Goal: Task Accomplishment & Management: Manage account settings

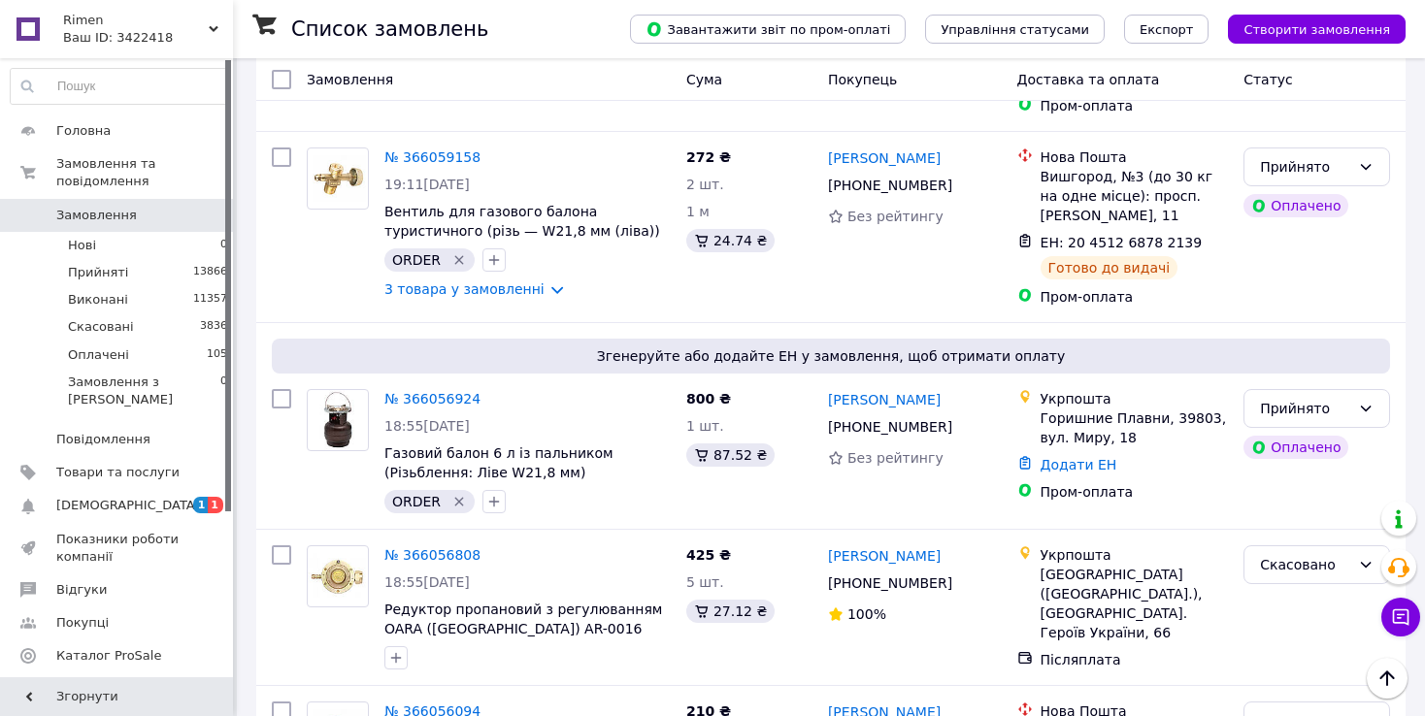
scroll to position [17861, 0]
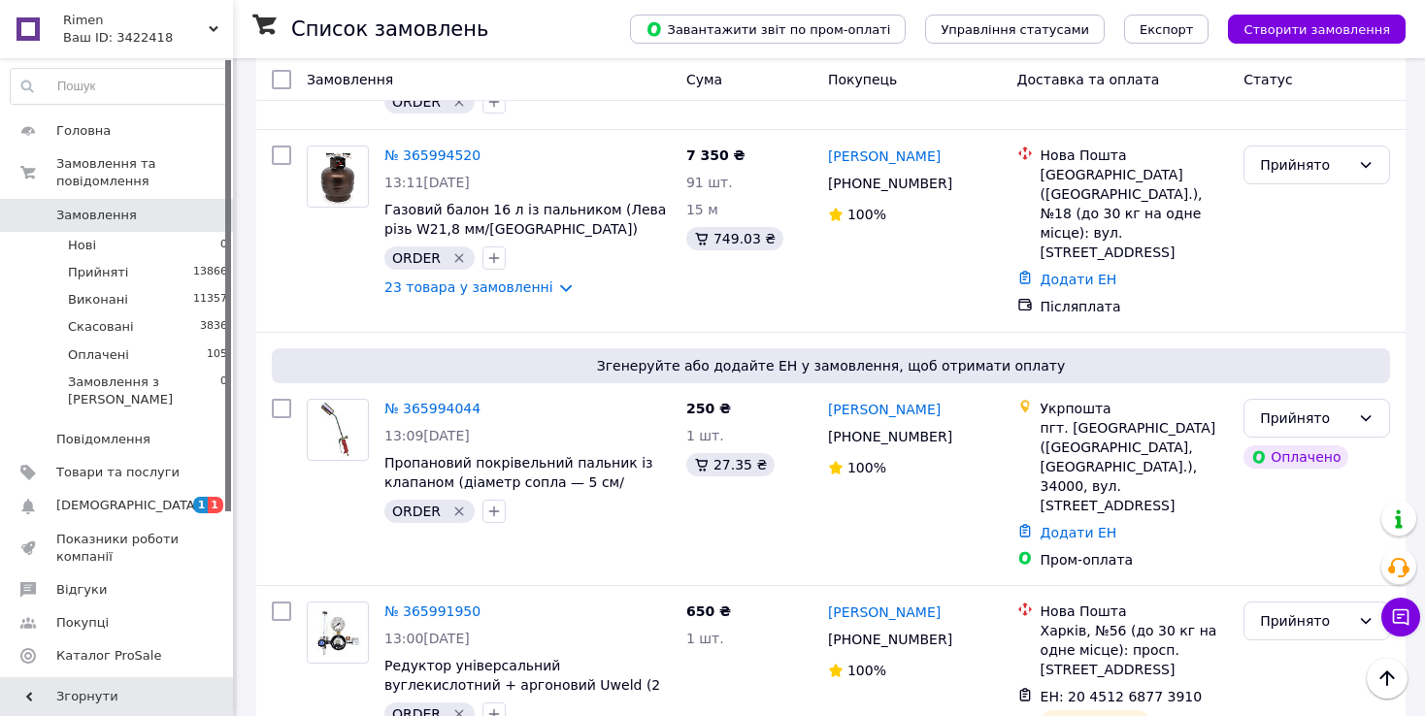
scroll to position [4270, 0]
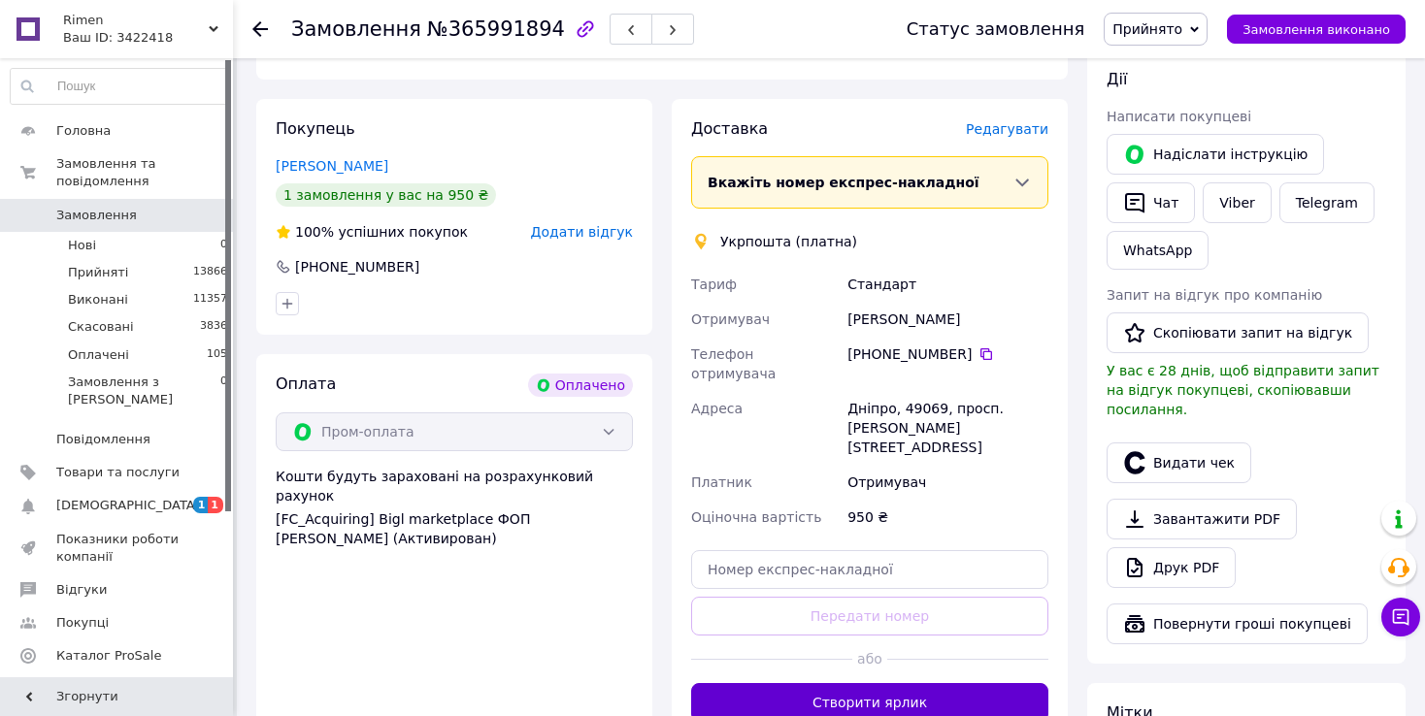
scroll to position [388, 0]
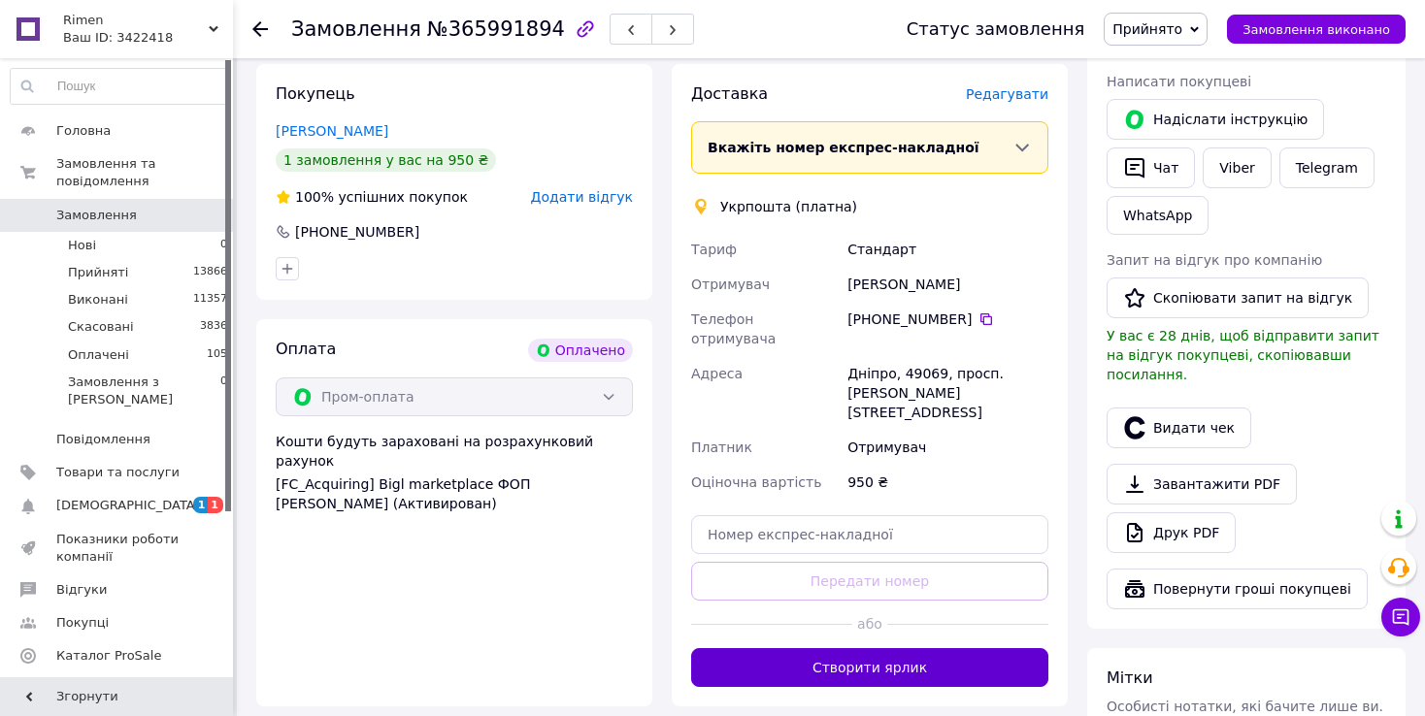
click at [960, 648] on button "Створити ярлик" at bounding box center [869, 667] width 357 height 39
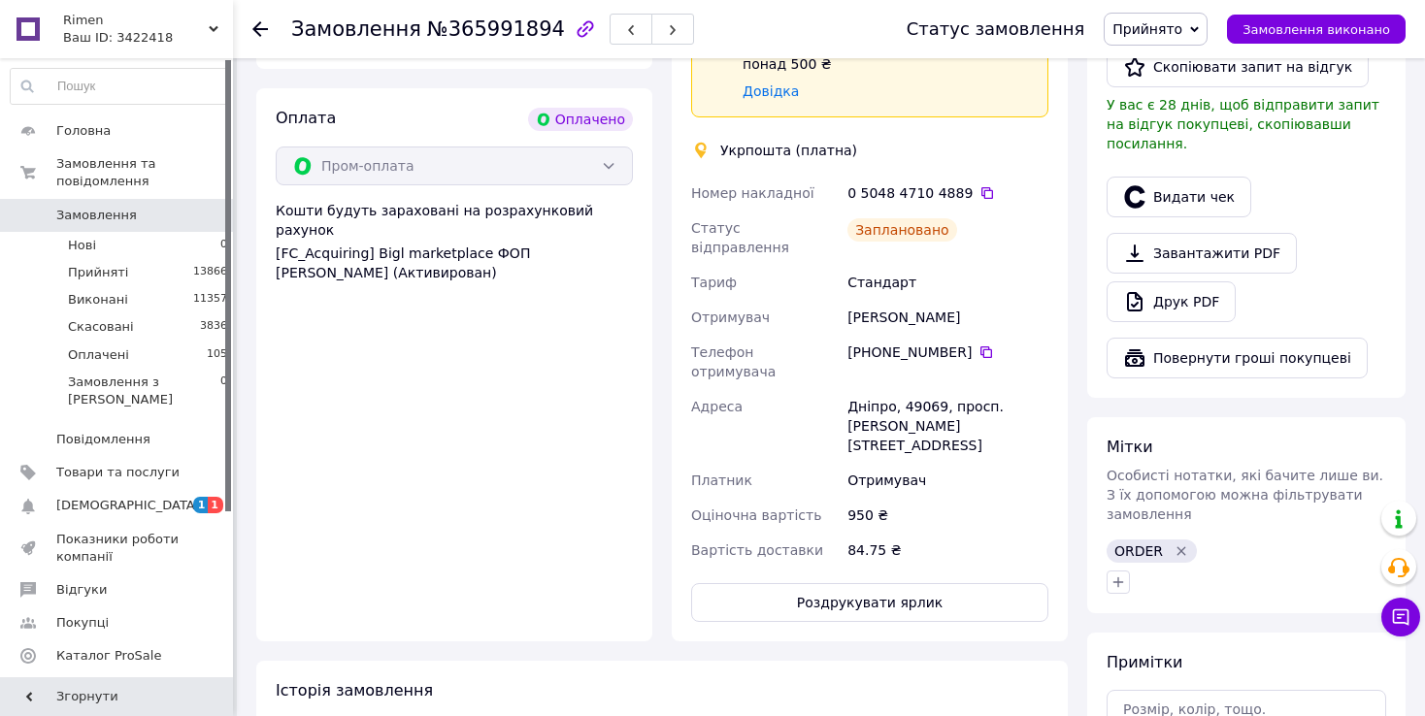
scroll to position [776, 0]
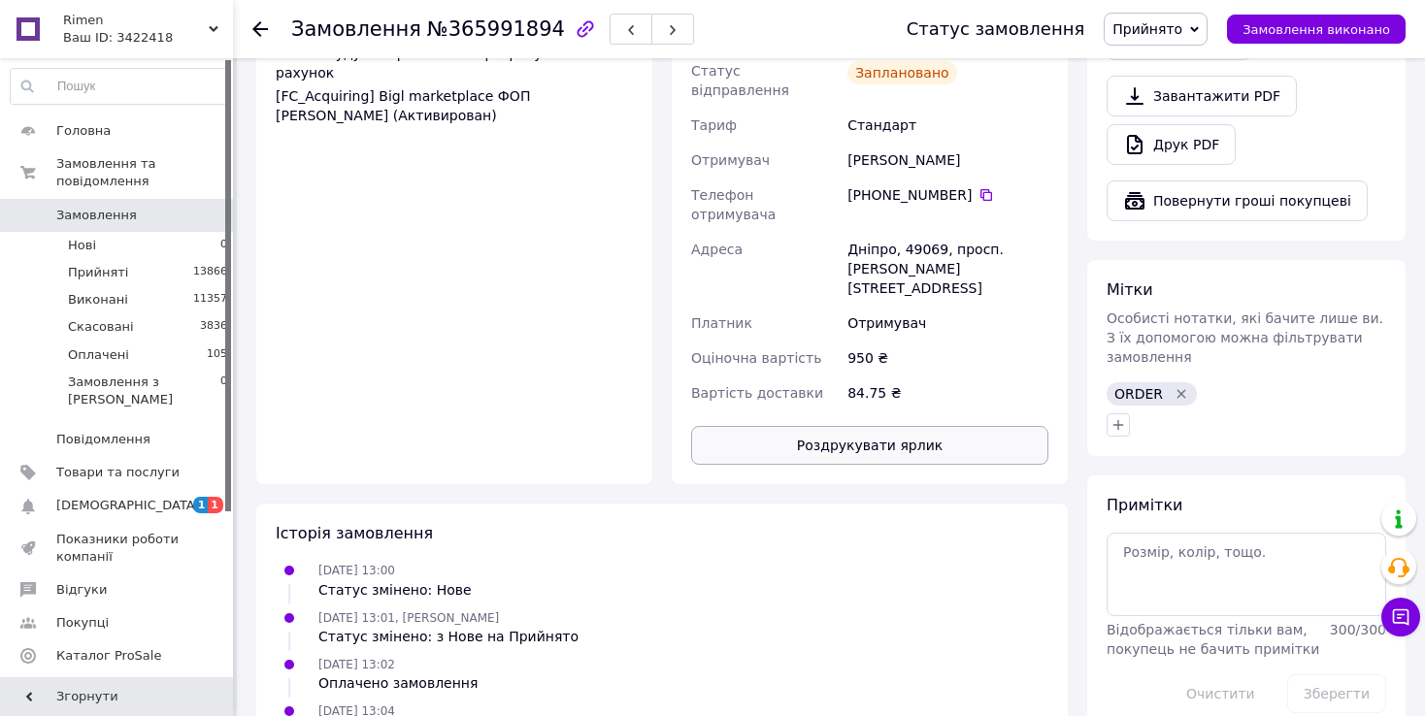
click at [1004, 426] on button "Роздрукувати ярлик" at bounding box center [869, 445] width 357 height 39
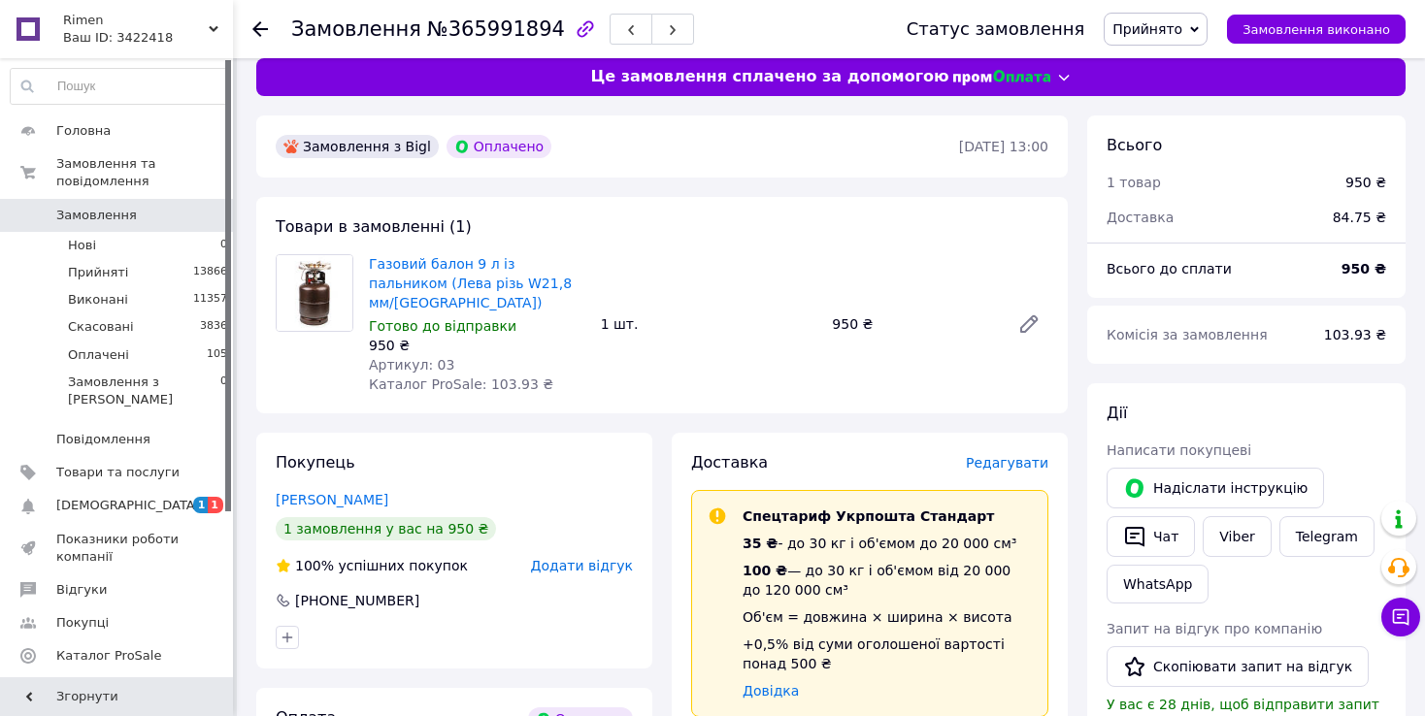
scroll to position [0, 0]
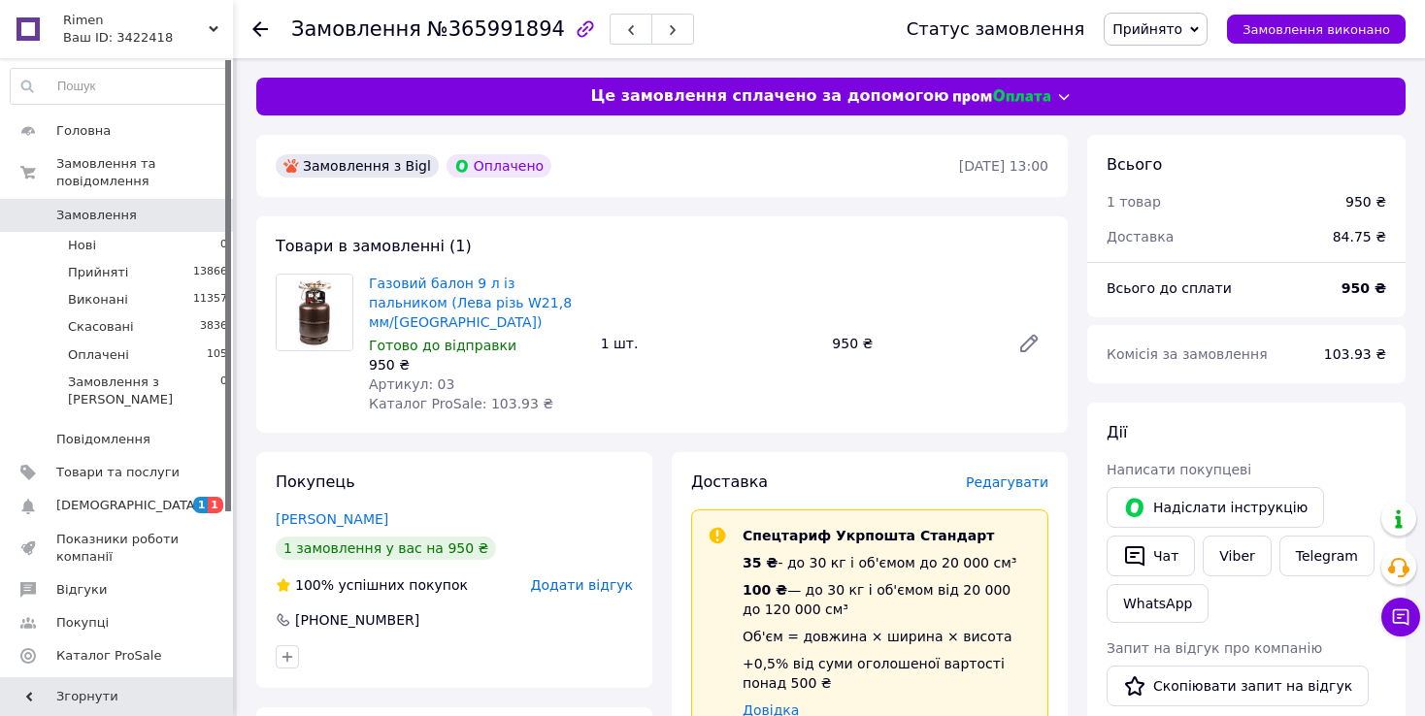
click at [112, 207] on span "Замовлення" at bounding box center [96, 215] width 81 height 17
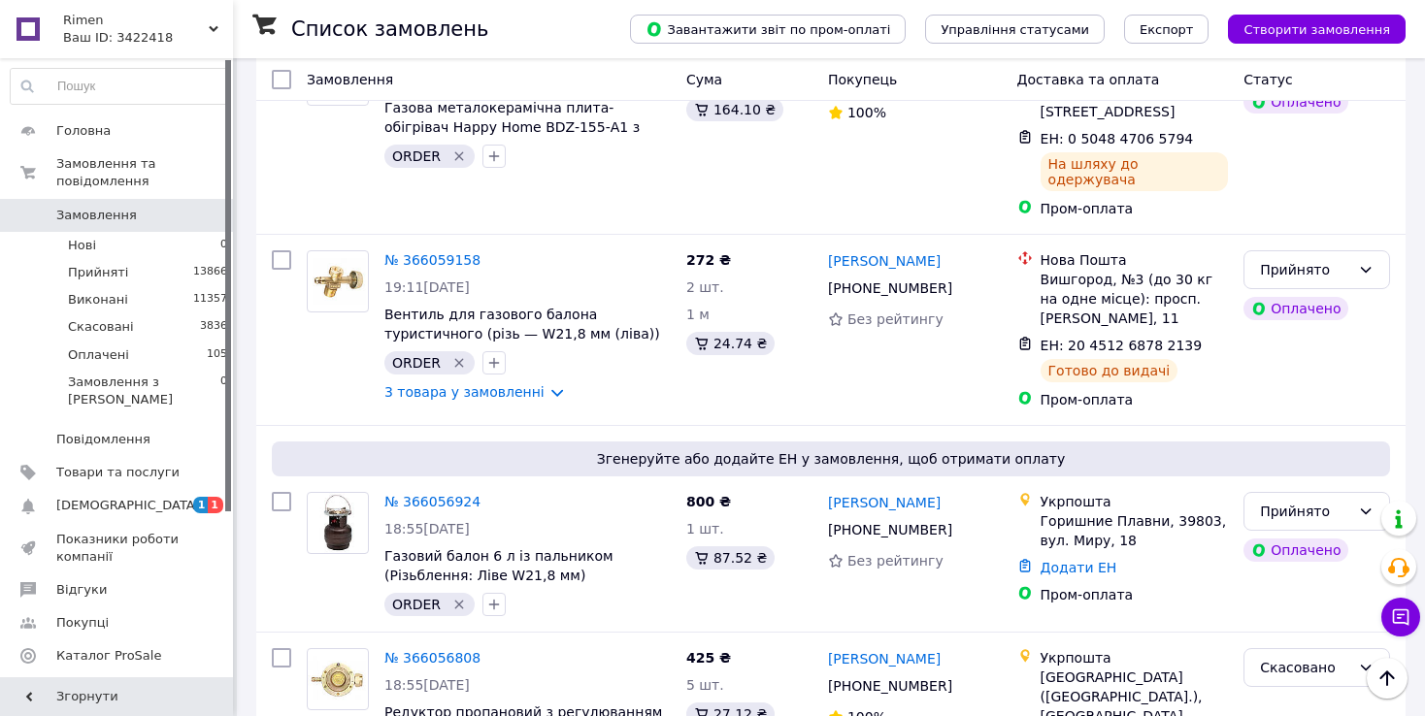
scroll to position [17861, 0]
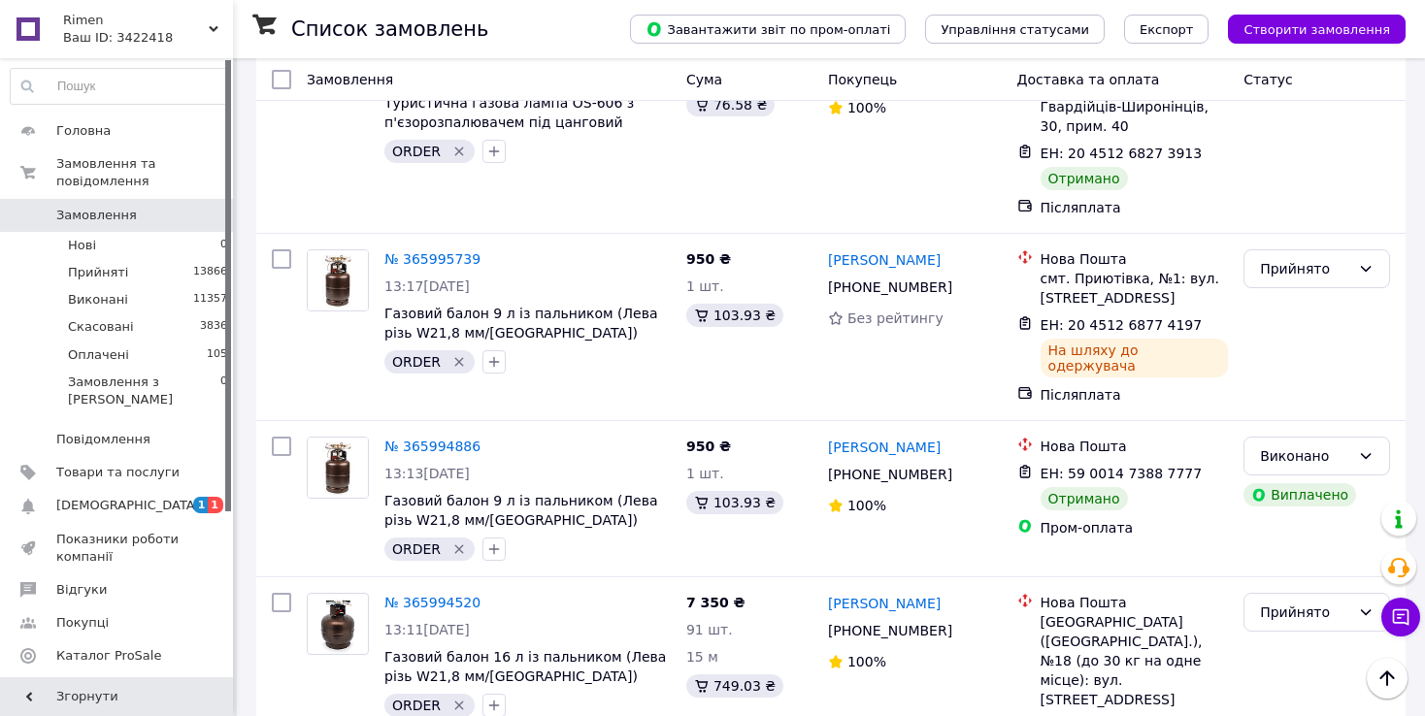
scroll to position [3882, 0]
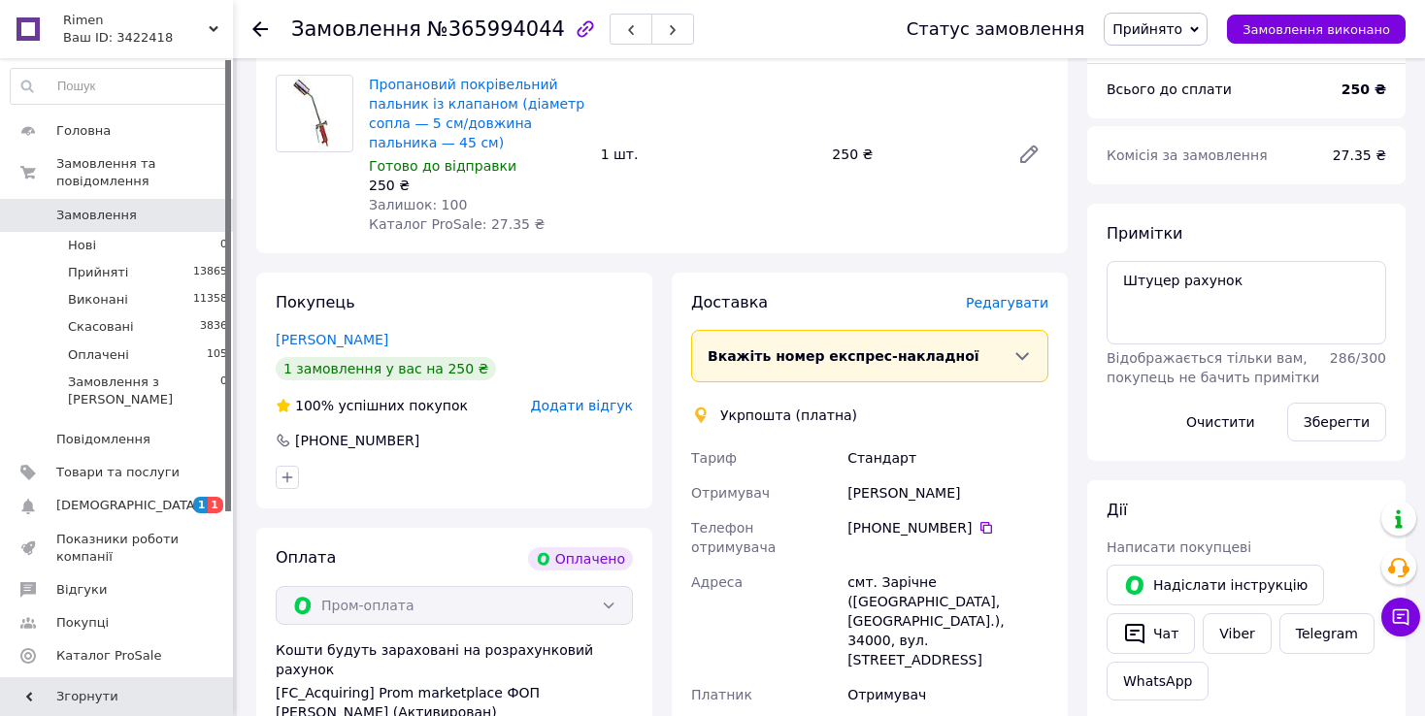
scroll to position [187, 0]
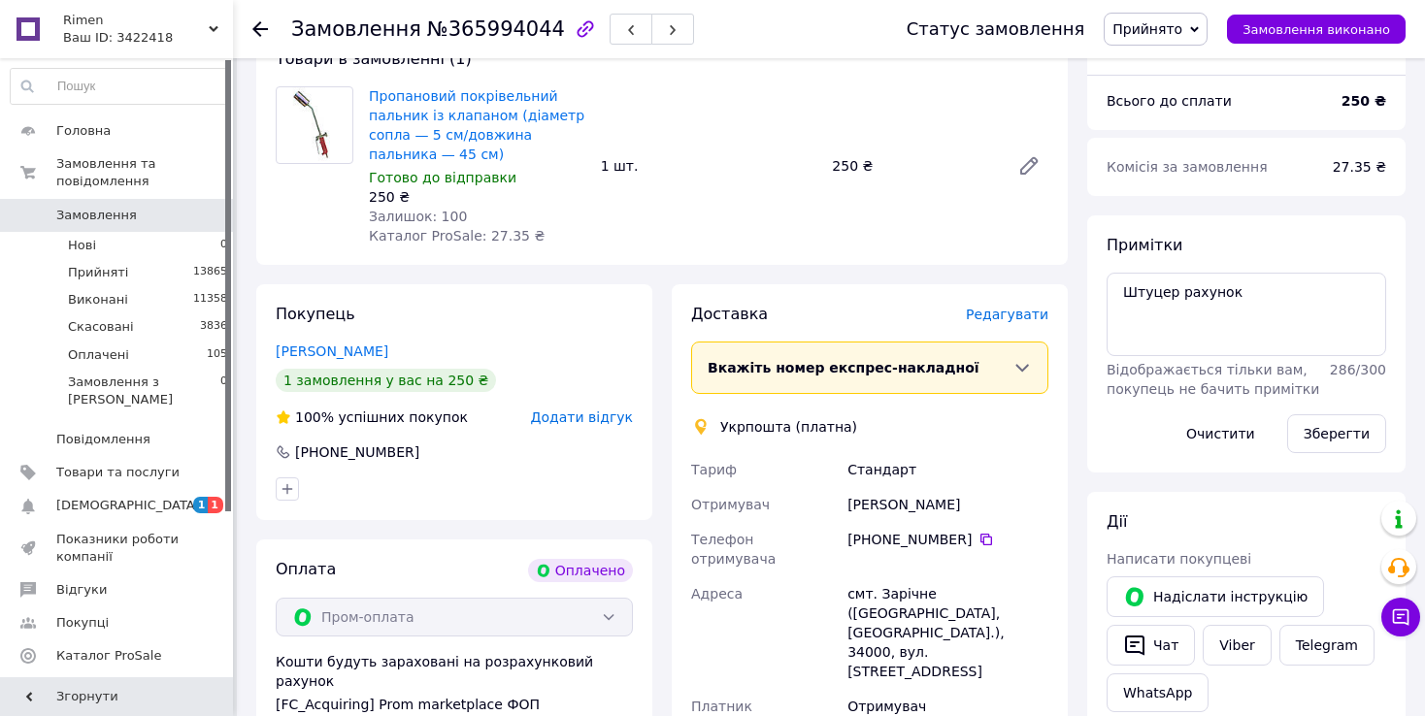
click at [652, 269] on div "Замовлення з додатку Оплачено [DATE] 13:09 Товари в замовленні (1) Пропановий п…" at bounding box center [662, 641] width 831 height 1386
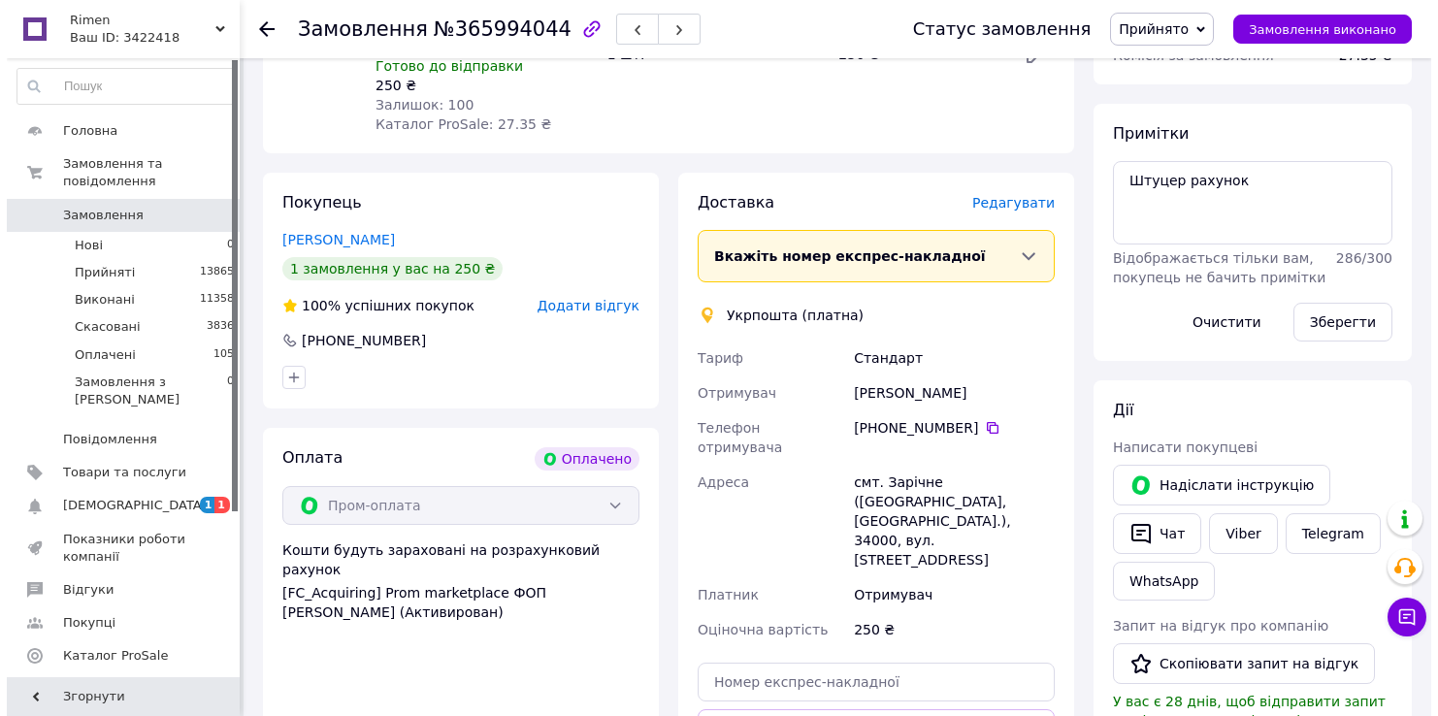
scroll to position [381, 0]
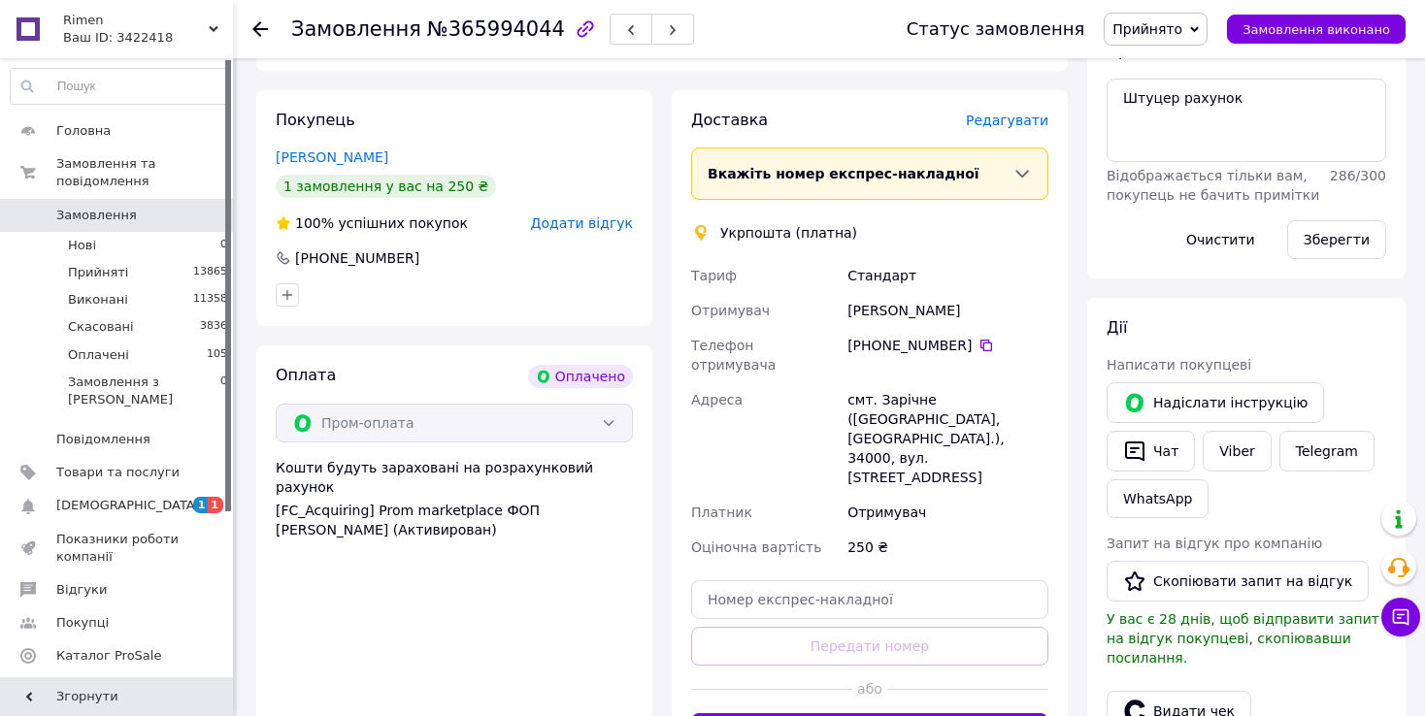
click at [943, 223] on div "Укрпошта (платна)" at bounding box center [869, 232] width 367 height 19
click at [1041, 125] on span "Редагувати" at bounding box center [1007, 121] width 82 height 16
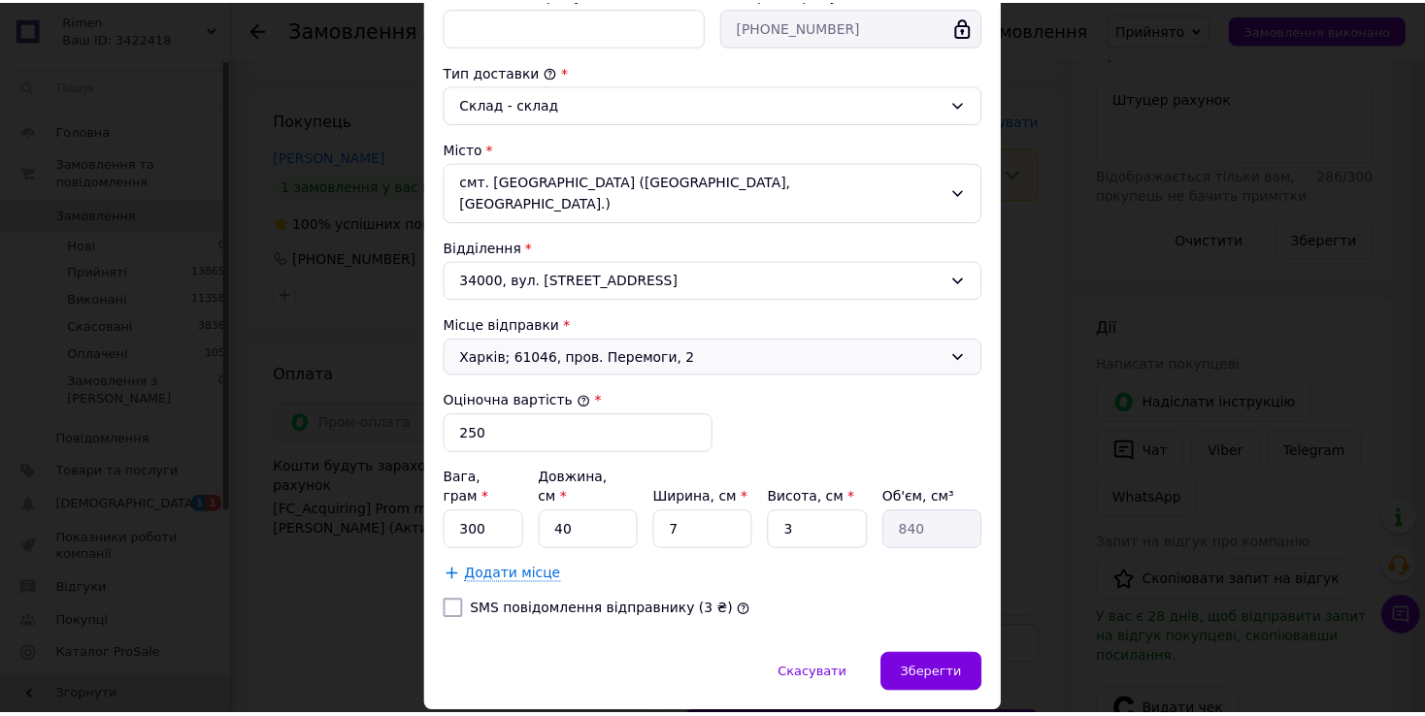
scroll to position [493, 0]
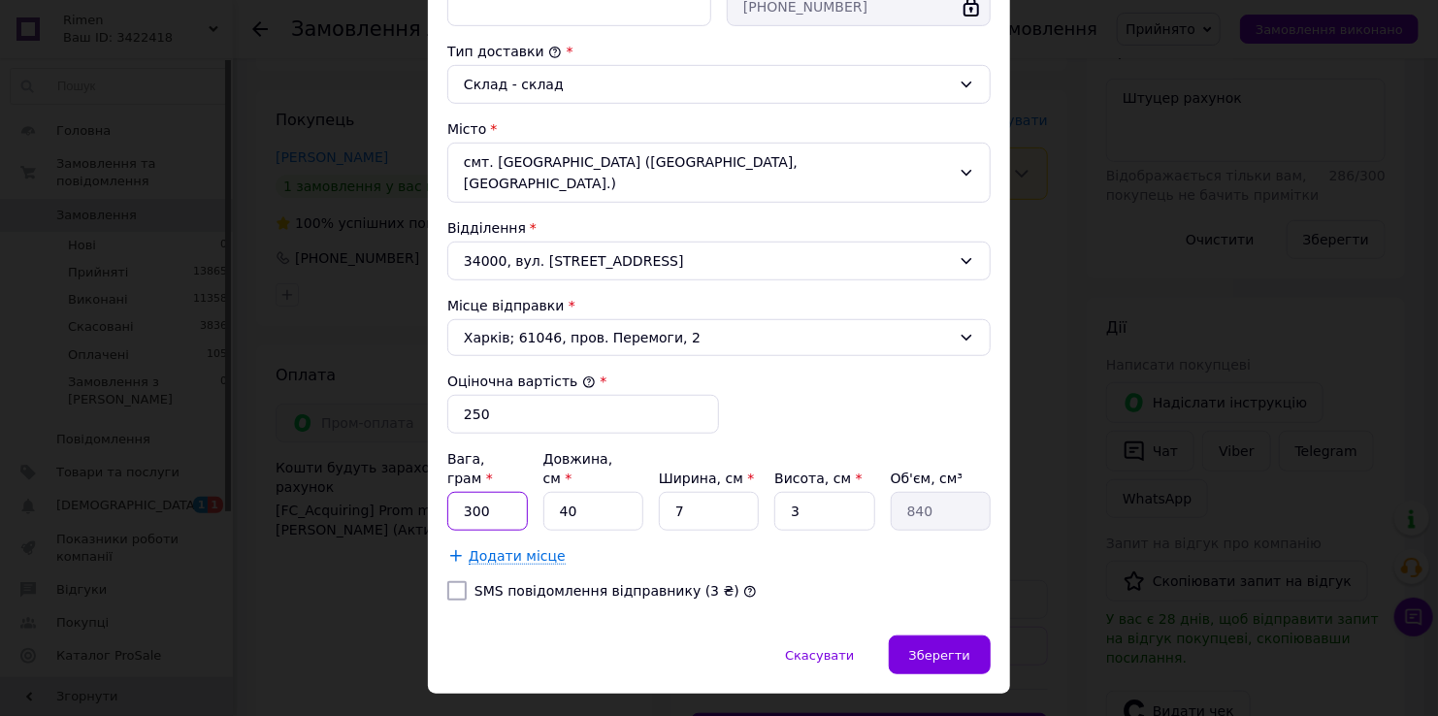
click at [496, 492] on input "300" at bounding box center [487, 511] width 81 height 39
type input "3"
type input "400"
click at [575, 492] on input "40" at bounding box center [593, 511] width 100 height 39
type input "4"
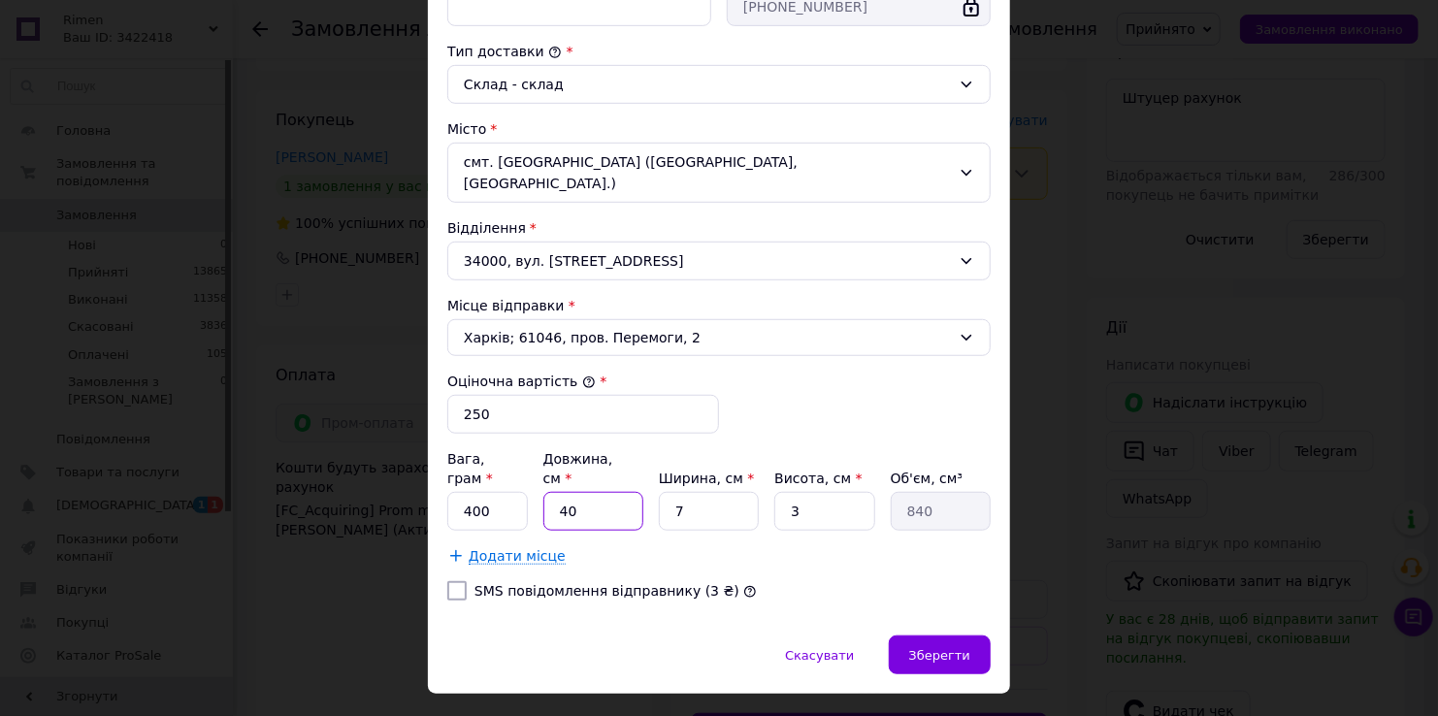
type input "84"
type input "40"
type input "840"
click at [697, 492] on input "7" at bounding box center [709, 511] width 100 height 39
type input "10"
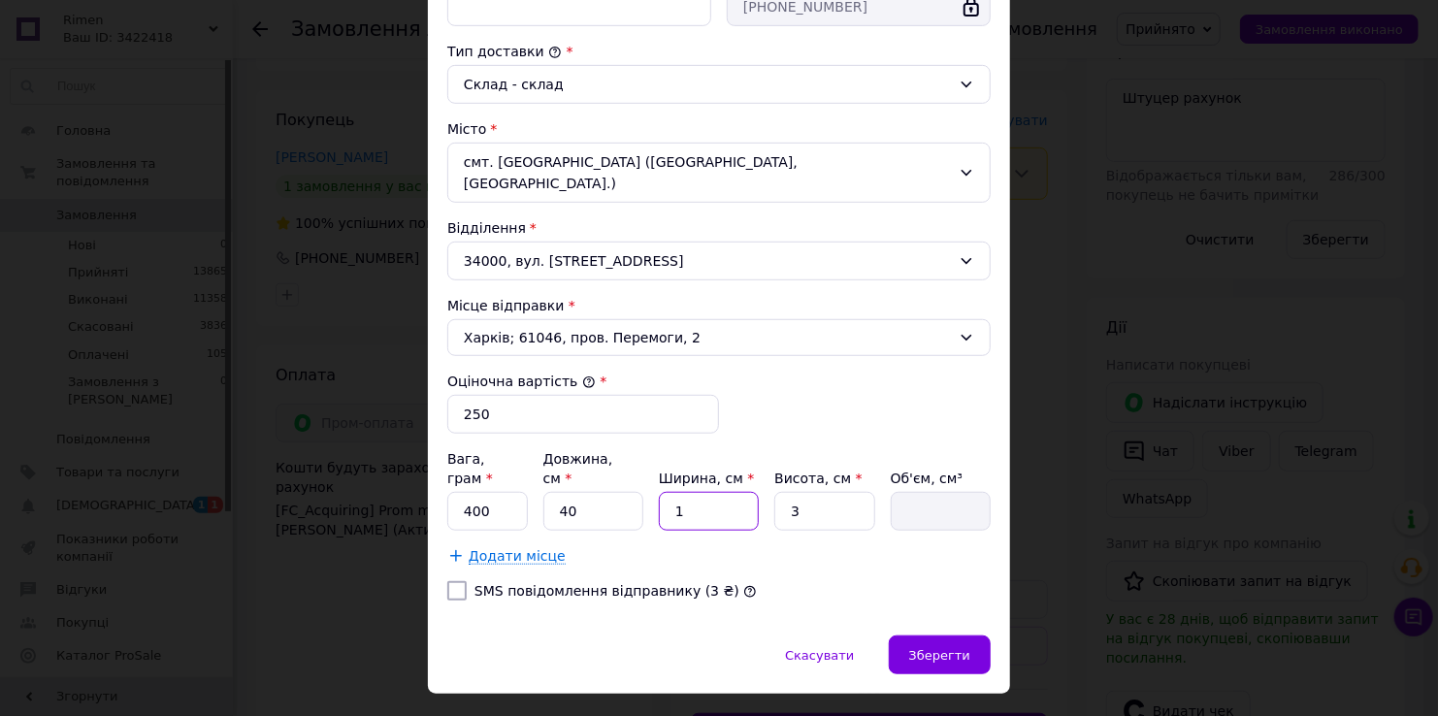
type input "1200"
type input "10"
click at [839, 492] on input "3" at bounding box center [824, 511] width 100 height 39
type input "7"
type input "2800"
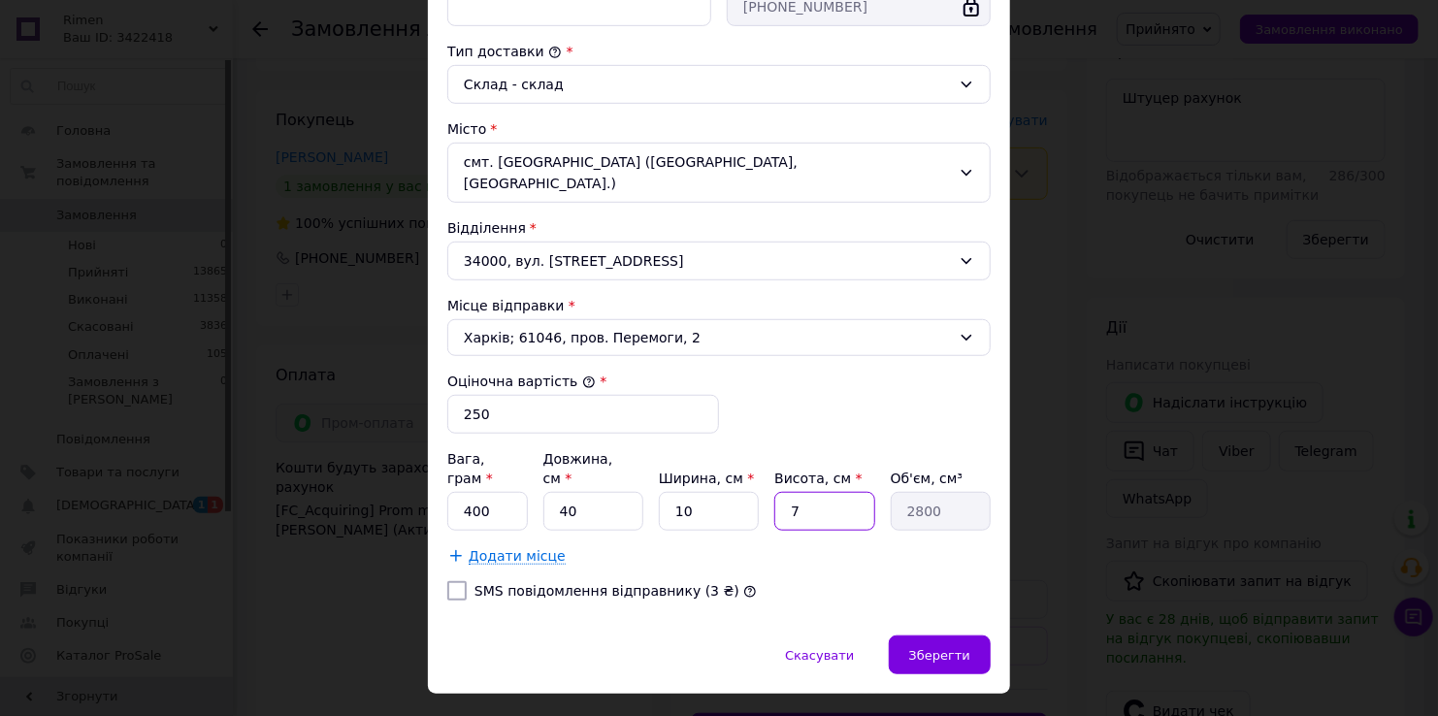
type input "7"
click at [783, 535] on div "[PERSON_NAME] * [PERSON_NAME] * Отримувач Прізвище отримувача * [PERSON_NAME] І…" at bounding box center [718, 173] width 543 height 885
click at [929, 648] on span "Зберегти" at bounding box center [939, 655] width 61 height 15
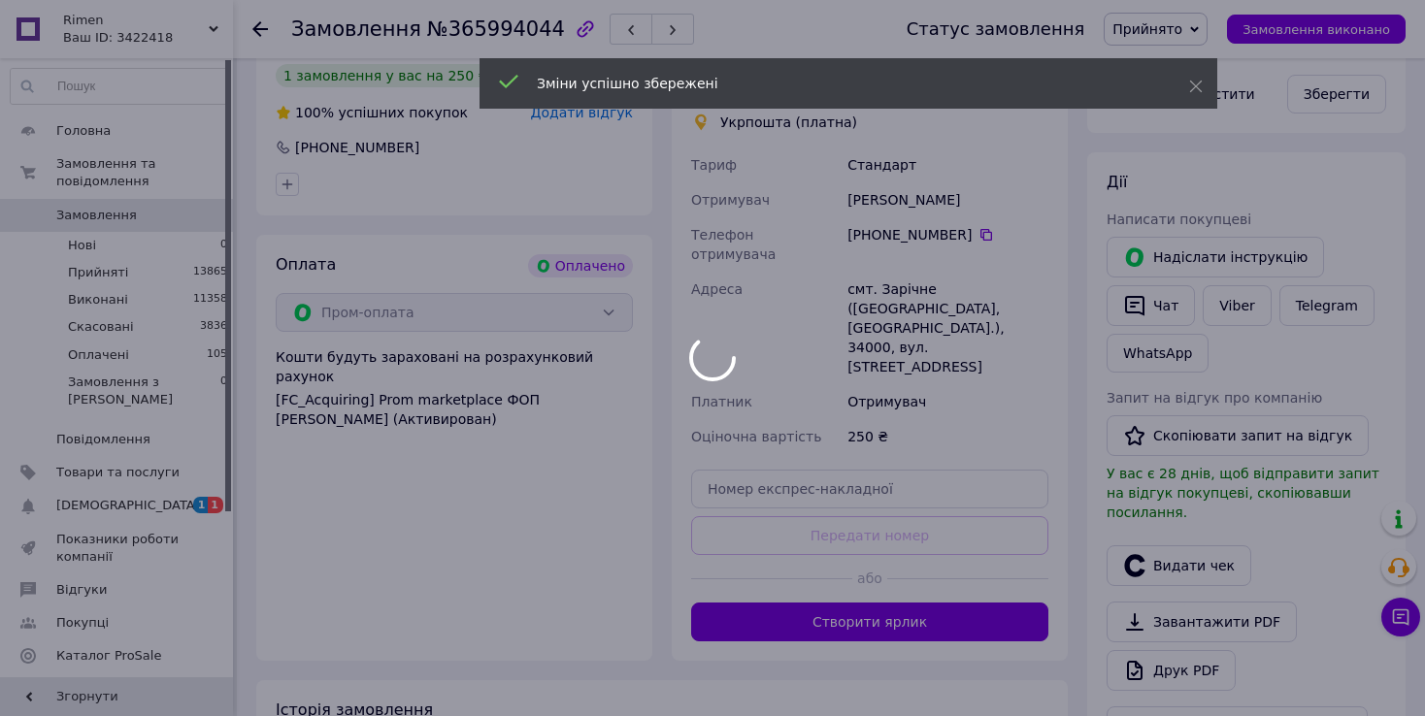
scroll to position [576, 0]
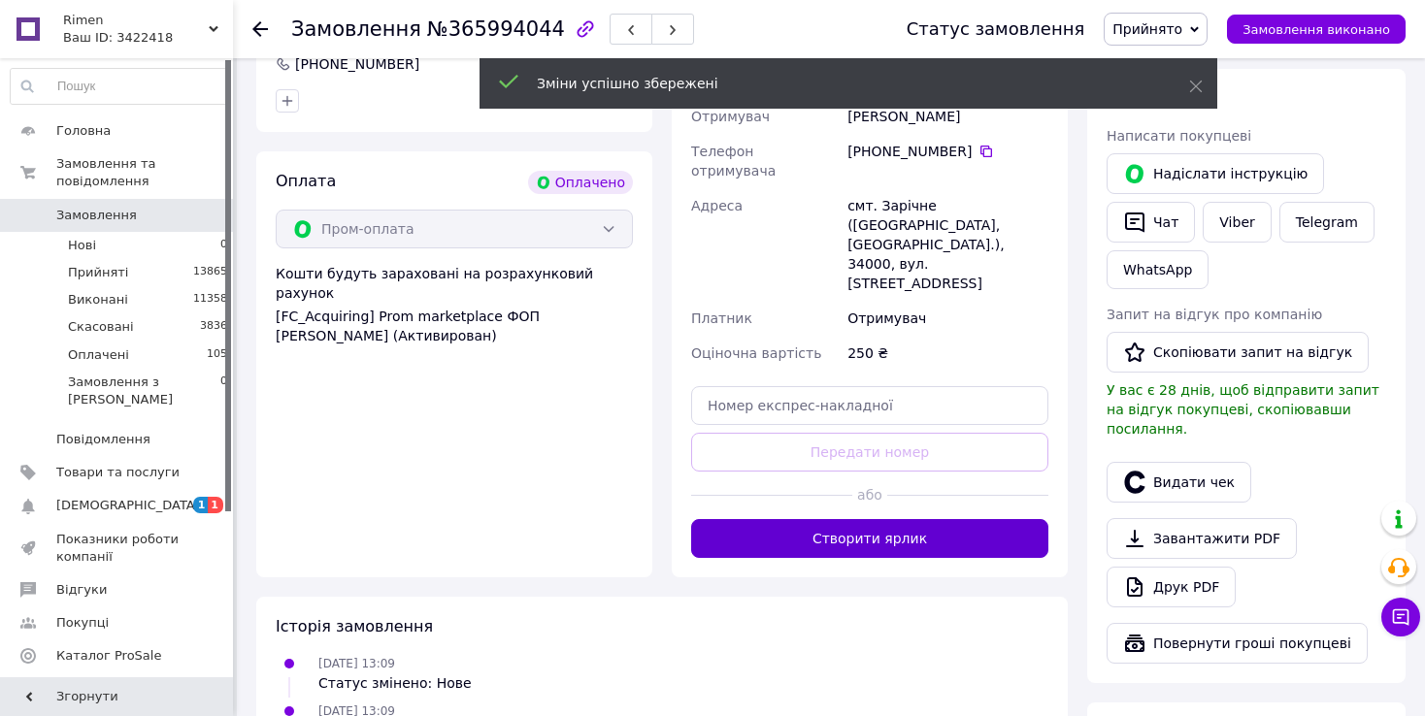
click at [964, 519] on button "Створити ярлик" at bounding box center [869, 538] width 357 height 39
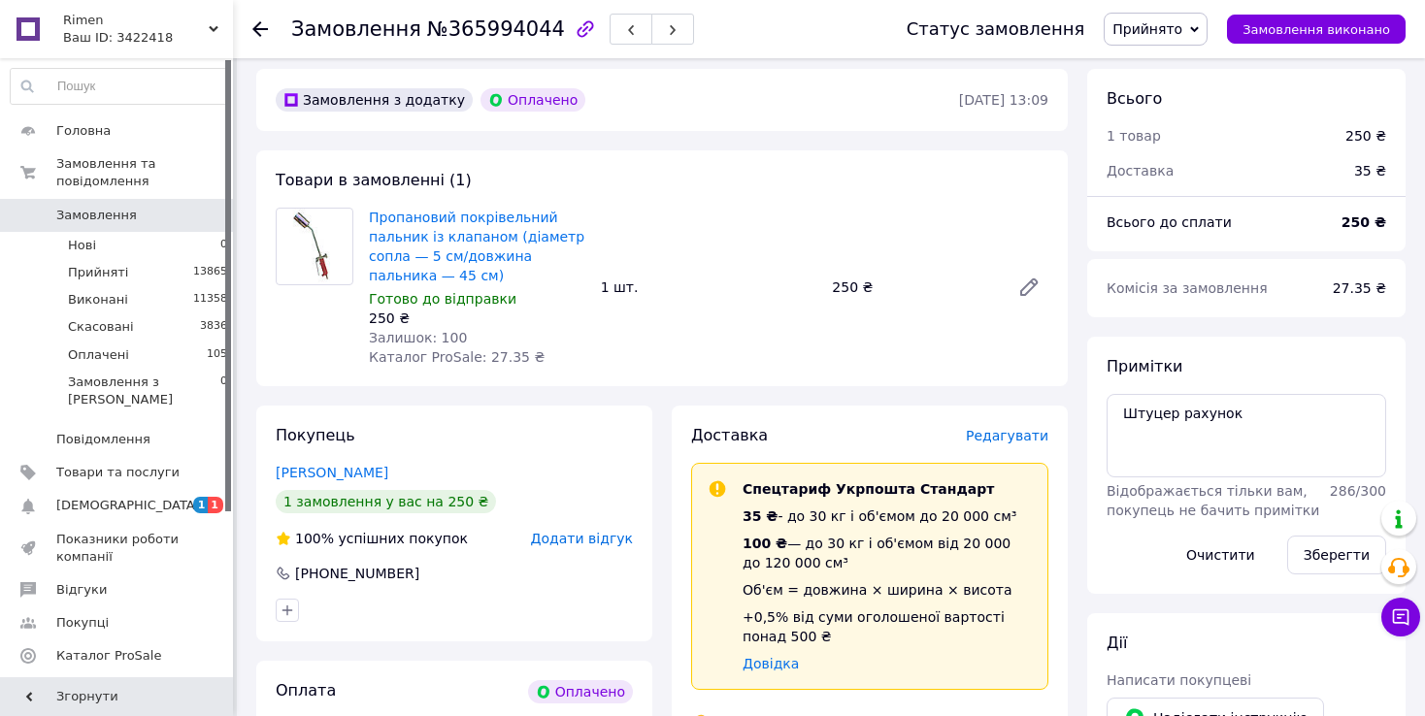
scroll to position [0, 0]
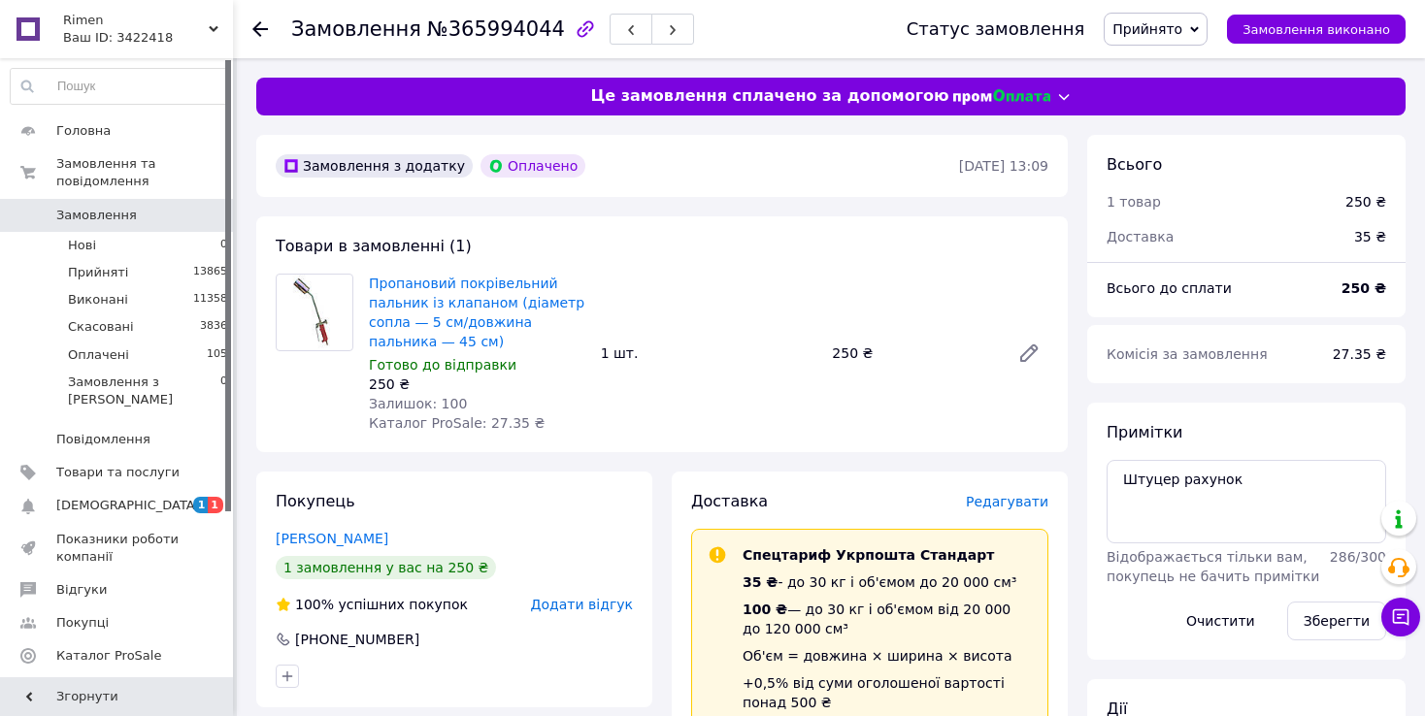
click at [116, 207] on span "Замовлення" at bounding box center [96, 215] width 81 height 17
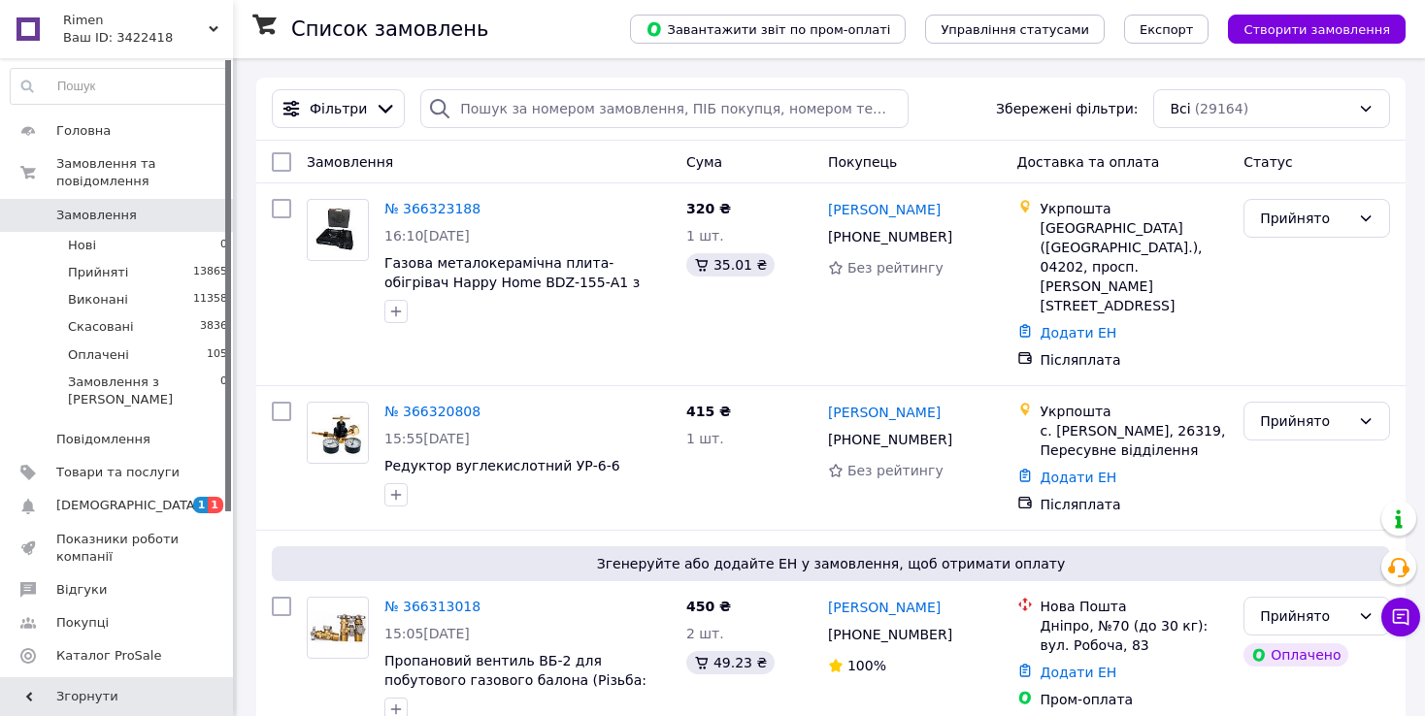
scroll to position [17861, 0]
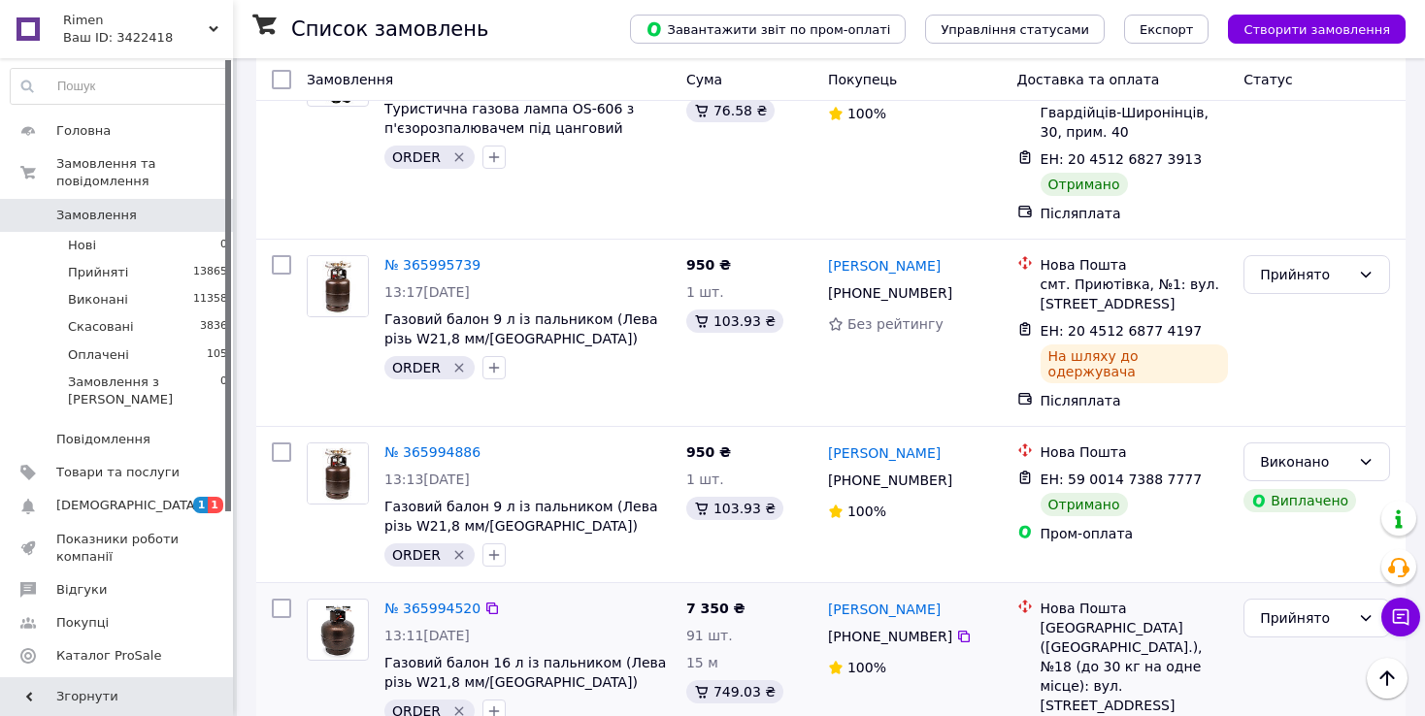
scroll to position [3785, 0]
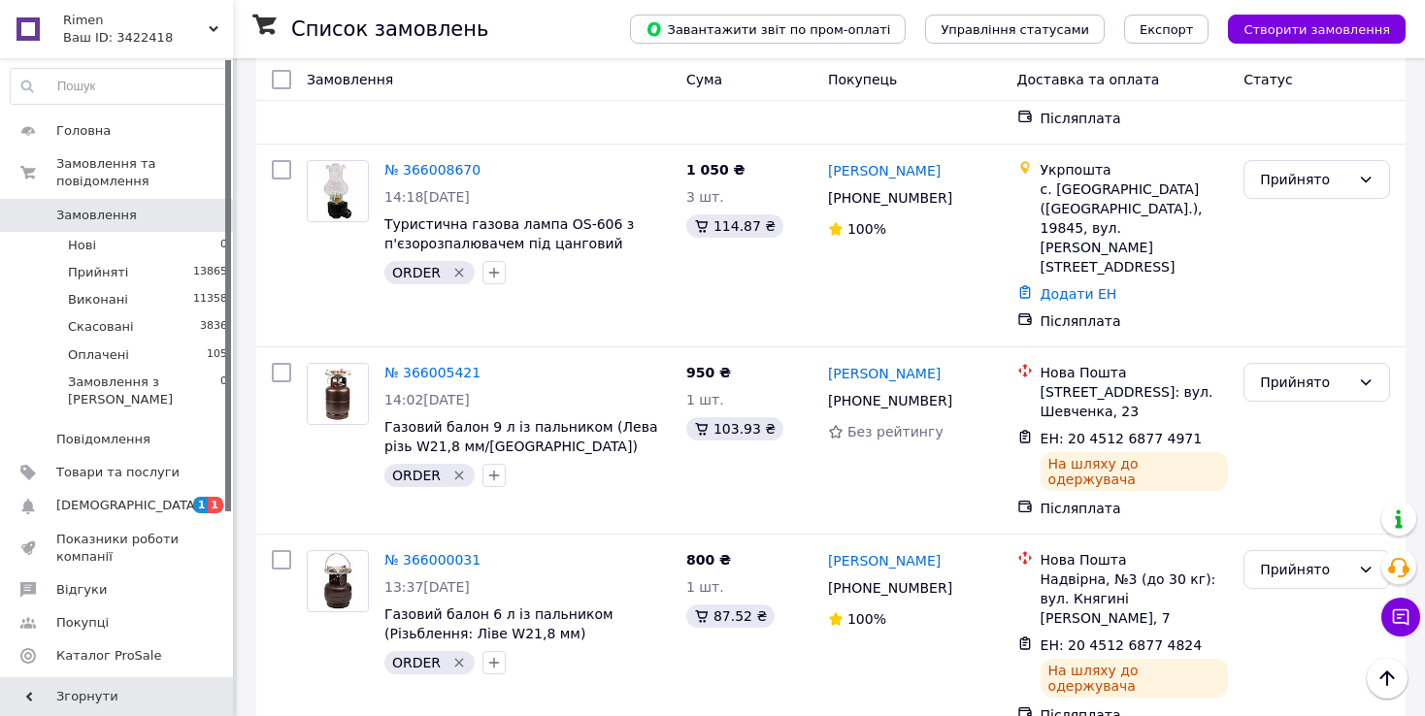
scroll to position [2717, 0]
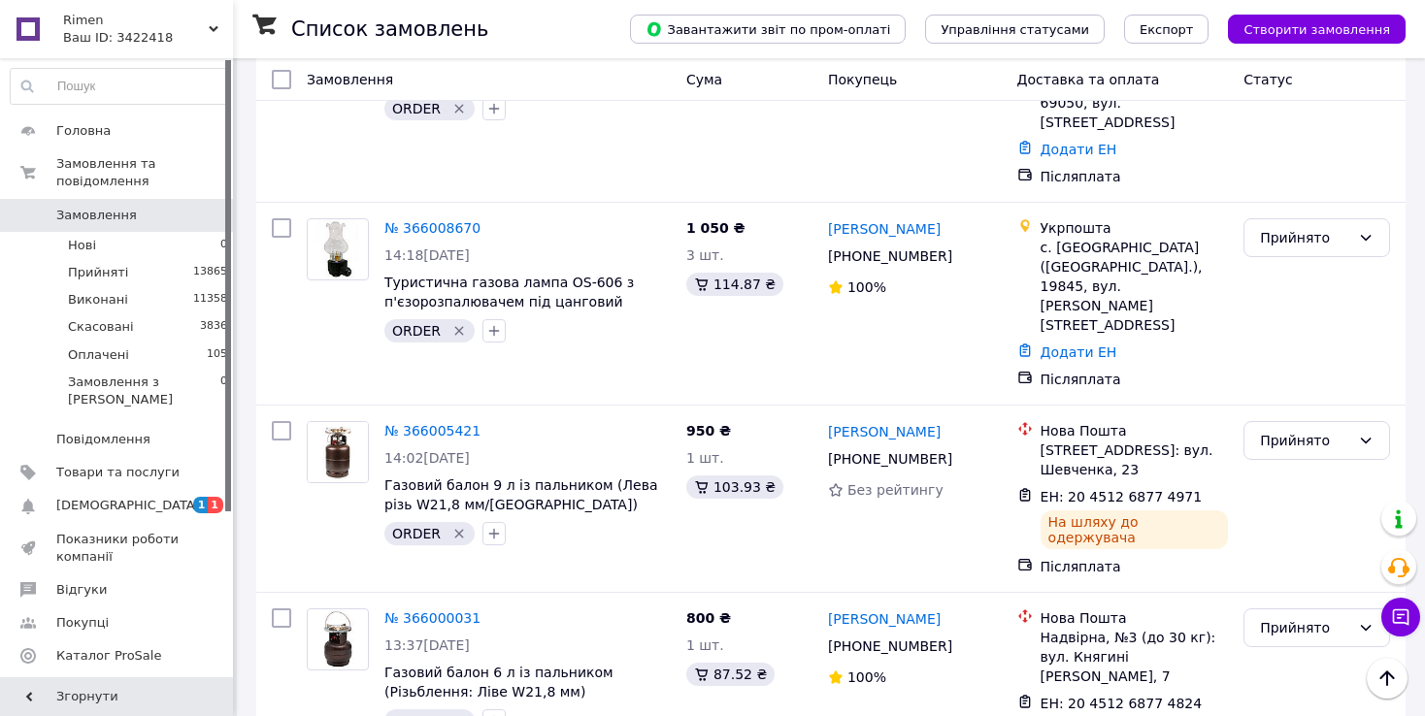
checkbox input "true"
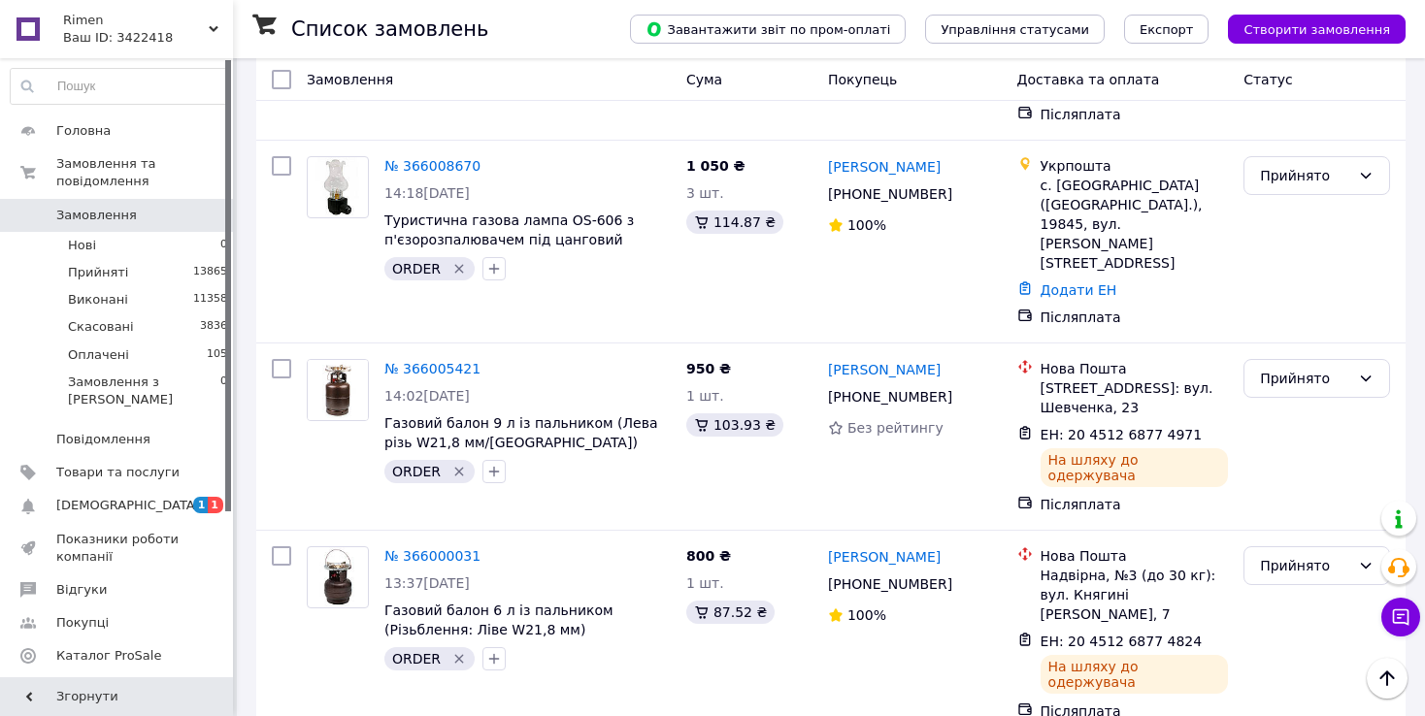
scroll to position [2814, 0]
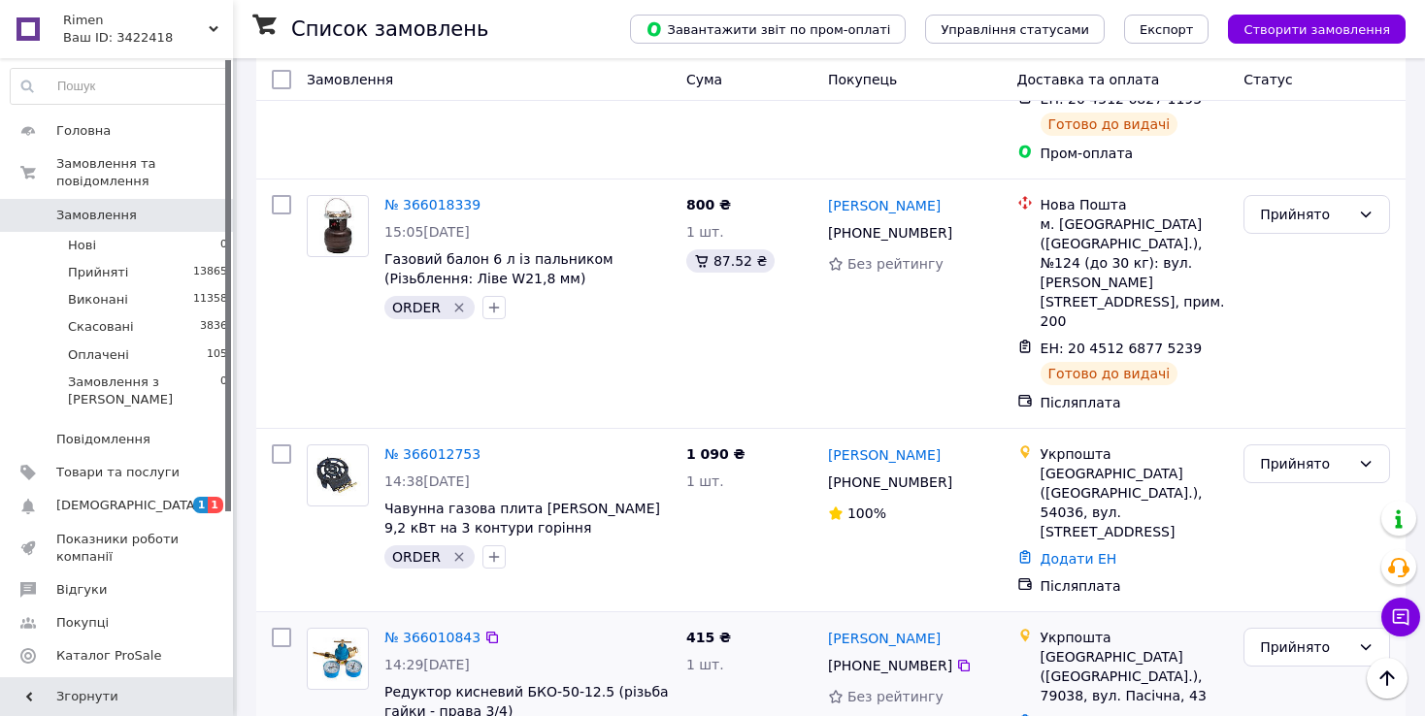
scroll to position [1844, 0]
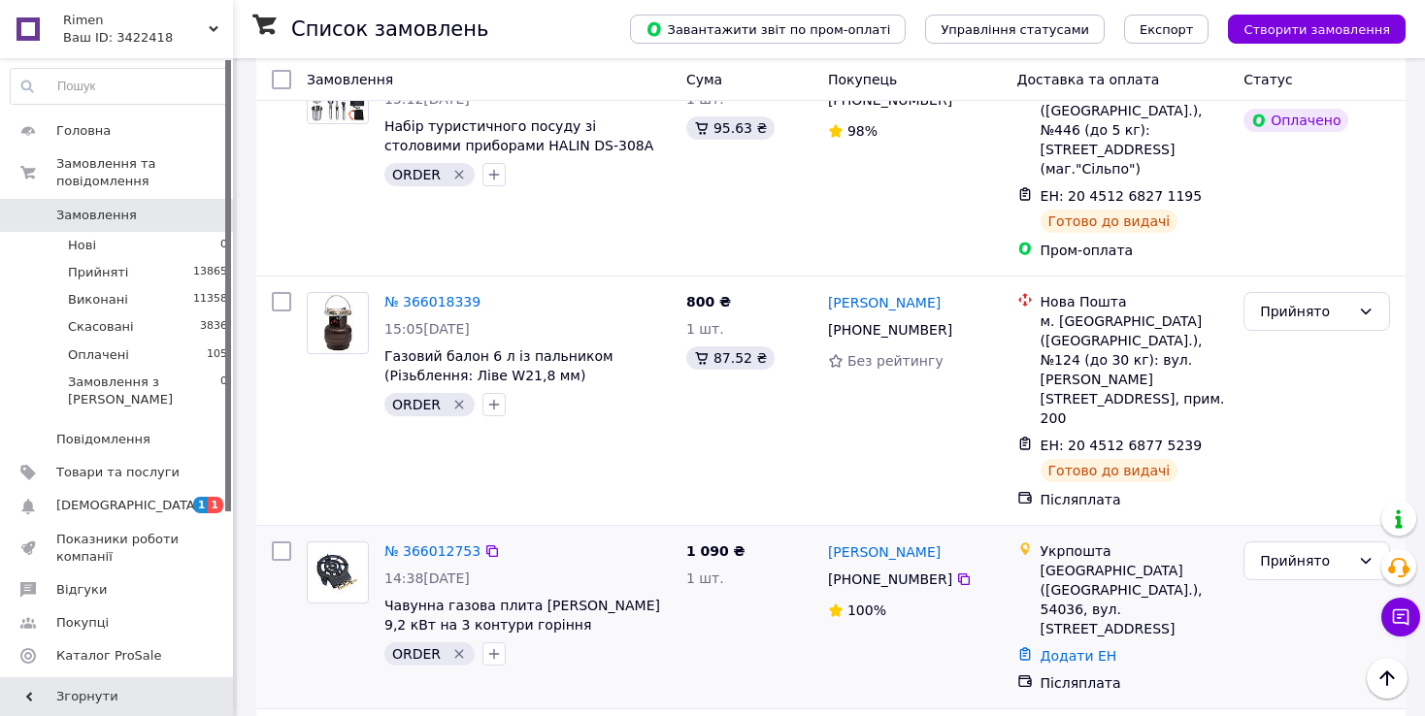
click at [718, 534] on div "1 090 ₴ 1 шт." at bounding box center [749, 617] width 142 height 167
click at [434, 543] on link "№ 366012753" at bounding box center [432, 551] width 96 height 16
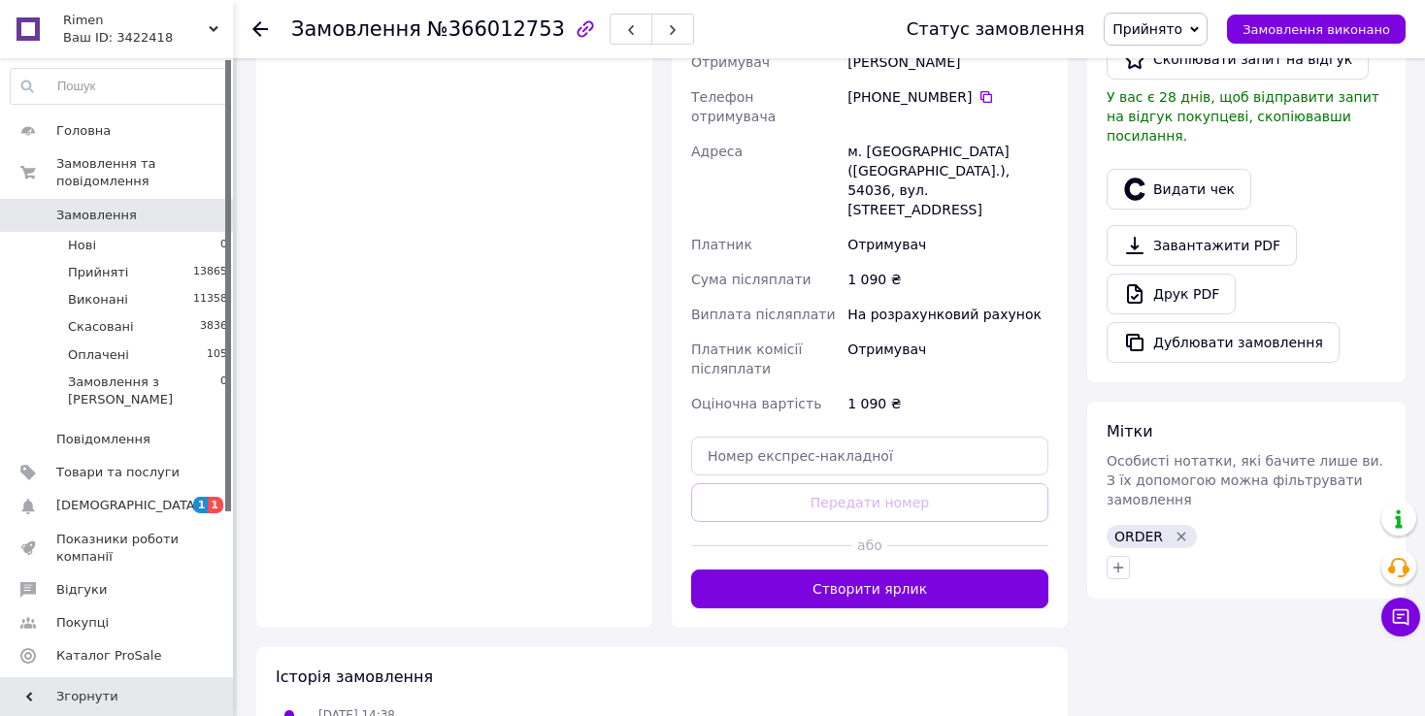
scroll to position [521, 0]
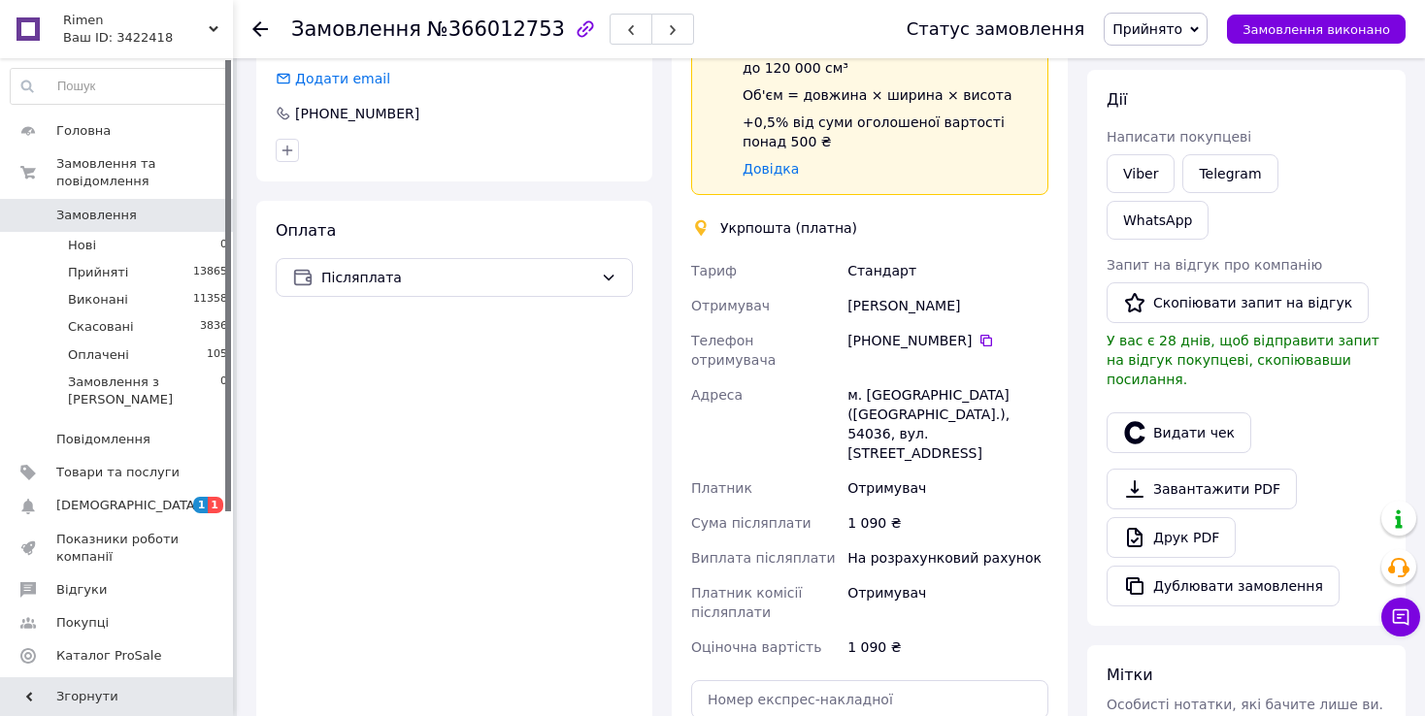
click at [925, 378] on div "м. [GEOGRAPHIC_DATA] ([GEOGRAPHIC_DATA].), 54036, вул. [STREET_ADDRESS]" at bounding box center [947, 424] width 209 height 93
drag, startPoint x: 857, startPoint y: 279, endPoint x: 924, endPoint y: 278, distance: 67.0
click at [927, 288] on div "[PERSON_NAME]" at bounding box center [947, 305] width 209 height 35
copy div "[PERSON_NAME]"
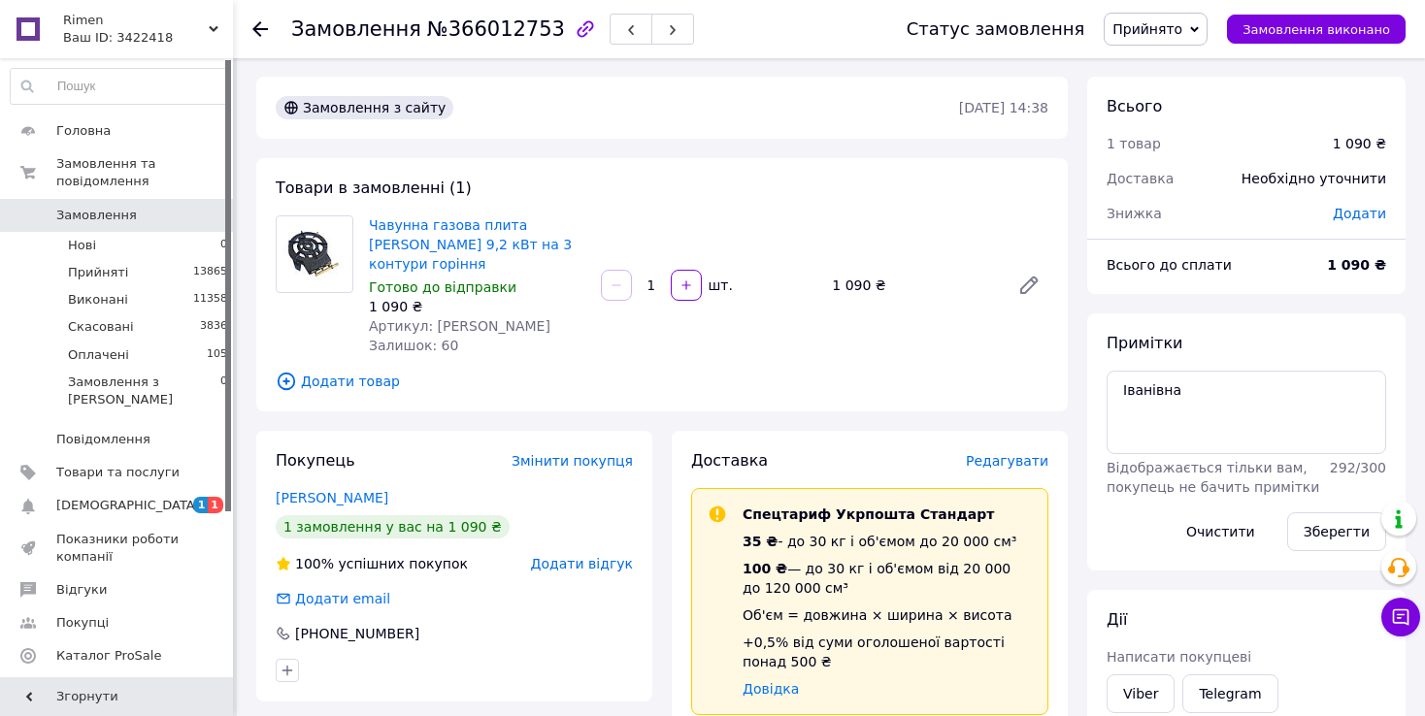
scroll to position [0, 0]
click at [341, 491] on link "[PERSON_NAME]" at bounding box center [332, 499] width 113 height 16
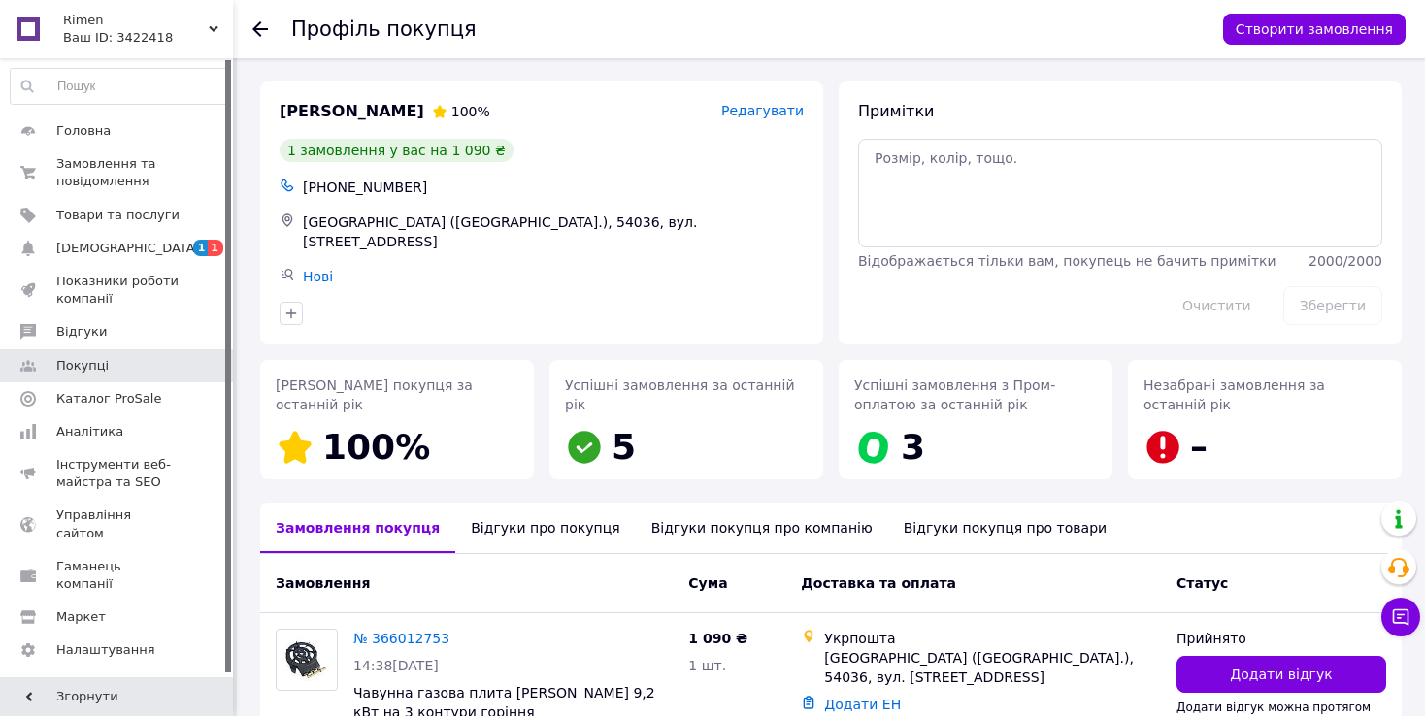
click at [261, 27] on use at bounding box center [260, 29] width 16 height 16
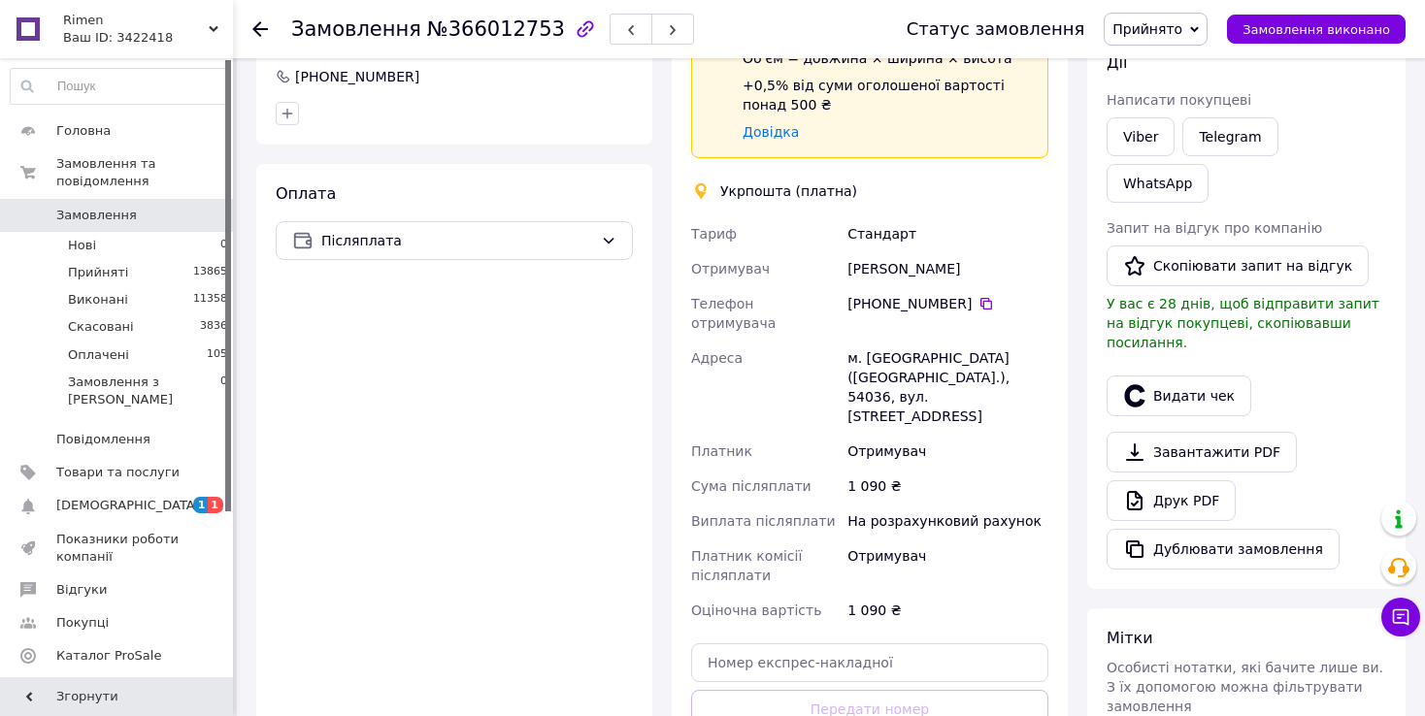
scroll to position [679, 0]
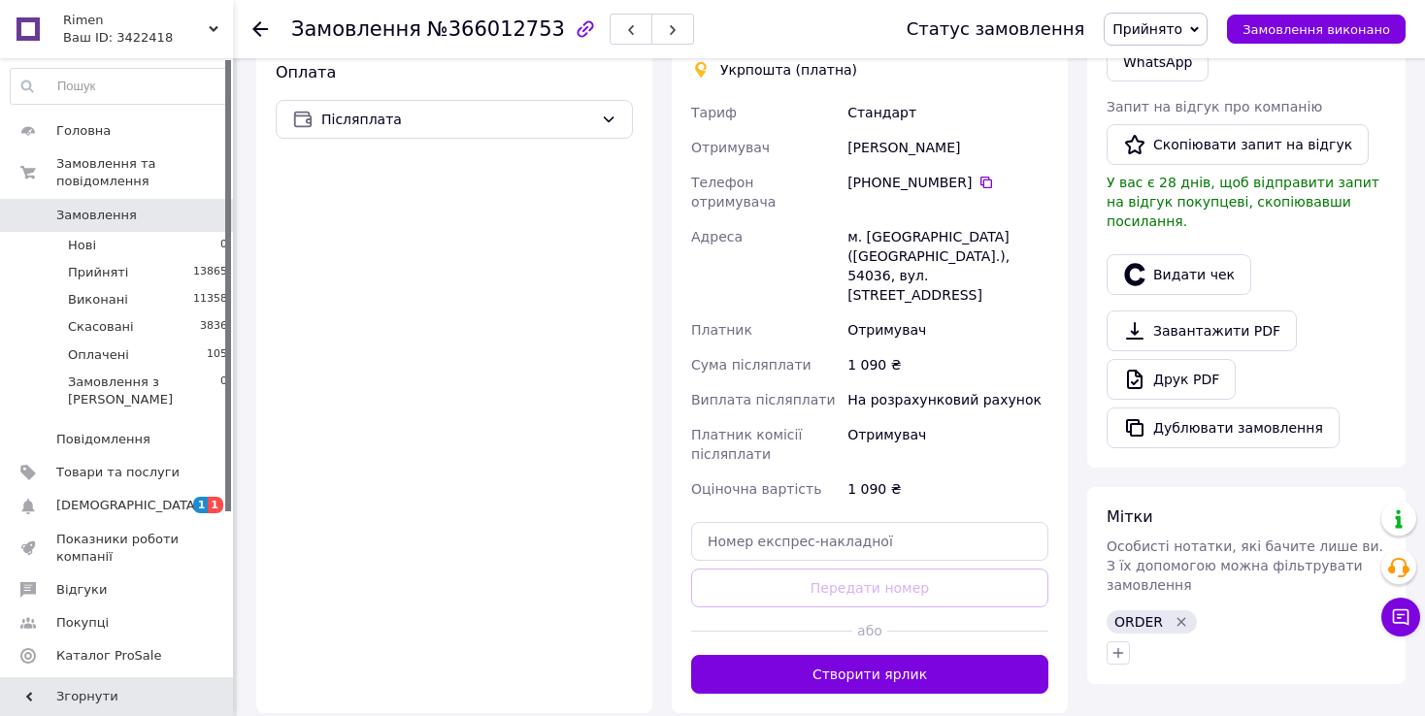
drag, startPoint x: 900, startPoint y: 326, endPoint x: 909, endPoint y: 249, distance: 77.3
click at [898, 382] on div "На розрахунковий рахунок" at bounding box center [947, 399] width 209 height 35
click at [980, 175] on icon at bounding box center [986, 183] width 16 height 16
click at [950, 347] on div "1 090 ₴" at bounding box center [947, 364] width 209 height 35
click at [983, 177] on icon at bounding box center [986, 183] width 12 height 12
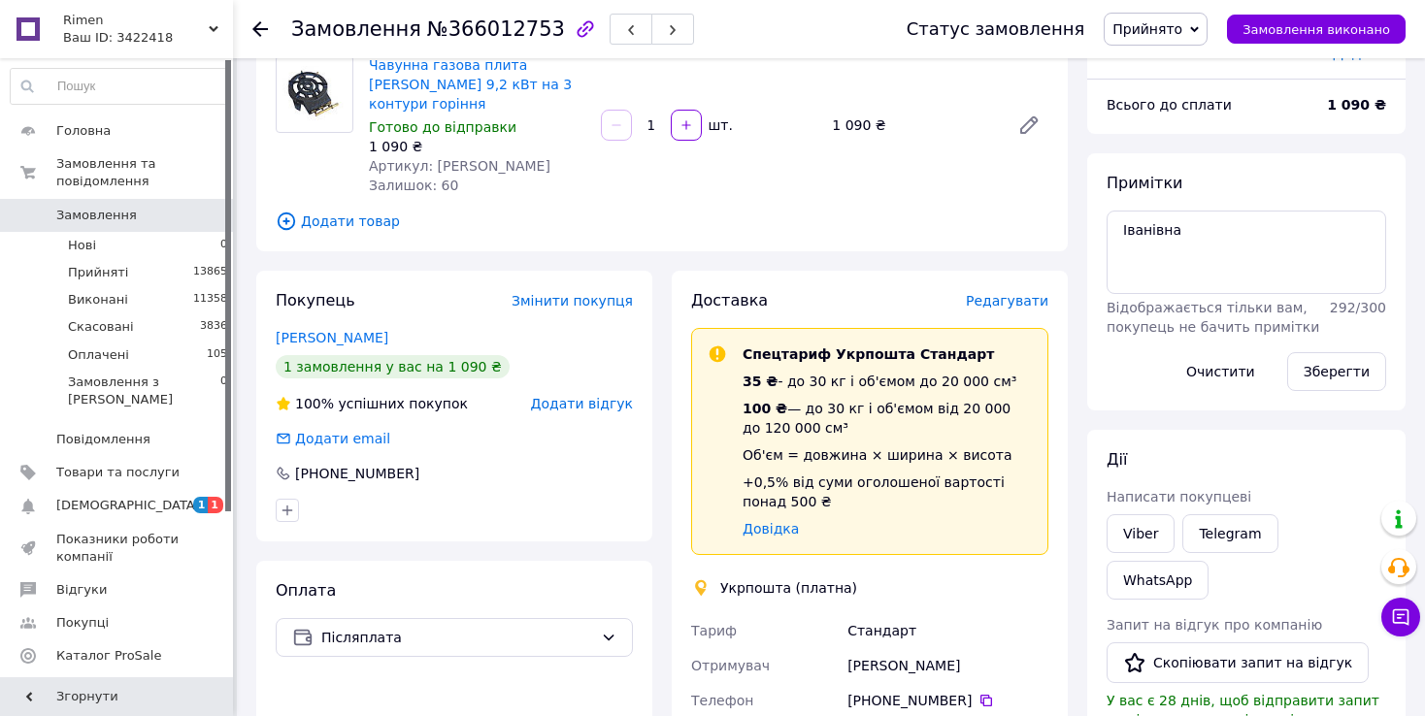
scroll to position [0, 0]
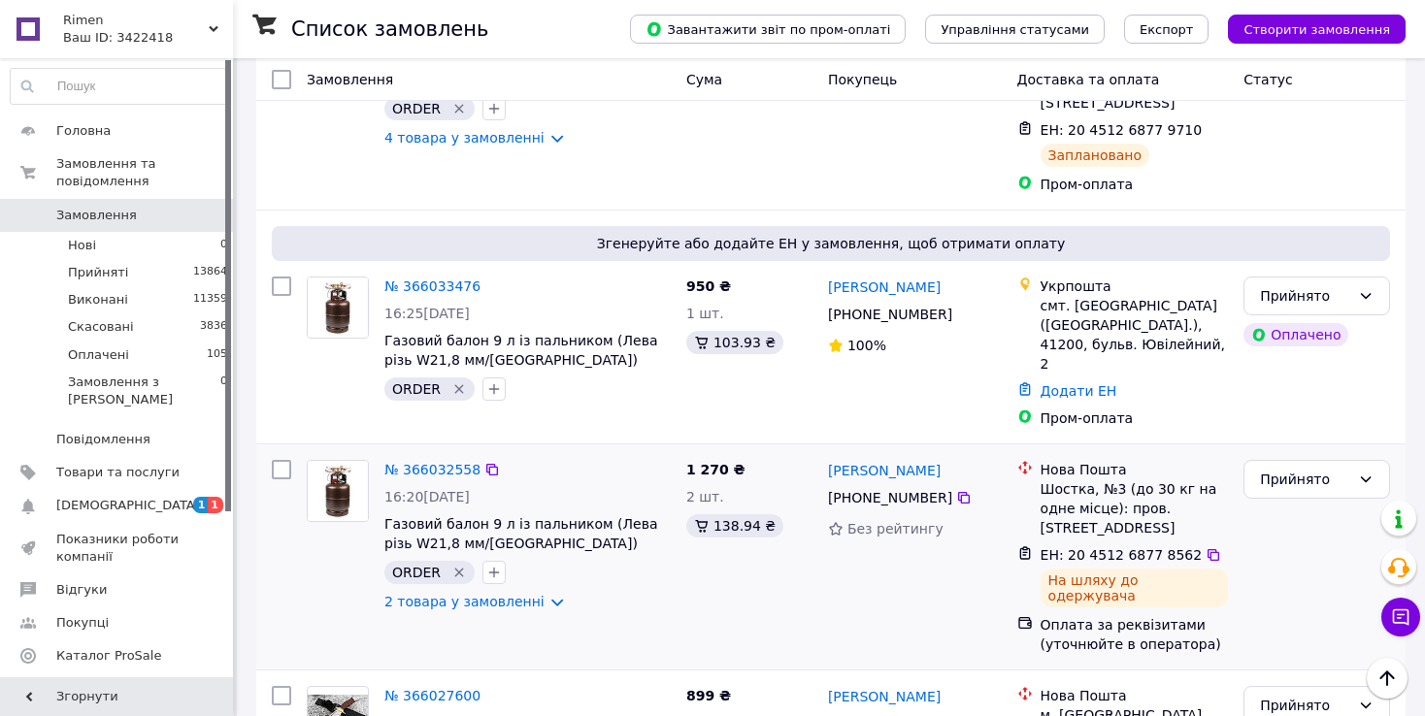
scroll to position [194, 0]
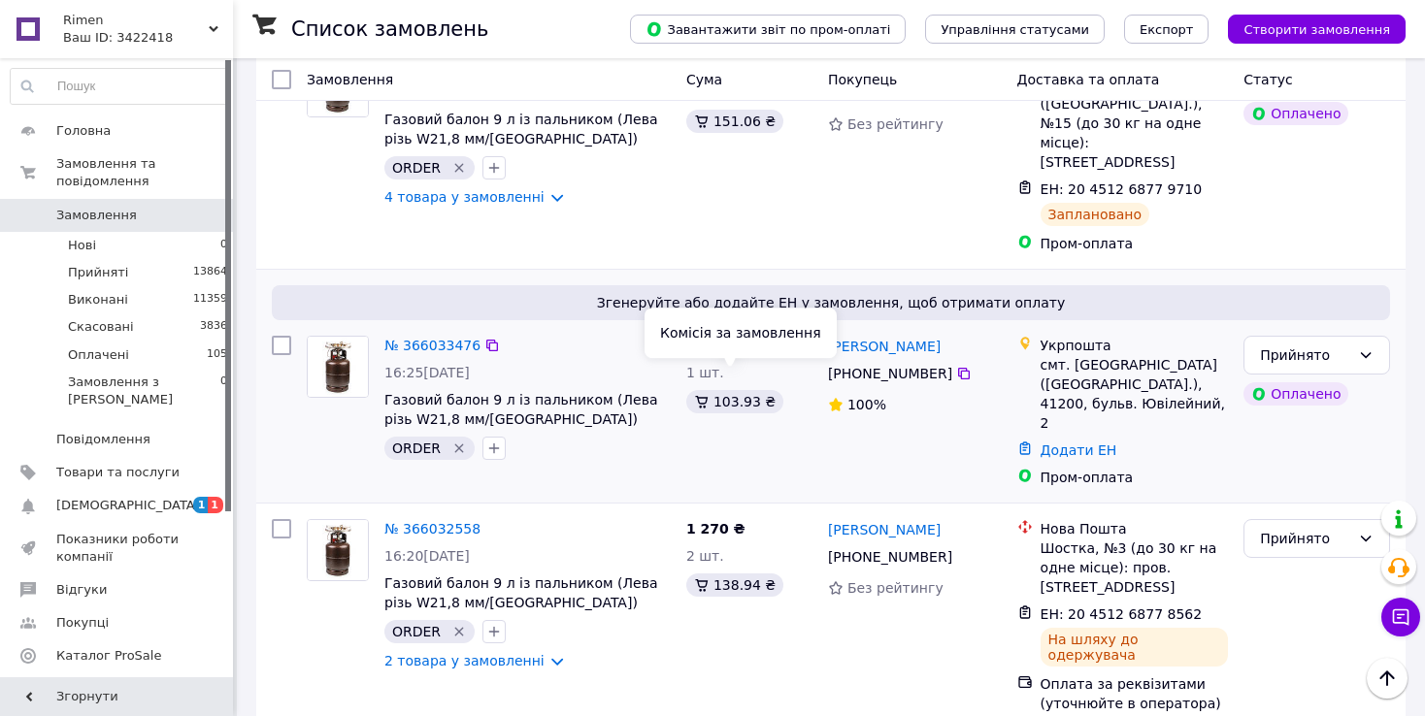
click at [962, 401] on div "[PERSON_NAME] [PHONE_NUMBER]%" at bounding box center [914, 411] width 189 height 167
click at [958, 366] on icon at bounding box center [964, 374] width 16 height 16
click at [571, 334] on div "№ 366033476" at bounding box center [527, 345] width 290 height 23
click at [431, 338] on link "№ 366033476" at bounding box center [432, 346] width 96 height 16
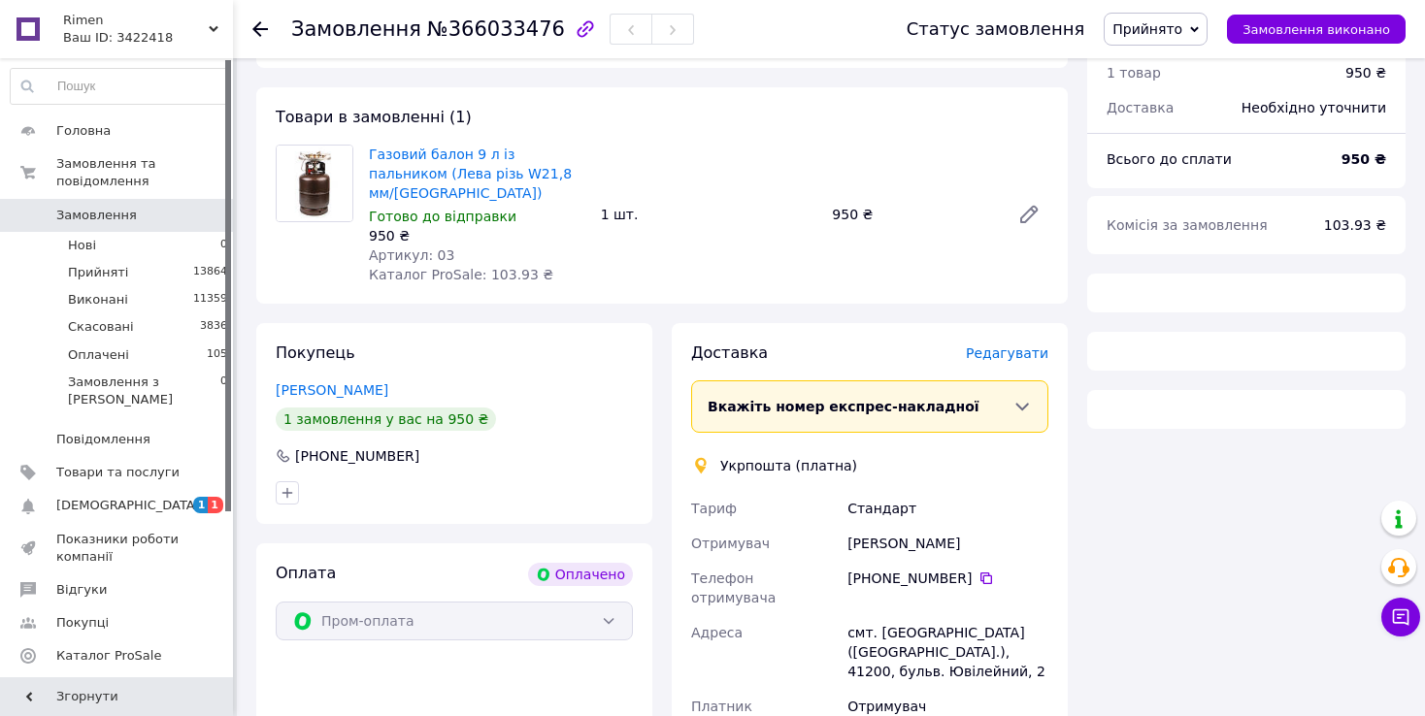
scroll to position [194, 0]
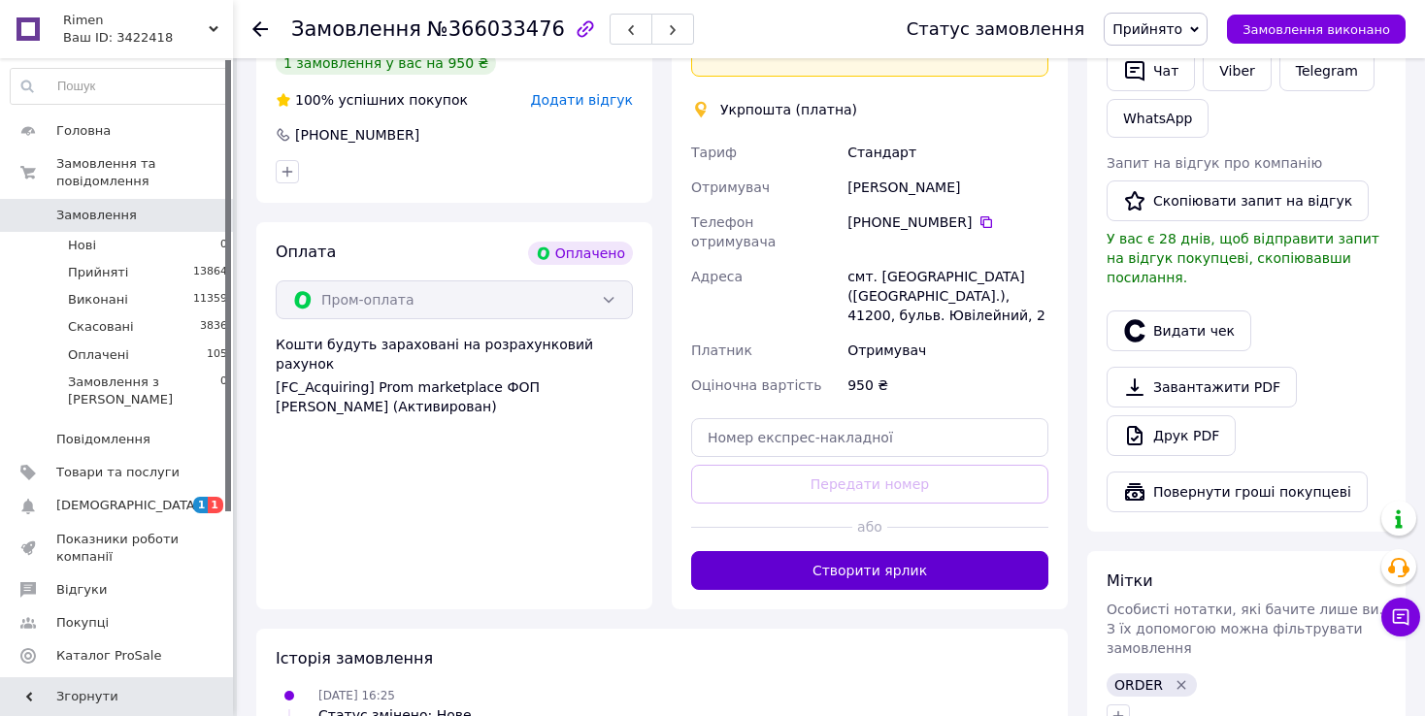
click at [836, 551] on button "Створити ярлик" at bounding box center [869, 570] width 357 height 39
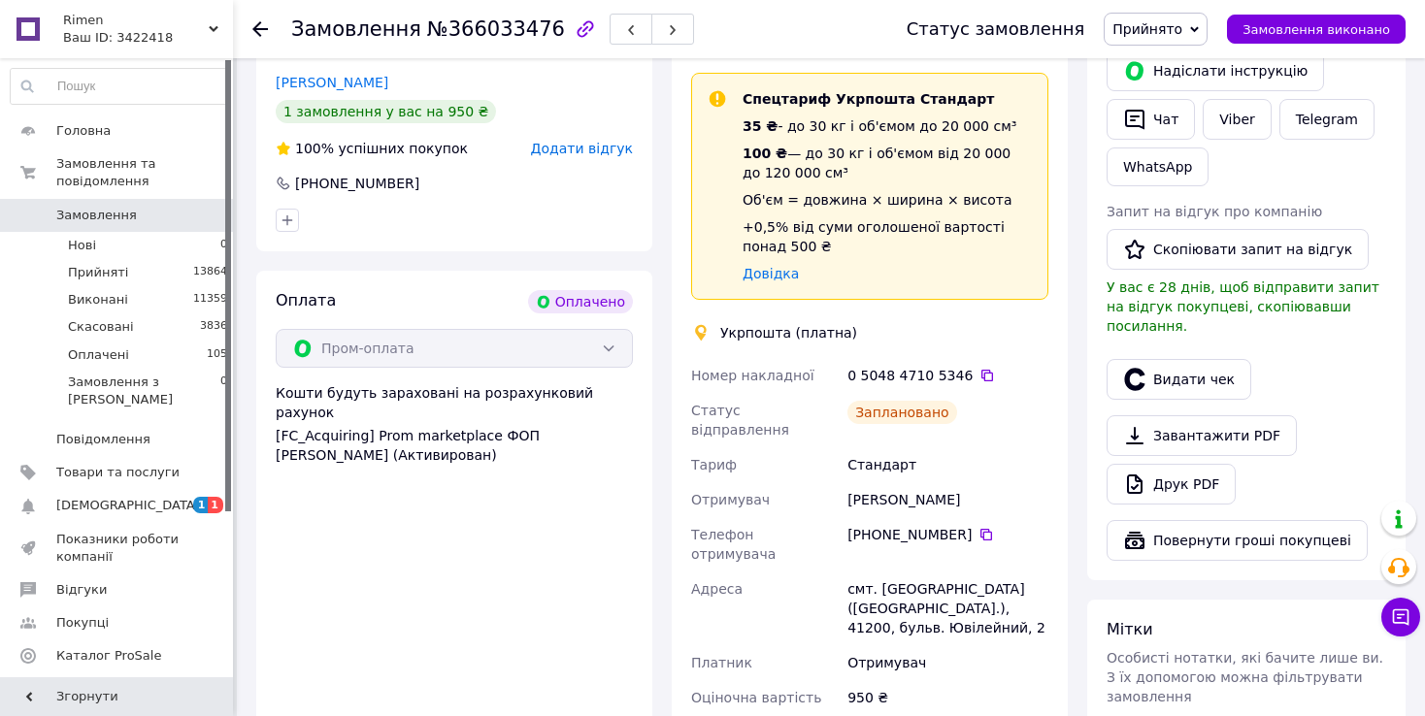
scroll to position [582, 0]
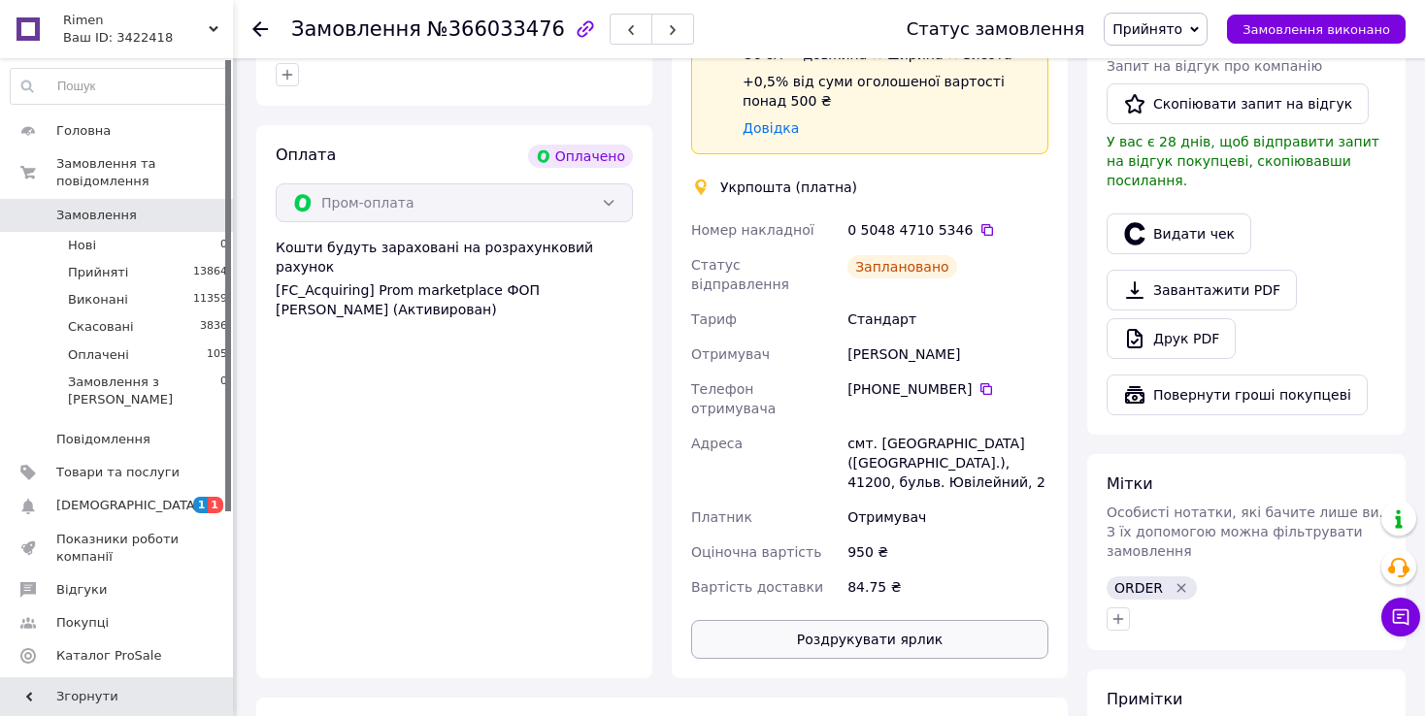
click at [941, 620] on button "Роздрукувати ярлик" at bounding box center [869, 639] width 357 height 39
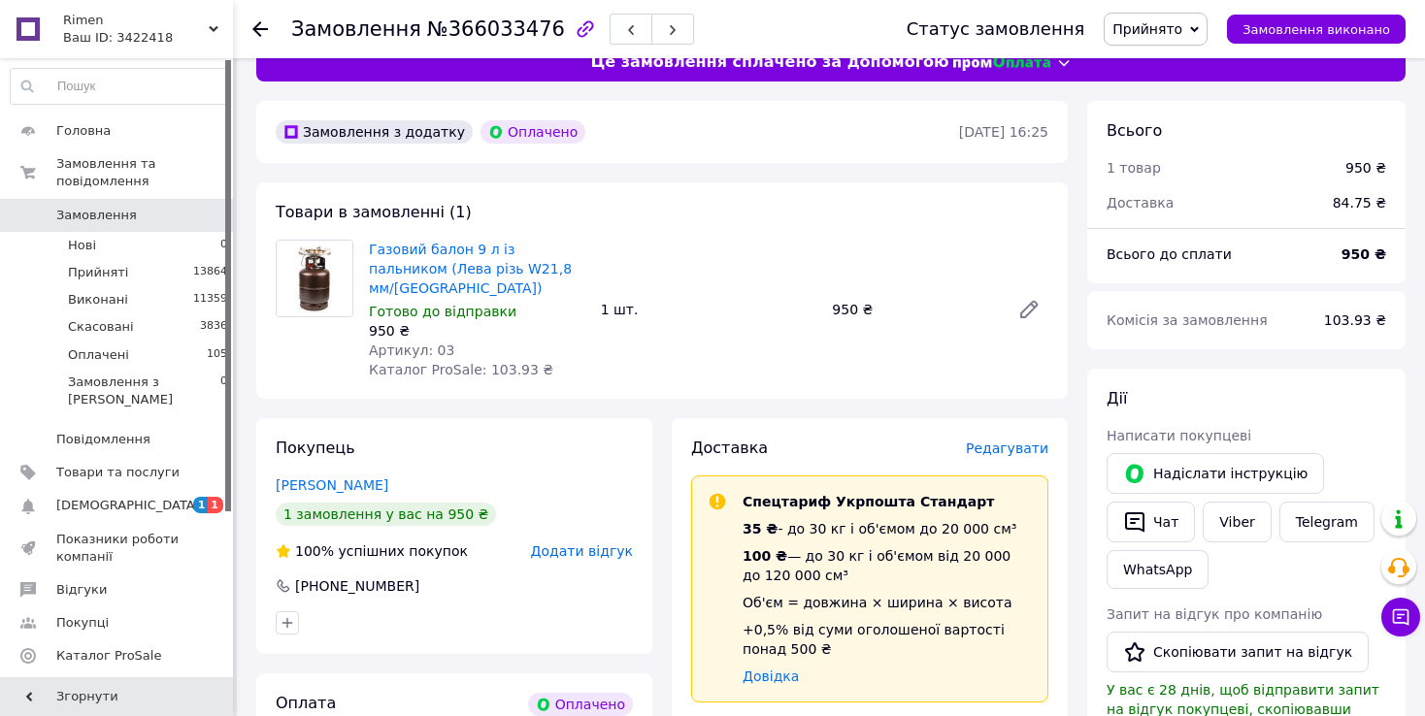
scroll to position [0, 0]
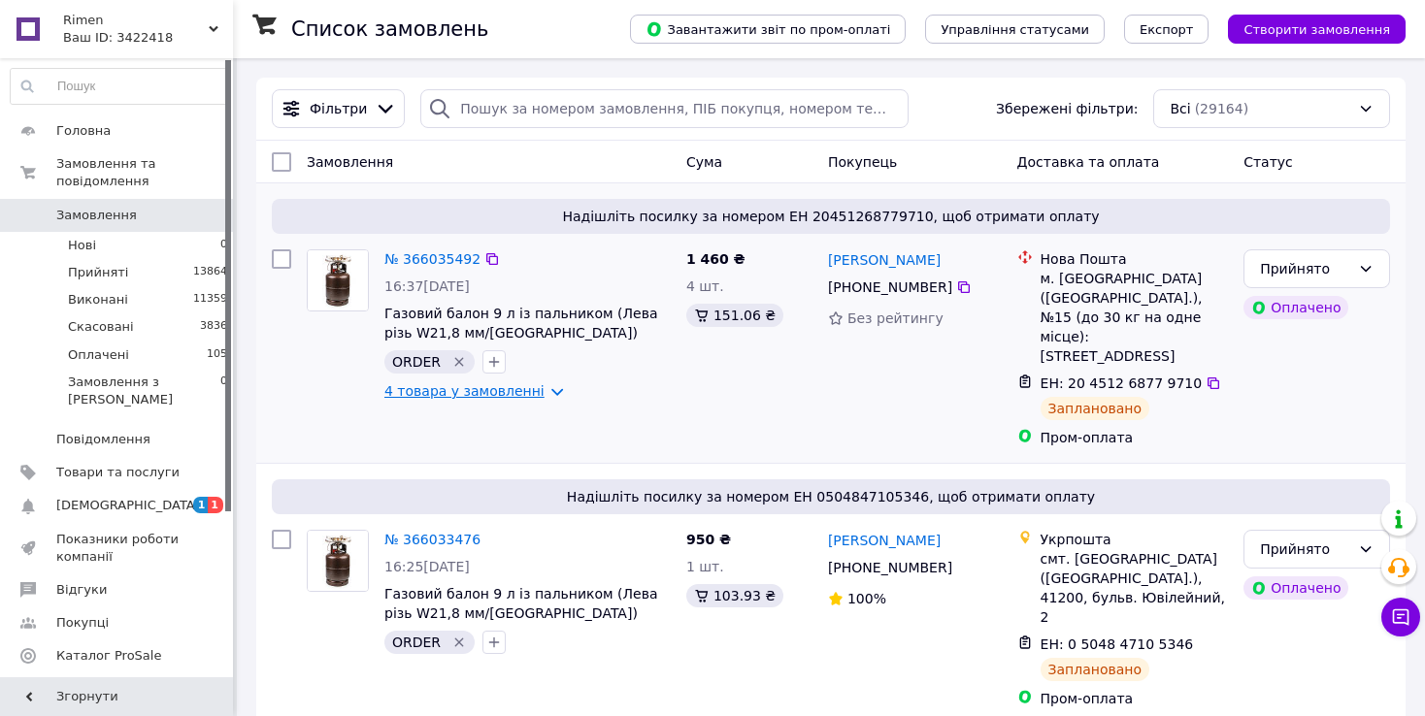
click at [443, 391] on link "4 товара у замовленні" at bounding box center [464, 391] width 160 height 16
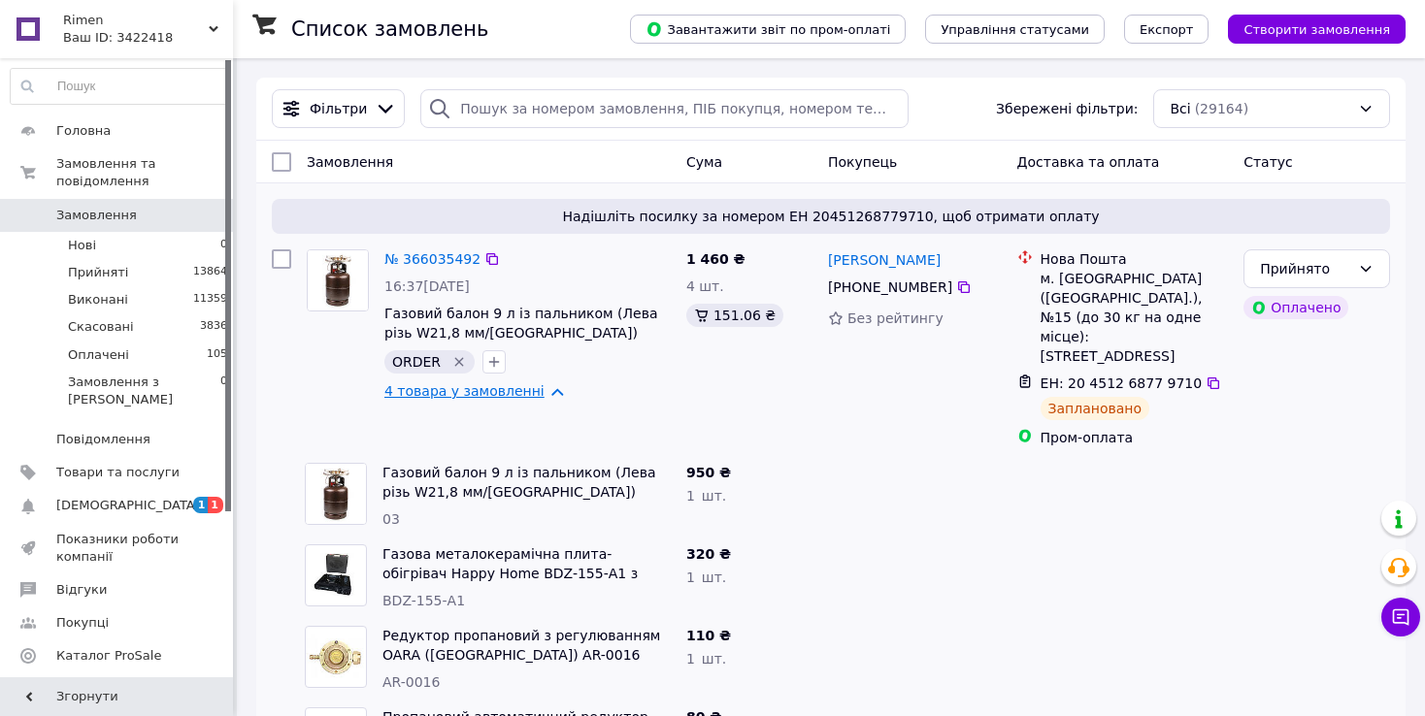
click at [511, 395] on link "4 товара у замовленні" at bounding box center [464, 391] width 160 height 16
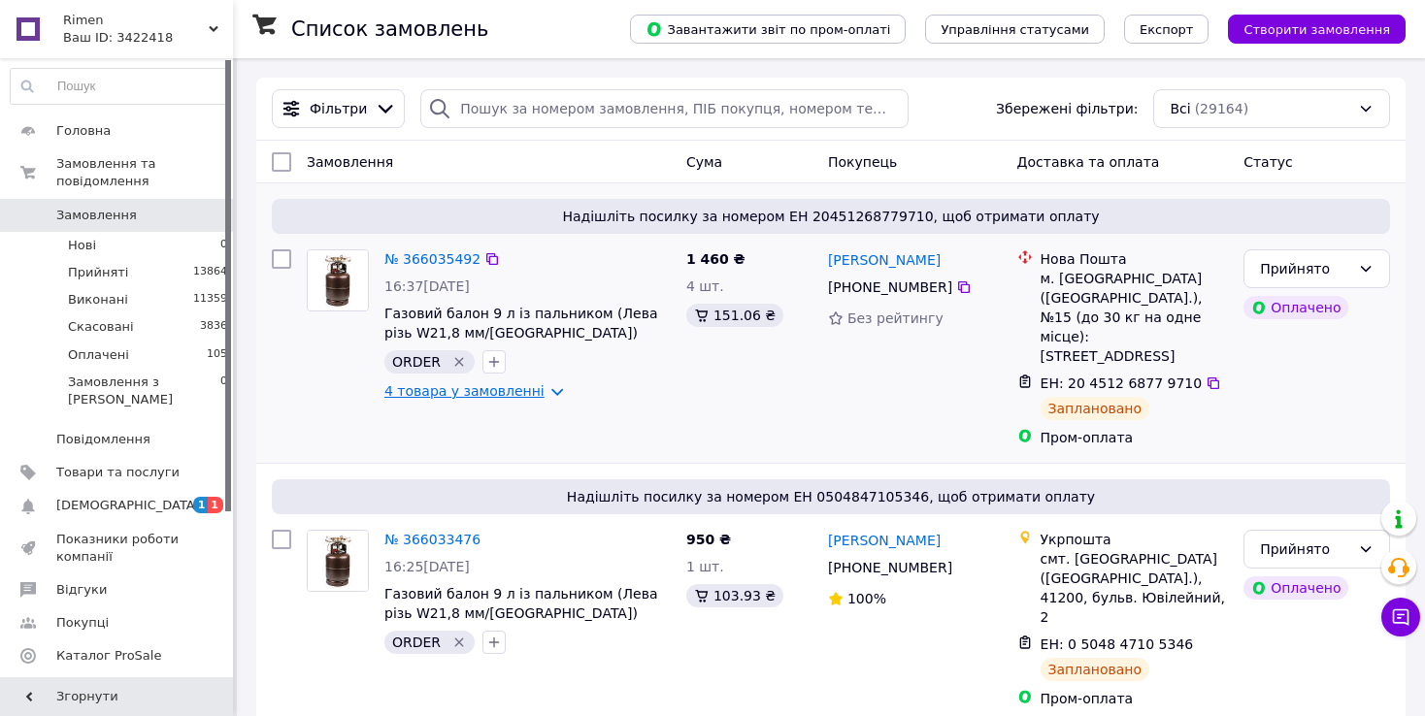
click at [781, 394] on div "1 460 ₴ 4 шт. 151.06 ₴" at bounding box center [749, 349] width 142 height 214
click at [419, 391] on link "4 товара у замовленні" at bounding box center [464, 391] width 160 height 16
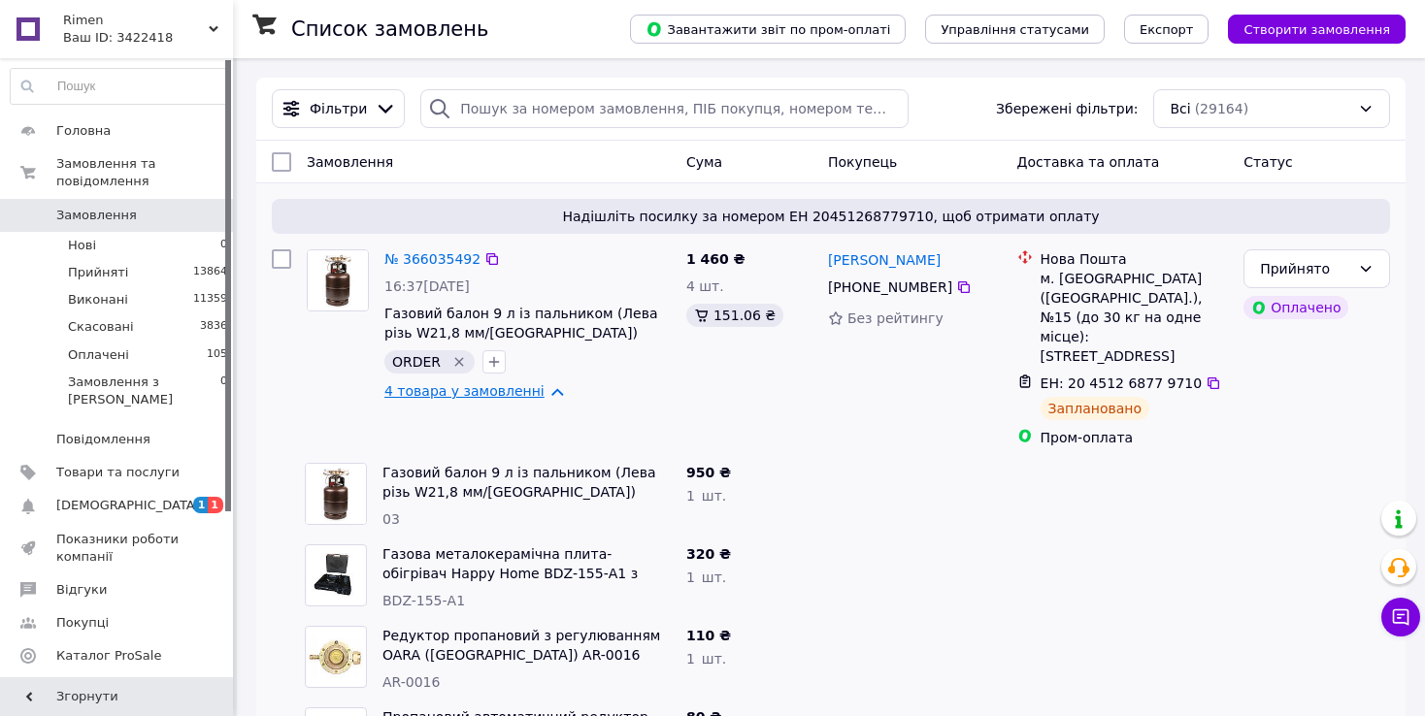
click at [418, 391] on link "4 товара у замовленні" at bounding box center [464, 391] width 160 height 16
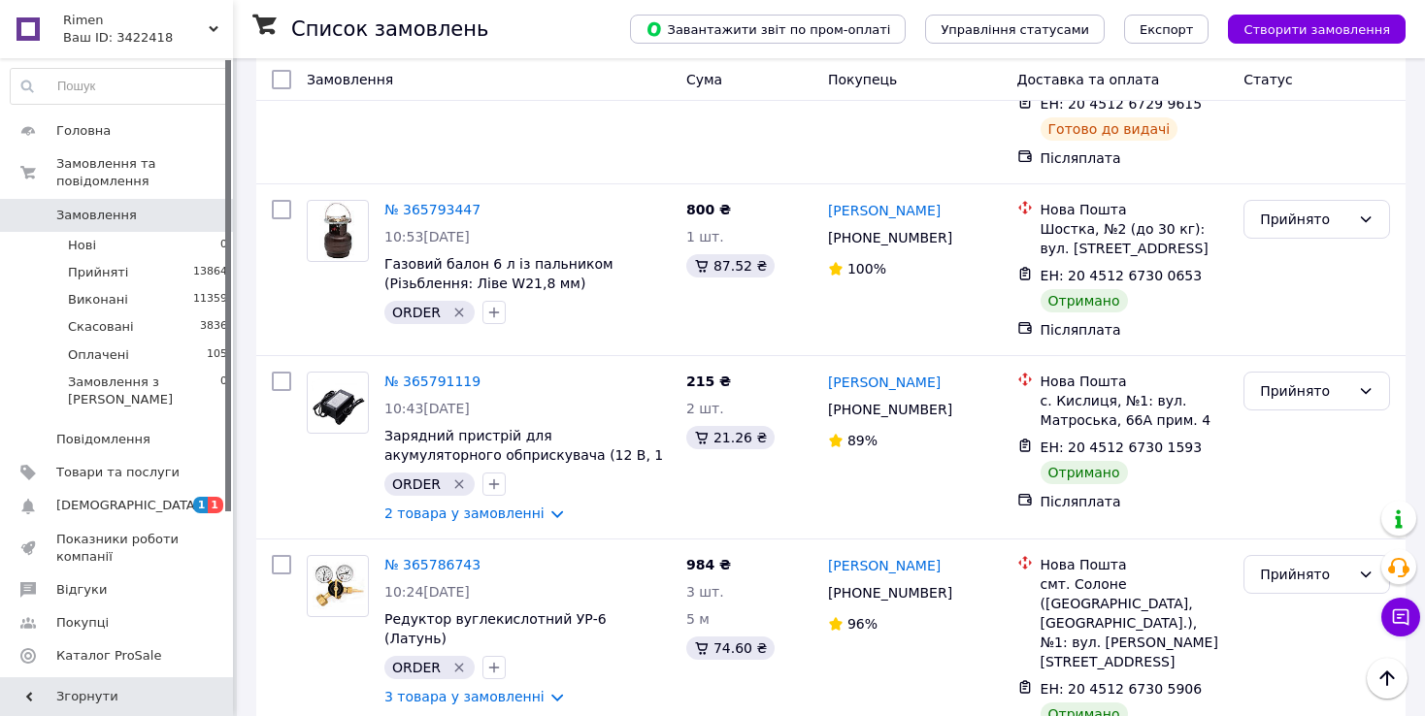
scroll to position [18386, 0]
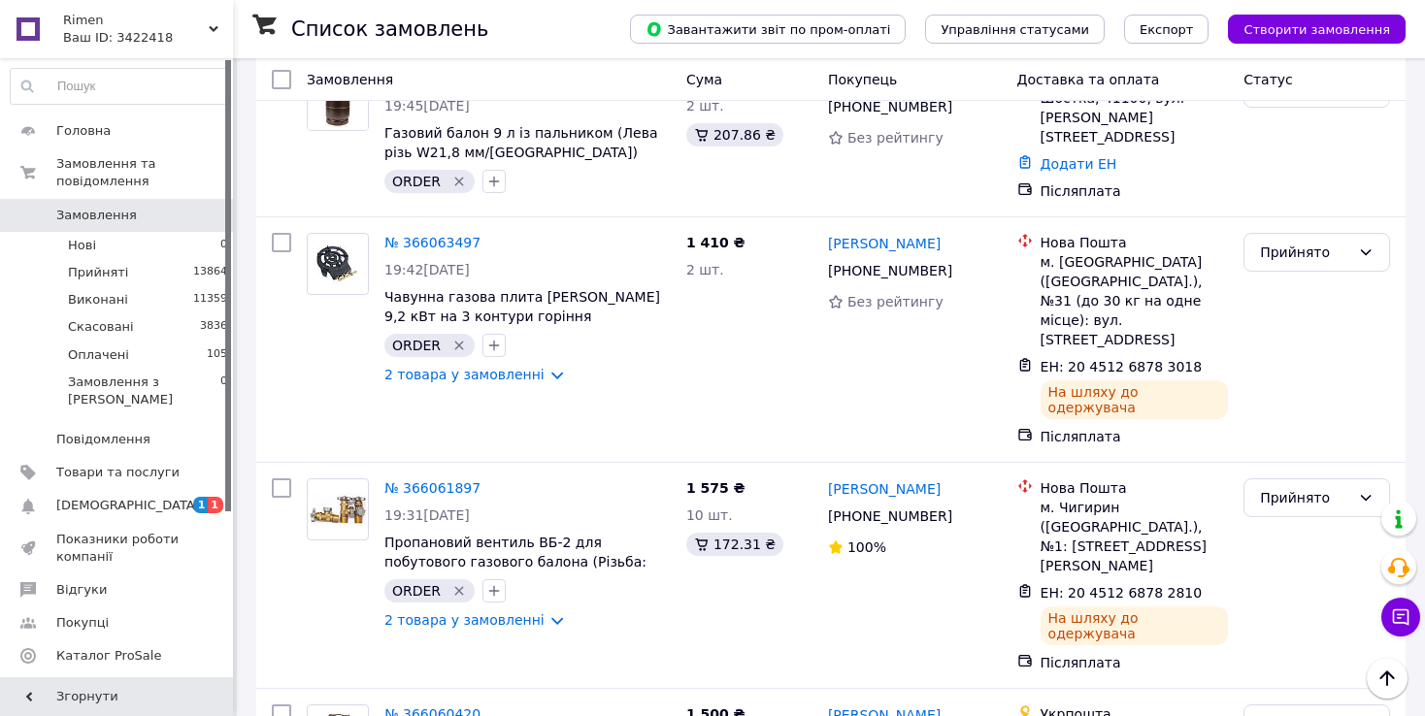
scroll to position [16988, 0]
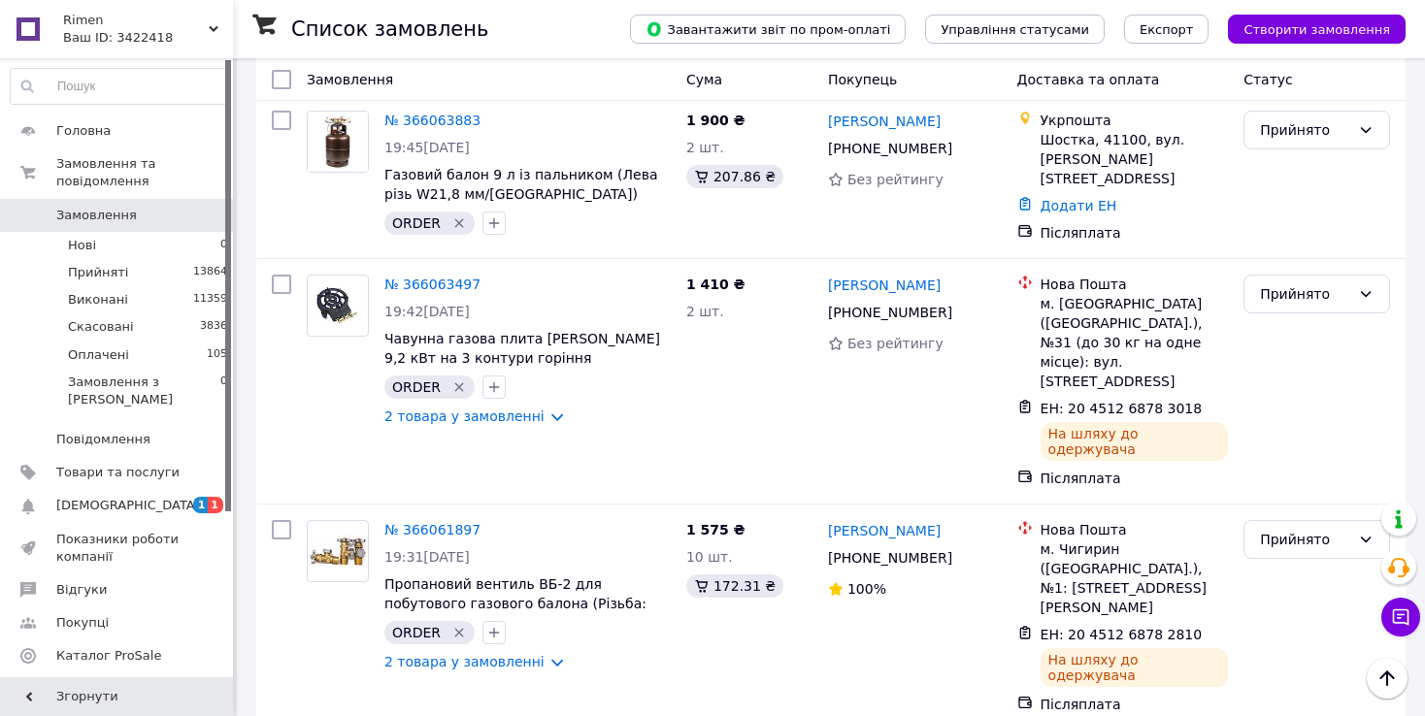
scroll to position [17085, 0]
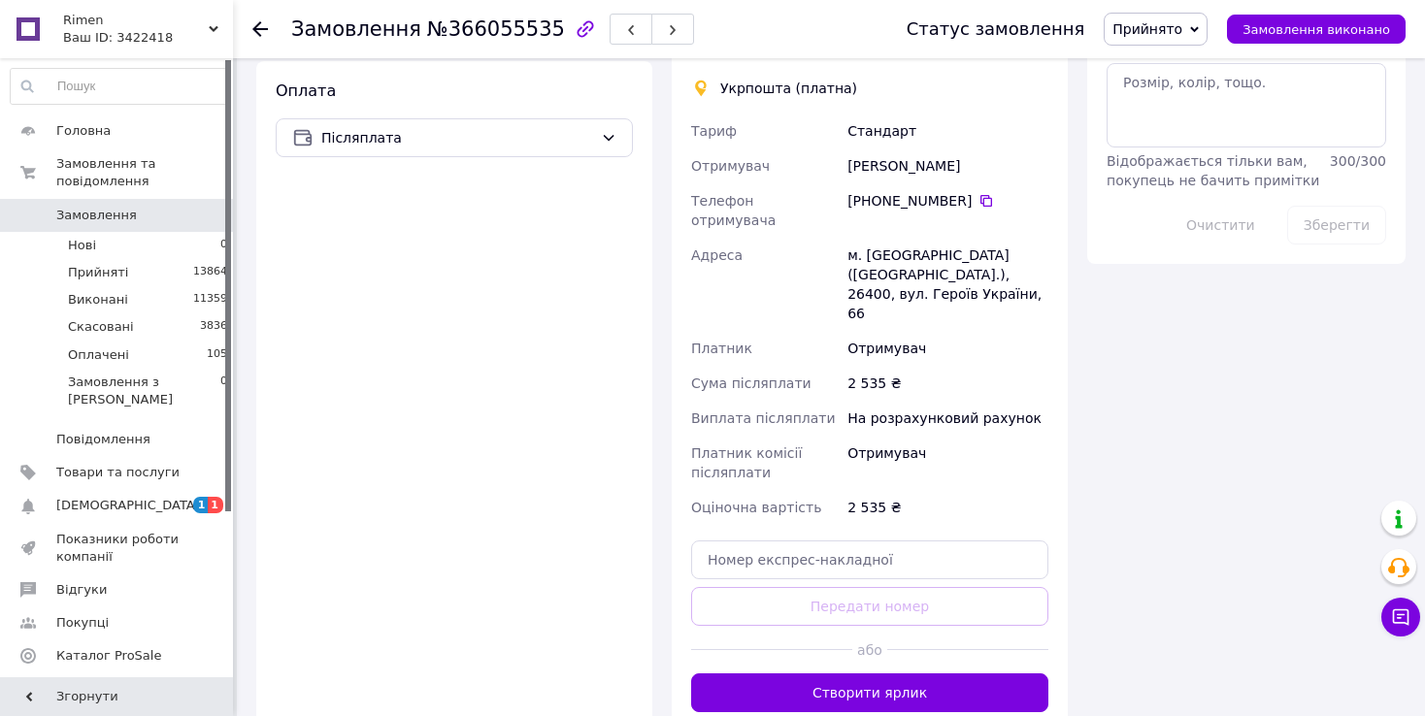
click at [987, 401] on div "На розрахунковий рахунок" at bounding box center [947, 418] width 209 height 35
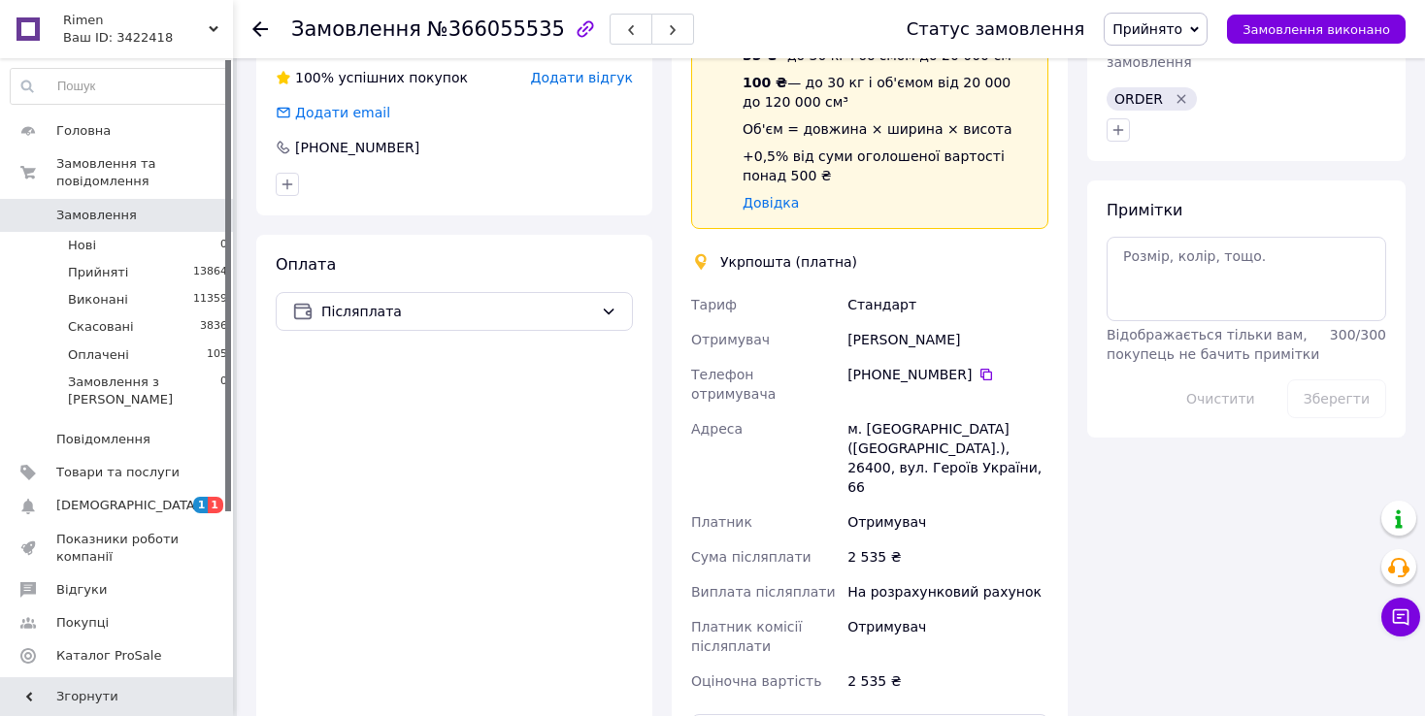
scroll to position [876, 0]
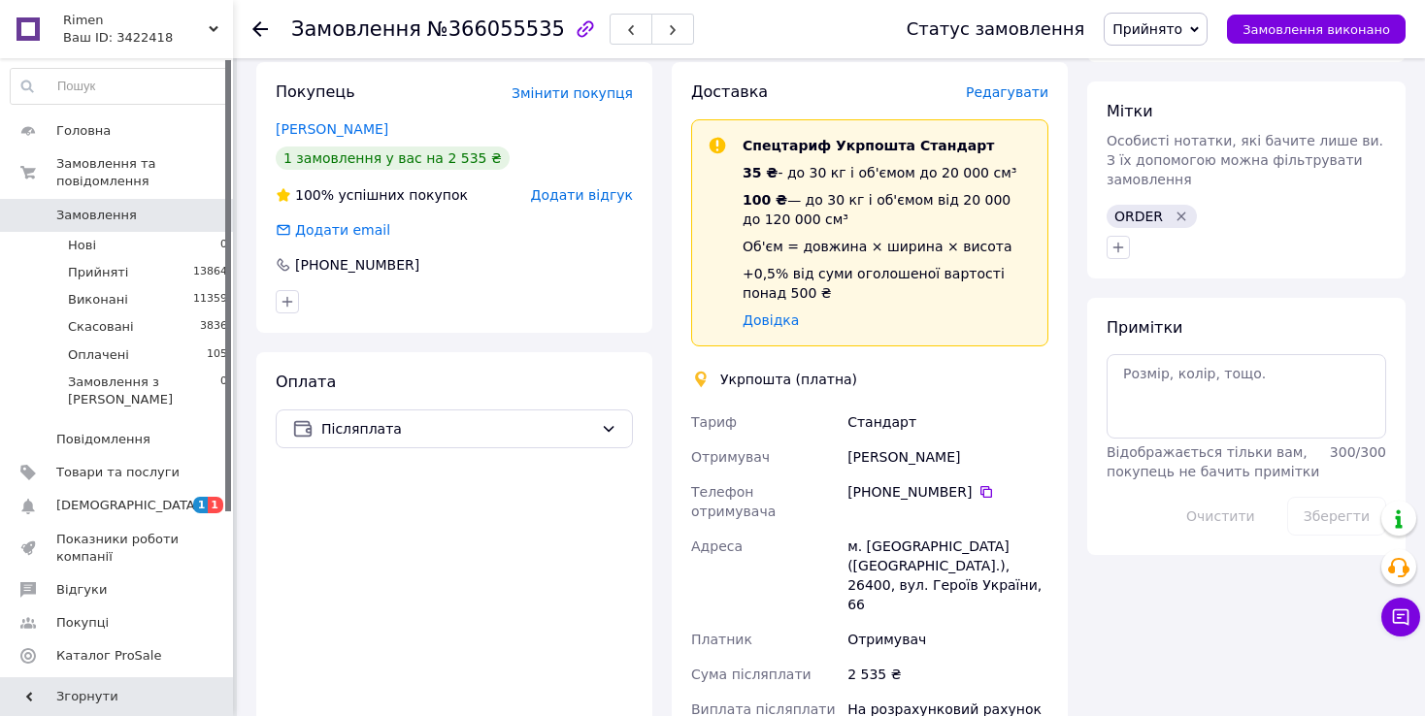
click at [921, 482] on div "[PHONE_NUMBER]" at bounding box center [947, 491] width 201 height 19
click at [980, 486] on icon at bounding box center [986, 492] width 12 height 12
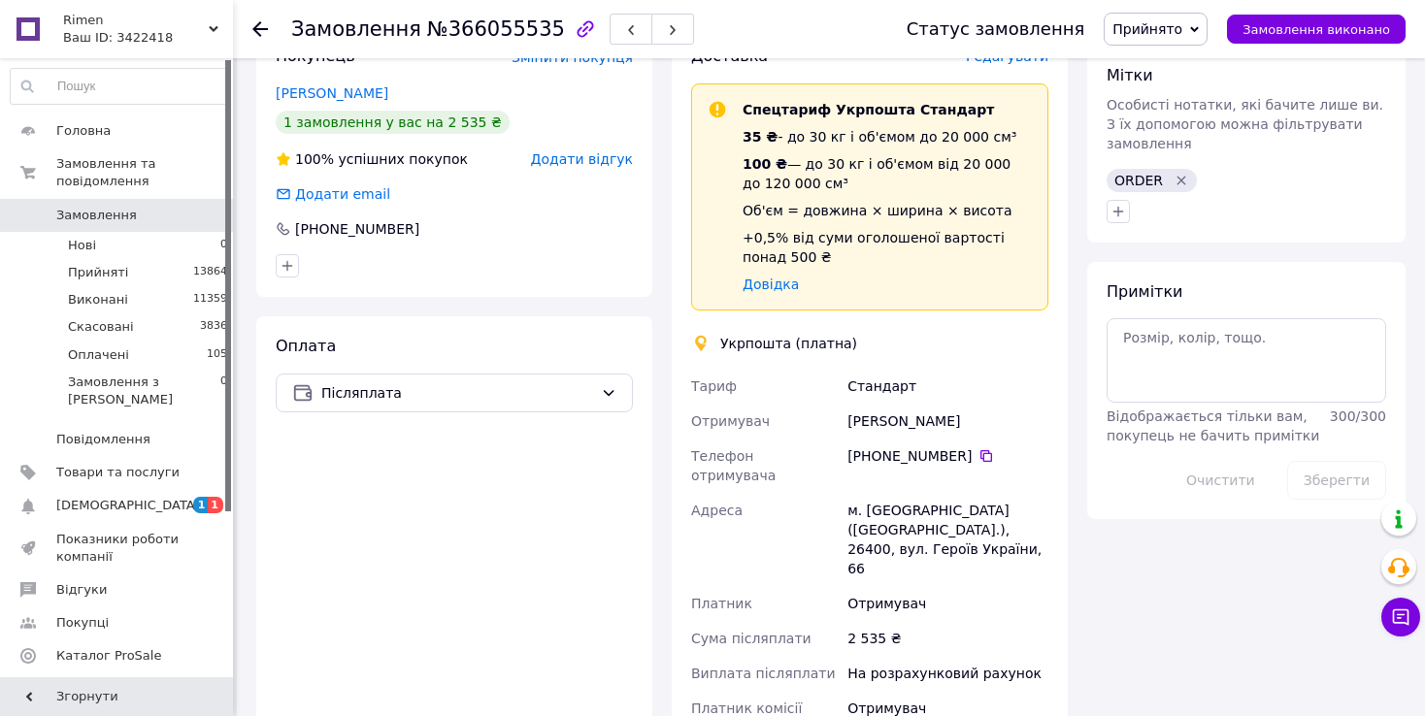
scroll to position [973, 0]
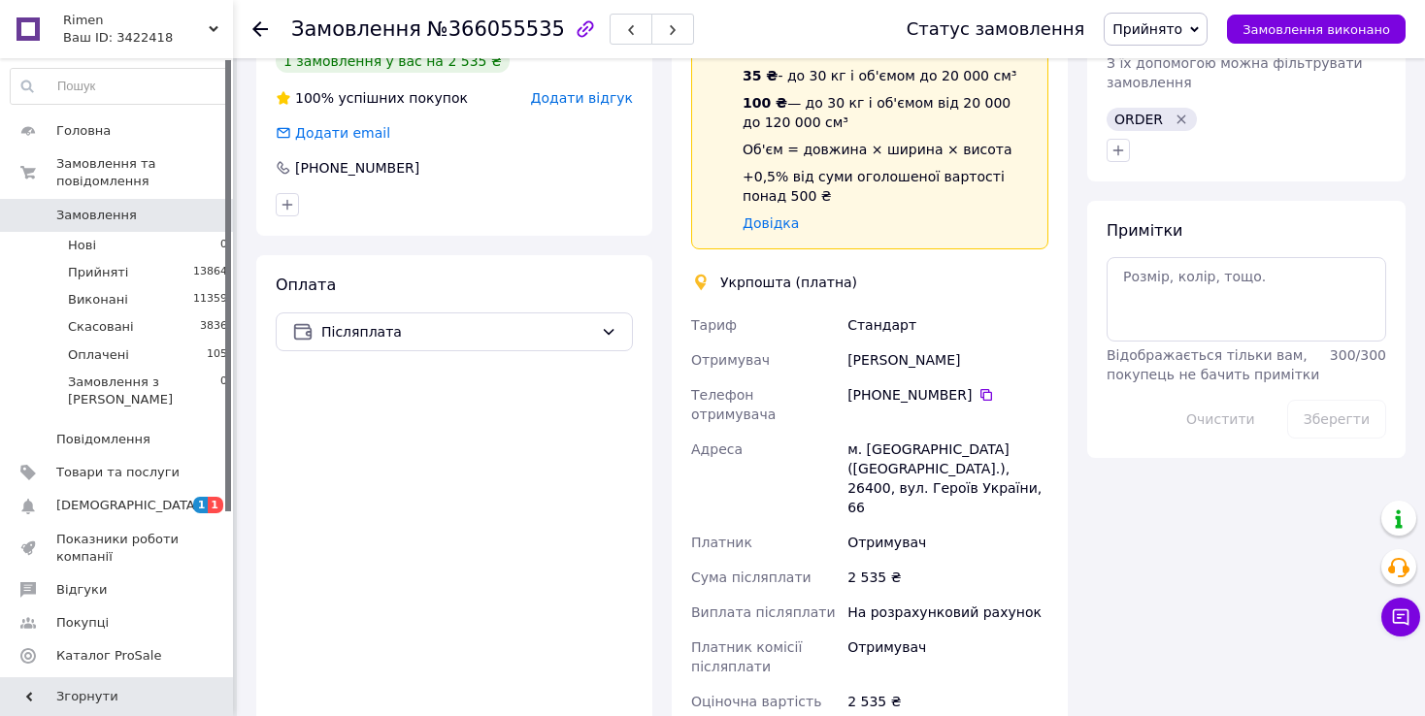
click at [902, 434] on div "м. [GEOGRAPHIC_DATA] ([GEOGRAPHIC_DATA].), 26400, вул. Героїв України, 66" at bounding box center [947, 478] width 209 height 93
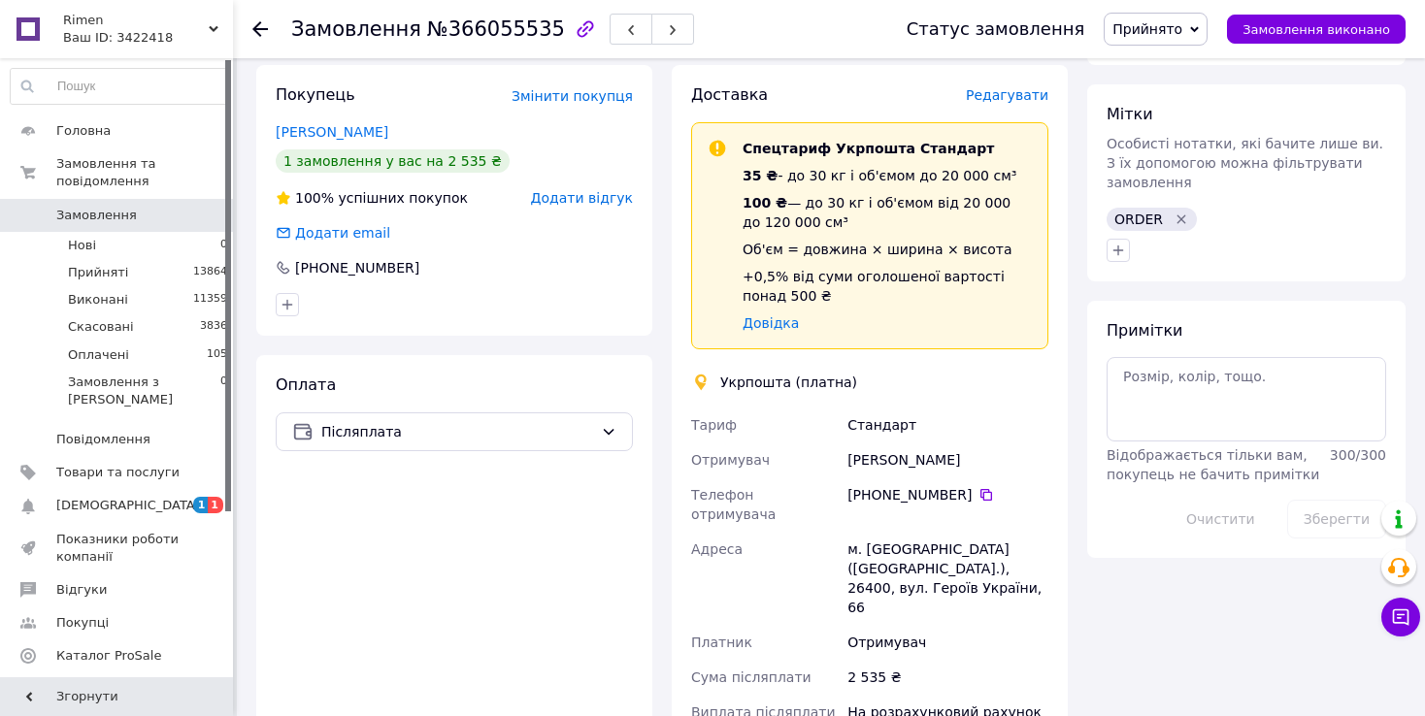
scroll to position [971, 0]
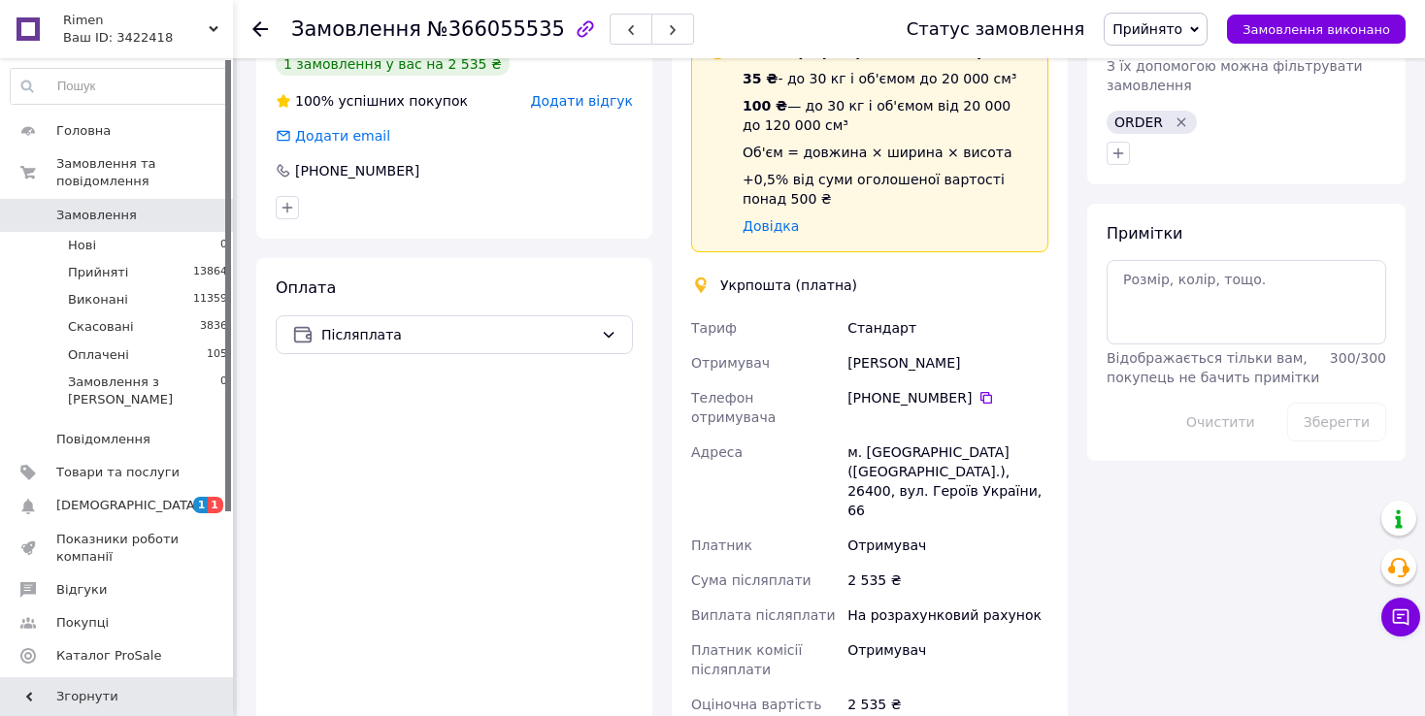
click at [894, 442] on div "м. [GEOGRAPHIC_DATA] ([GEOGRAPHIC_DATA].), 26400, вул. Героїв України, 66" at bounding box center [947, 481] width 209 height 93
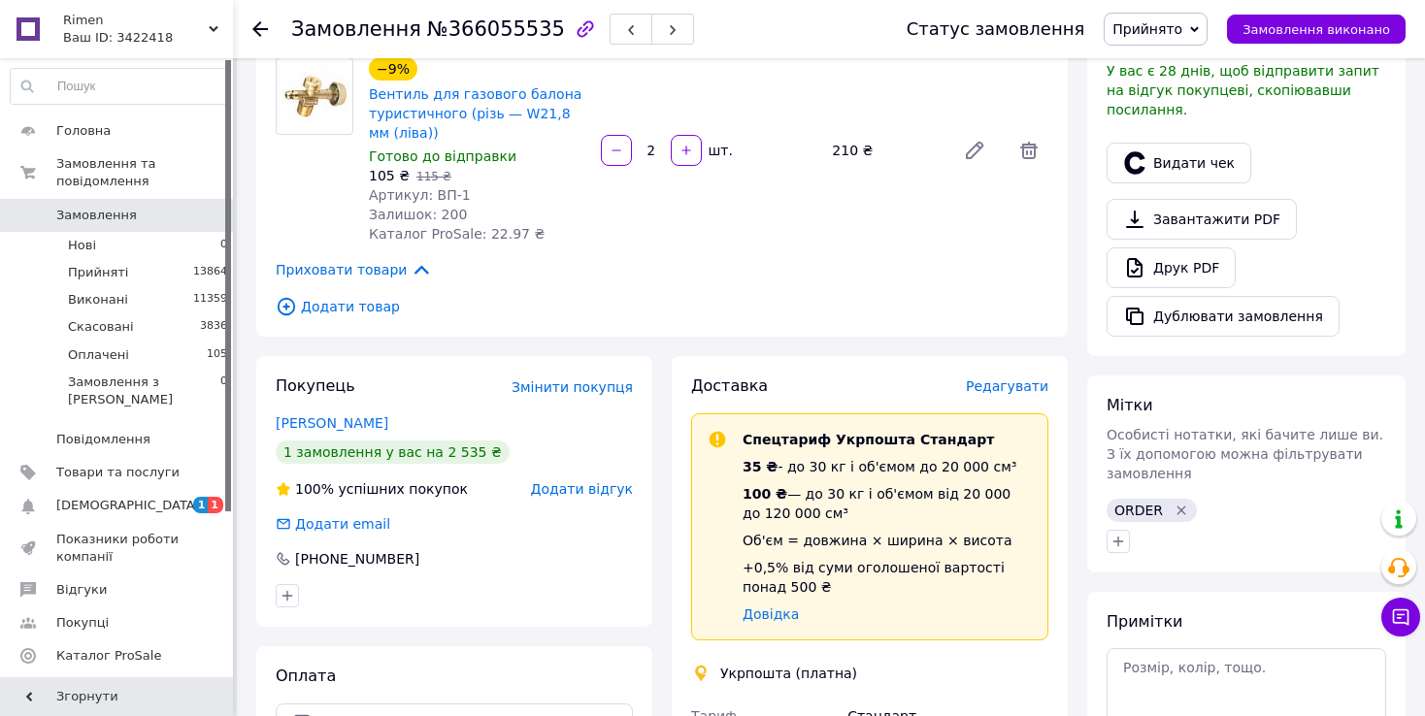
scroll to position [485, 0]
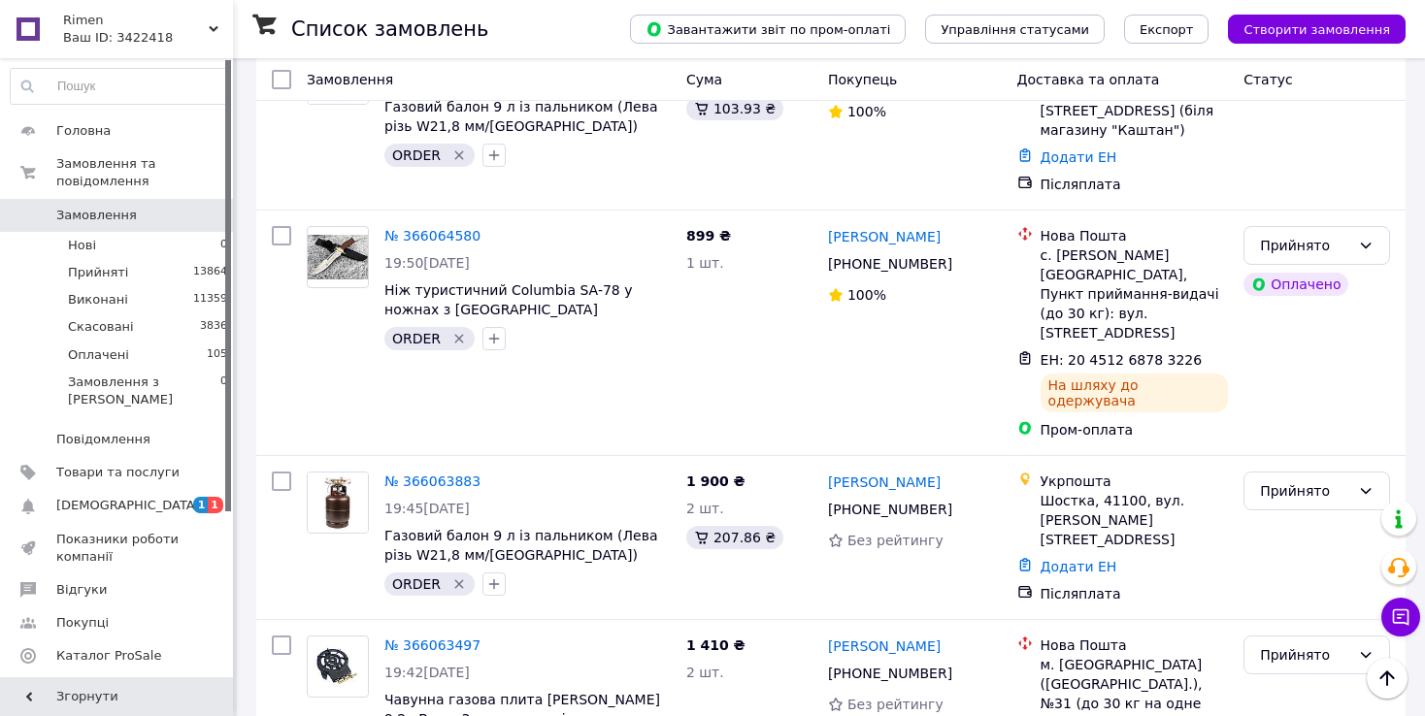
scroll to position [16600, 0]
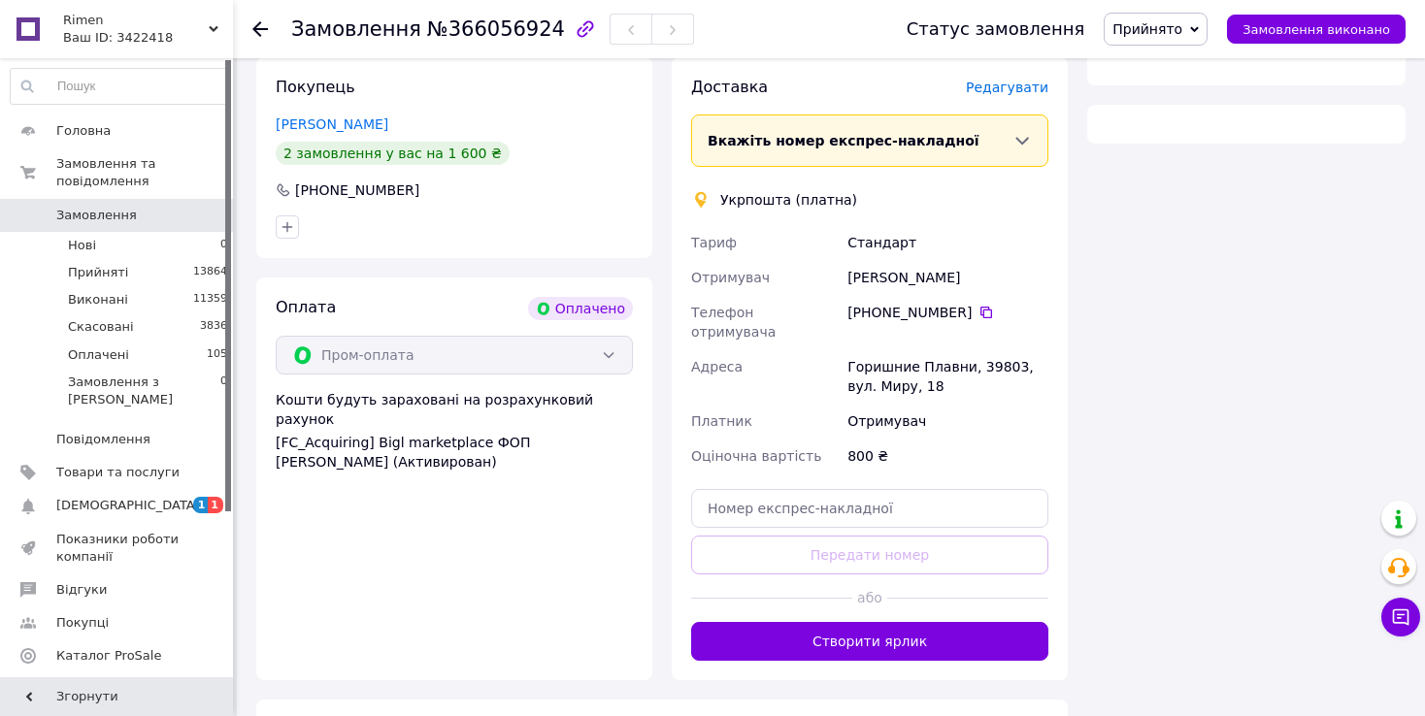
scroll to position [771, 0]
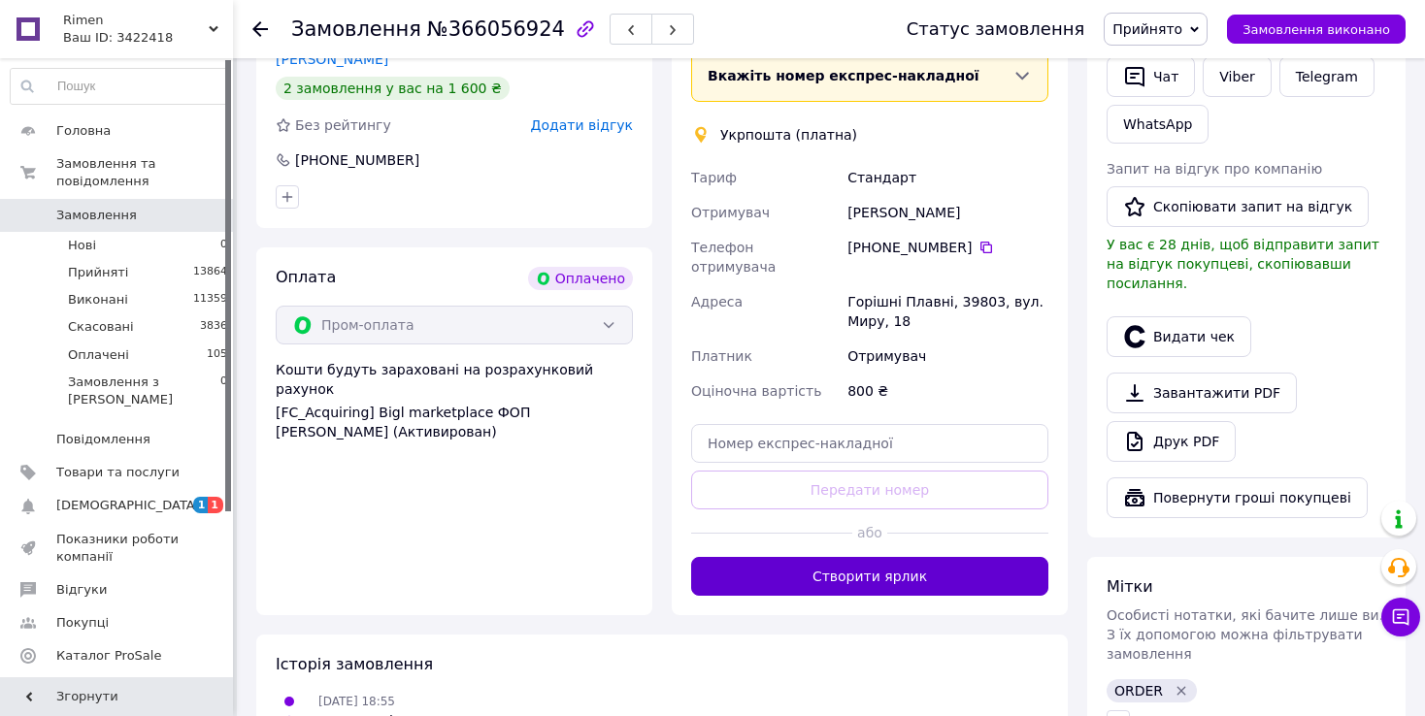
click at [800, 557] on button "Створити ярлик" at bounding box center [869, 576] width 357 height 39
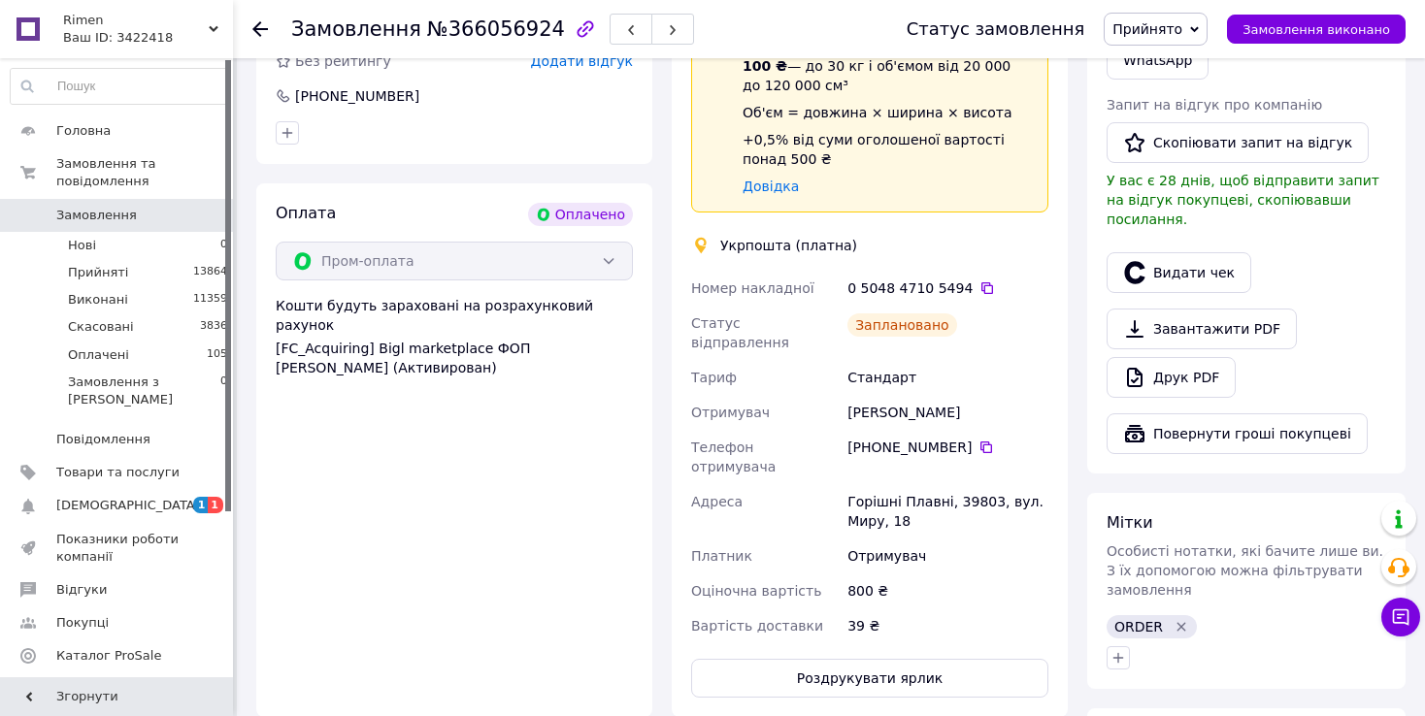
scroll to position [576, 0]
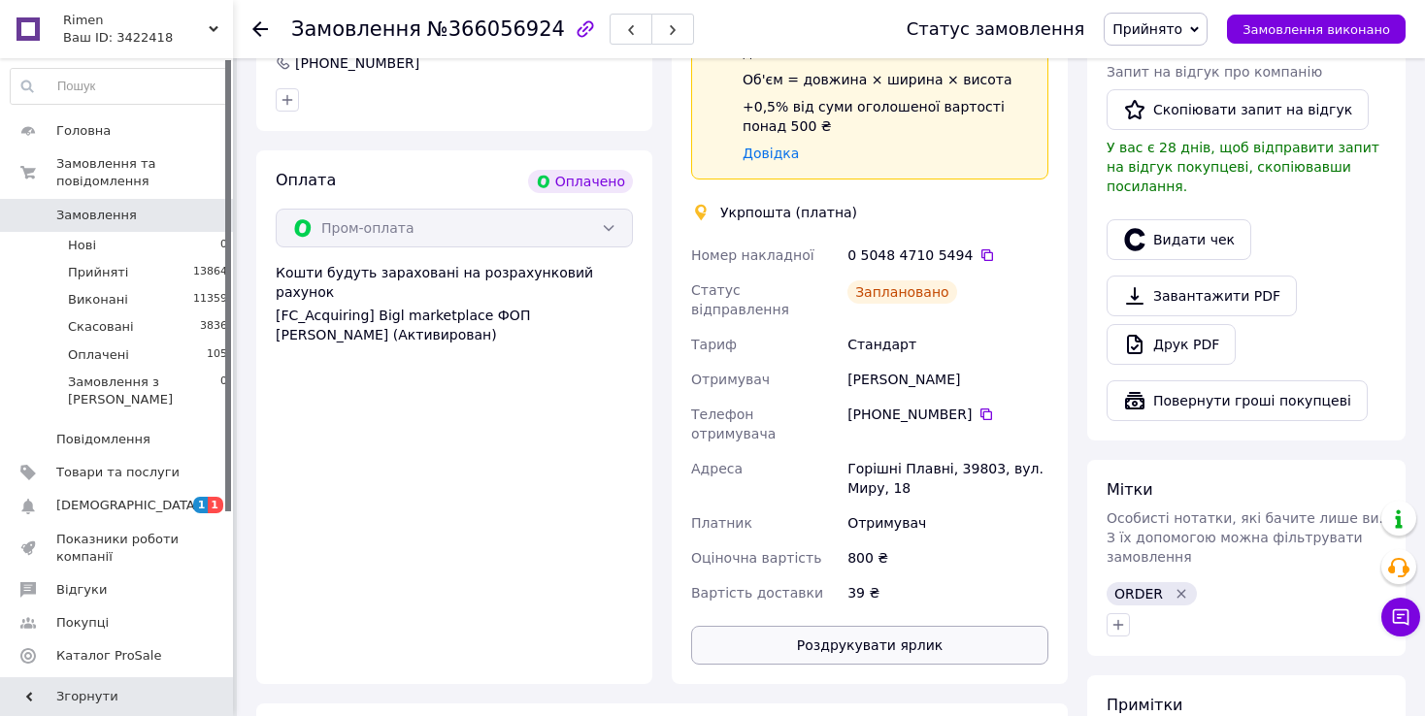
click at [889, 626] on button "Роздрукувати ярлик" at bounding box center [869, 645] width 357 height 39
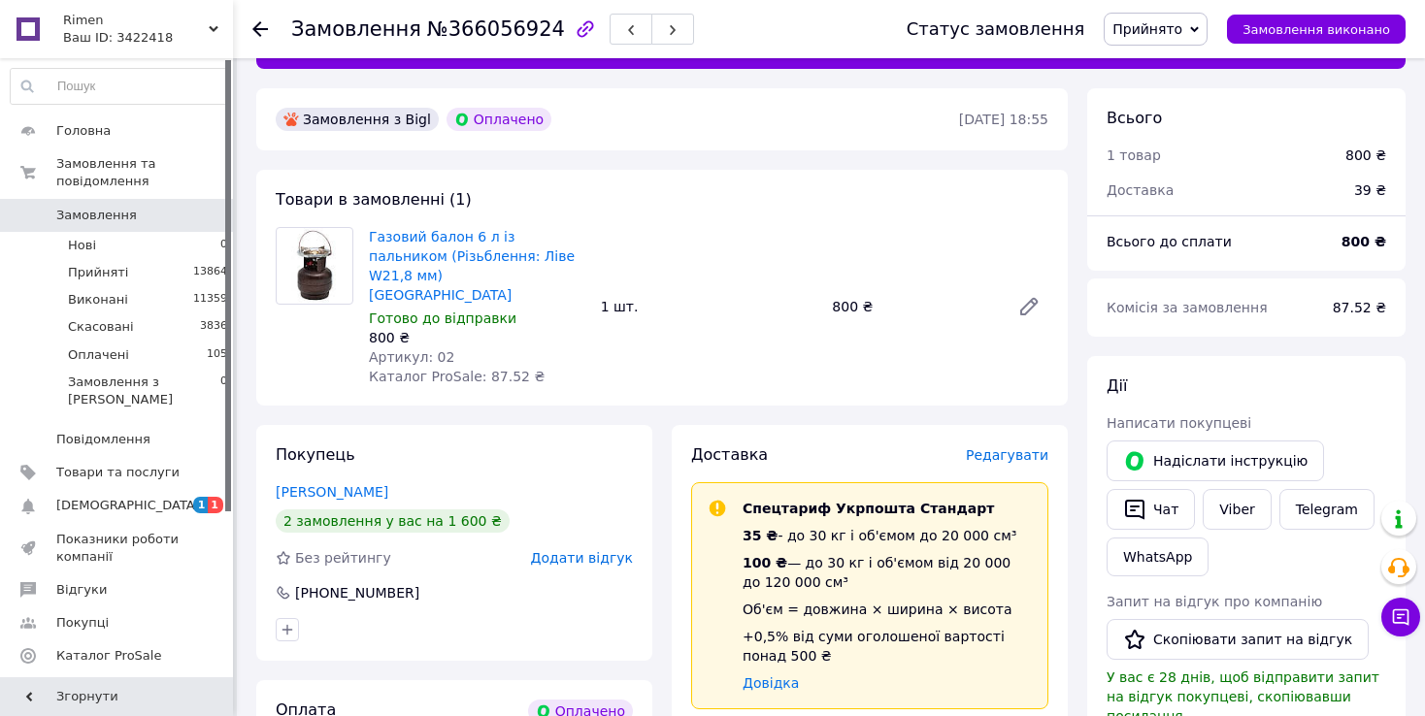
scroll to position [0, 0]
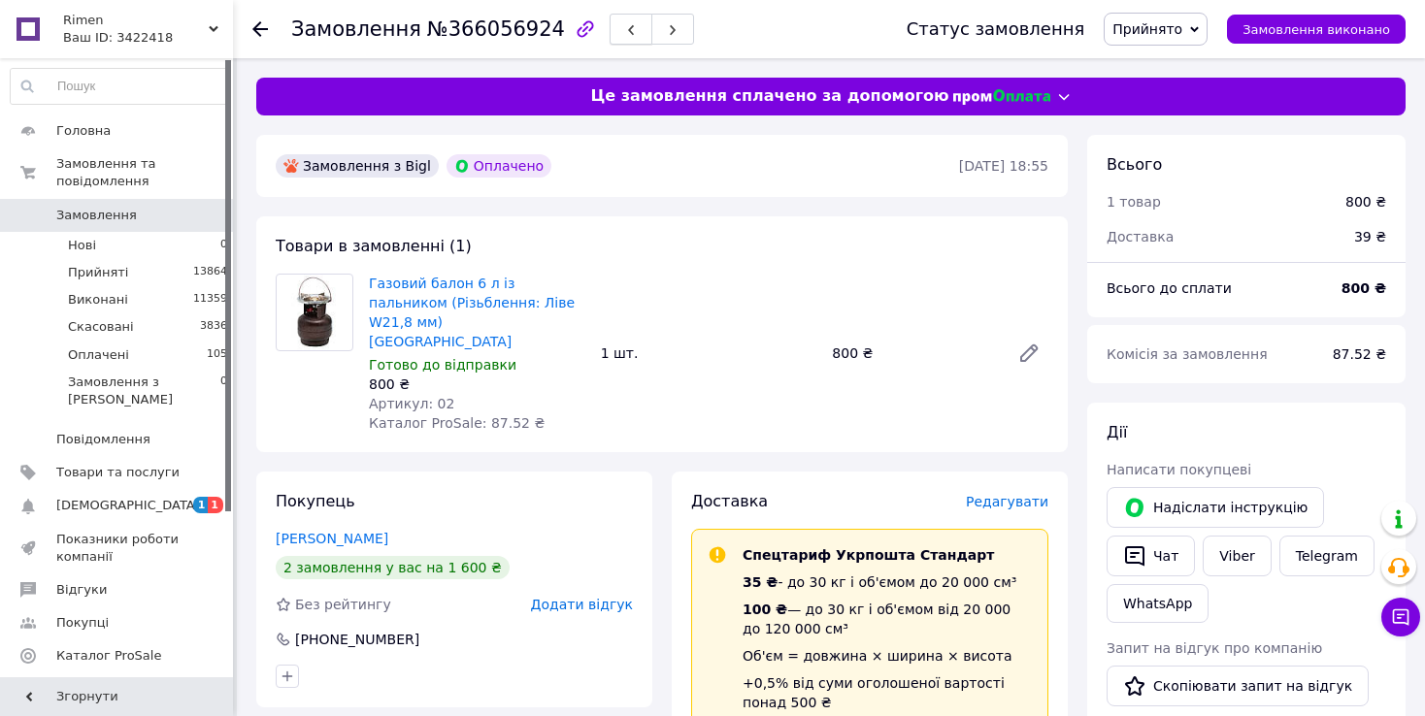
click at [609, 31] on button "button" at bounding box center [630, 29] width 43 height 31
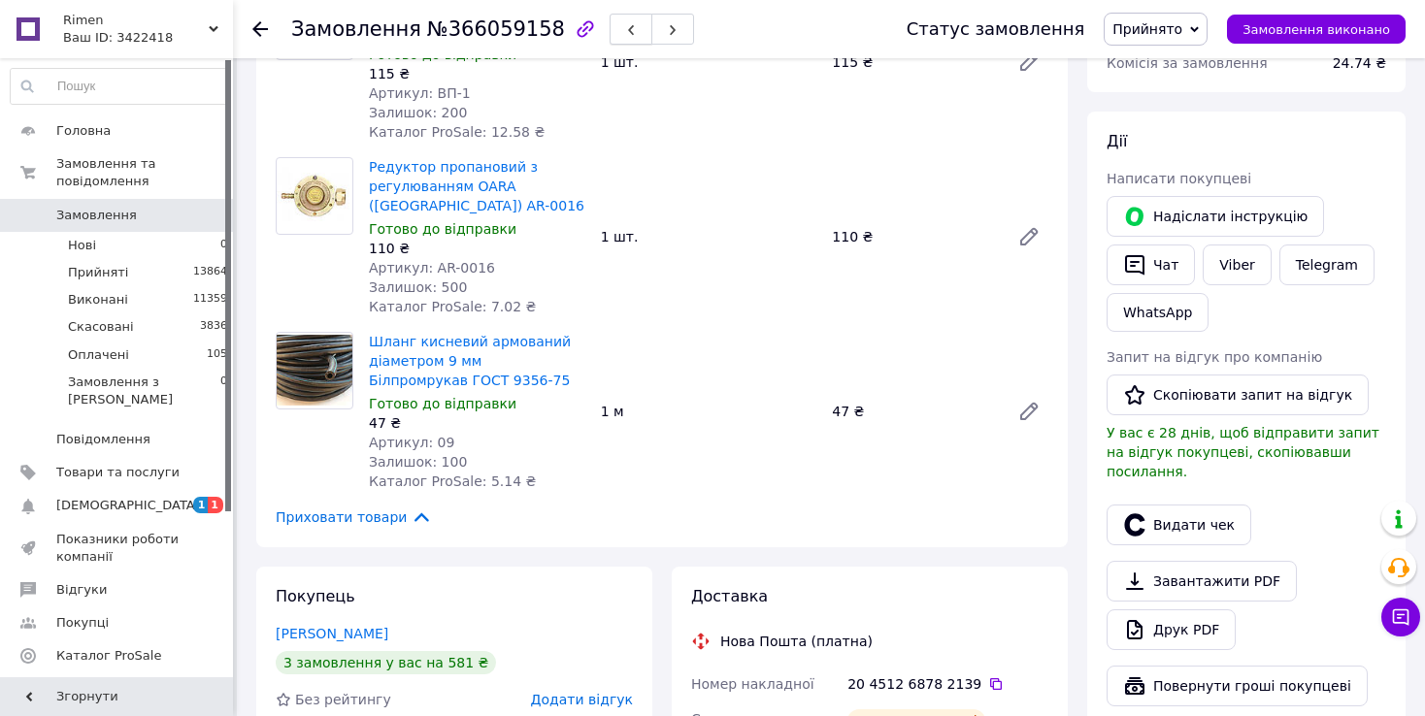
click at [628, 26] on use "button" at bounding box center [631, 30] width 6 height 11
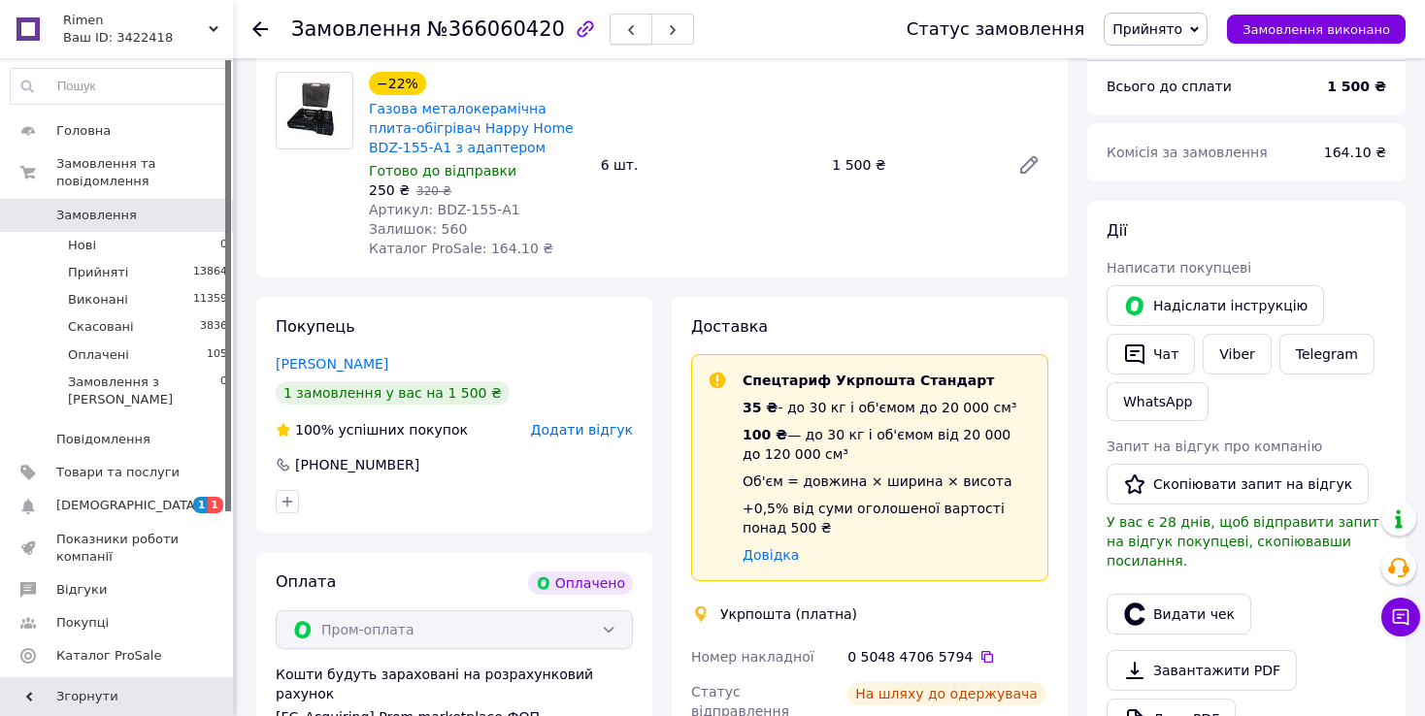
scroll to position [97, 0]
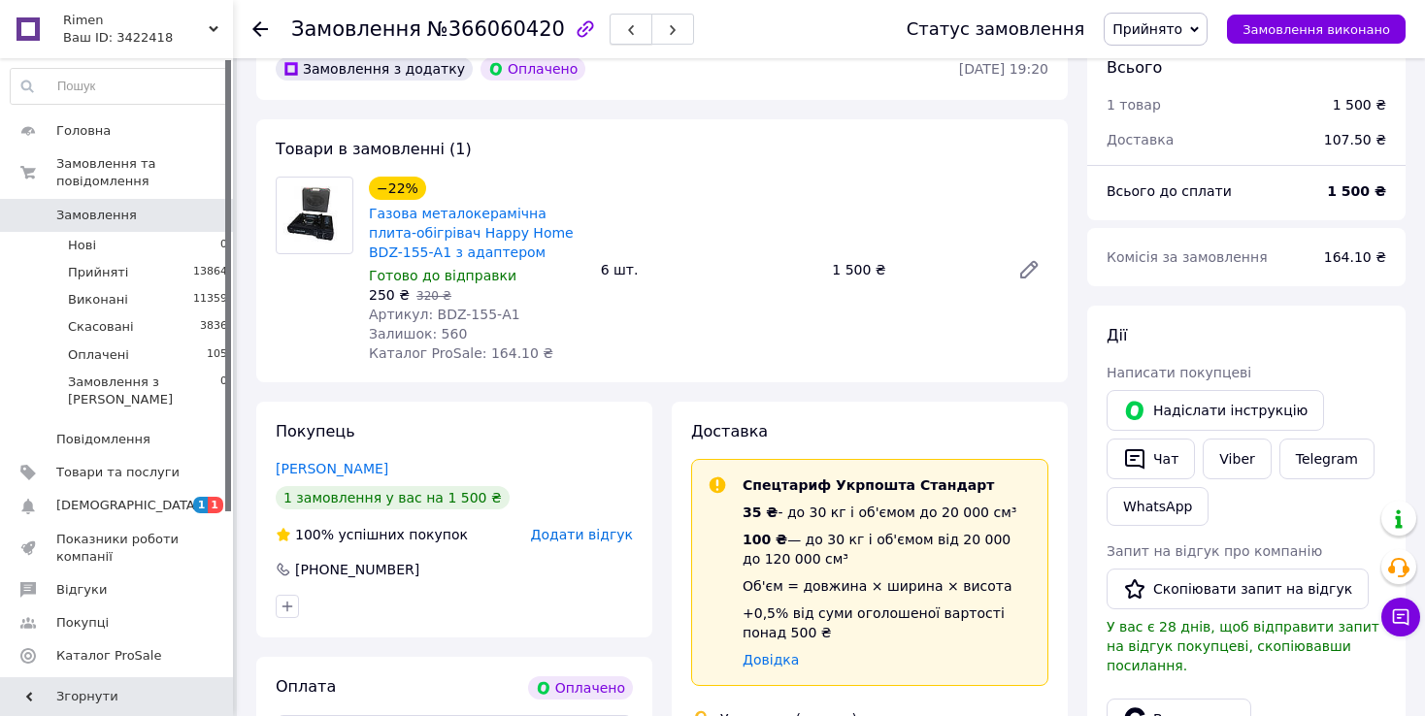
click at [628, 30] on use "button" at bounding box center [631, 30] width 6 height 11
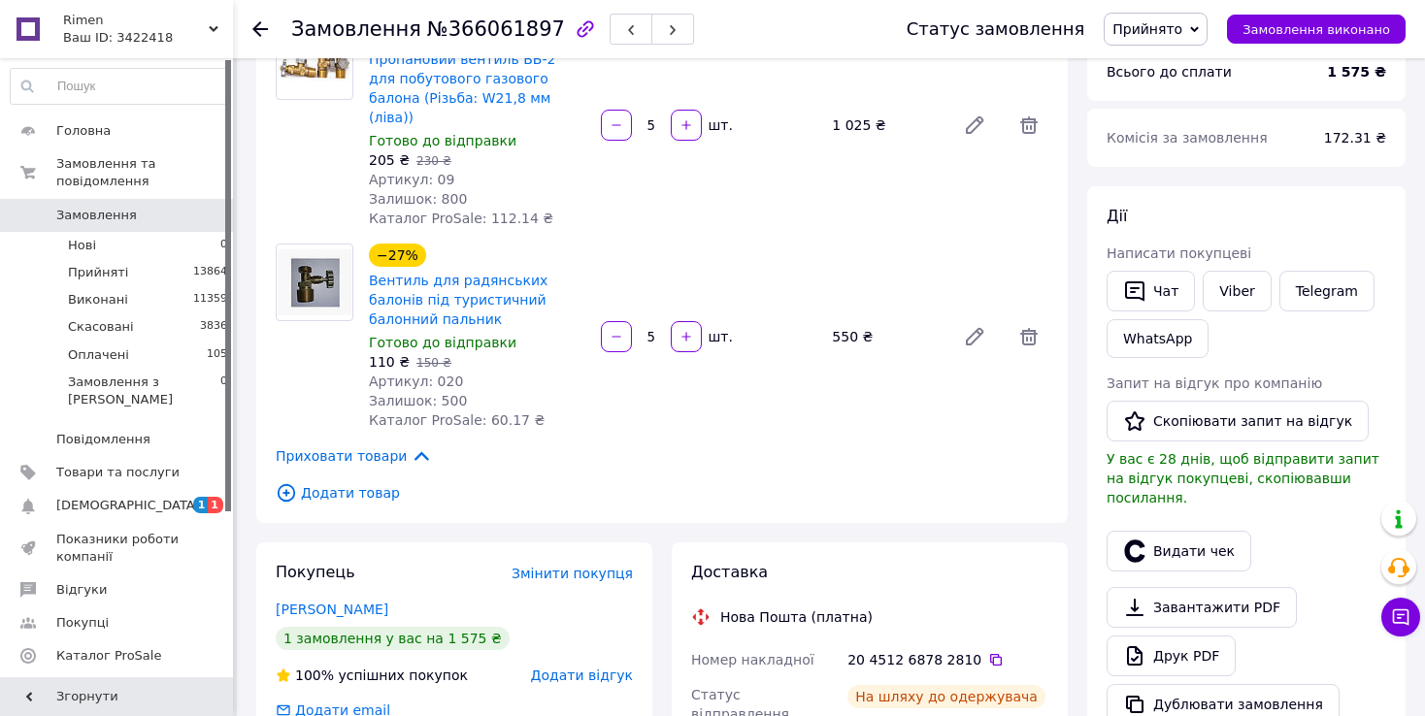
scroll to position [194, 0]
click at [609, 31] on button "button" at bounding box center [630, 29] width 43 height 31
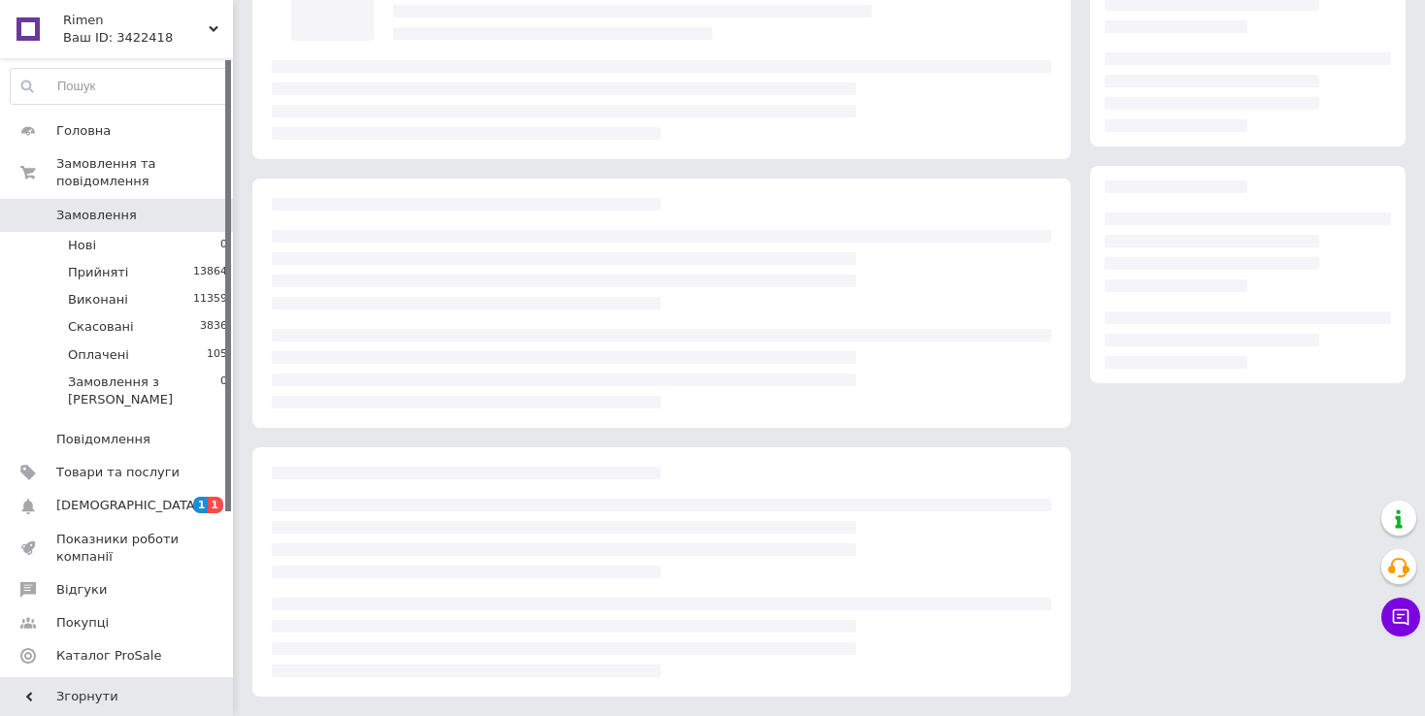
scroll to position [194, 0]
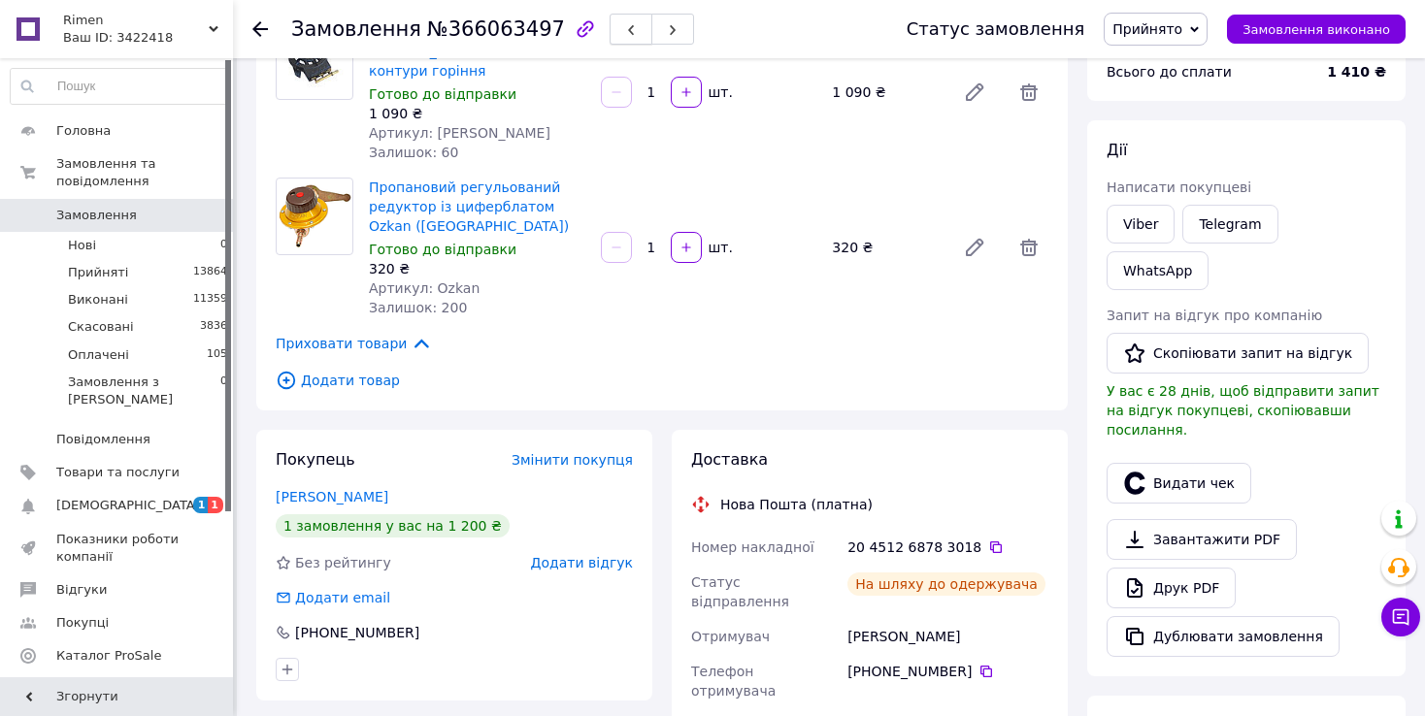
click at [628, 29] on use "button" at bounding box center [631, 30] width 6 height 11
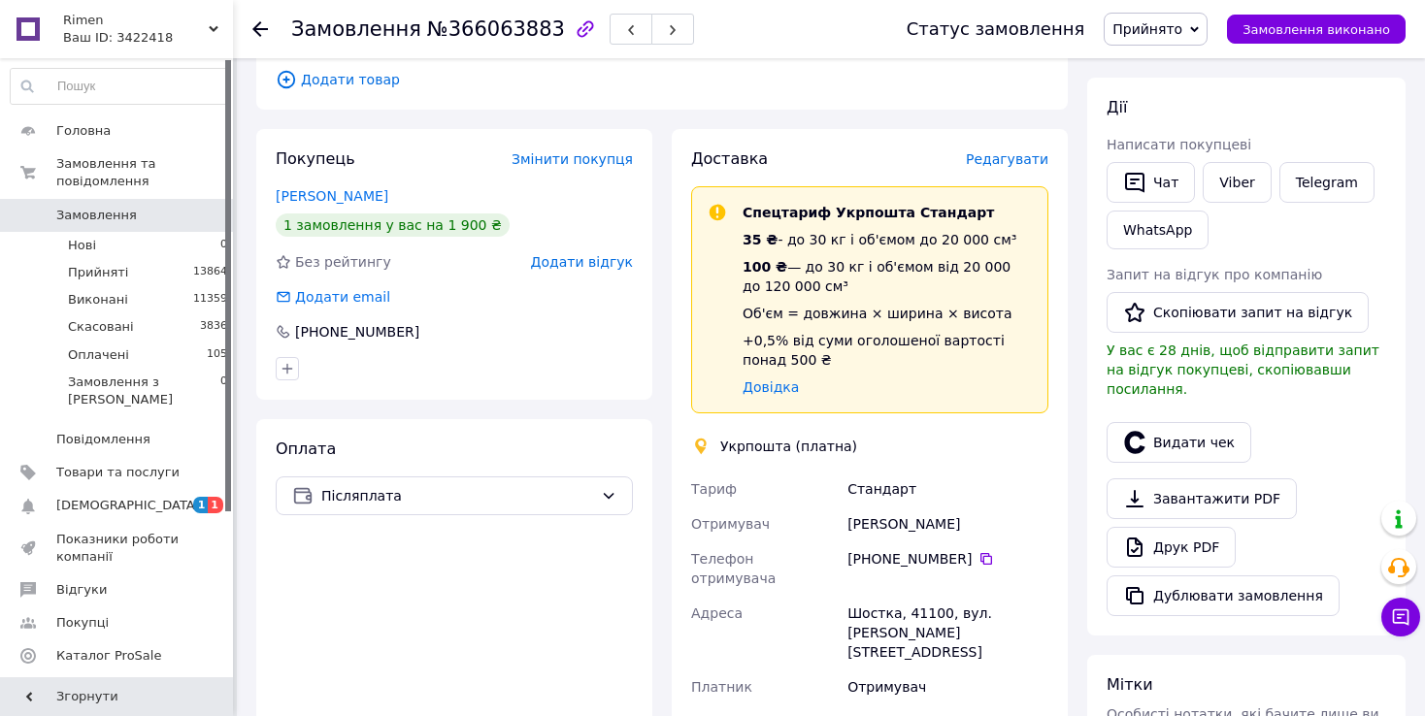
scroll to position [388, 0]
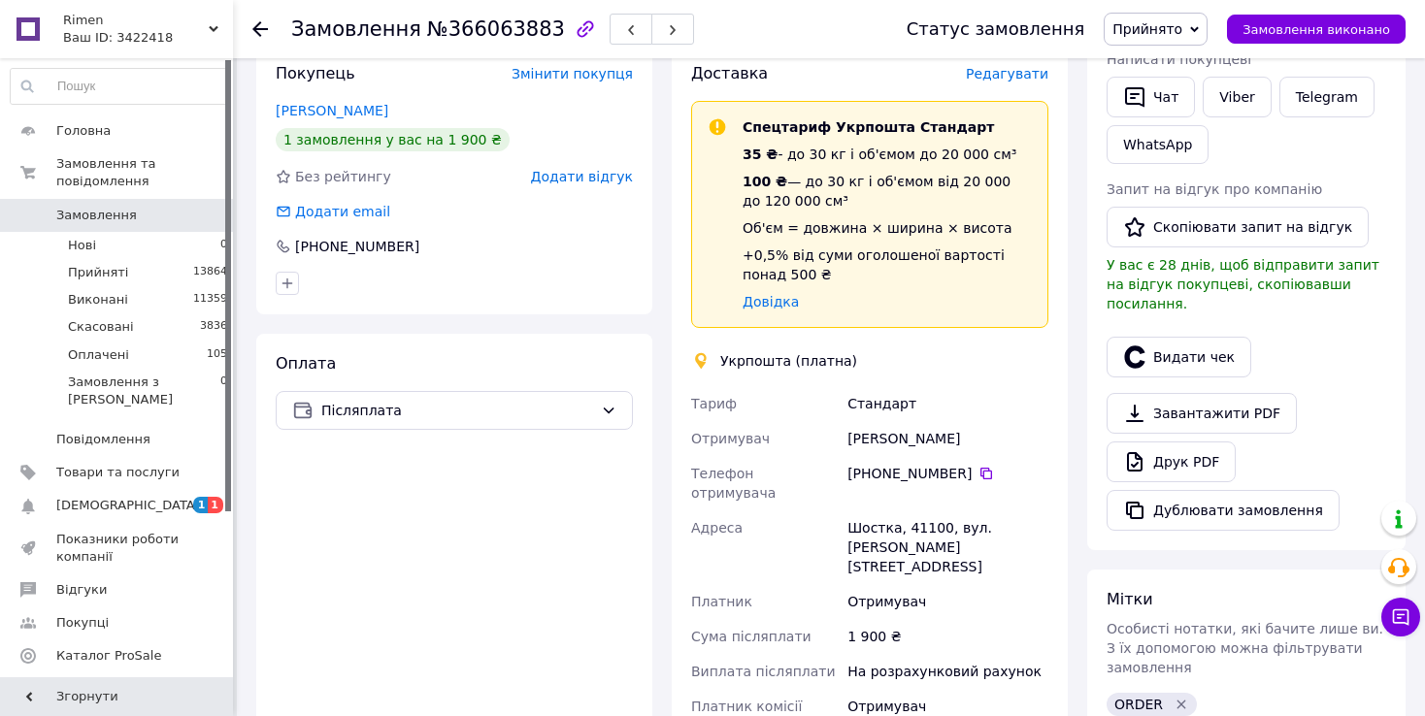
click at [908, 464] on div "[PHONE_NUMBER]" at bounding box center [947, 473] width 201 height 19
click at [978, 466] on icon at bounding box center [986, 474] width 16 height 16
click at [915, 584] on div "Отримувач" at bounding box center [947, 601] width 209 height 35
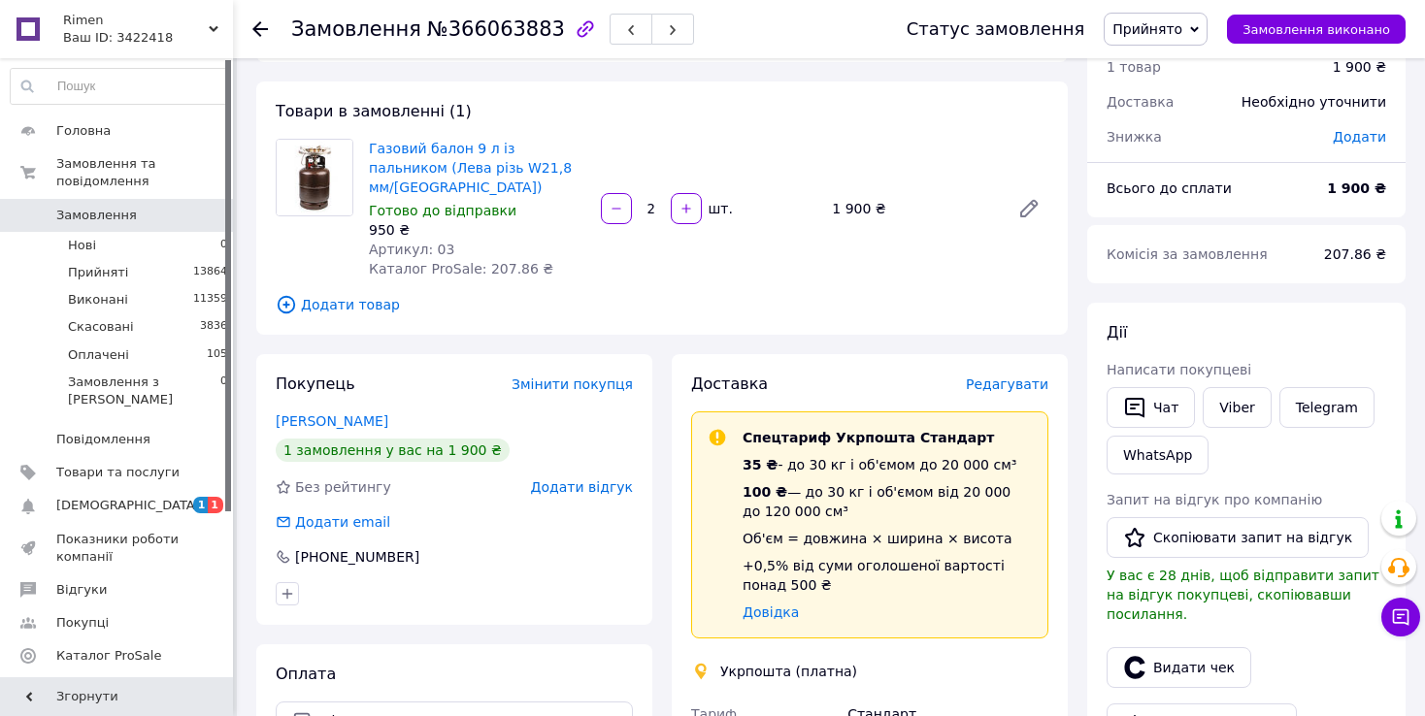
scroll to position [0, 0]
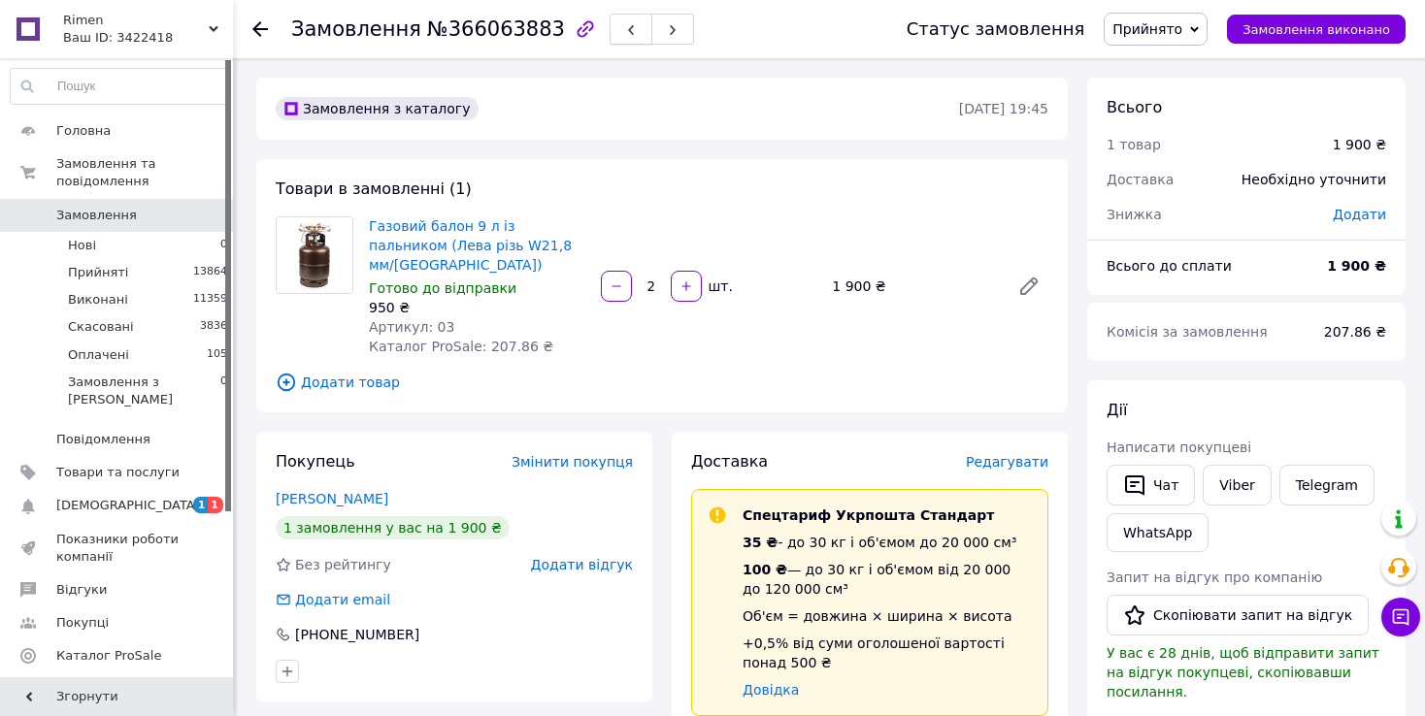
click at [609, 41] on button "button" at bounding box center [630, 29] width 43 height 31
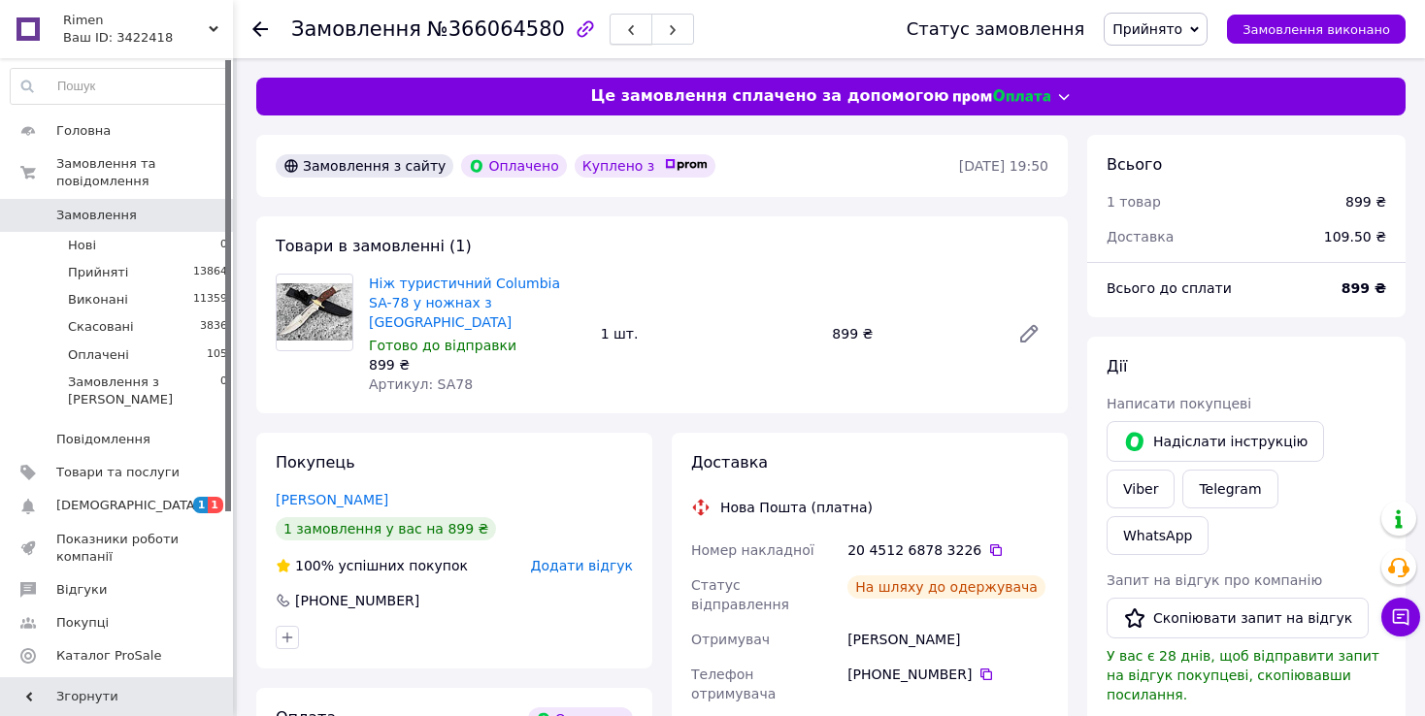
click at [609, 38] on button "button" at bounding box center [630, 29] width 43 height 31
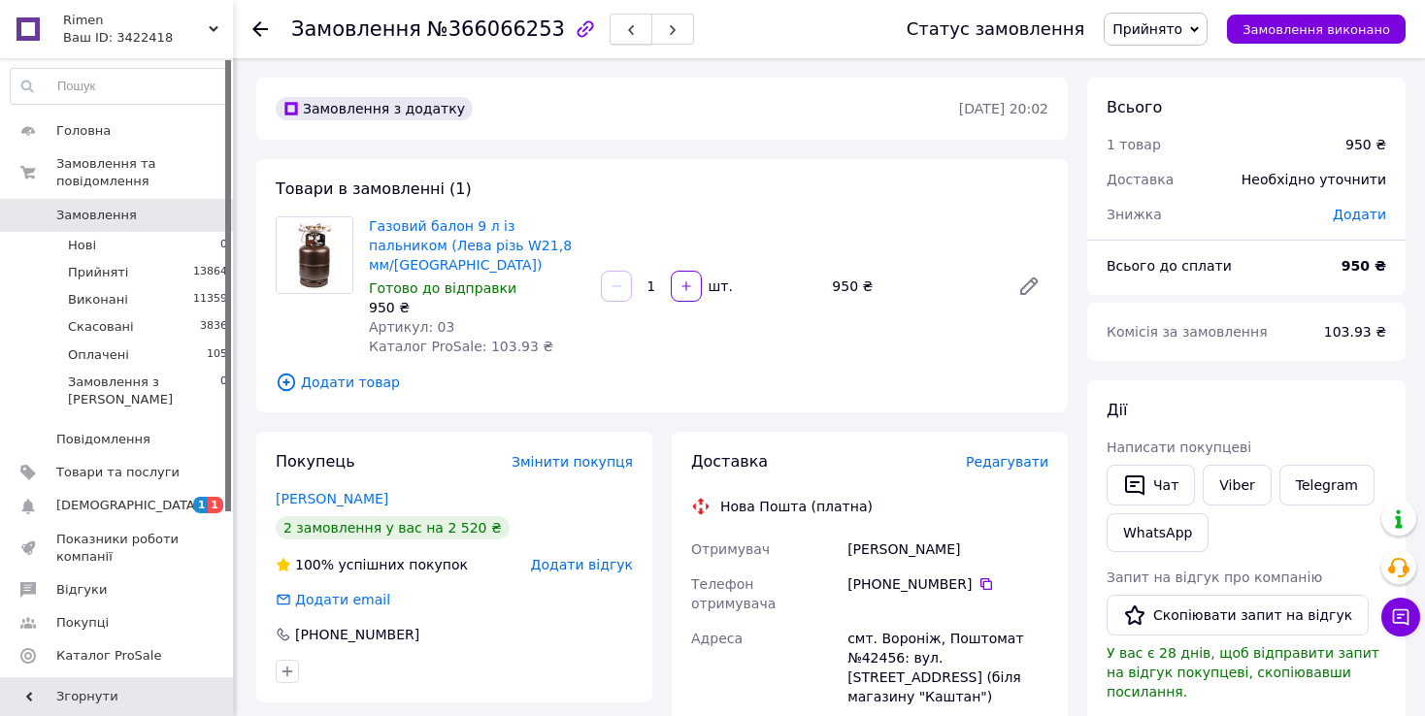
click at [609, 31] on button "button" at bounding box center [630, 29] width 43 height 31
click at [628, 34] on use "button" at bounding box center [631, 30] width 6 height 11
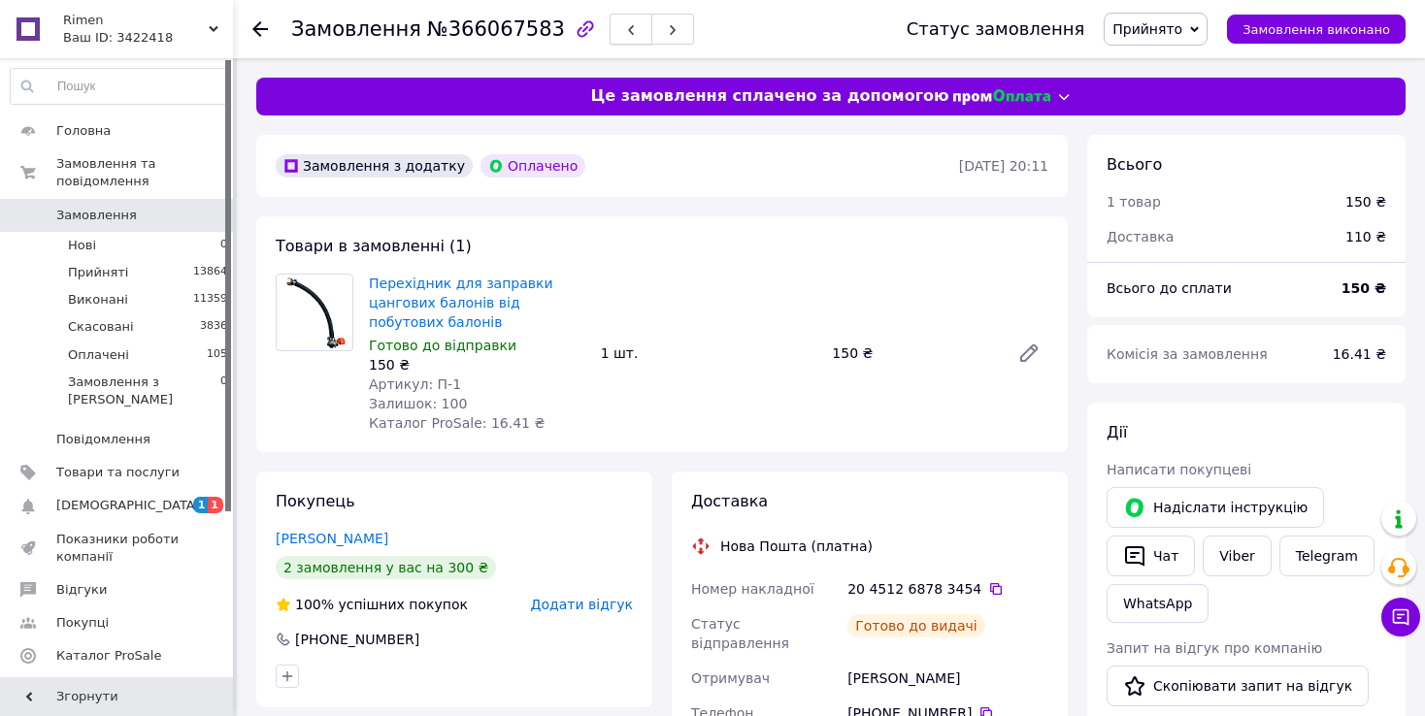
click at [609, 33] on button "button" at bounding box center [630, 29] width 43 height 31
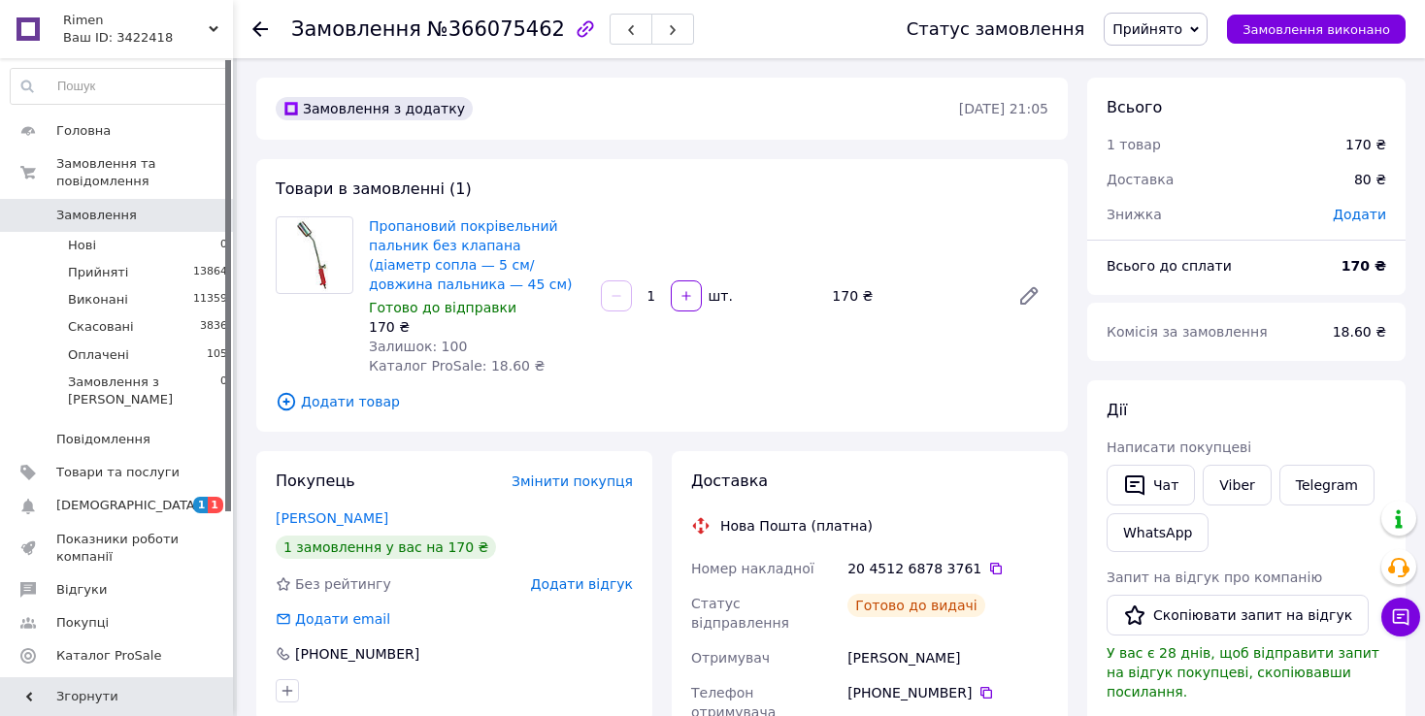
click at [609, 34] on button "button" at bounding box center [630, 29] width 43 height 31
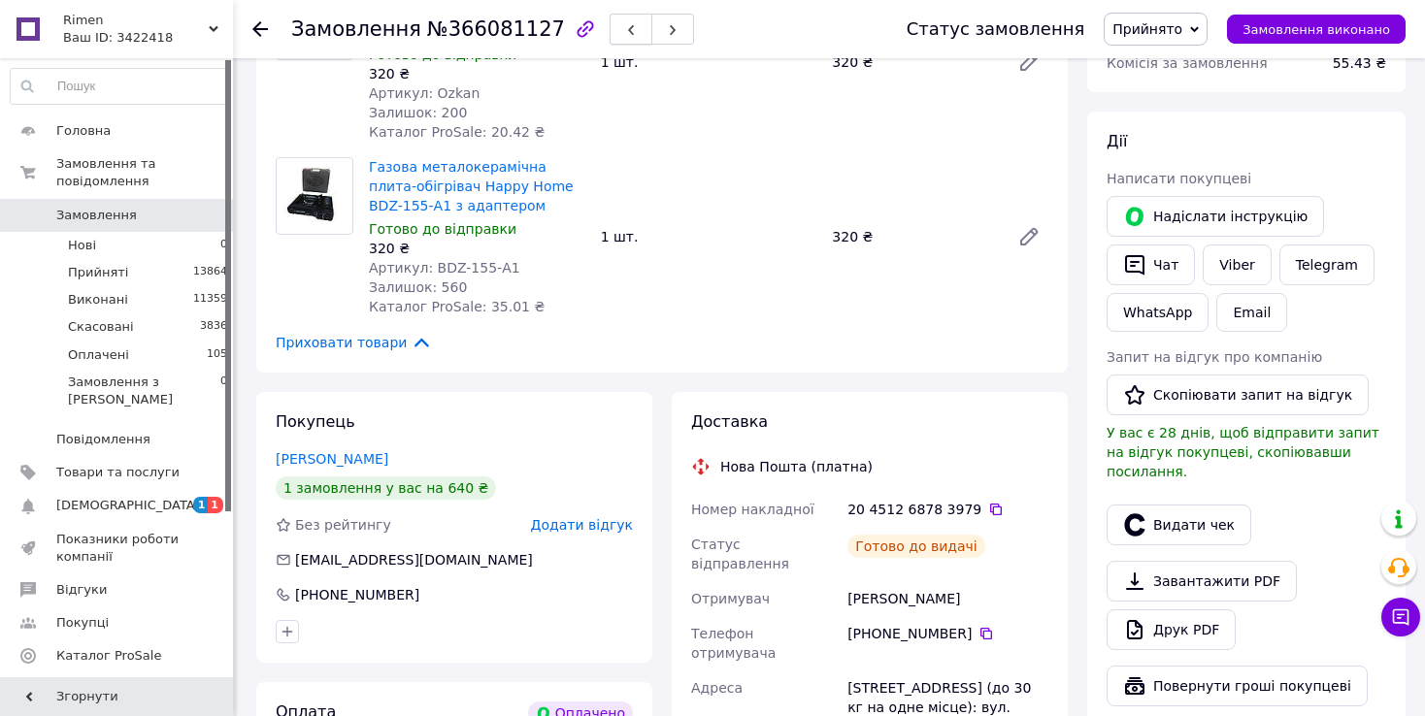
click at [625, 28] on icon "button" at bounding box center [631, 30] width 12 height 12
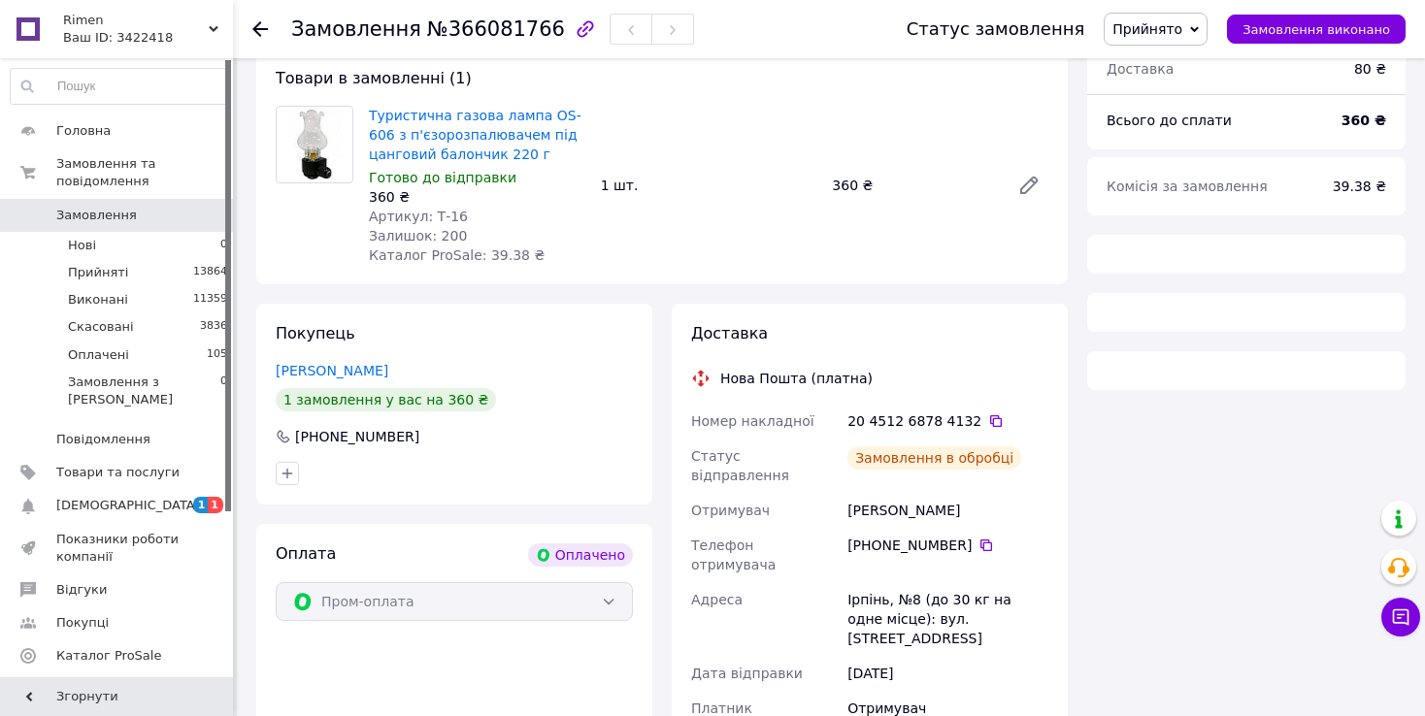
scroll to position [291, 0]
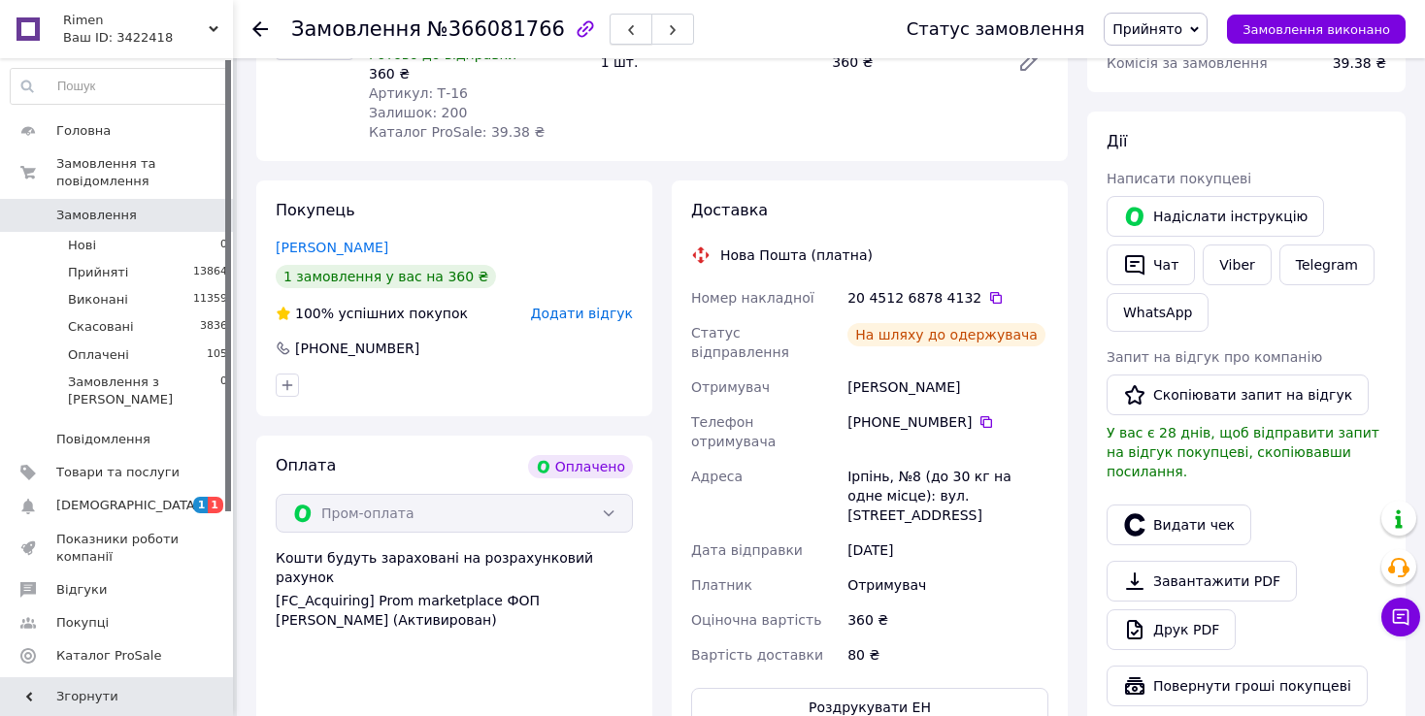
click at [625, 33] on icon "button" at bounding box center [631, 30] width 12 height 12
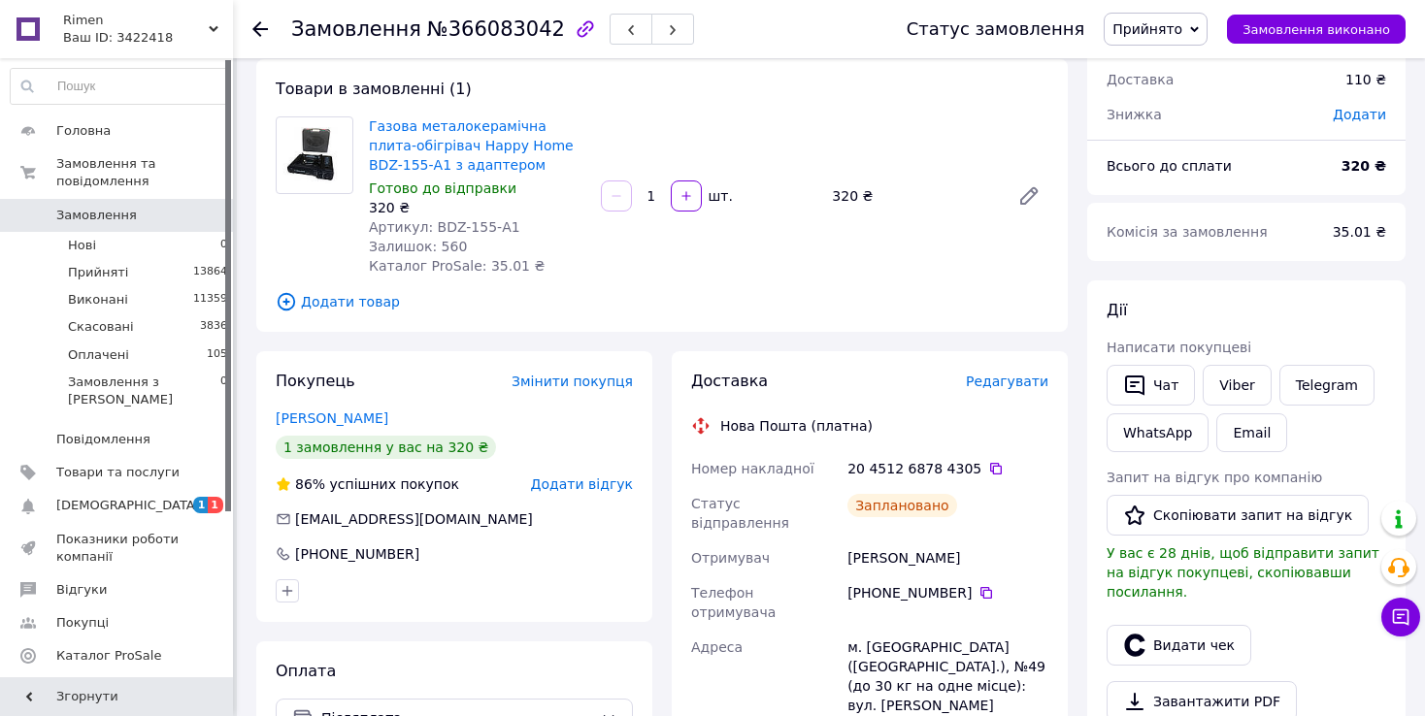
scroll to position [194, 0]
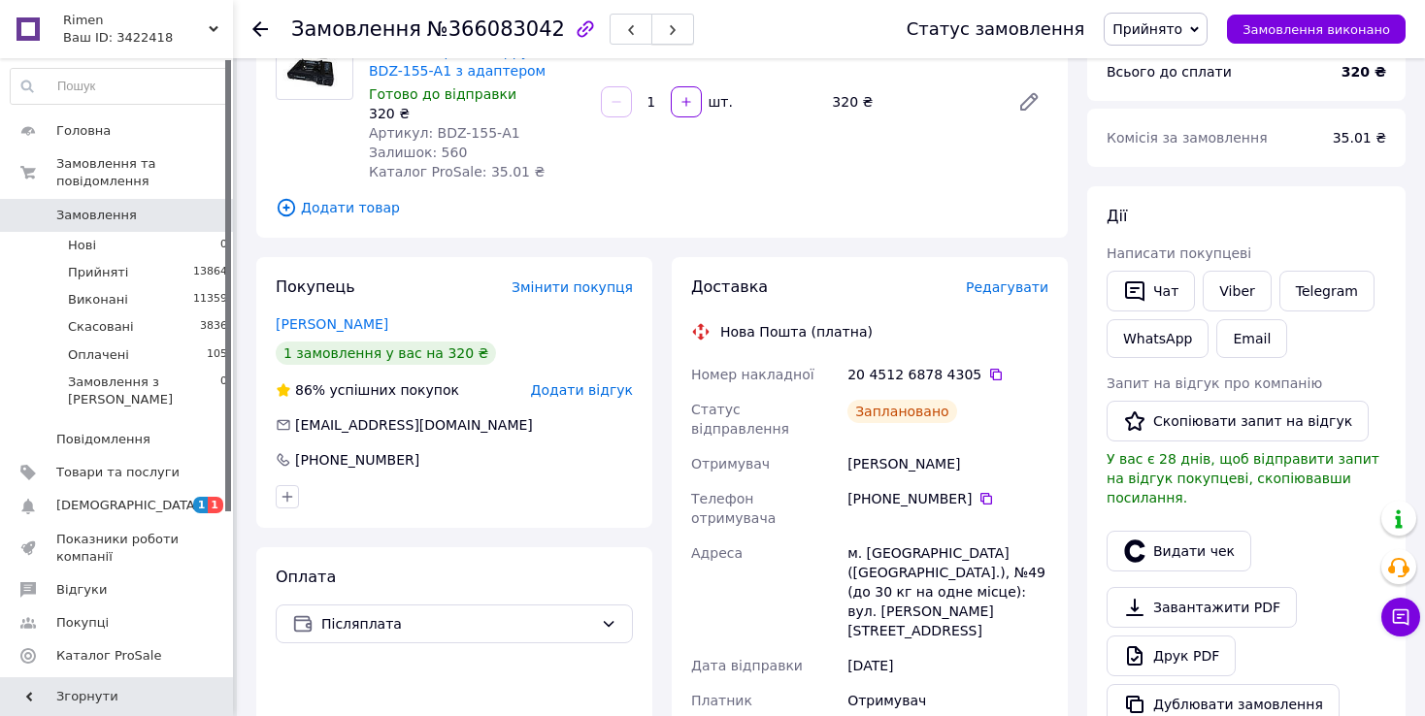
drag, startPoint x: 605, startPoint y: 32, endPoint x: 624, endPoint y: 40, distance: 20.9
click at [609, 31] on button "button" at bounding box center [630, 29] width 43 height 31
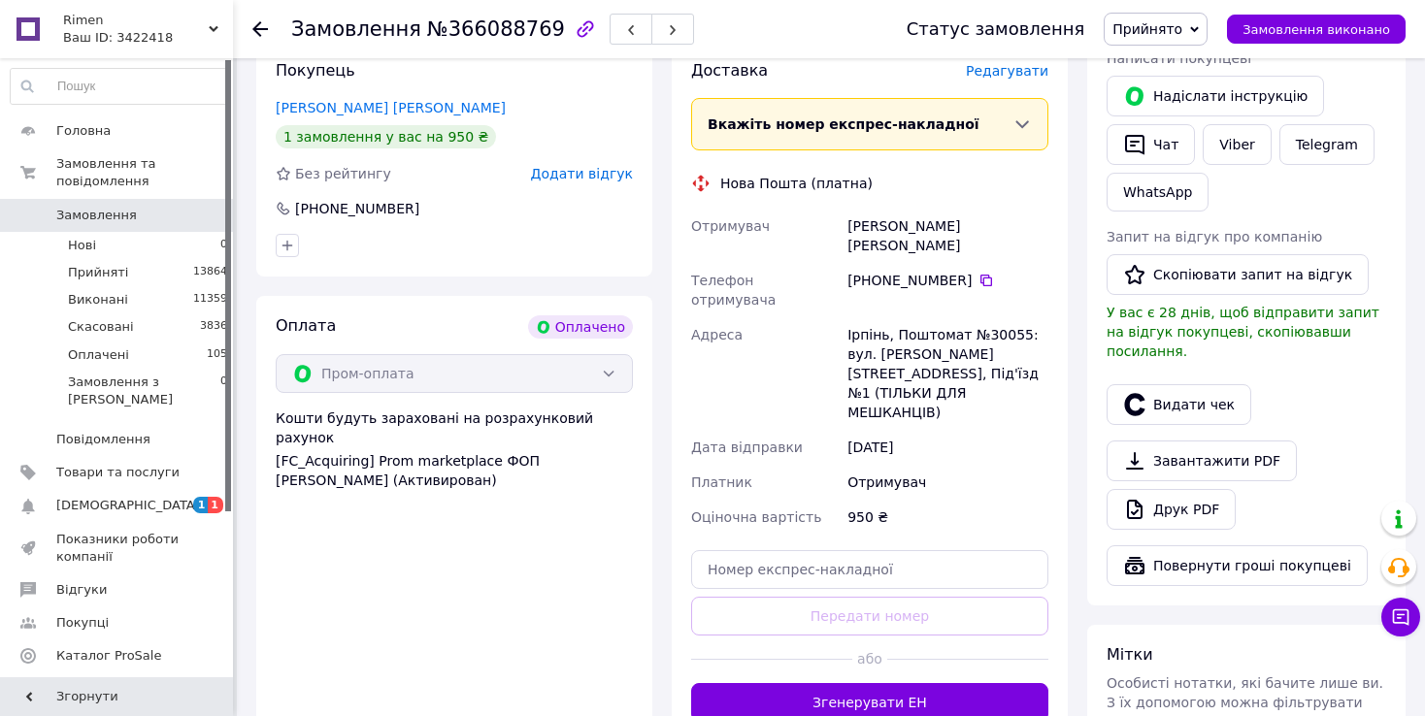
scroll to position [485, 0]
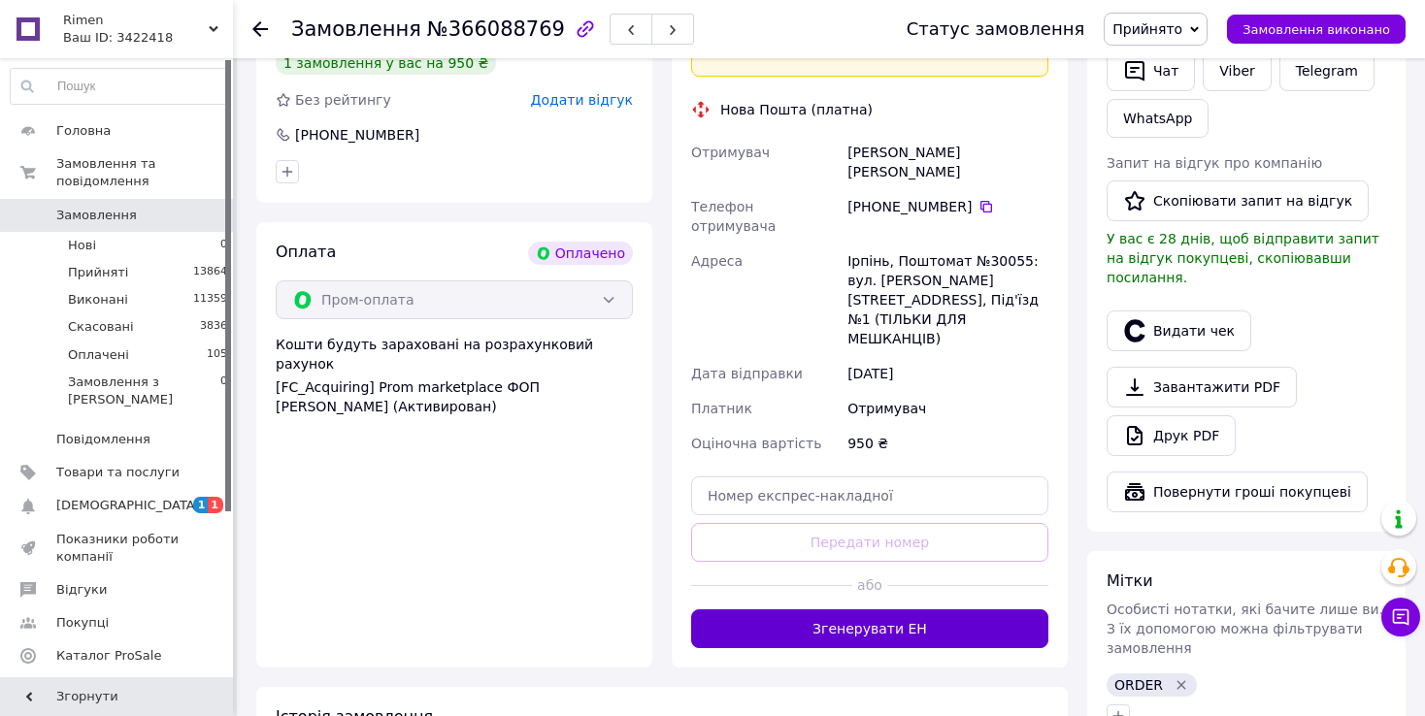
click at [845, 609] on button "Згенерувати ЕН" at bounding box center [869, 628] width 357 height 39
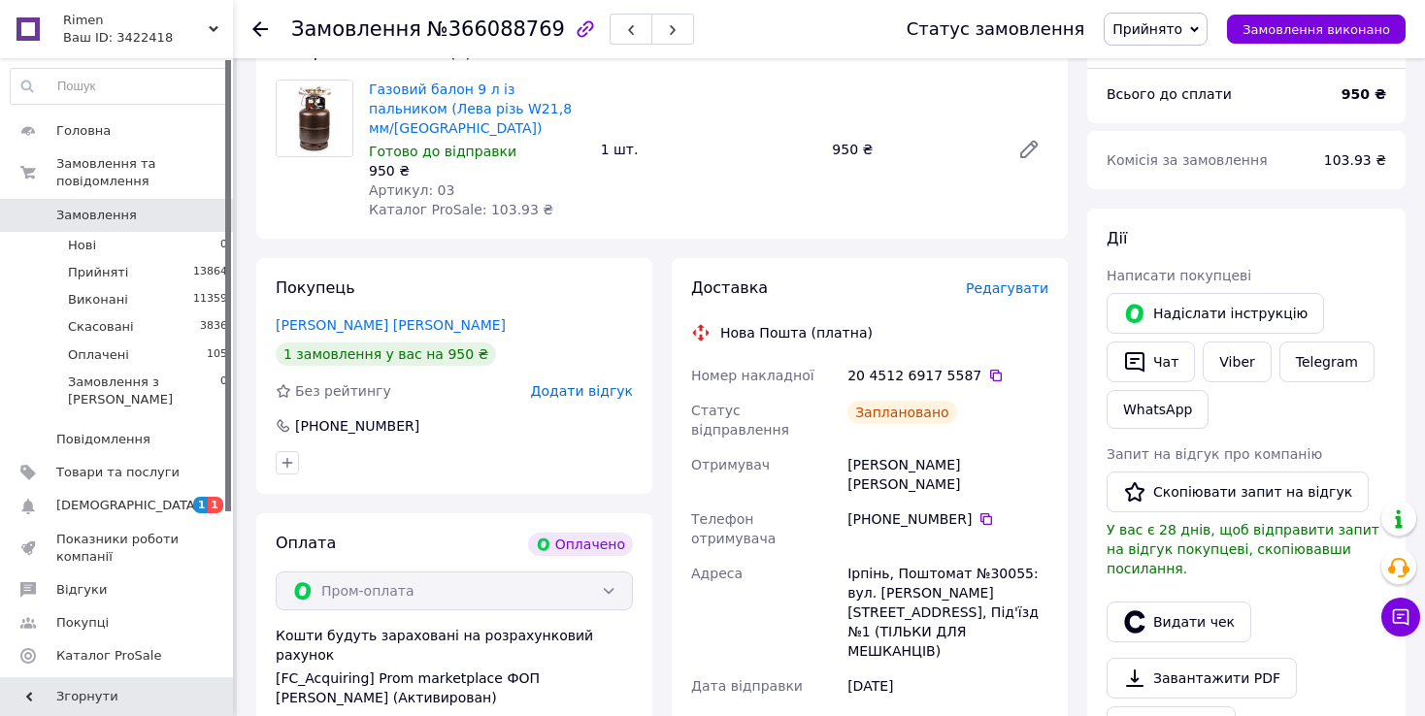
scroll to position [0, 0]
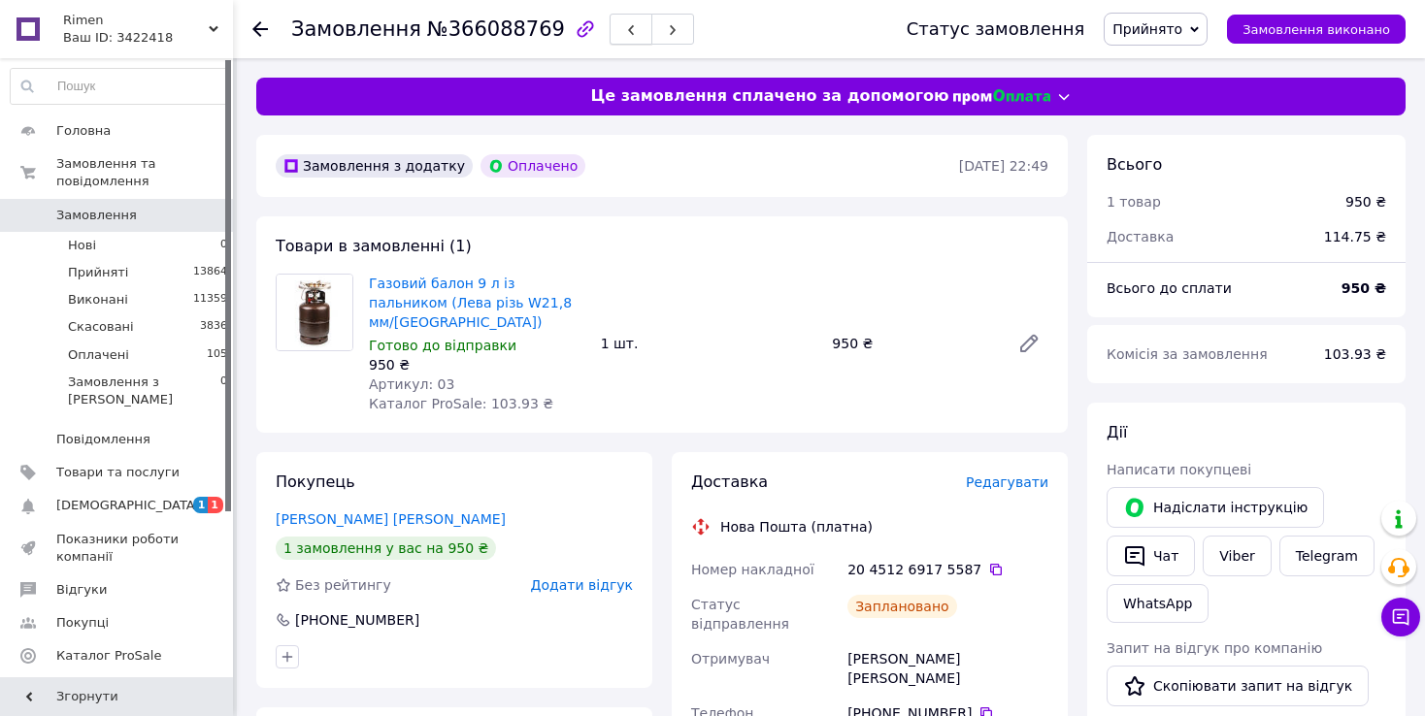
click at [609, 38] on button "button" at bounding box center [630, 29] width 43 height 31
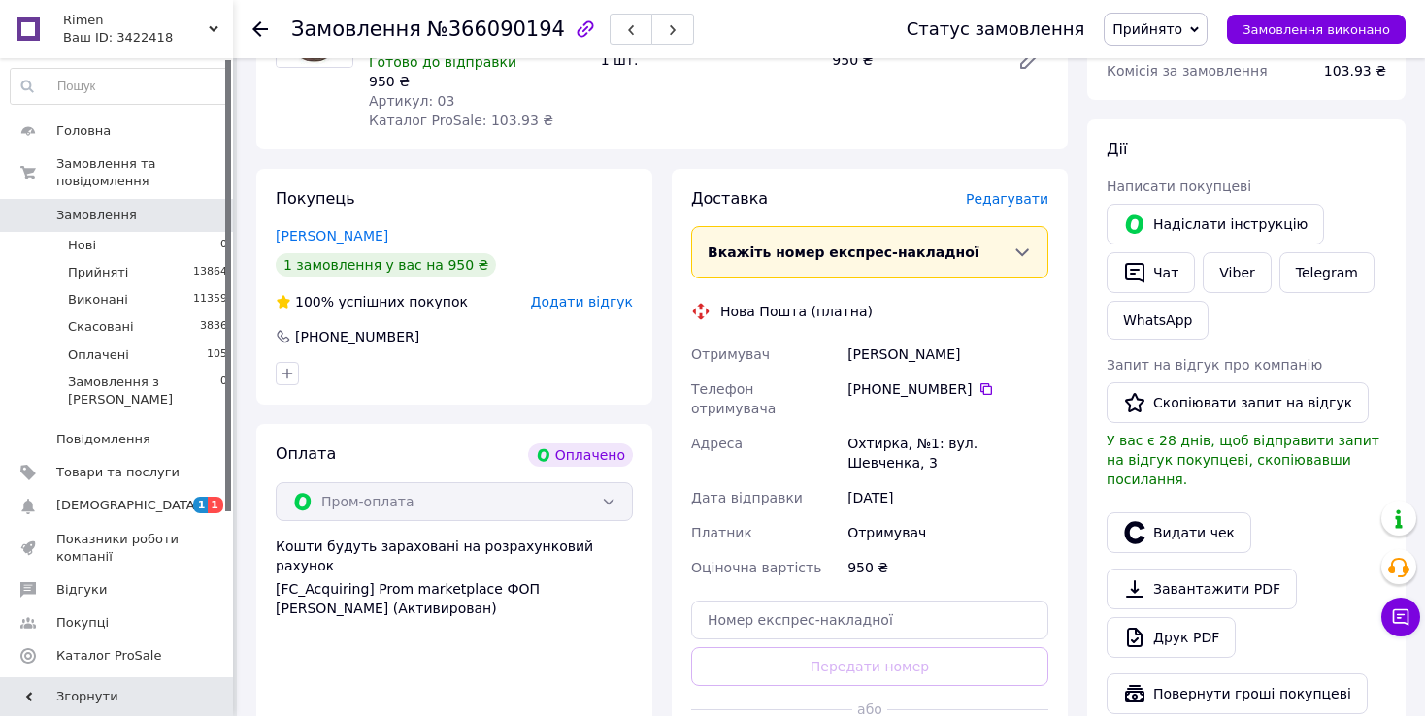
scroll to position [388, 0]
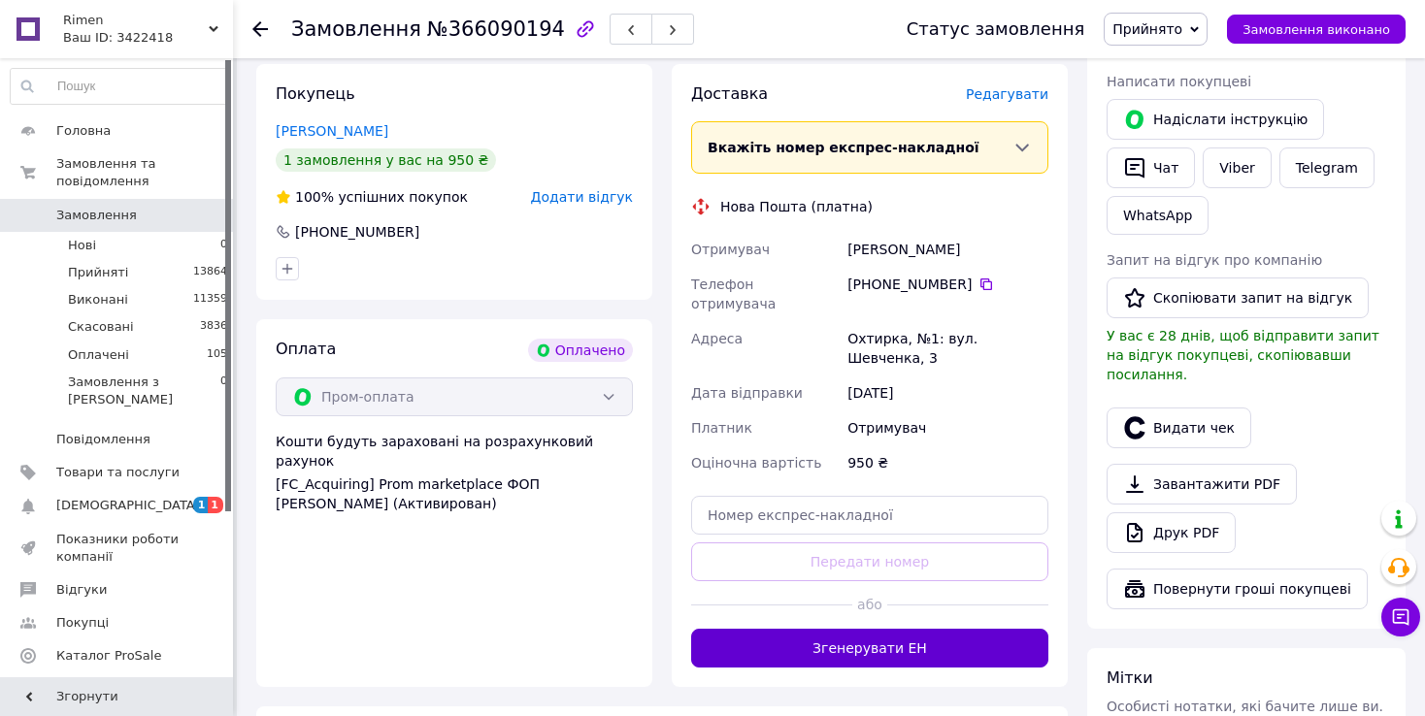
click at [884, 629] on button "Згенерувати ЕН" at bounding box center [869, 648] width 357 height 39
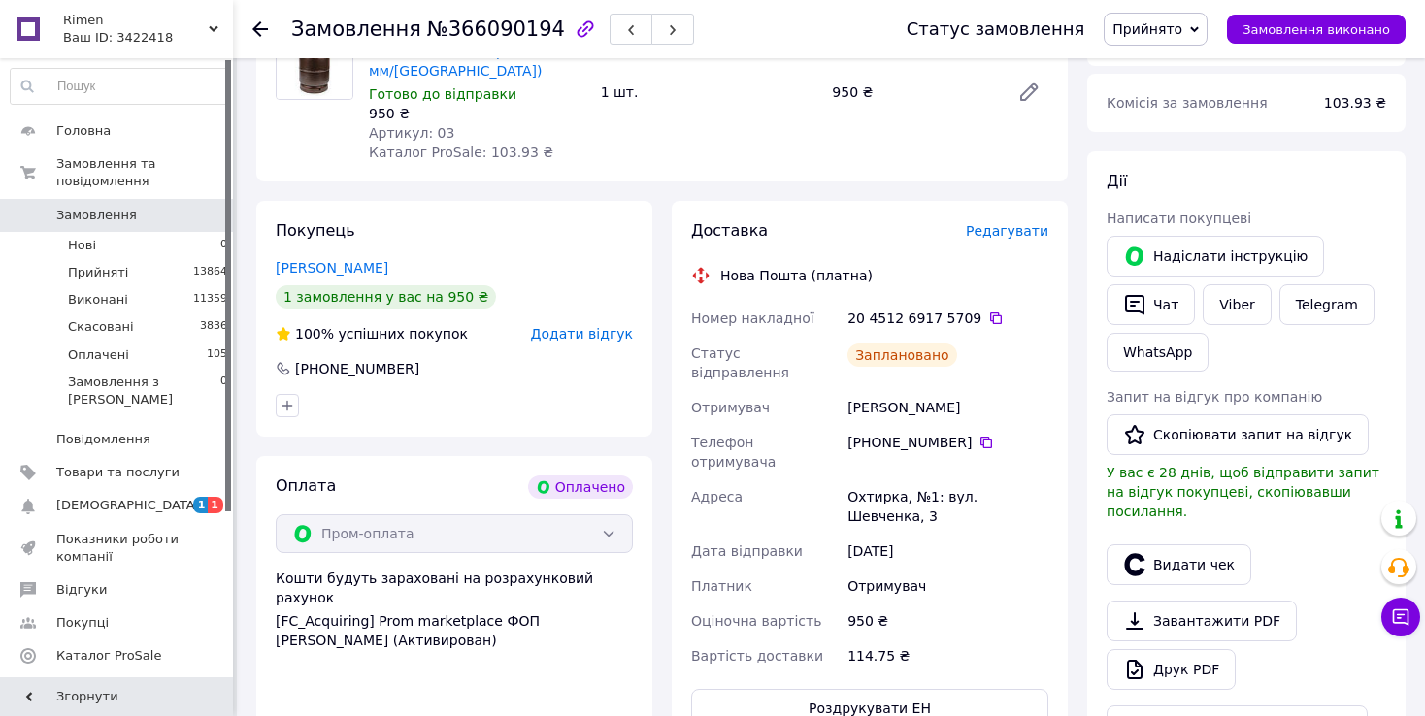
scroll to position [0, 0]
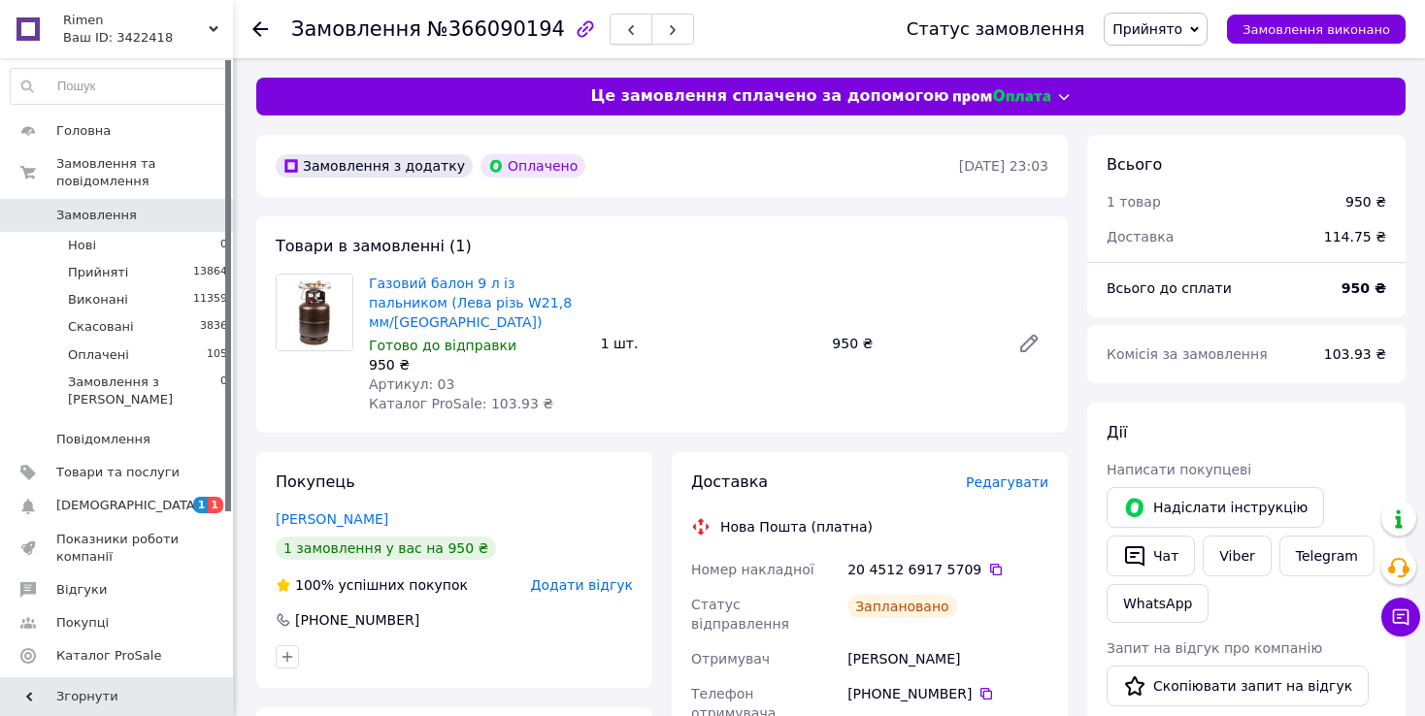
click at [625, 35] on icon "button" at bounding box center [631, 30] width 12 height 12
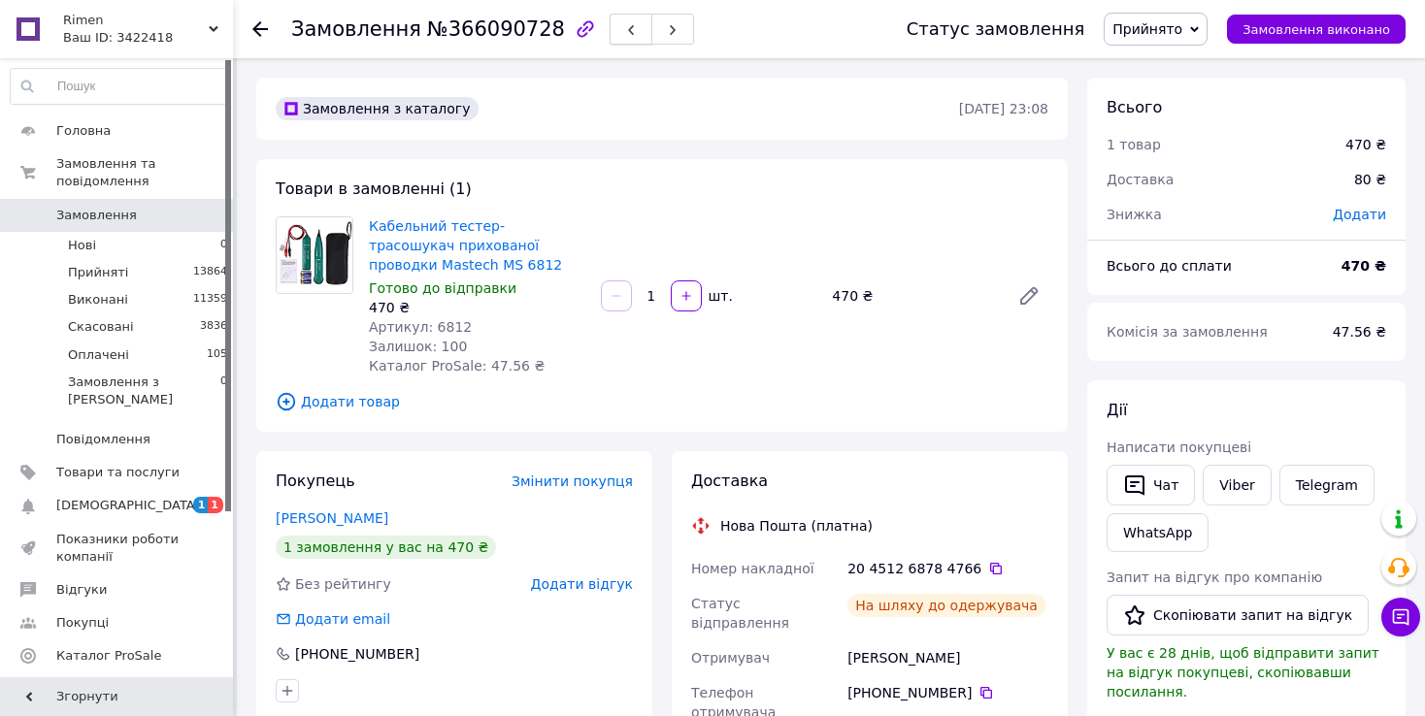
click at [609, 30] on button "button" at bounding box center [630, 29] width 43 height 31
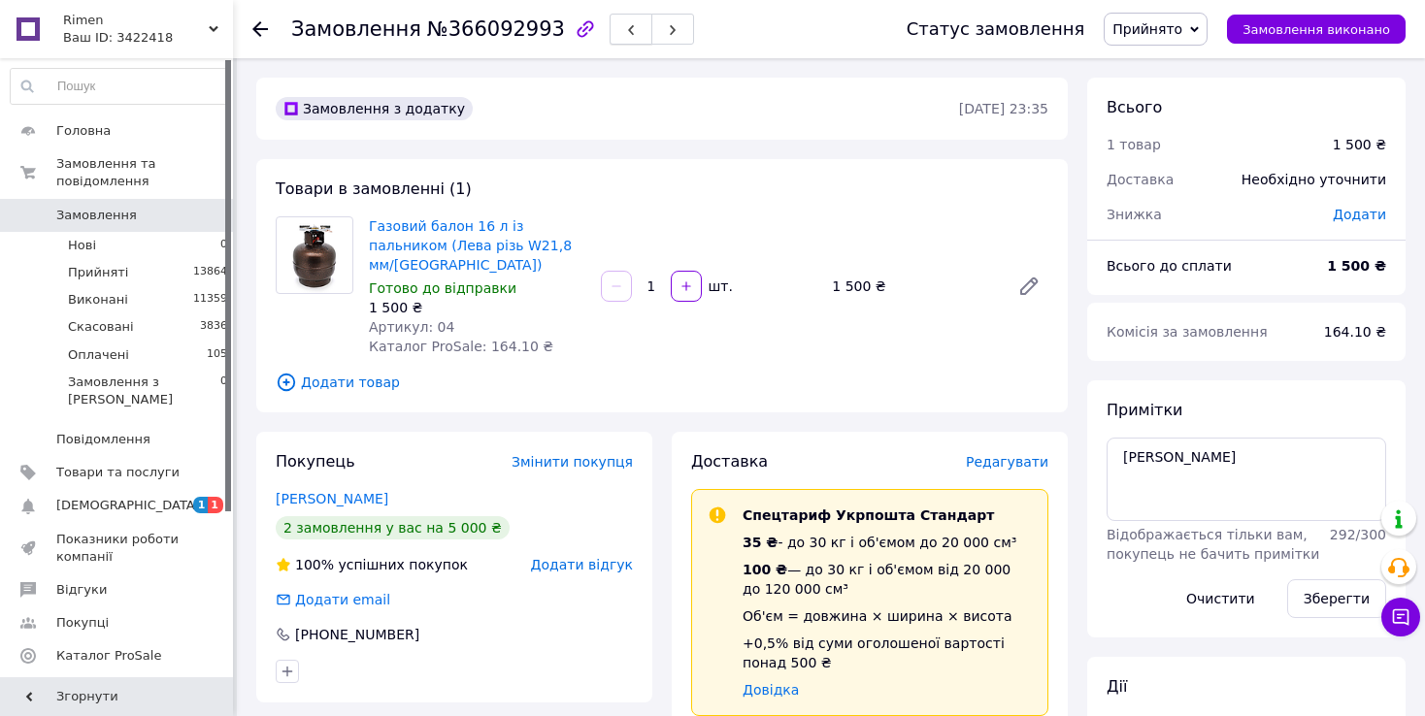
click at [625, 26] on icon "button" at bounding box center [631, 30] width 12 height 12
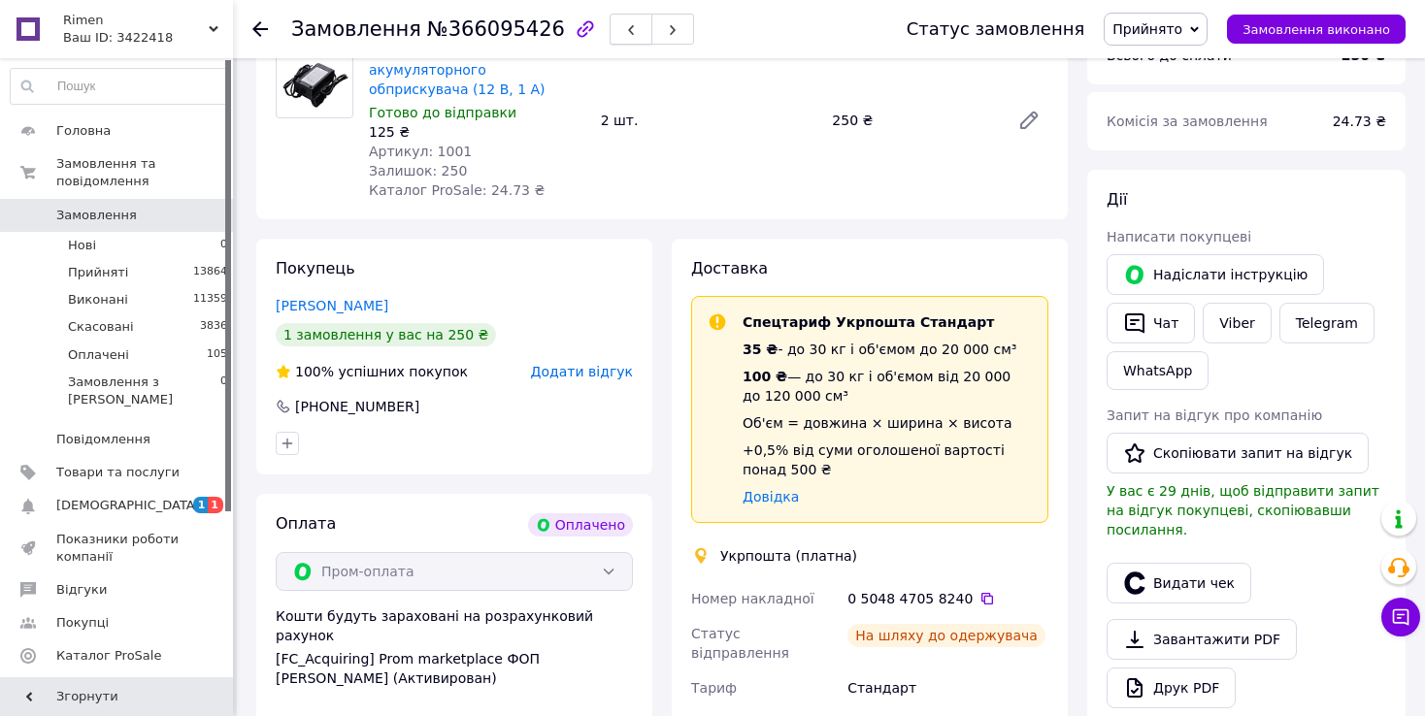
scroll to position [291, 0]
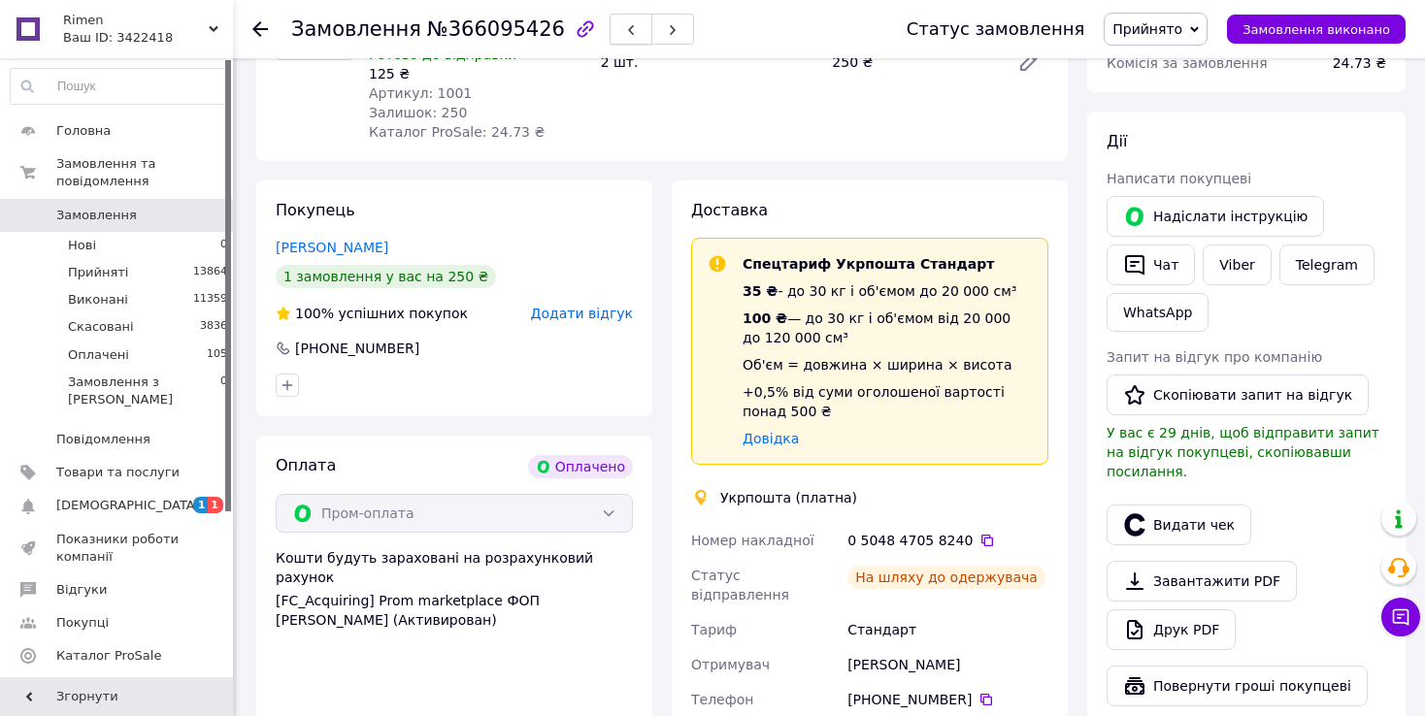
click at [609, 27] on button "button" at bounding box center [630, 29] width 43 height 31
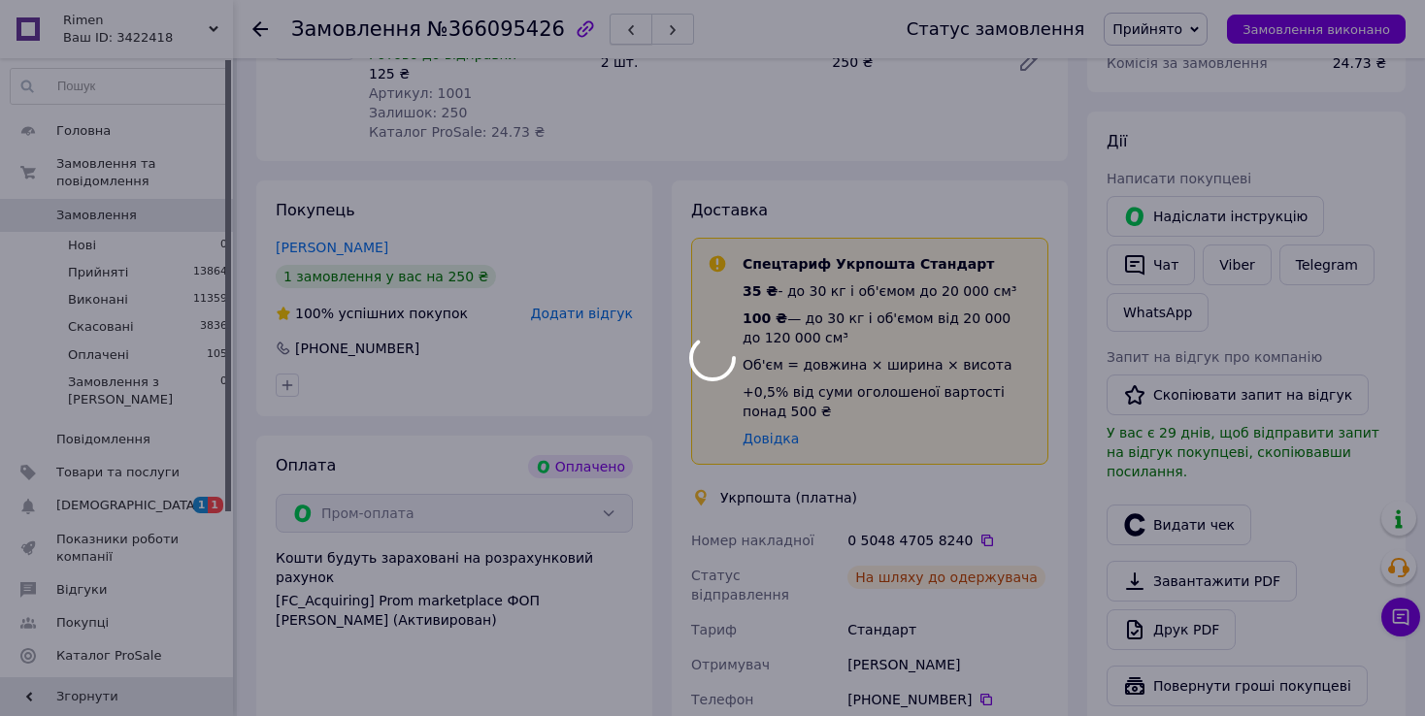
scroll to position [171, 0]
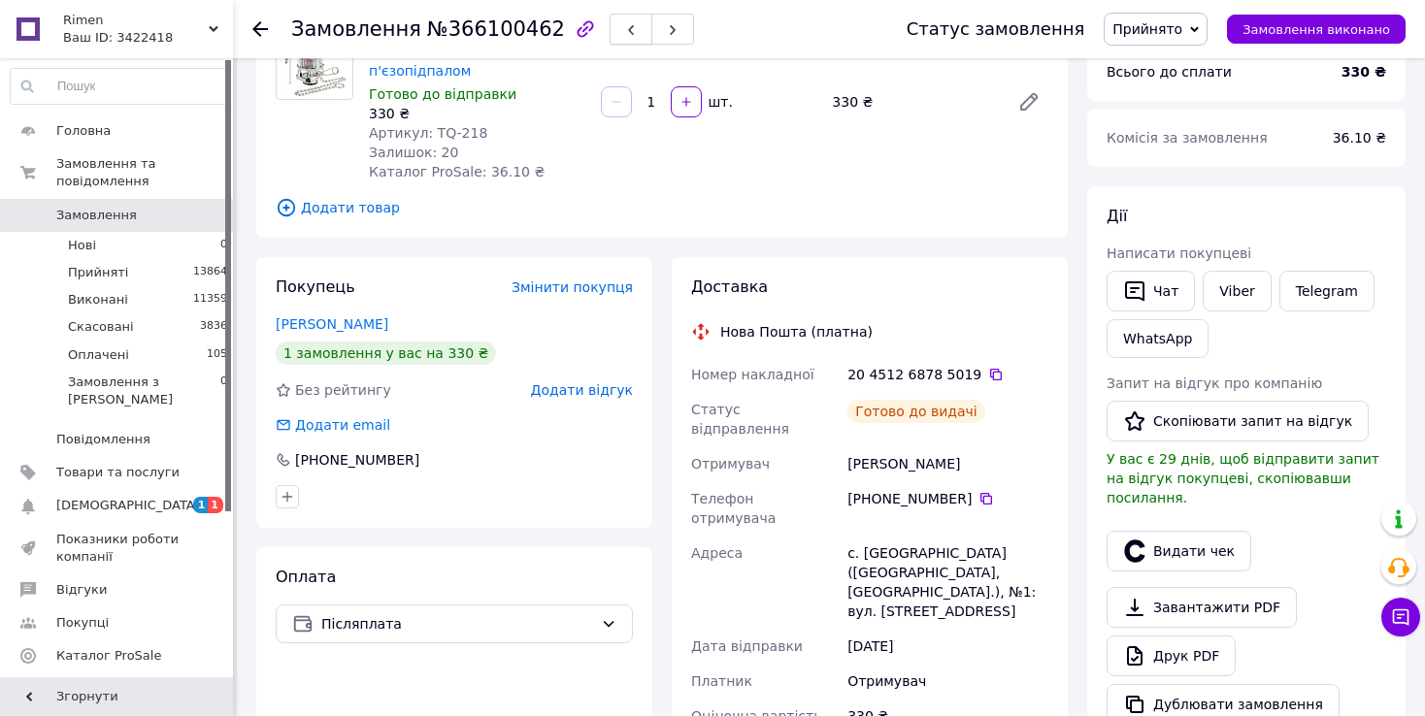
click at [609, 21] on button "button" at bounding box center [630, 29] width 43 height 31
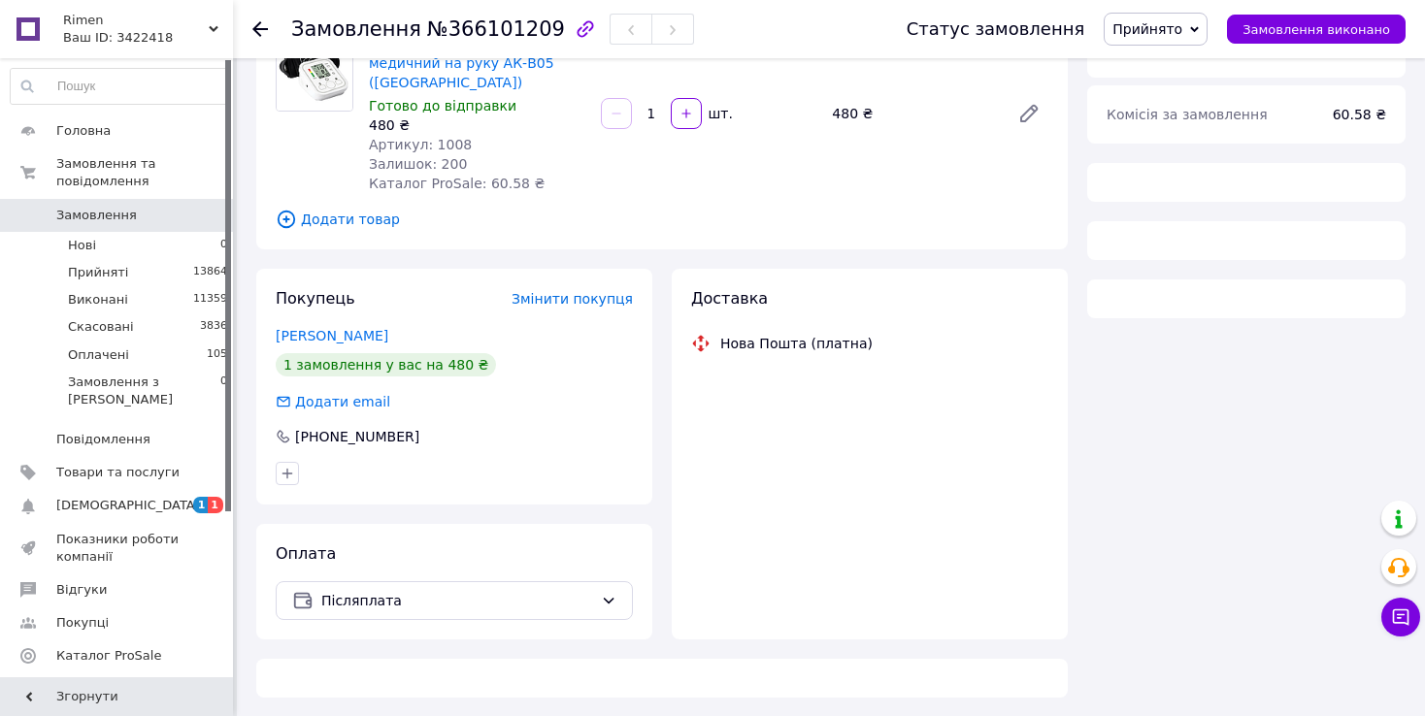
scroll to position [194, 0]
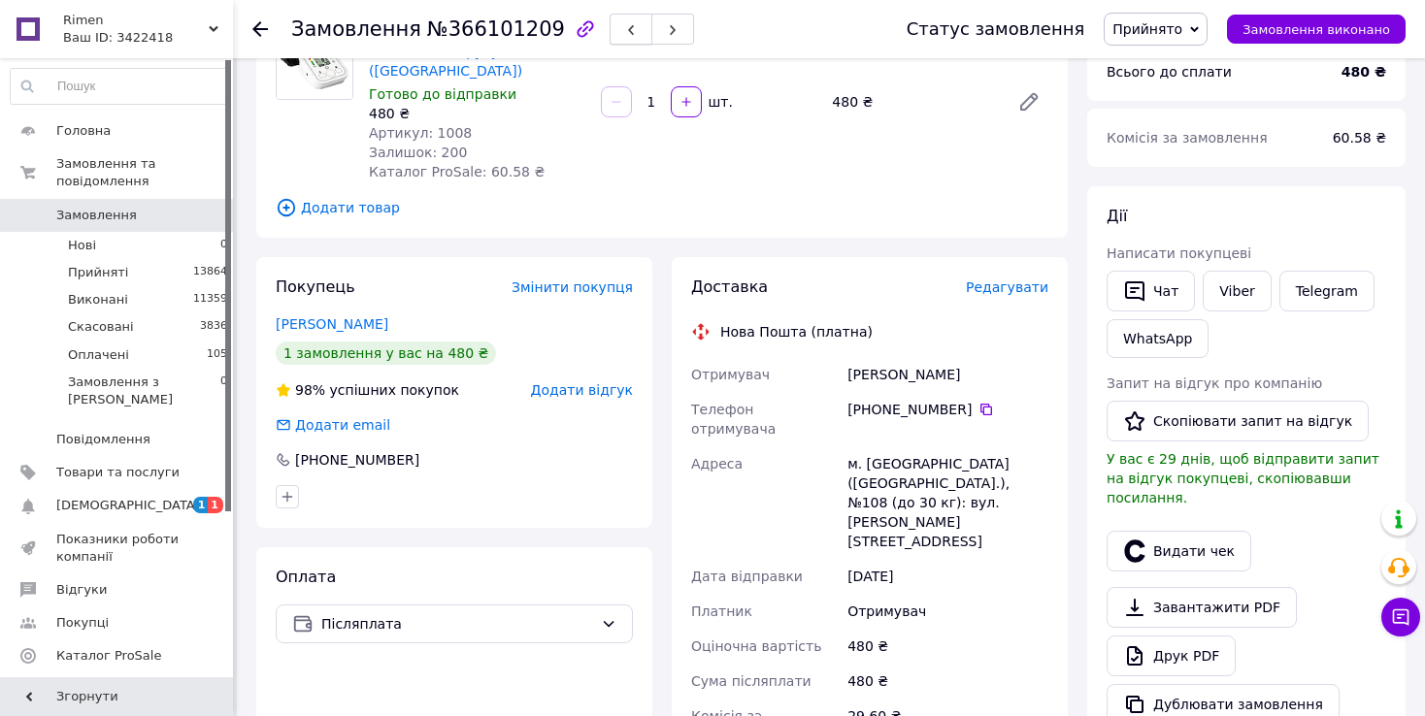
click at [625, 22] on span "button" at bounding box center [631, 29] width 12 height 15
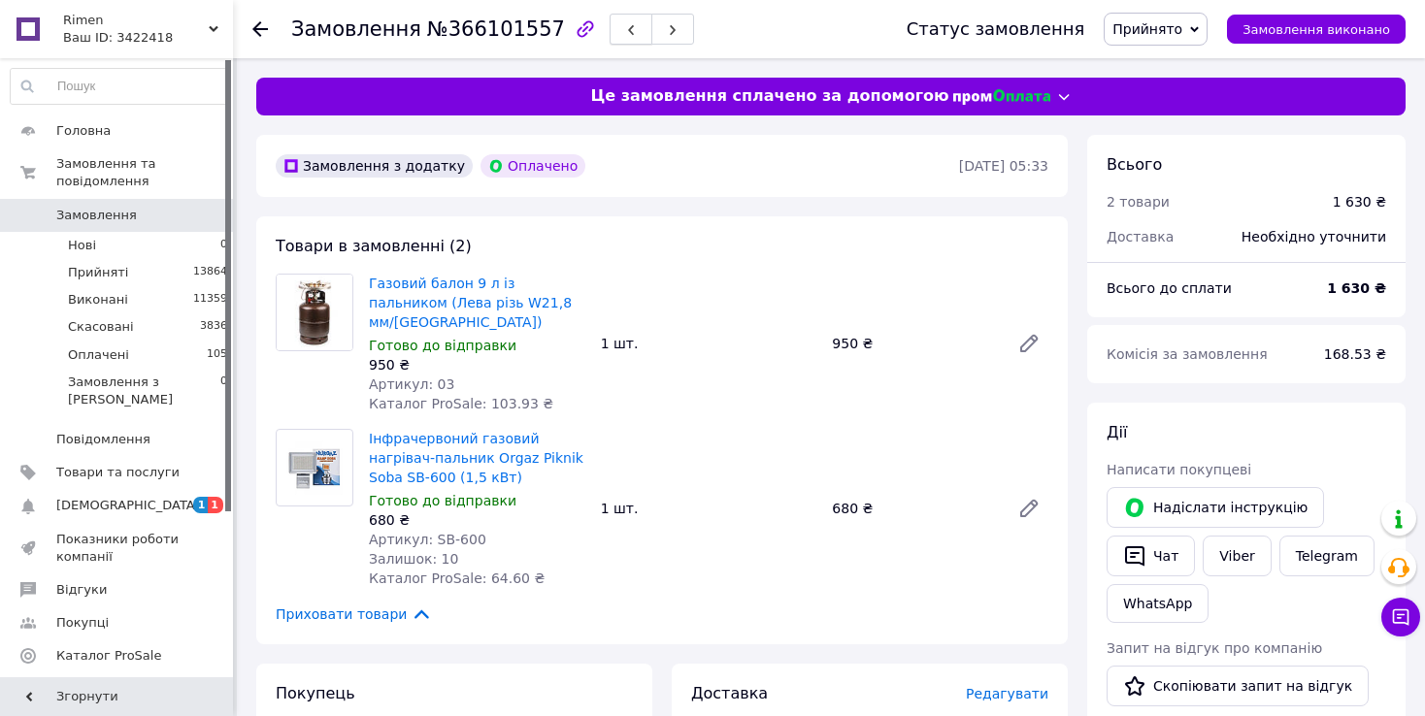
click at [609, 30] on button "button" at bounding box center [630, 29] width 43 height 31
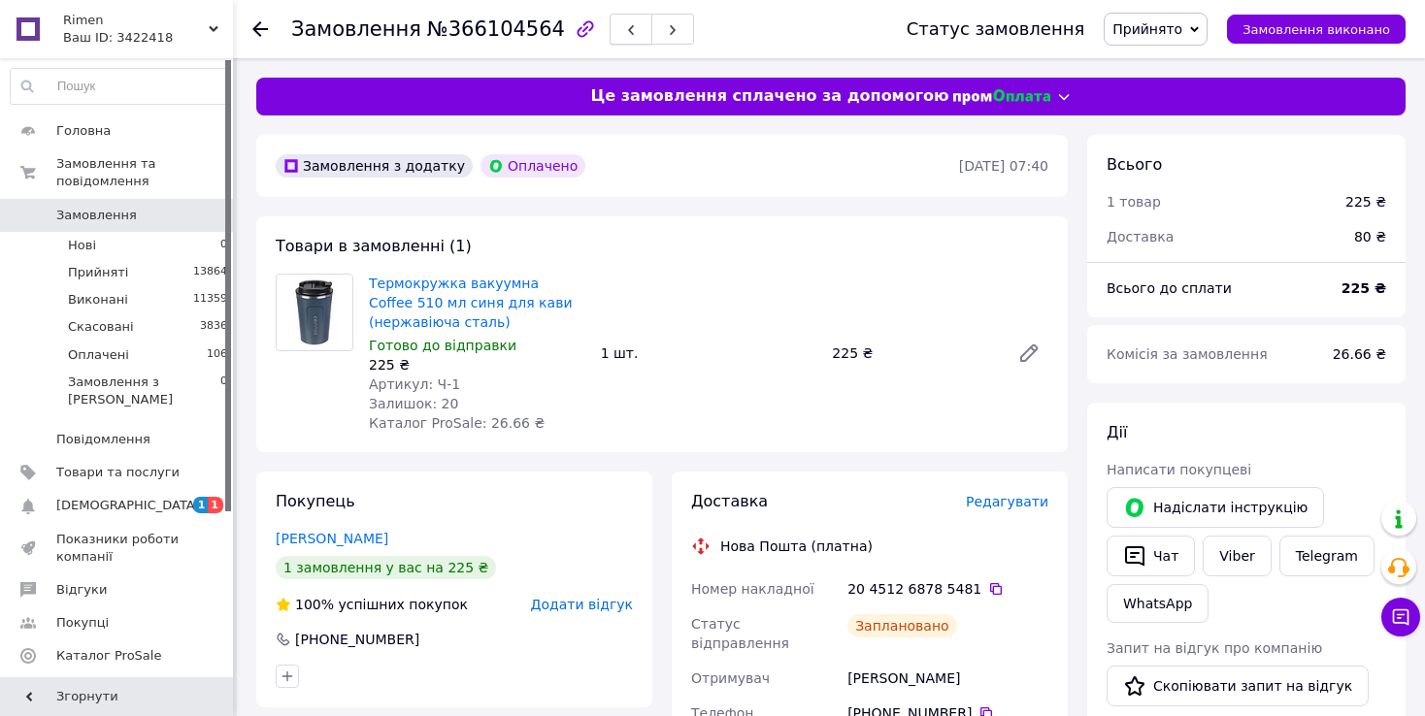
click at [609, 40] on button "button" at bounding box center [630, 29] width 43 height 31
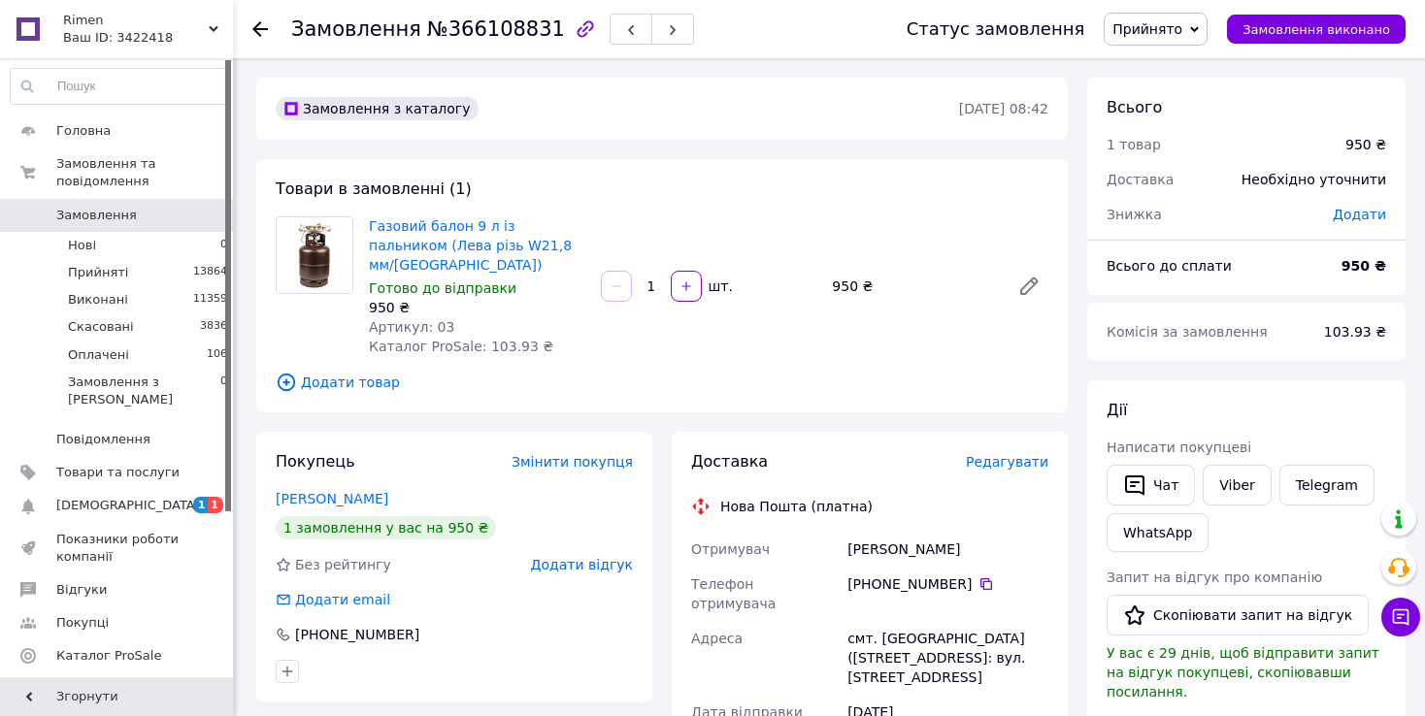
click at [609, 40] on button "button" at bounding box center [630, 29] width 43 height 31
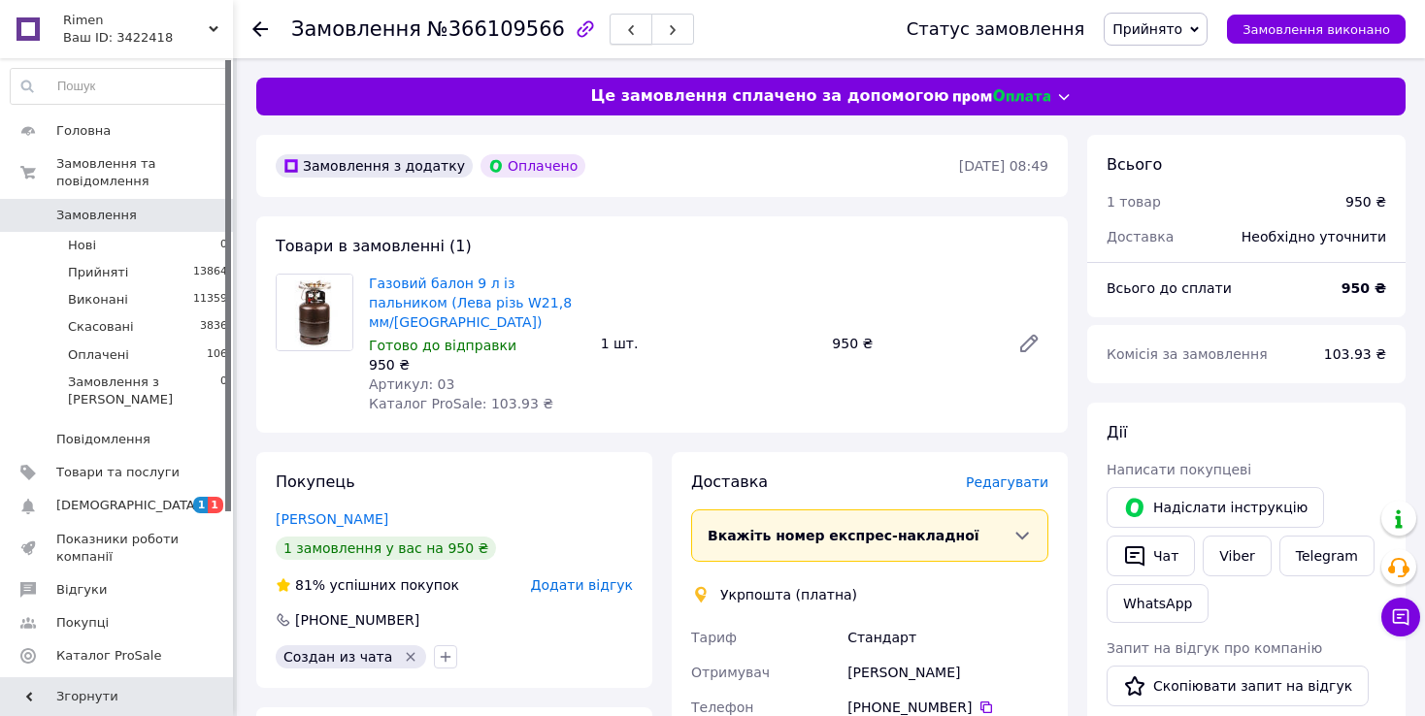
click at [609, 42] on button "button" at bounding box center [630, 29] width 43 height 31
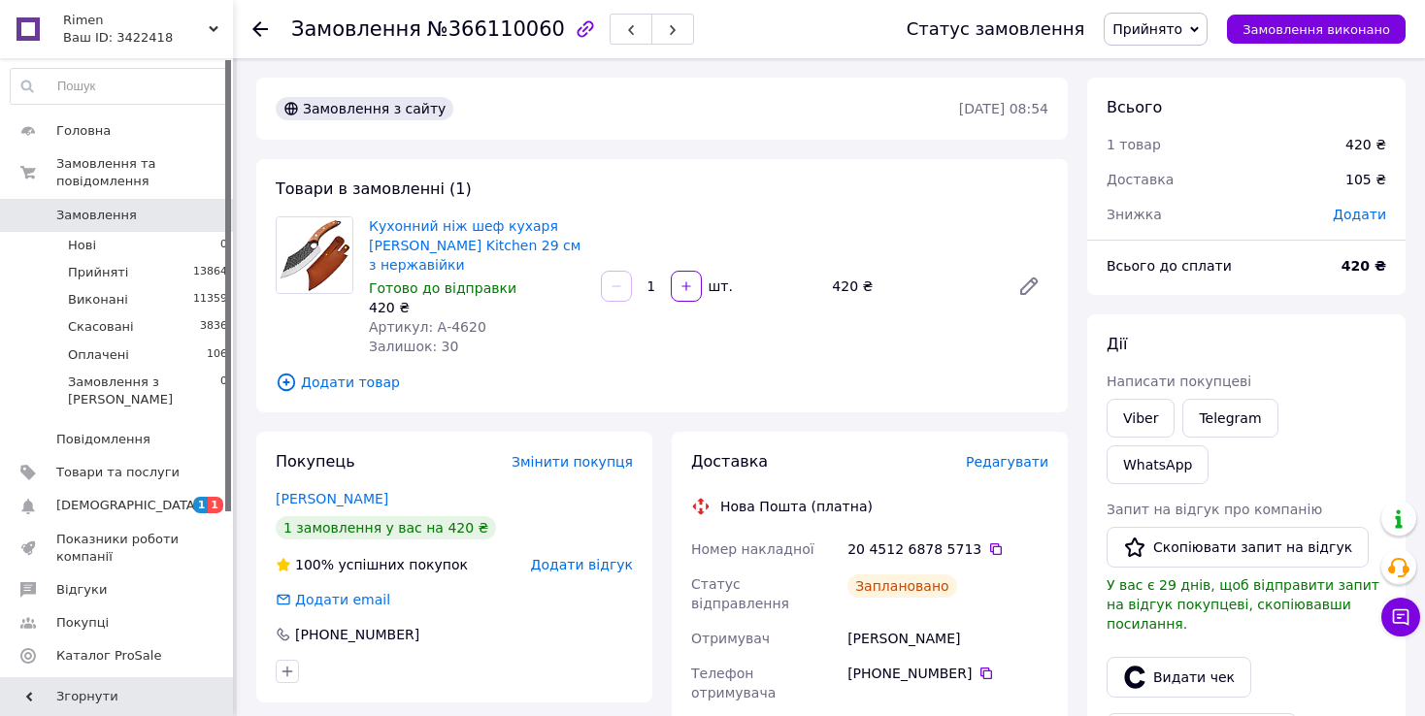
click at [609, 42] on button "button" at bounding box center [630, 29] width 43 height 31
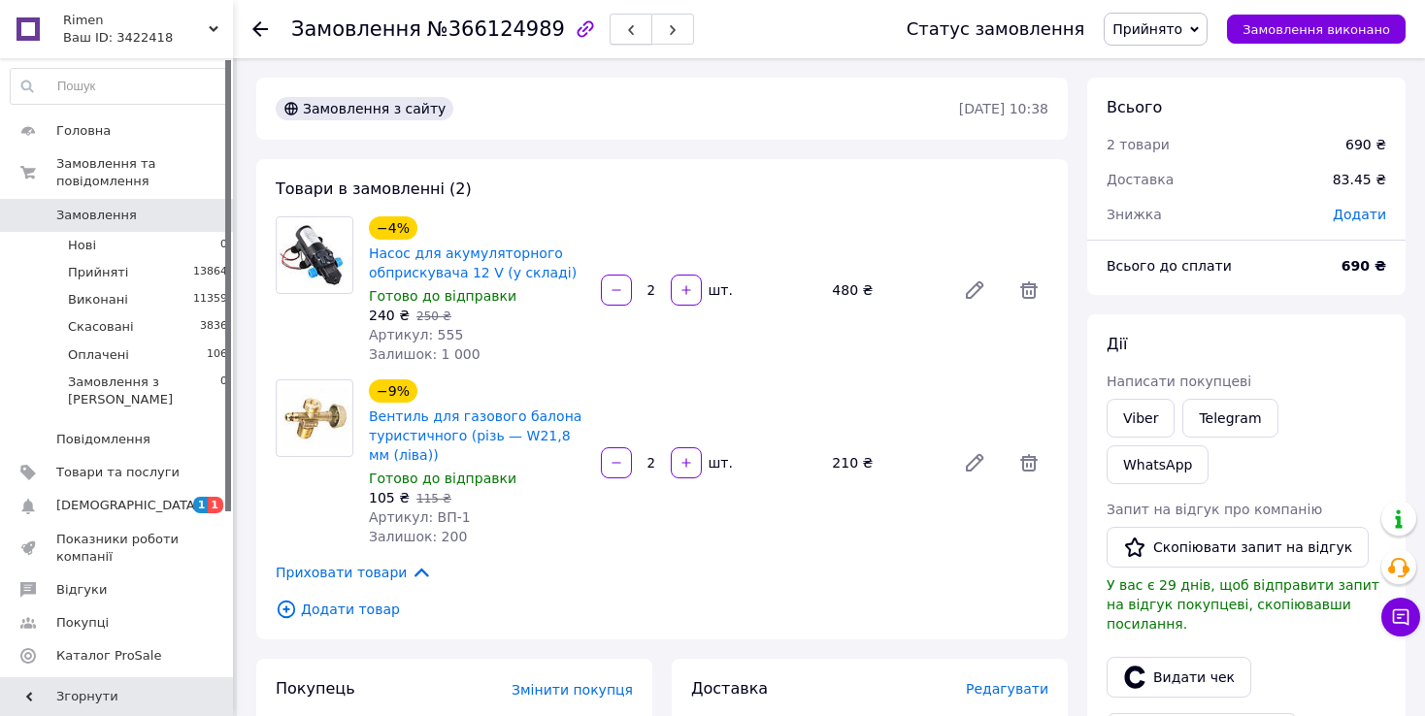
click at [609, 42] on button "button" at bounding box center [630, 29] width 43 height 31
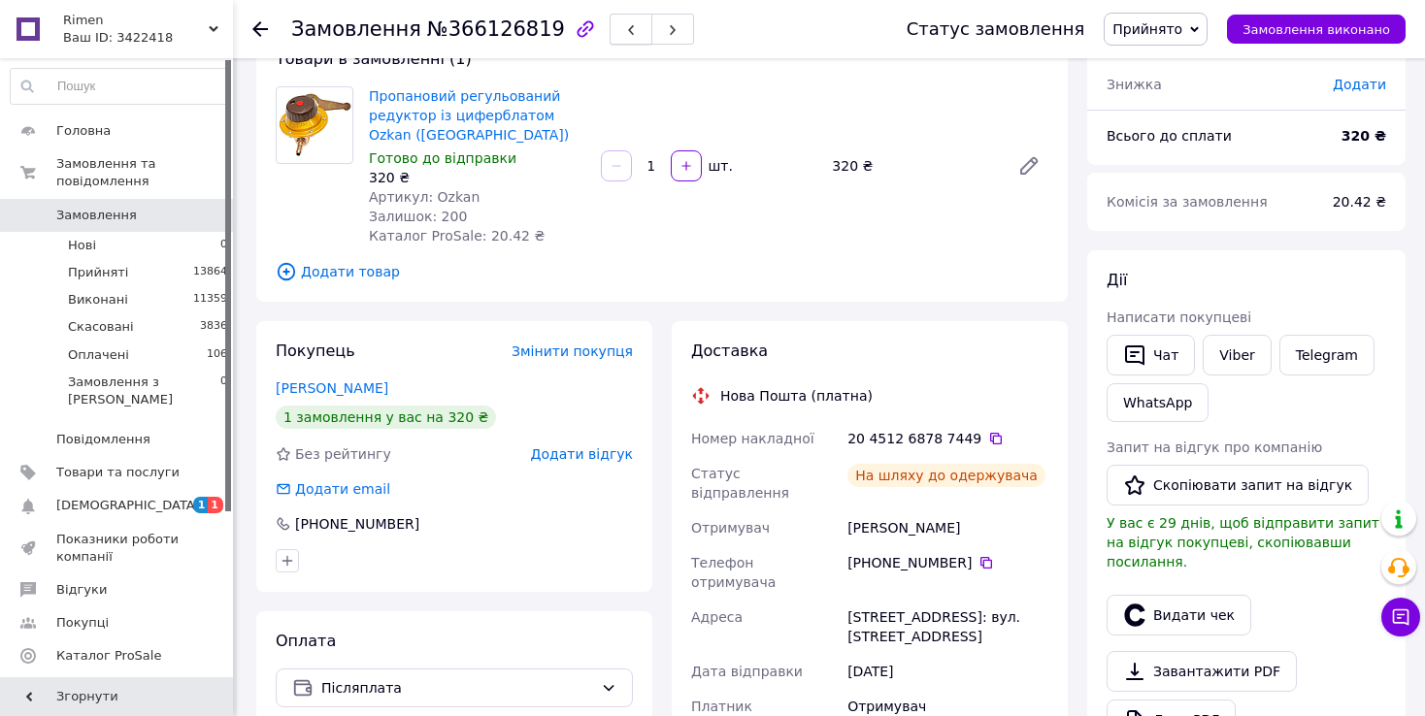
scroll to position [97, 0]
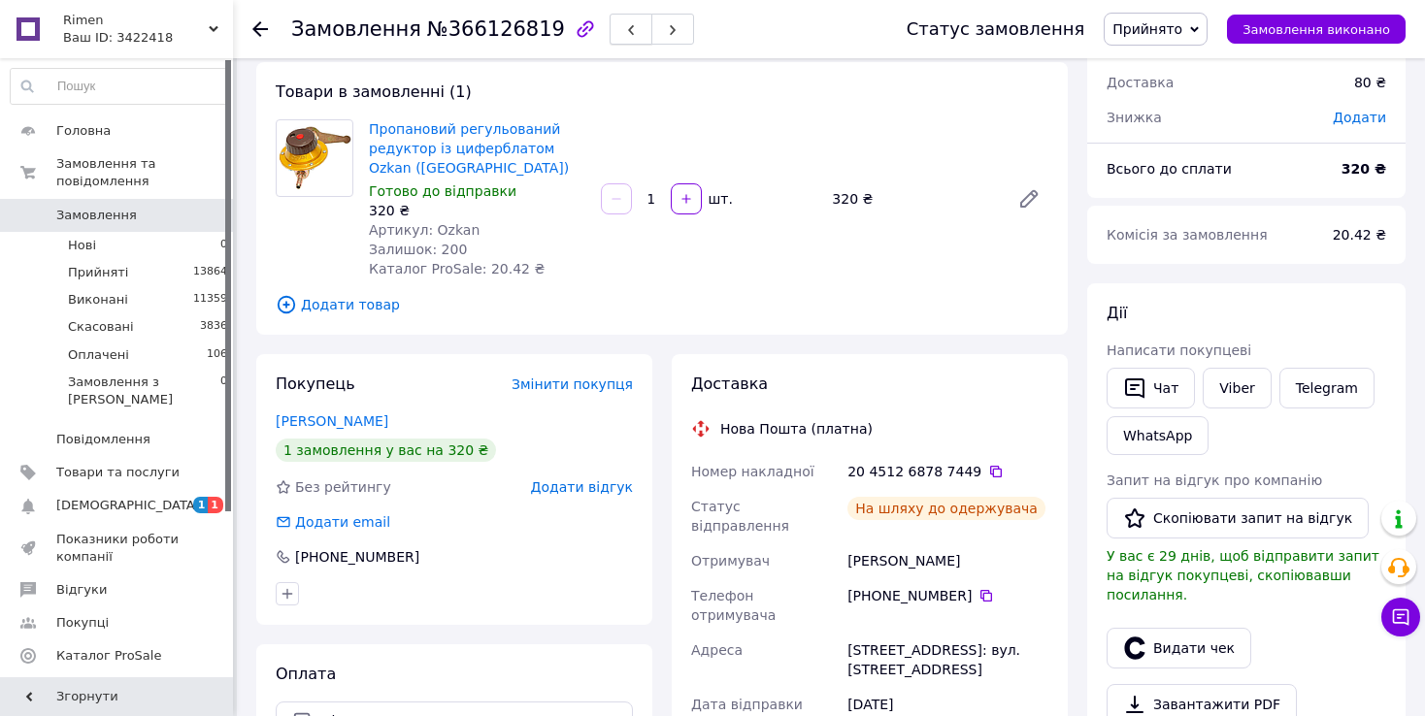
click at [625, 26] on icon "button" at bounding box center [631, 30] width 12 height 12
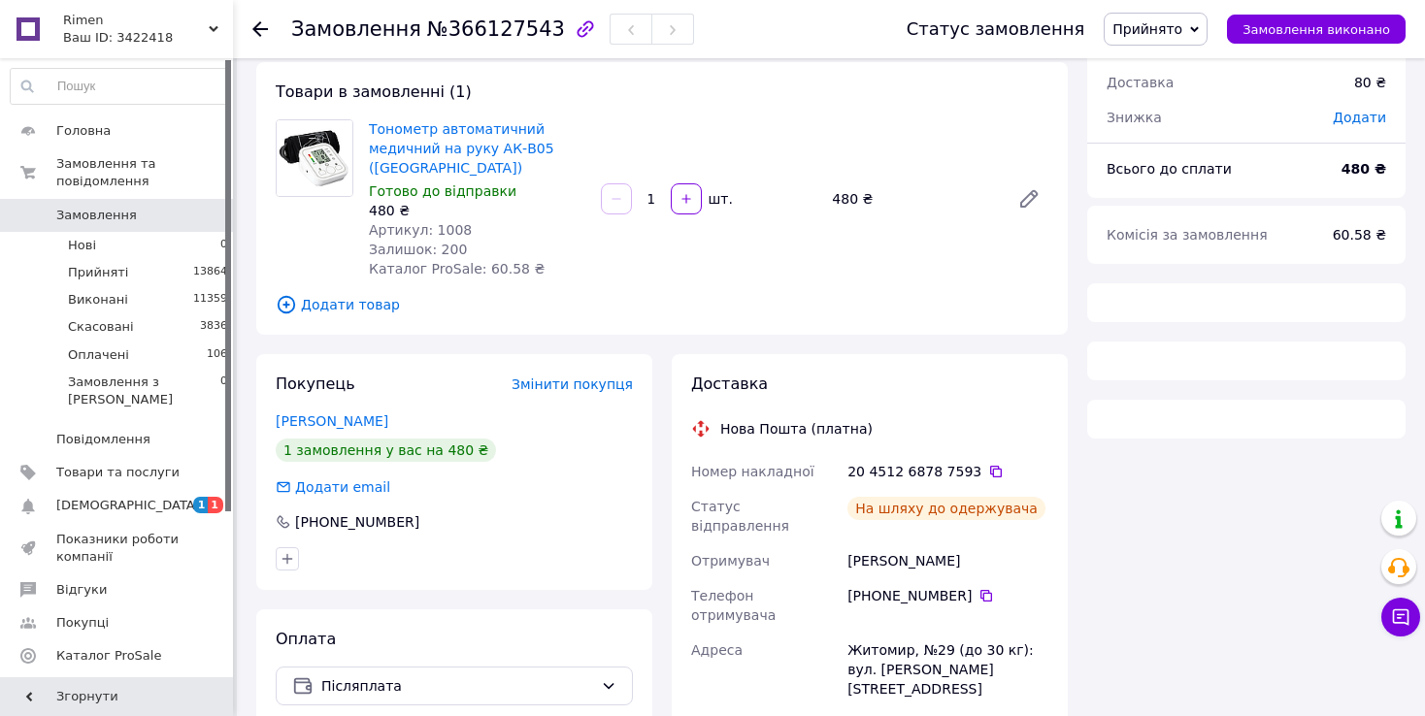
click at [625, 27] on icon "button" at bounding box center [631, 30] width 12 height 12
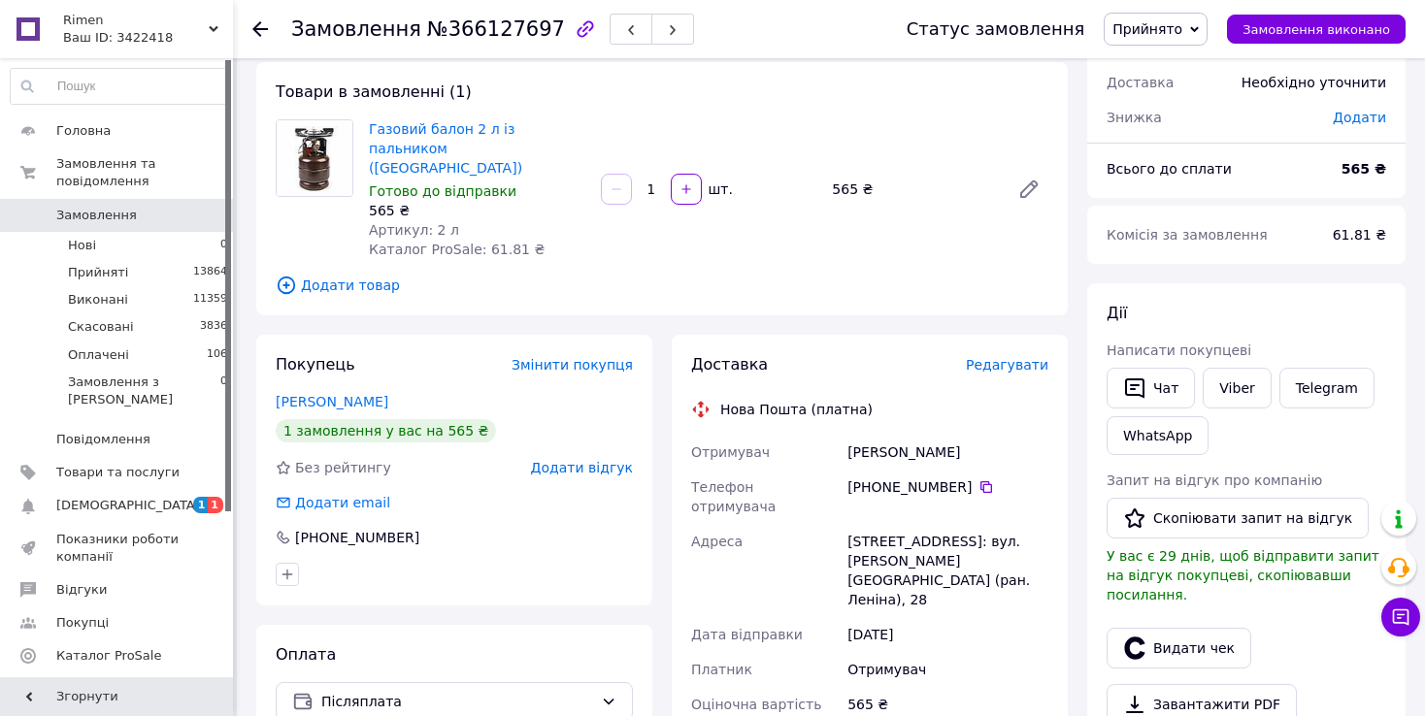
click at [625, 27] on icon "button" at bounding box center [631, 30] width 12 height 12
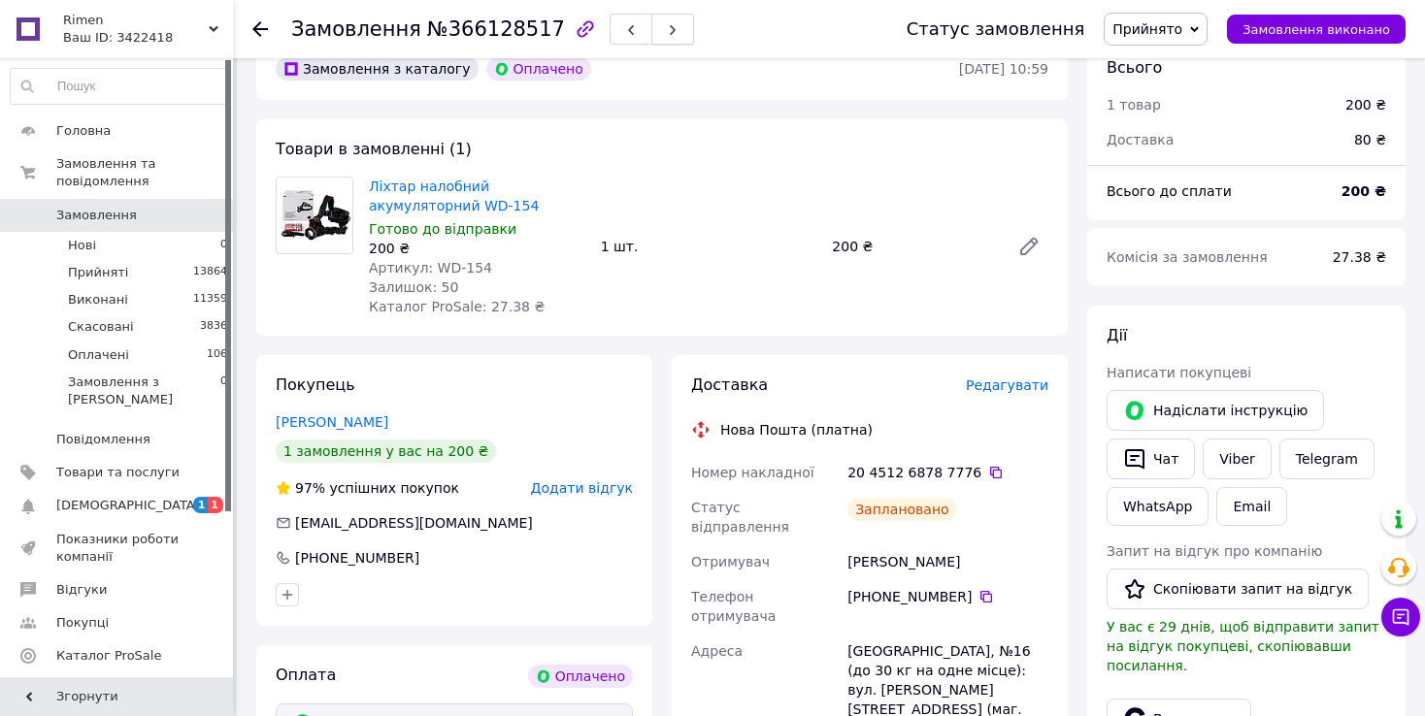
click at [651, 35] on button "button" at bounding box center [672, 29] width 43 height 31
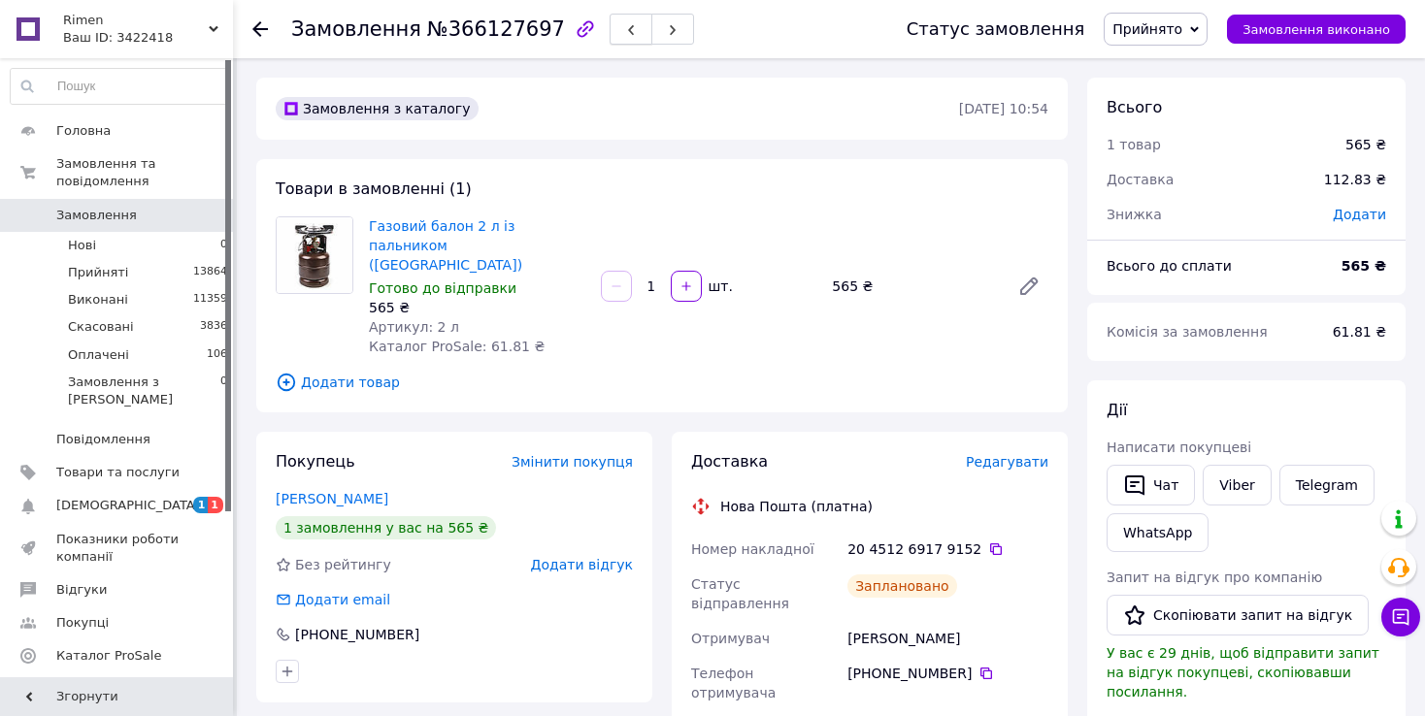
click at [628, 32] on use "button" at bounding box center [631, 30] width 6 height 11
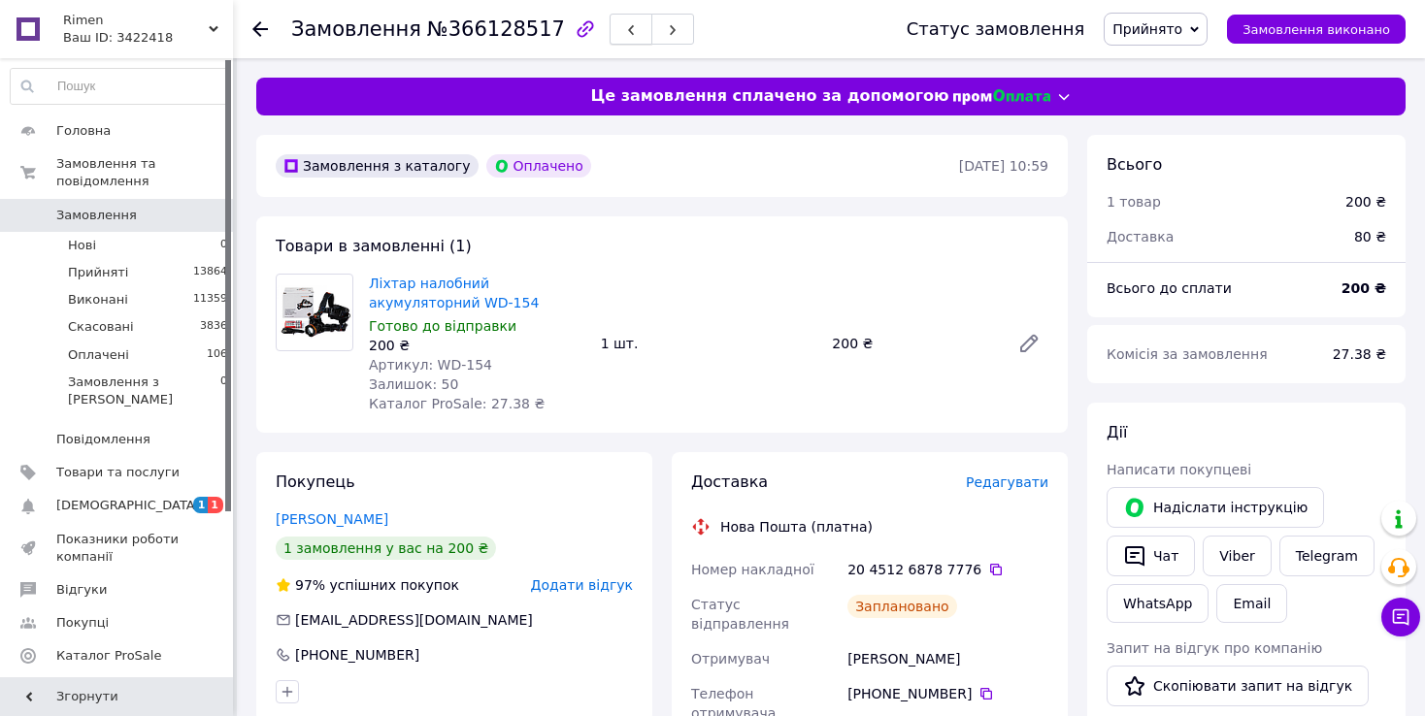
click at [625, 27] on icon "button" at bounding box center [631, 30] width 12 height 12
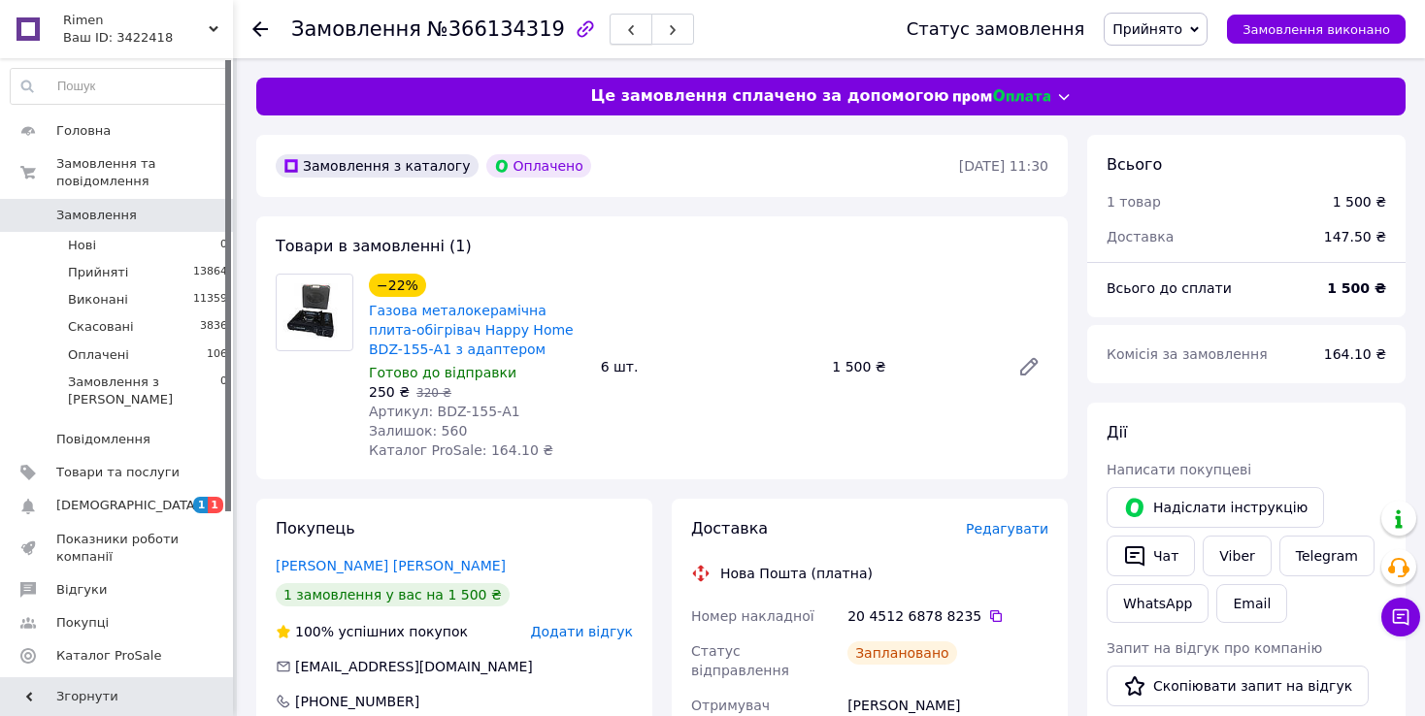
click at [625, 31] on icon "button" at bounding box center [631, 30] width 12 height 12
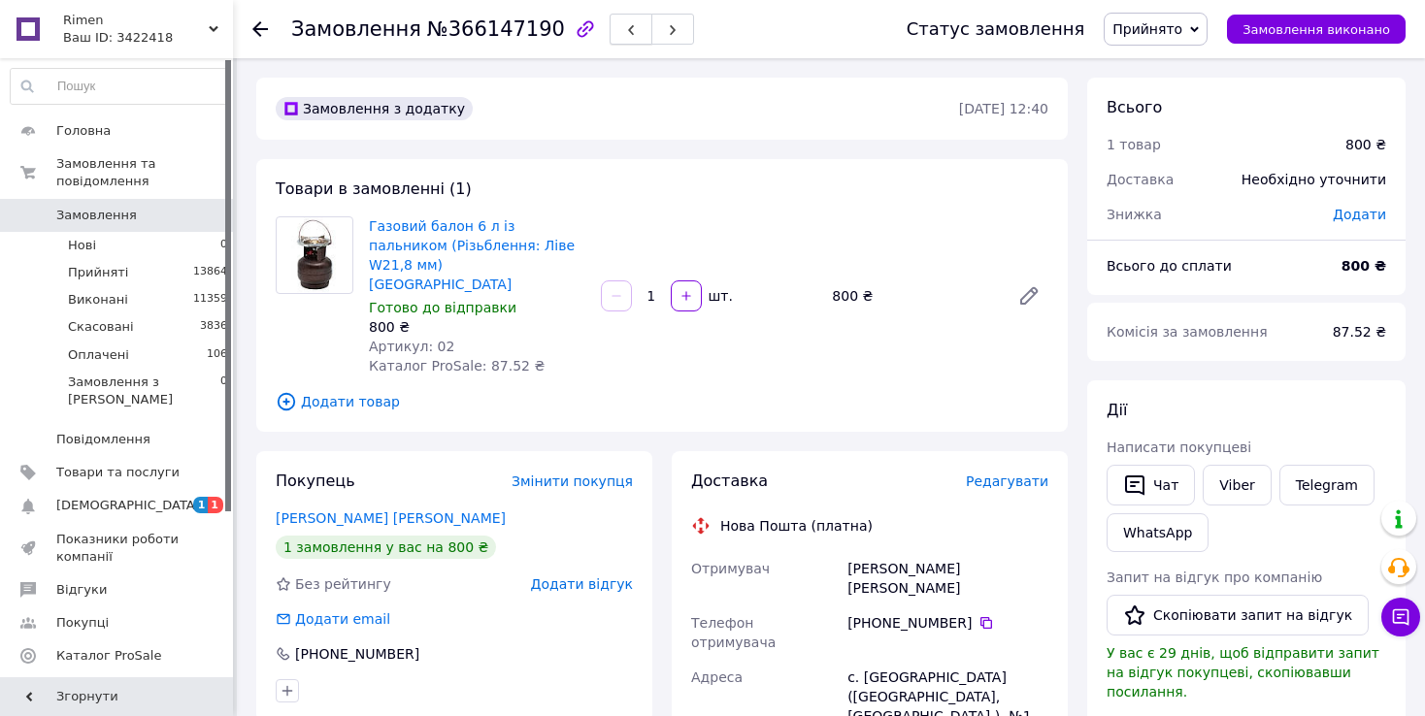
click at [628, 35] on use "button" at bounding box center [631, 30] width 6 height 11
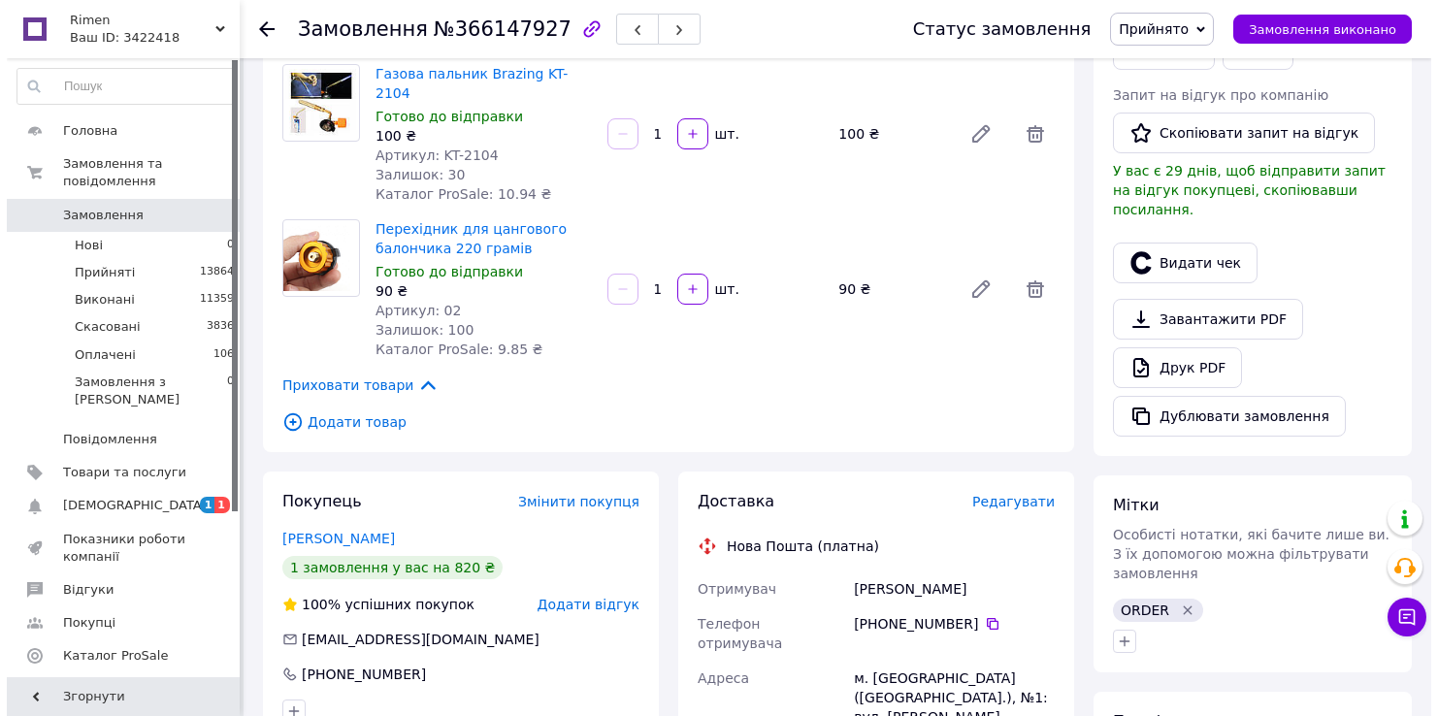
scroll to position [485, 0]
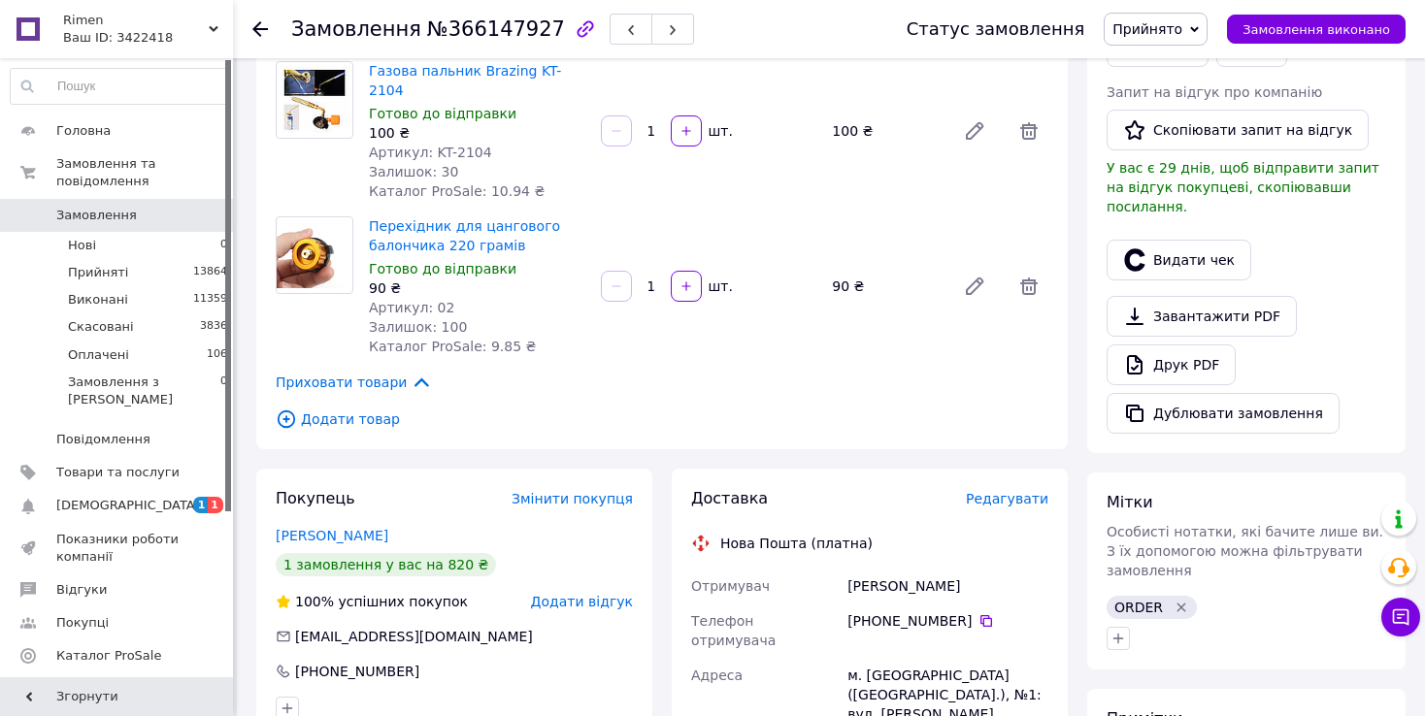
click at [1018, 491] on span "Редагувати" at bounding box center [1007, 499] width 82 height 16
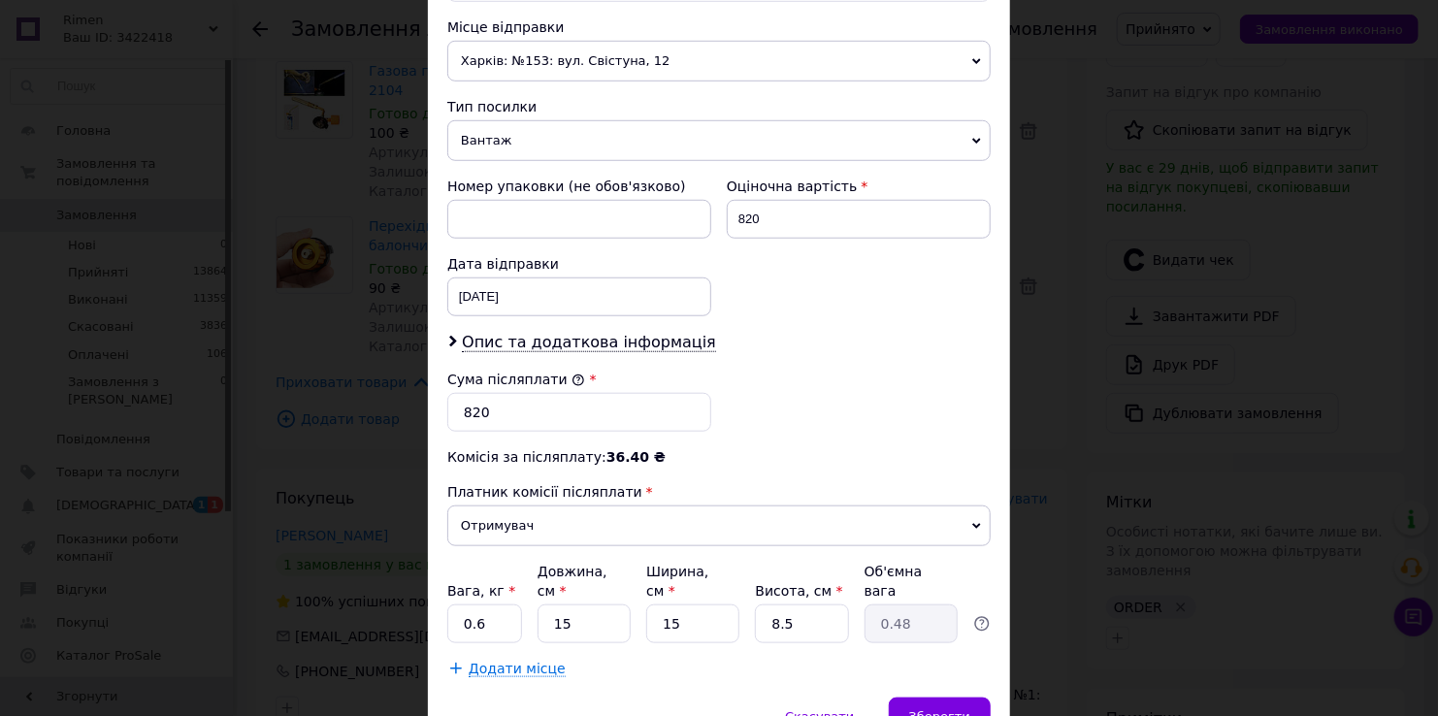
scroll to position [679, 0]
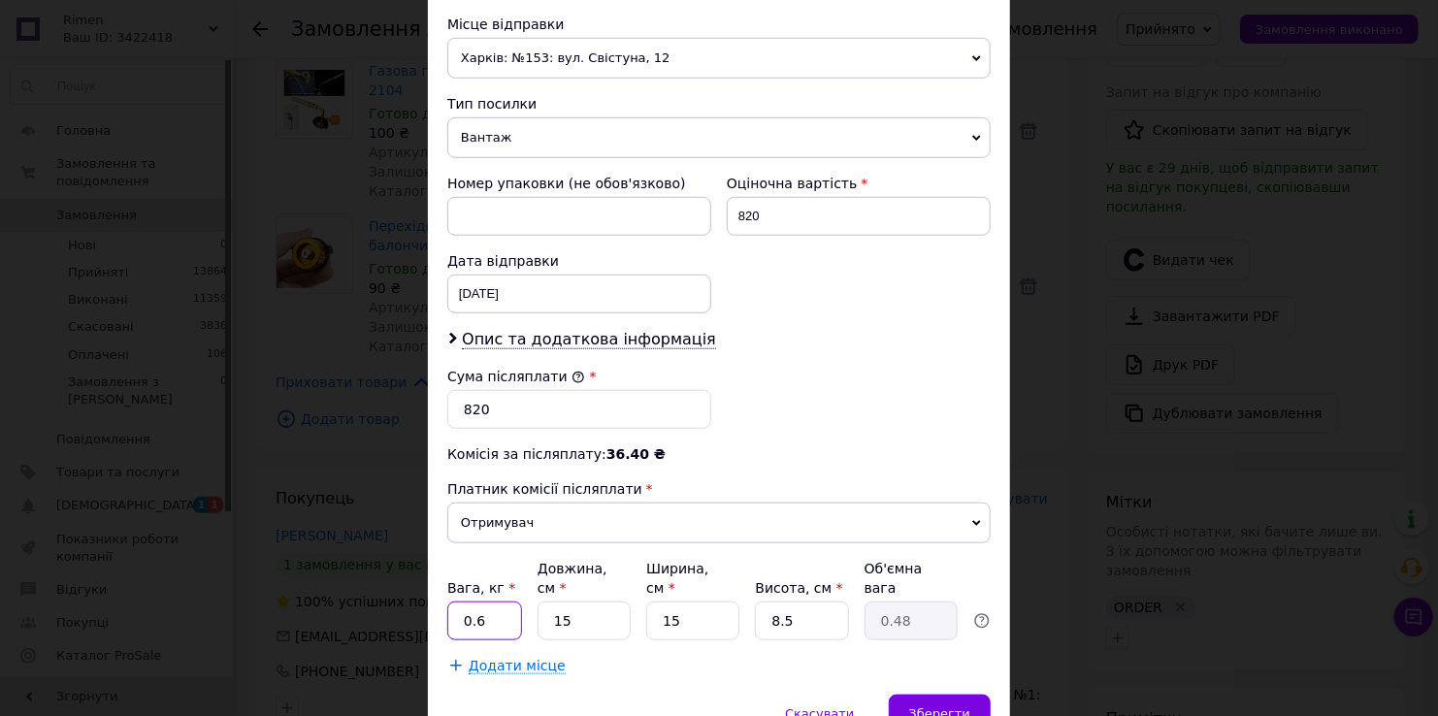
click at [505, 602] on input "0.6" at bounding box center [484, 621] width 75 height 39
drag, startPoint x: 608, startPoint y: 592, endPoint x: 611, endPoint y: 615, distance: 23.6
click at [608, 602] on input "15" at bounding box center [584, 621] width 93 height 39
type input "1"
type input "0.1"
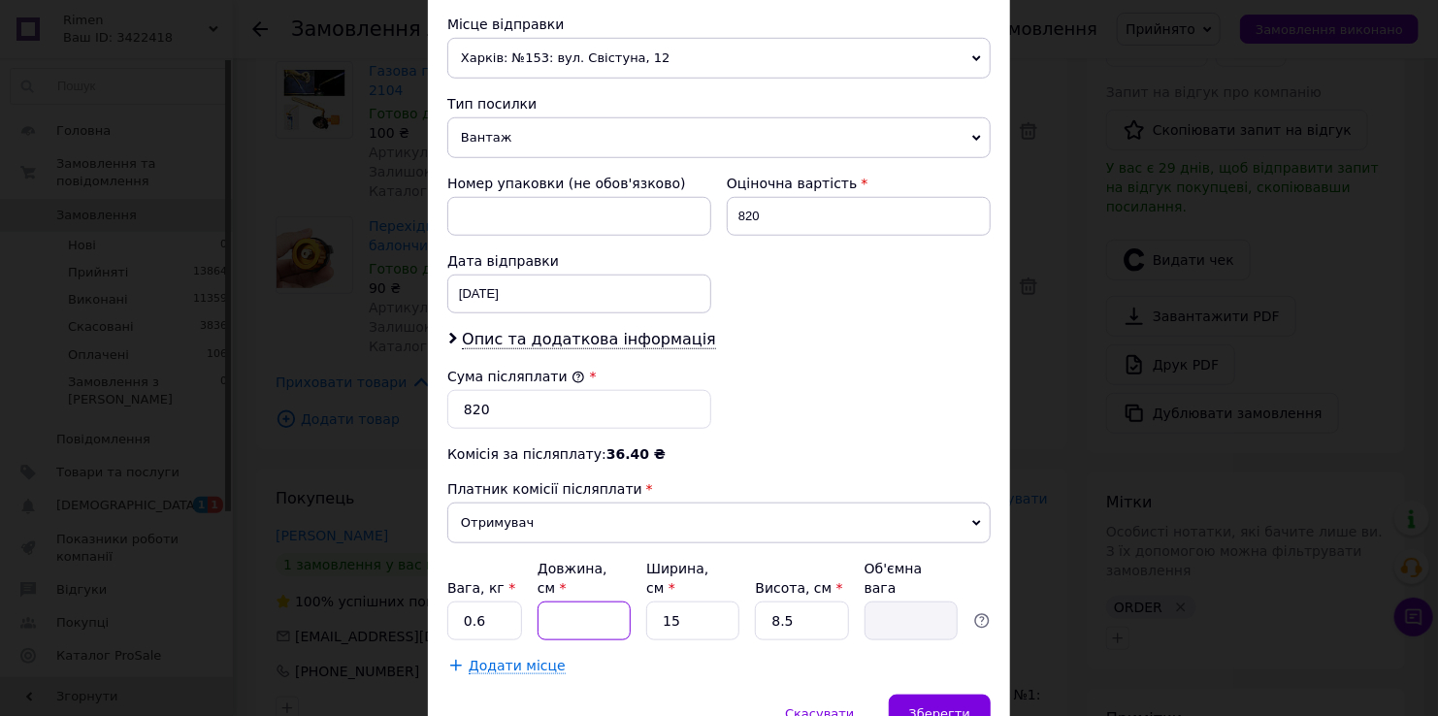
type input "2"
type input "0.1"
type input "24"
type input "0.77"
type input "24"
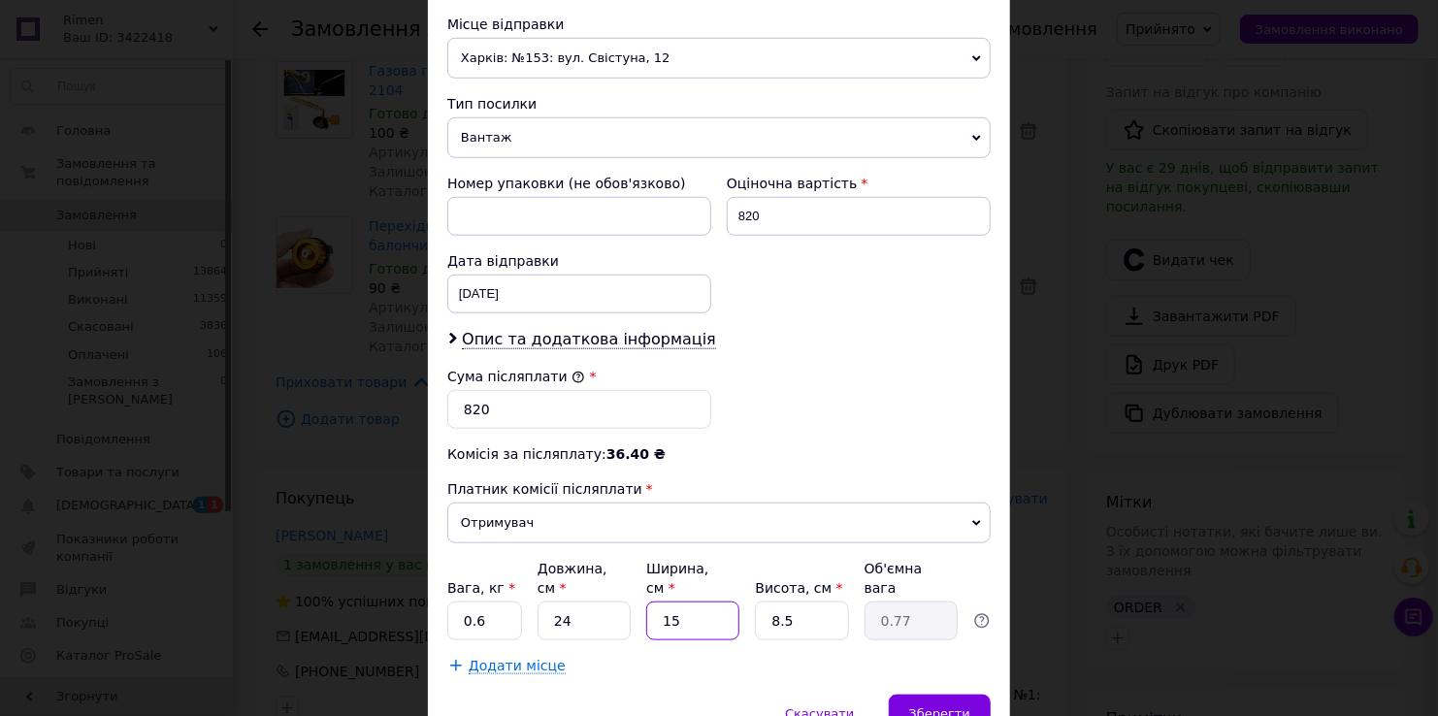
click at [690, 602] on input "15" at bounding box center [692, 621] width 93 height 39
type input "1"
type input "0.1"
type input "2"
type input "0.1"
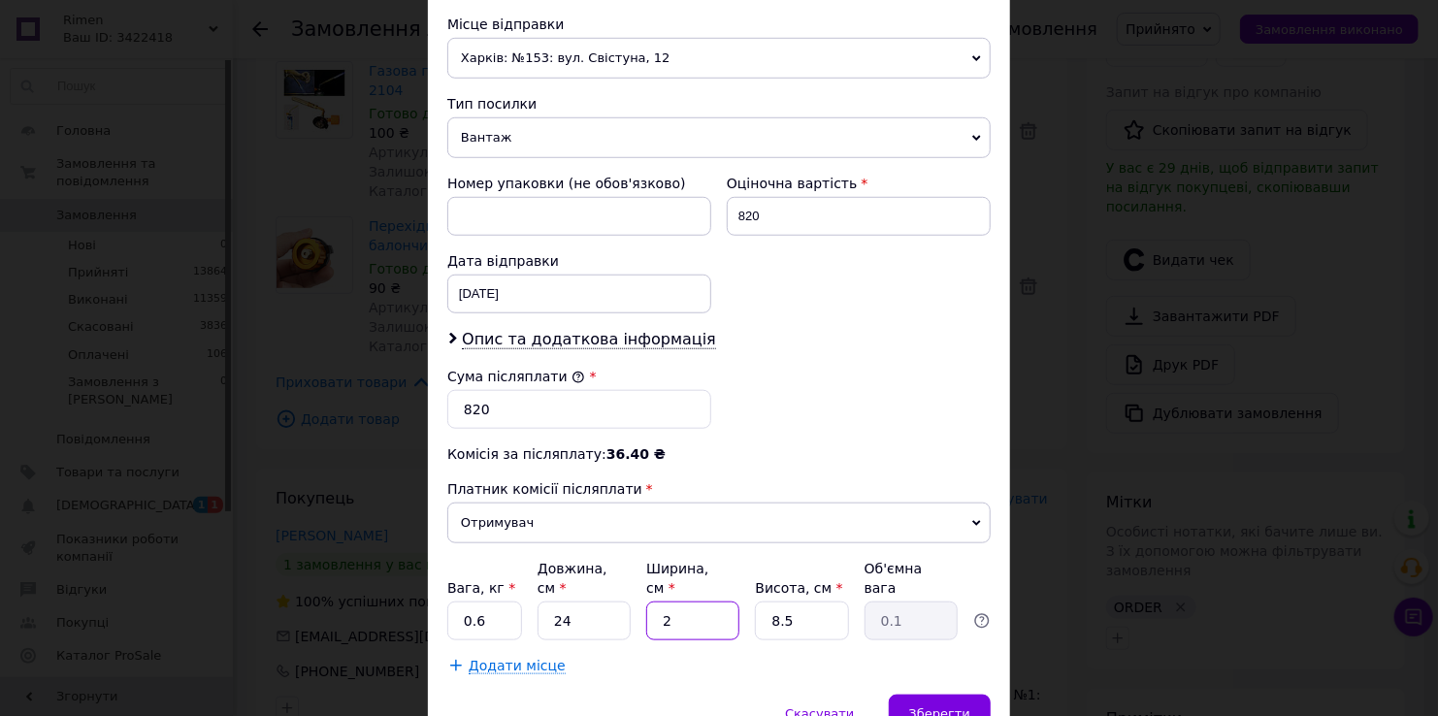
type input "24"
type input "1.22"
type input "2"
type input "0.1"
type input "1"
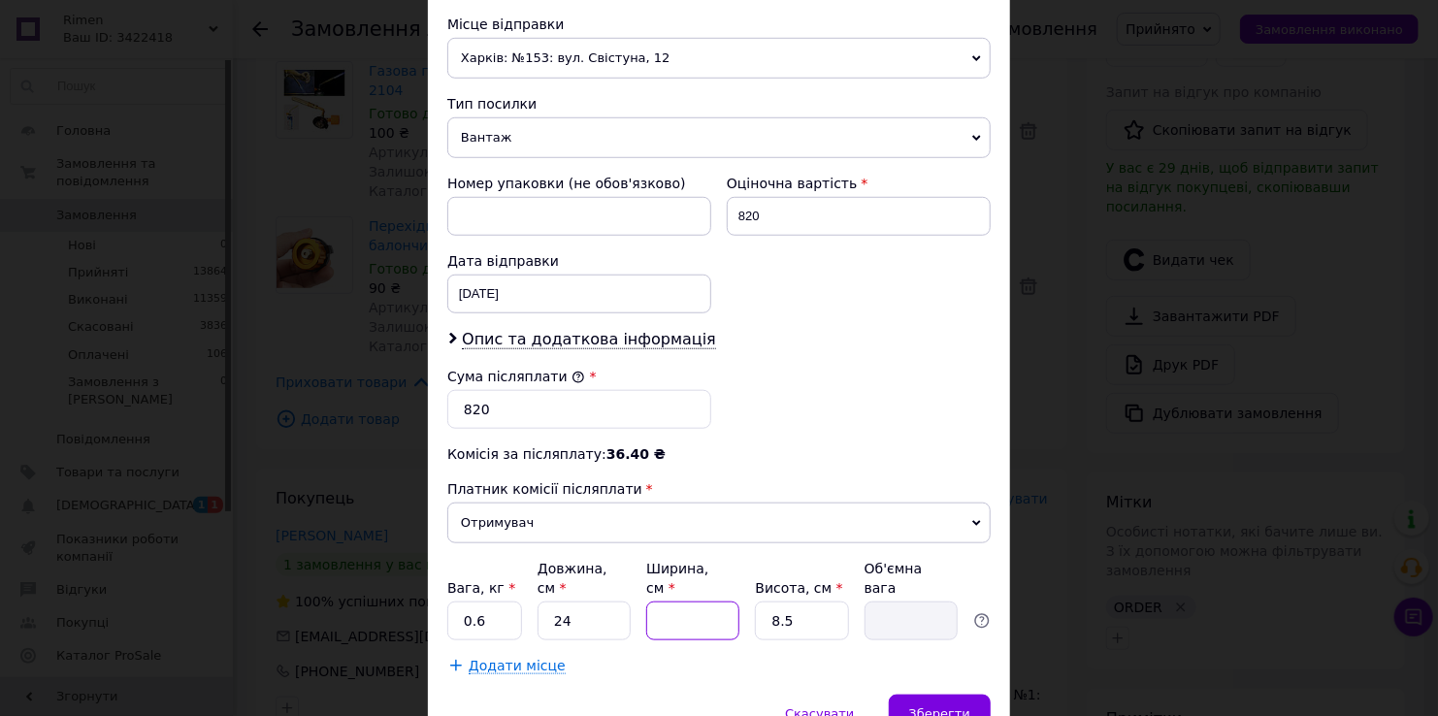
type input "0.1"
type input "17"
type input "0.87"
type input "1"
type input "0.1"
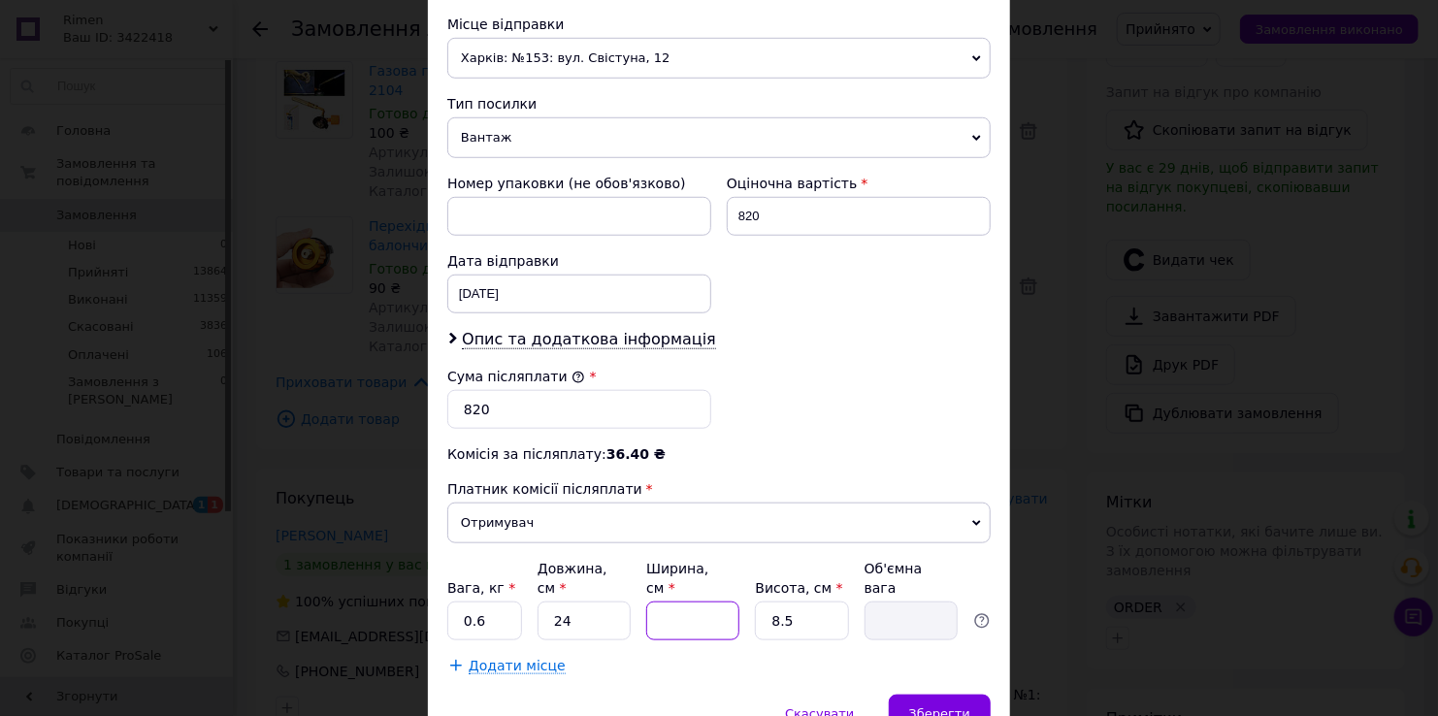
type input "2"
type input "0.1"
type input "24"
type input "1.22"
type input "24"
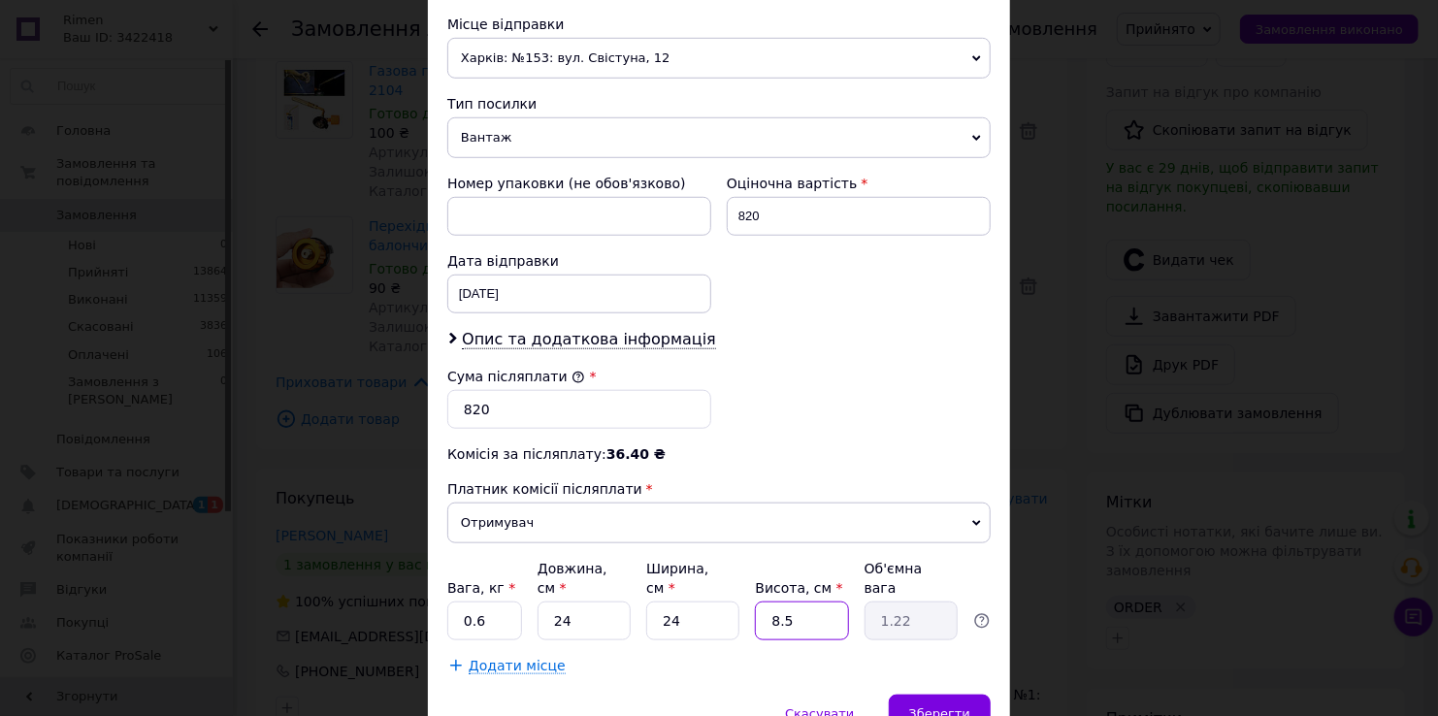
click at [793, 602] on input "8.5" at bounding box center [801, 621] width 93 height 39
type input "8."
type input "1.15"
type input "8"
type input "2"
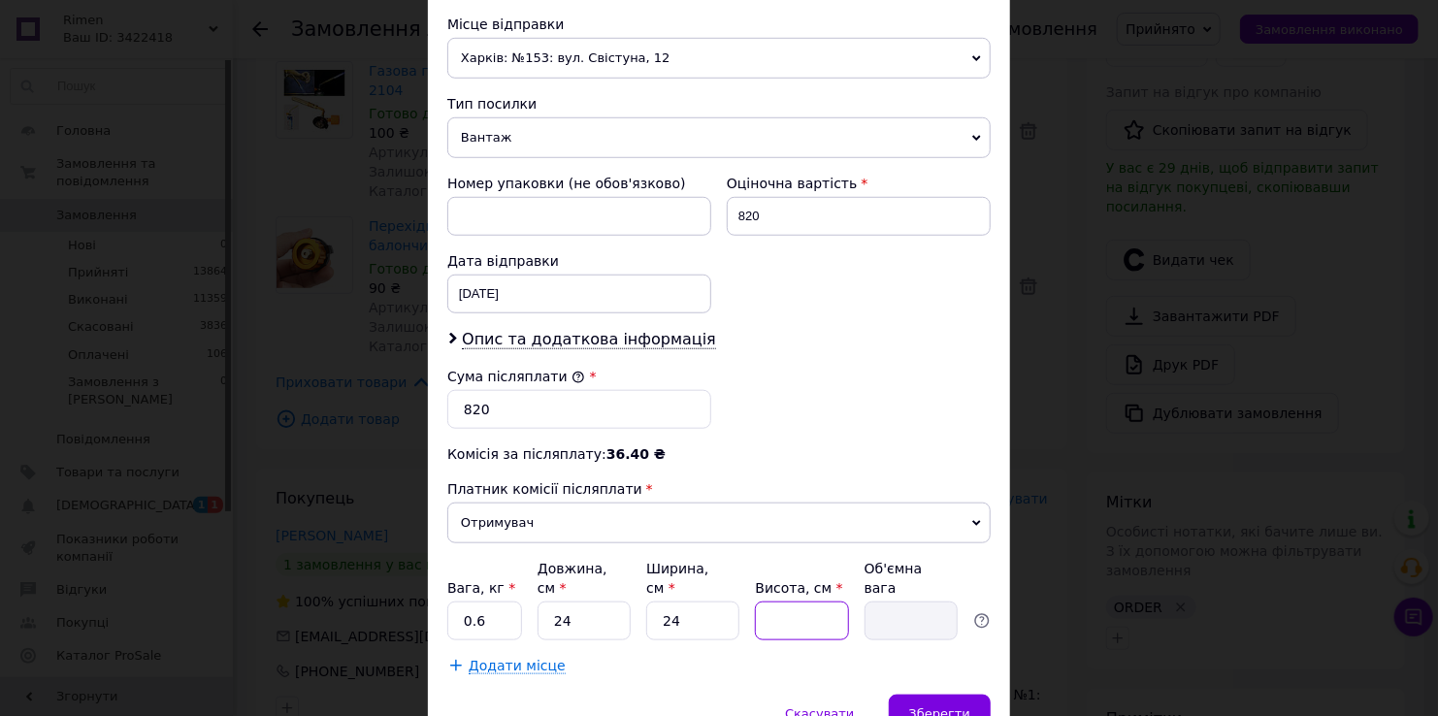
type input "0.29"
type input "21"
type input "3.02"
type input "21"
click at [795, 438] on div "Платник Отримувач Відправник Прізвище отримувача [PERSON_NAME] Ім'я отримувача …" at bounding box center [718, 110] width 543 height 1131
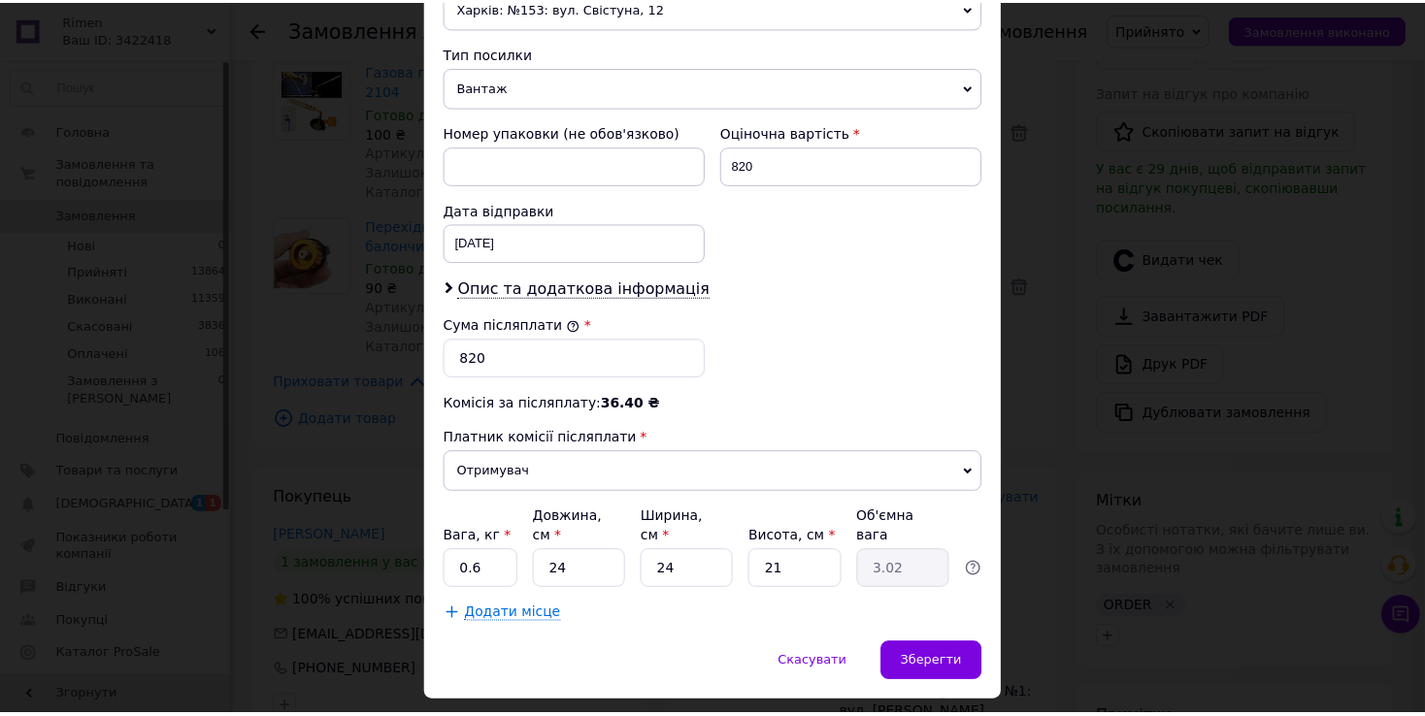
scroll to position [758, 0]
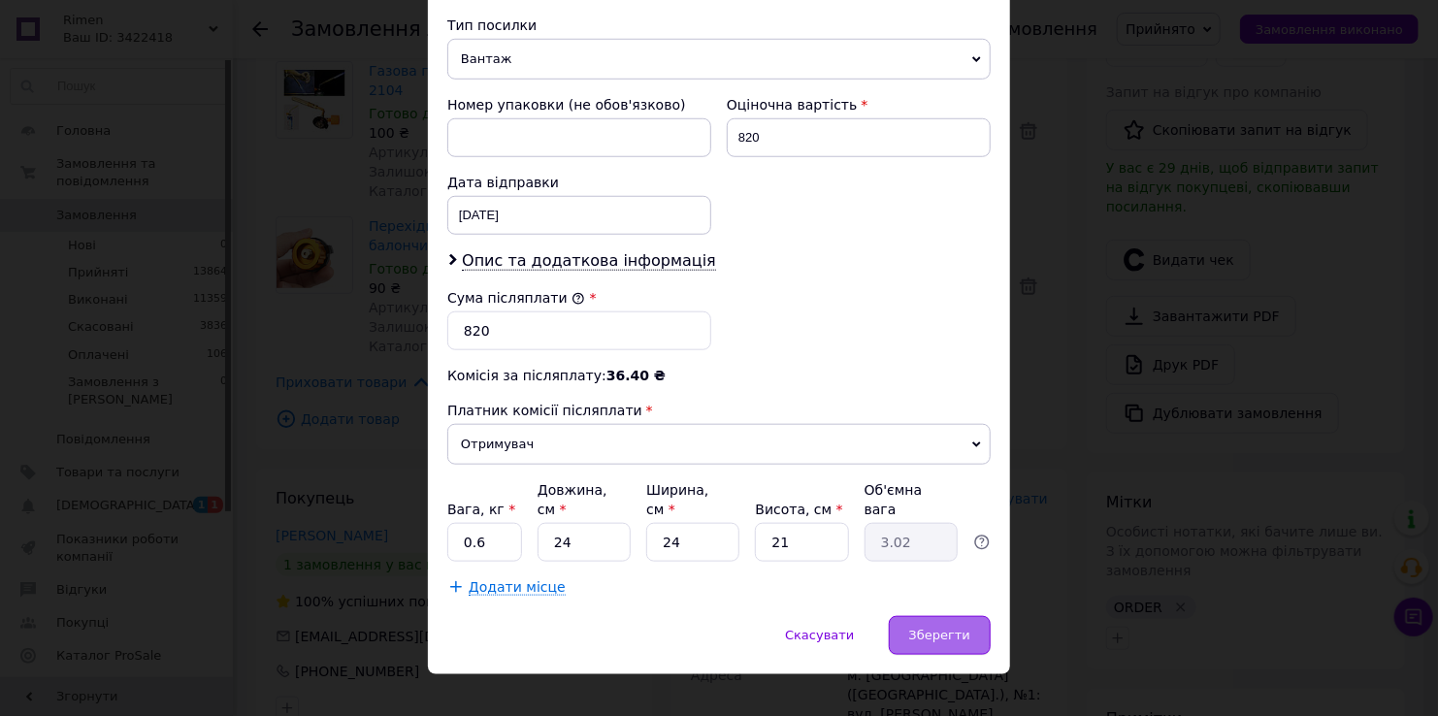
click at [926, 622] on div "Зберегти" at bounding box center [940, 635] width 102 height 39
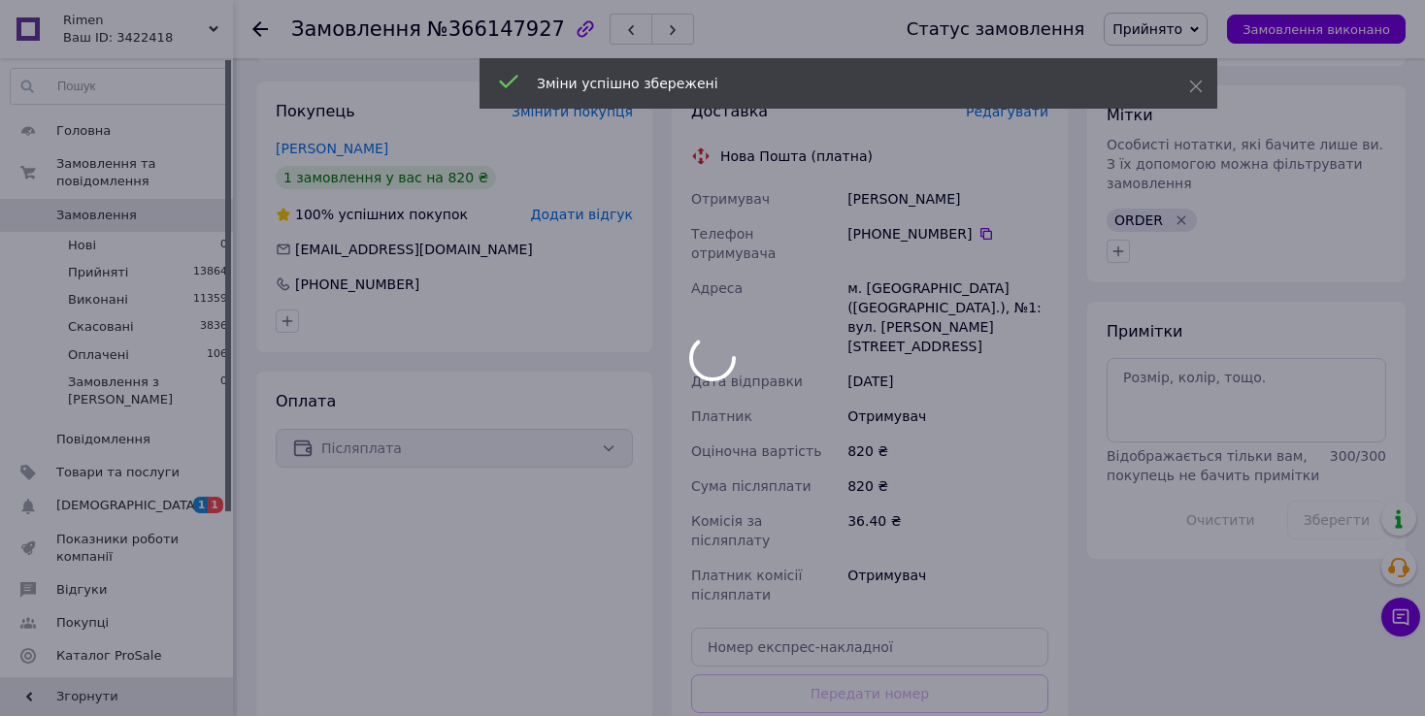
scroll to position [873, 0]
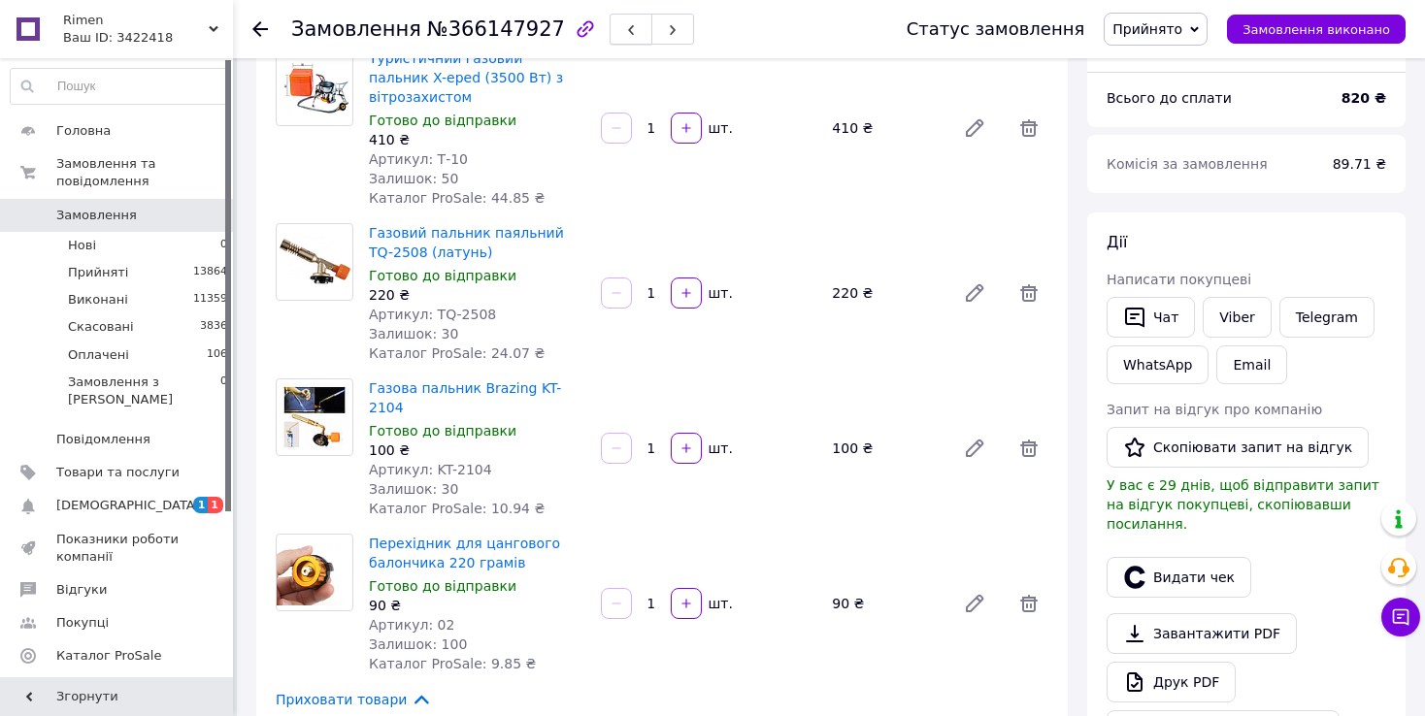
scroll to position [0, 0]
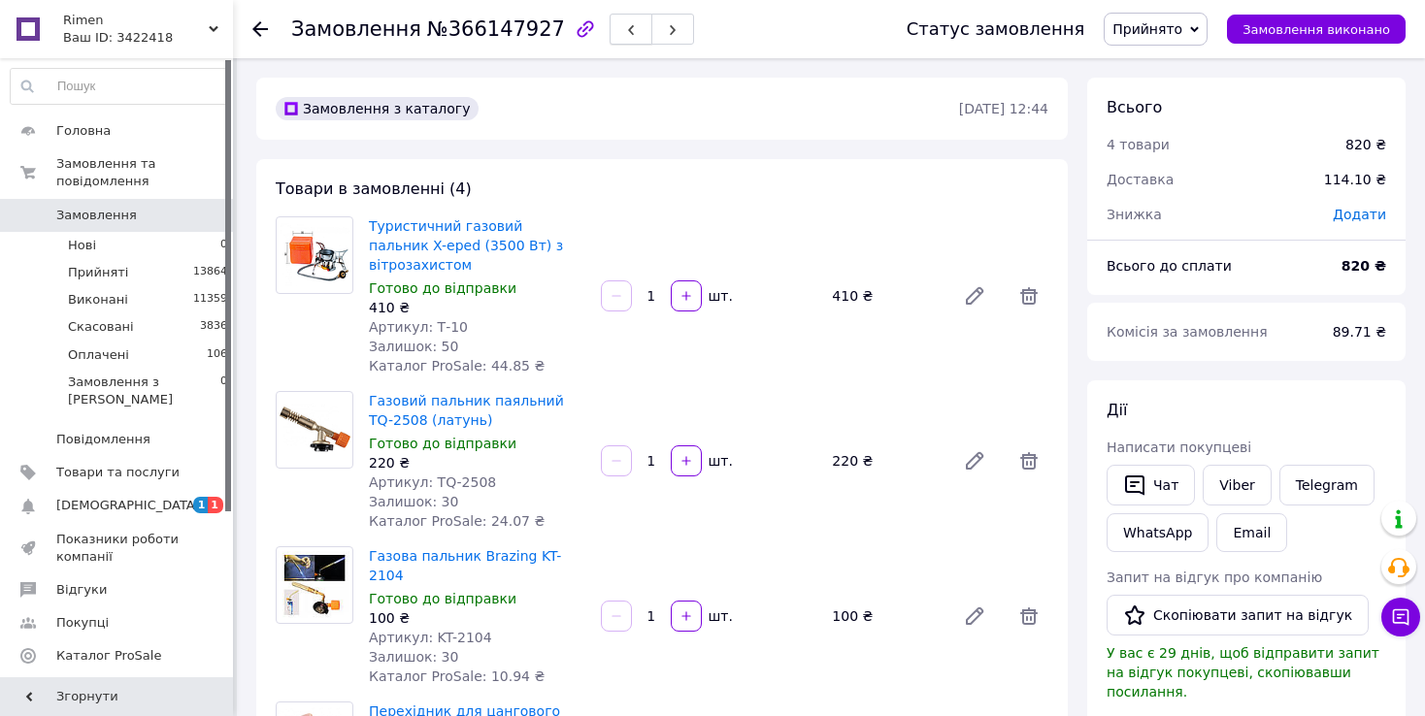
click at [609, 37] on button "button" at bounding box center [630, 29] width 43 height 31
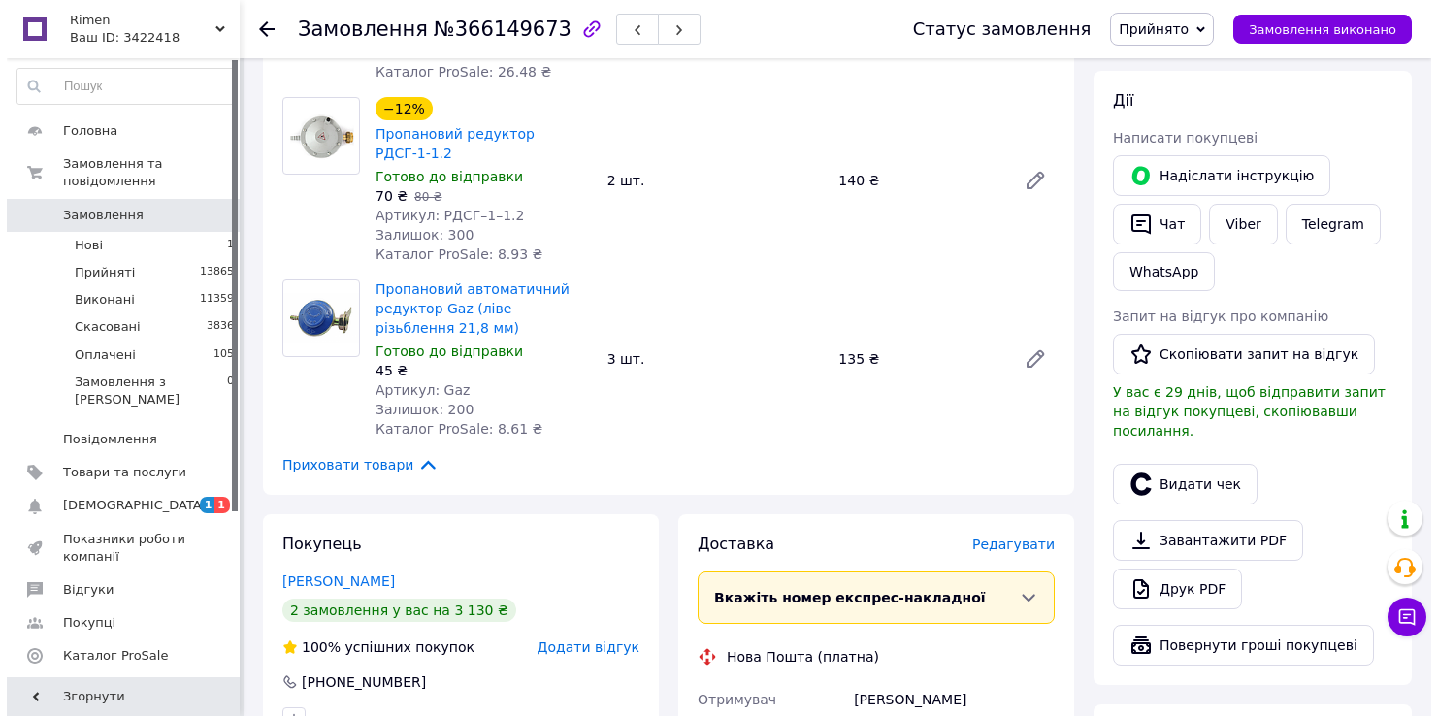
scroll to position [582, 0]
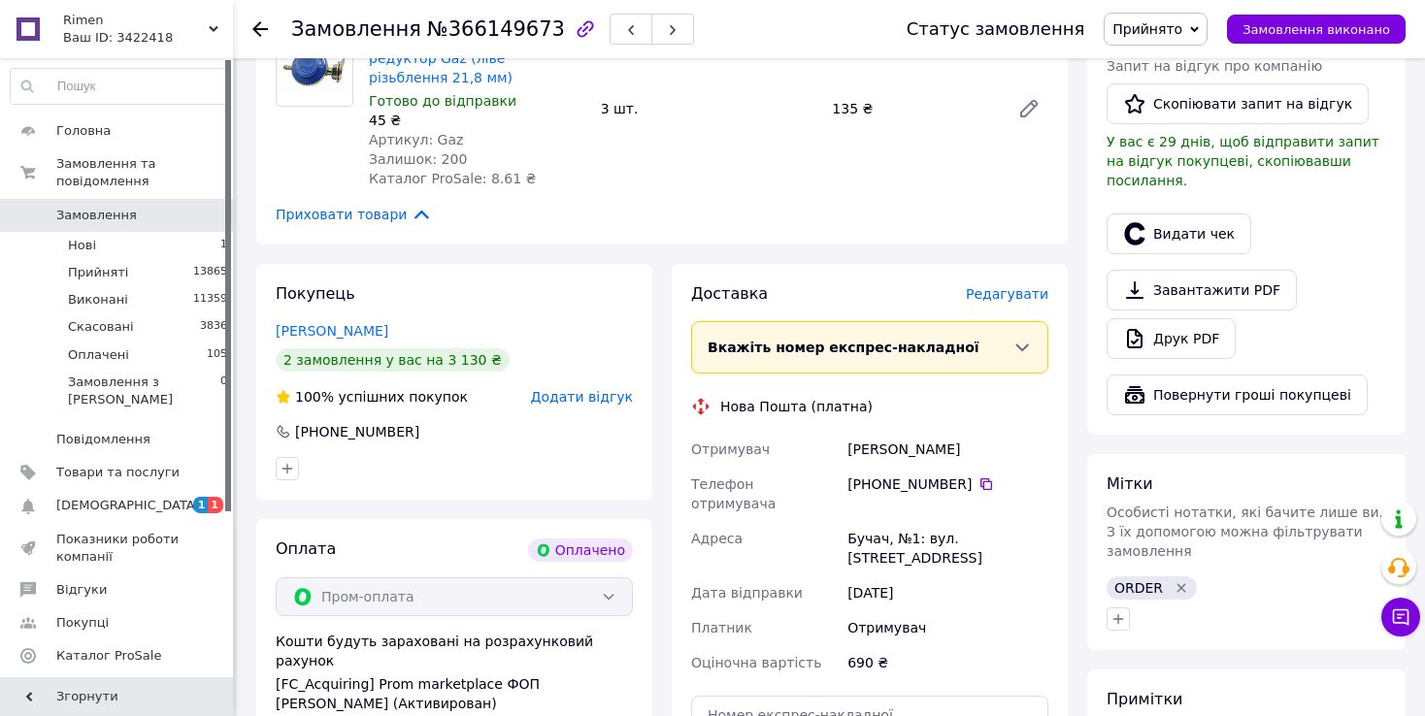
click at [1001, 286] on span "Редагувати" at bounding box center [1007, 294] width 82 height 16
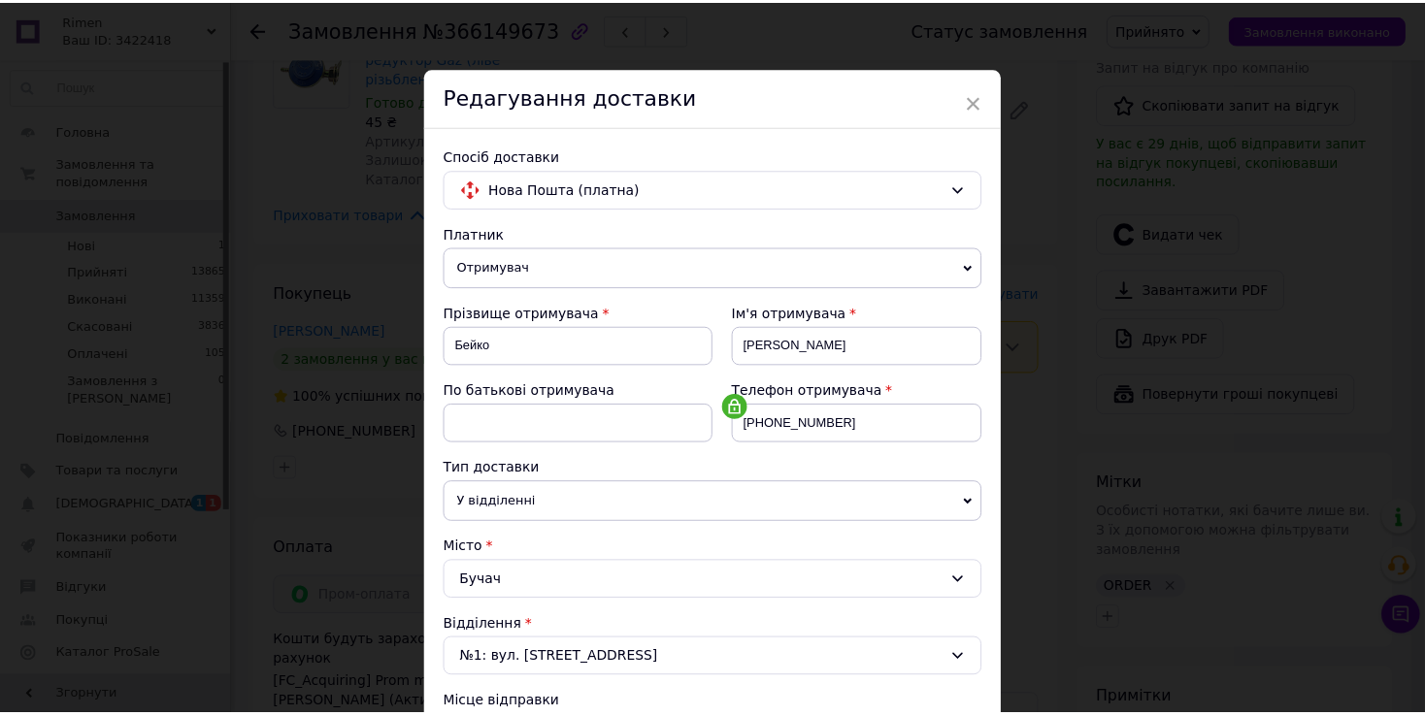
scroll to position [567, 0]
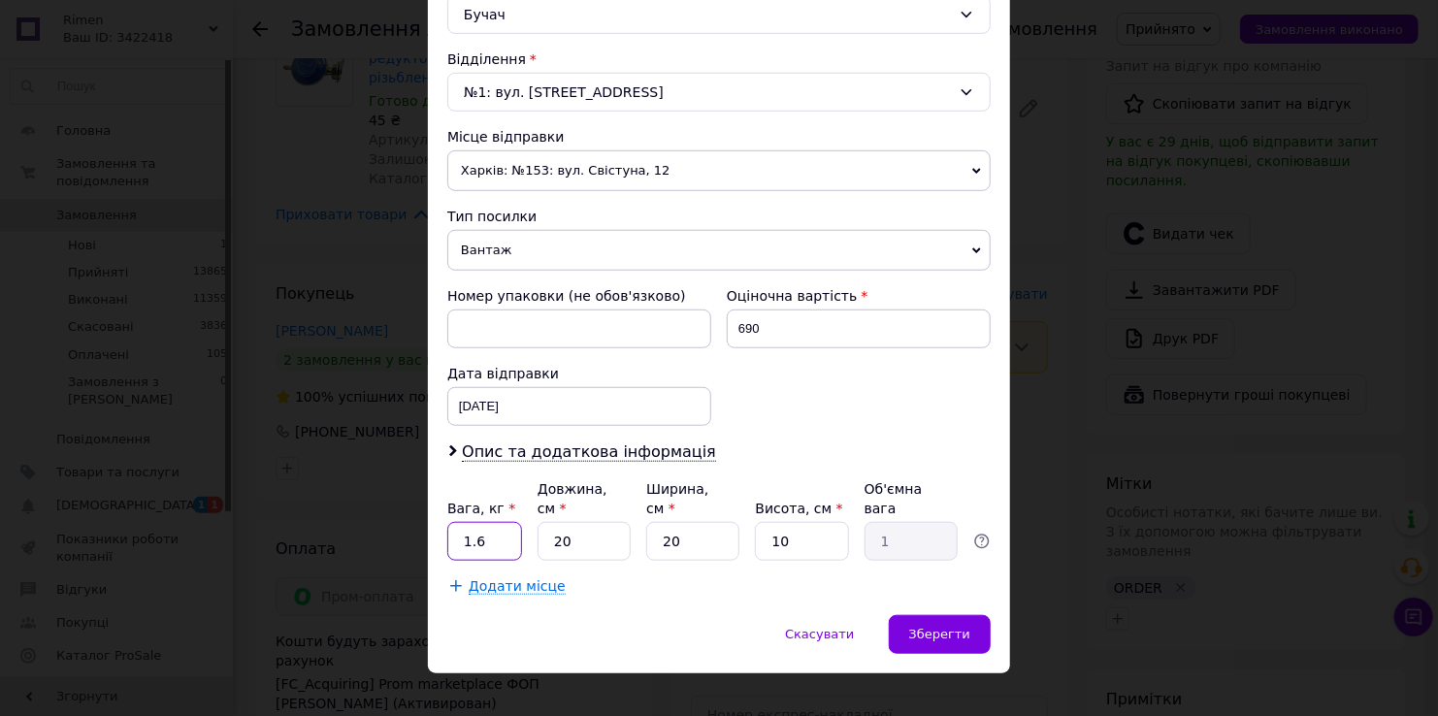
click at [509, 522] on input "1.6" at bounding box center [484, 541] width 75 height 39
click at [620, 522] on input "20" at bounding box center [584, 541] width 93 height 39
type input "2"
type input "0.1"
type input "30"
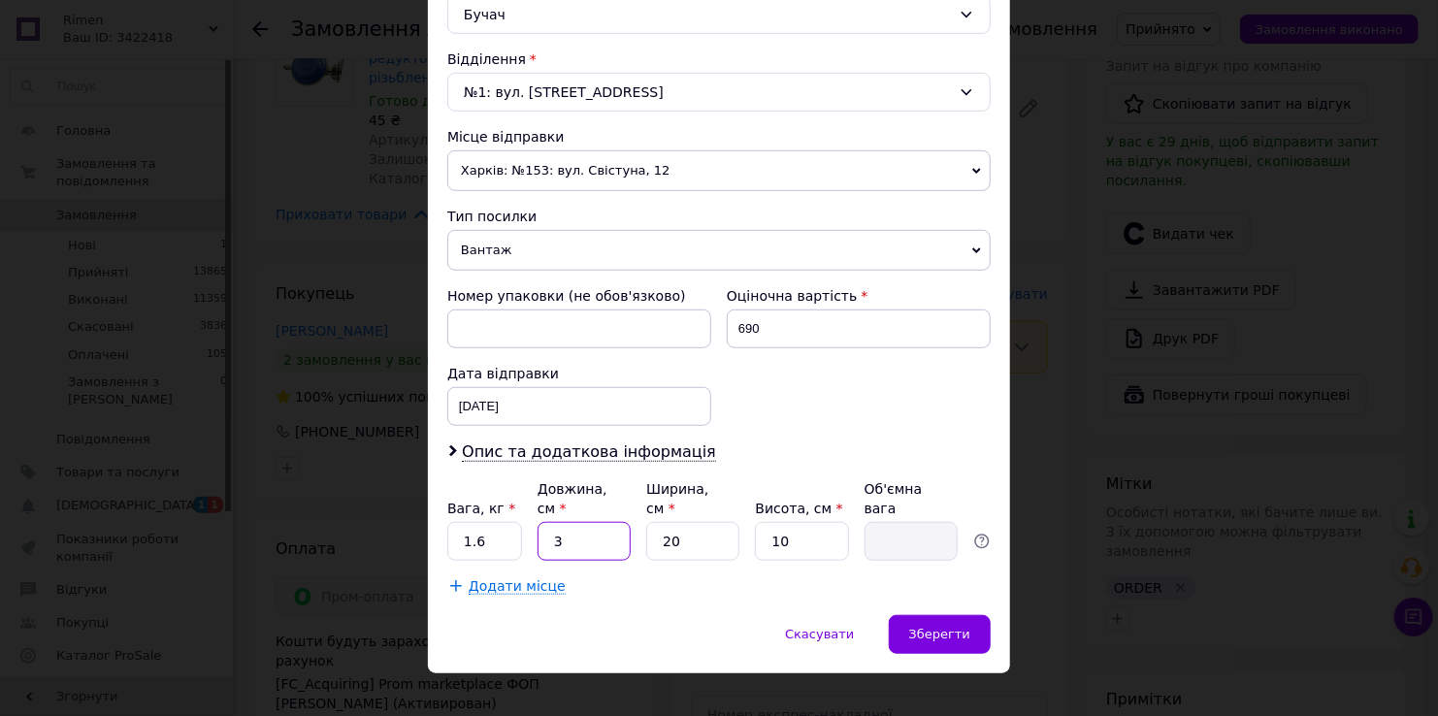
type input "1.5"
type input "30"
click at [709, 522] on input "20" at bounding box center [692, 541] width 93 height 39
click at [819, 522] on input "10" at bounding box center [801, 541] width 93 height 39
click at [810, 426] on div "Номер упаковки (не обов'язково) Оціночна вартість 690 Дата відправки [DATE] < 2…" at bounding box center [719, 356] width 559 height 155
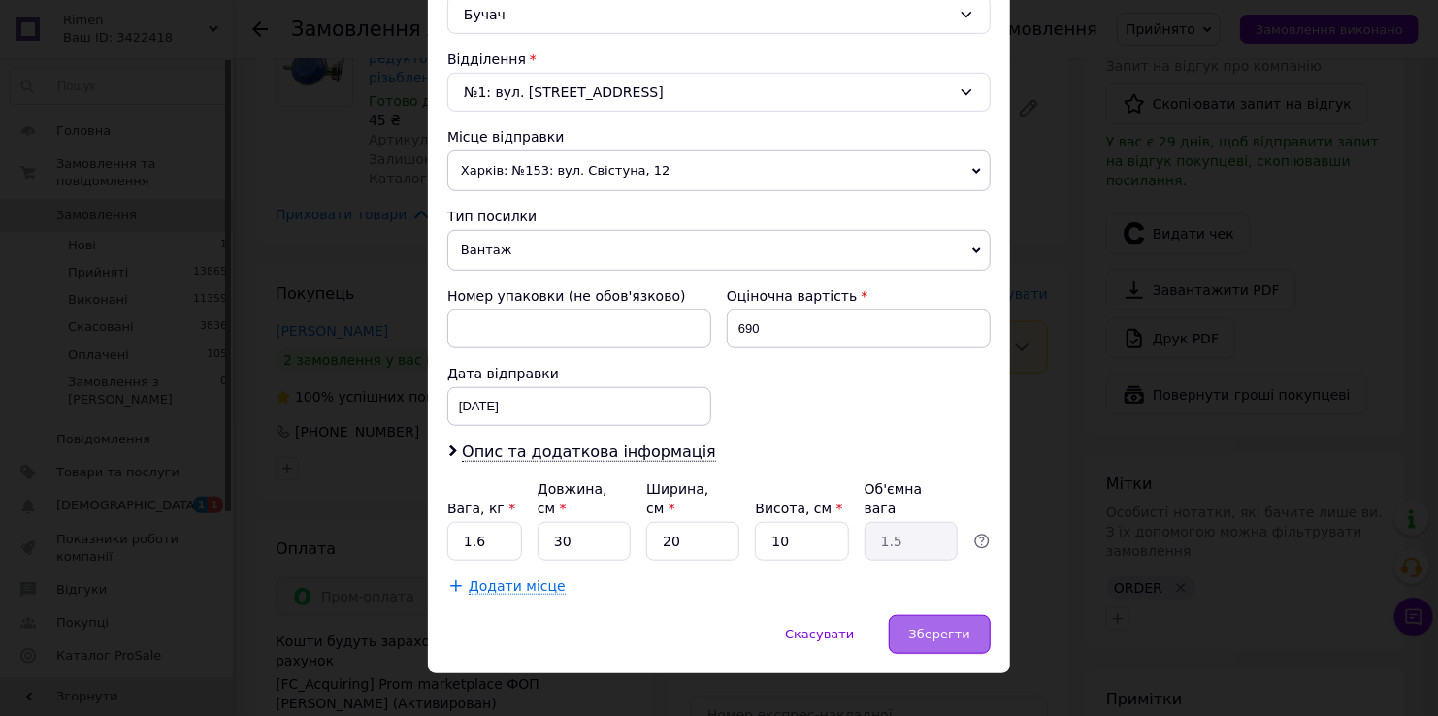
click at [911, 618] on div "Зберегти" at bounding box center [940, 634] width 102 height 39
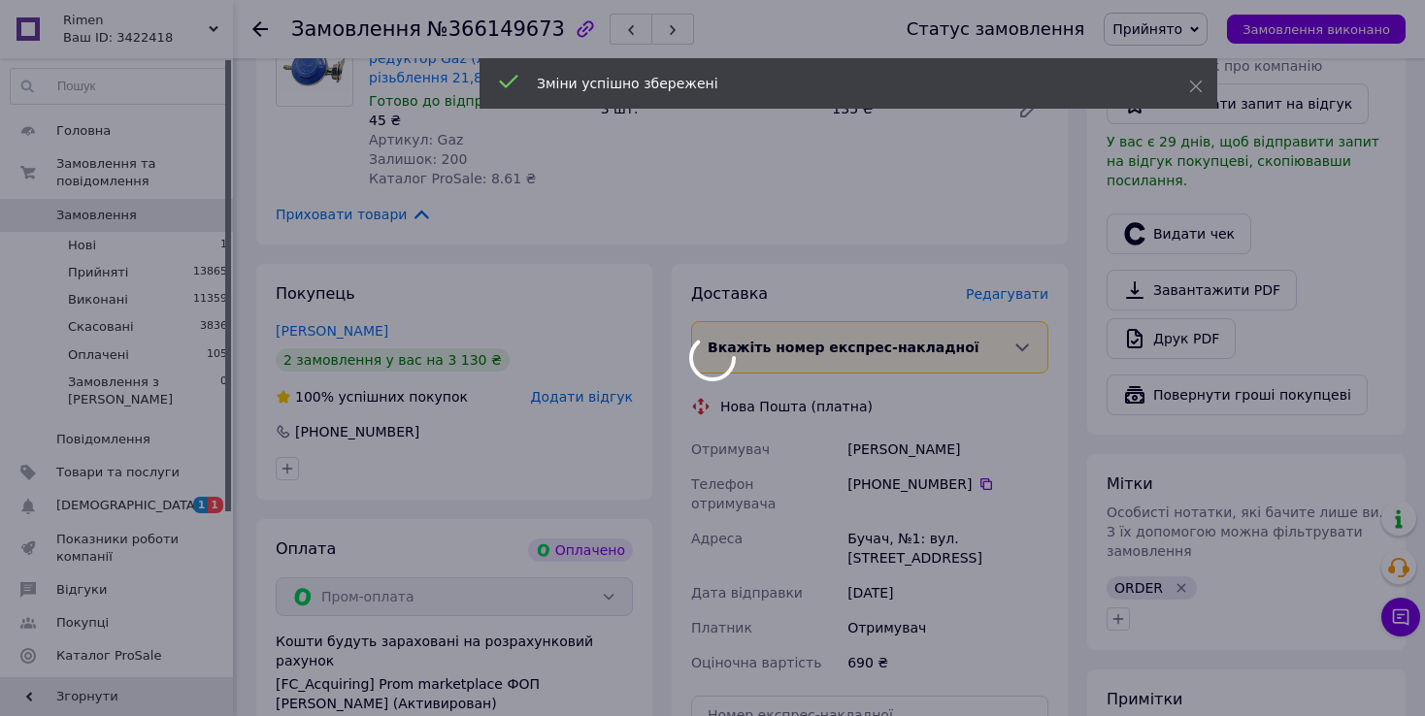
scroll to position [776, 0]
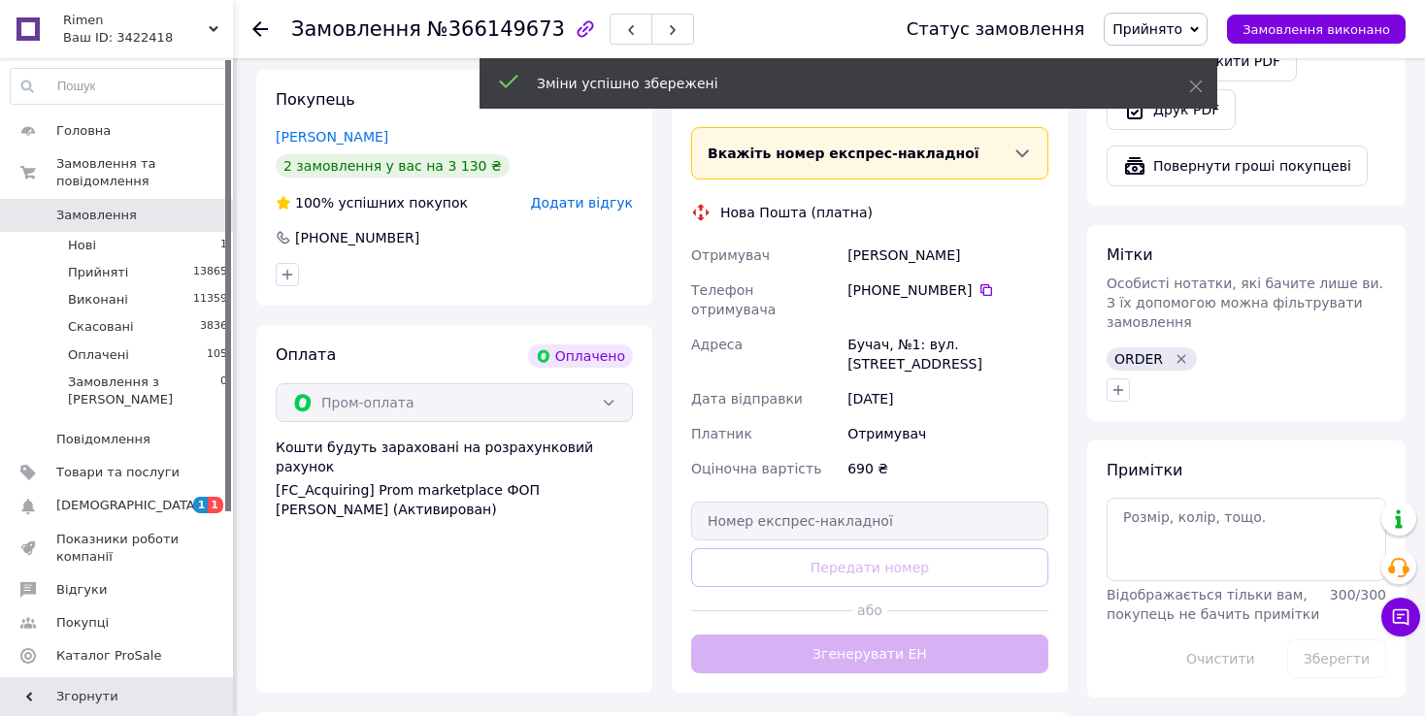
click at [881, 635] on button "Згенерувати ЕН" at bounding box center [869, 654] width 357 height 39
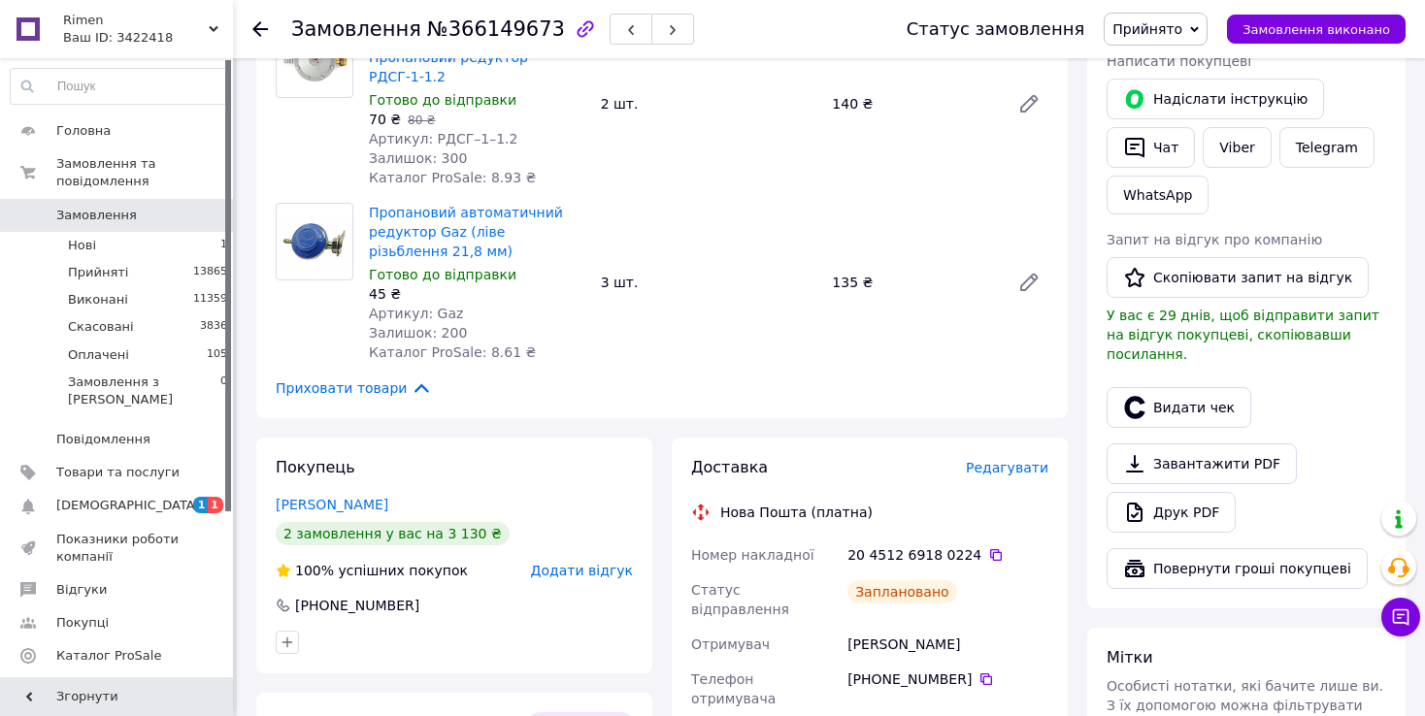
scroll to position [291, 0]
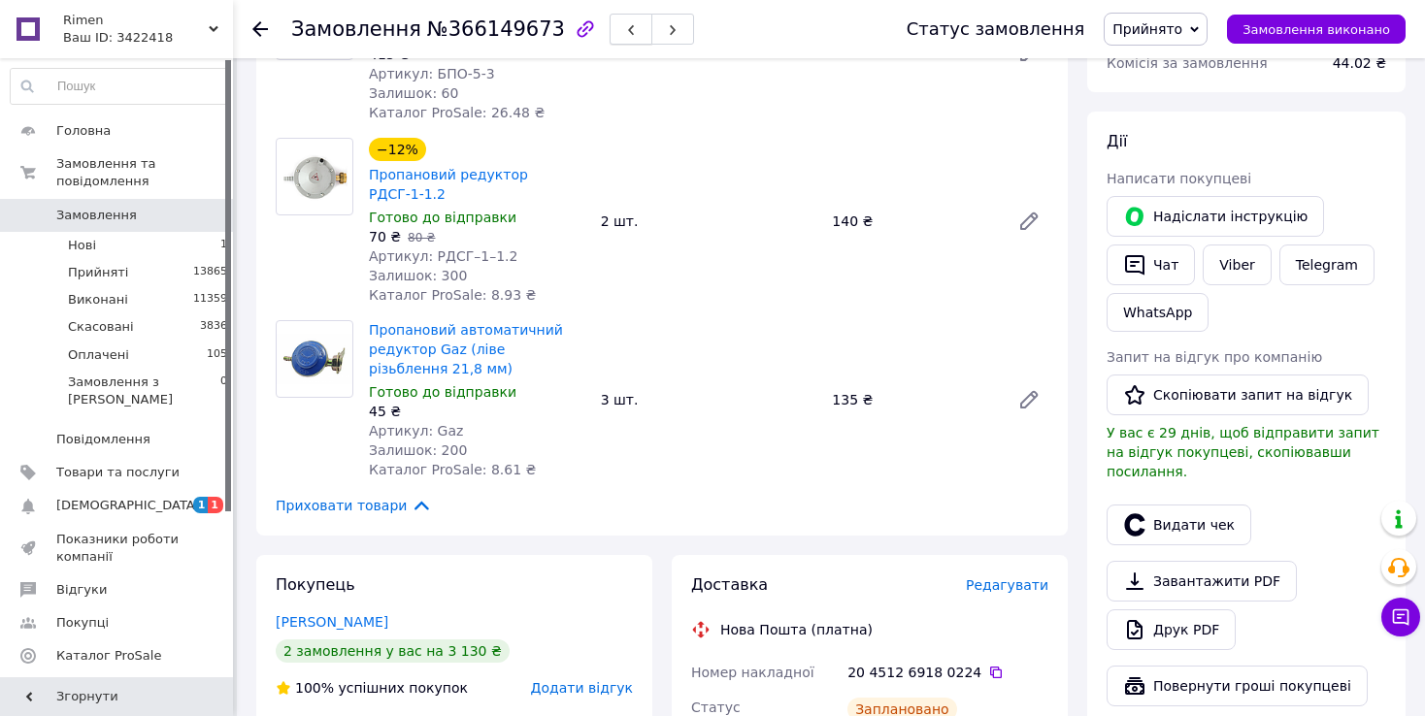
click at [609, 35] on button "button" at bounding box center [630, 29] width 43 height 31
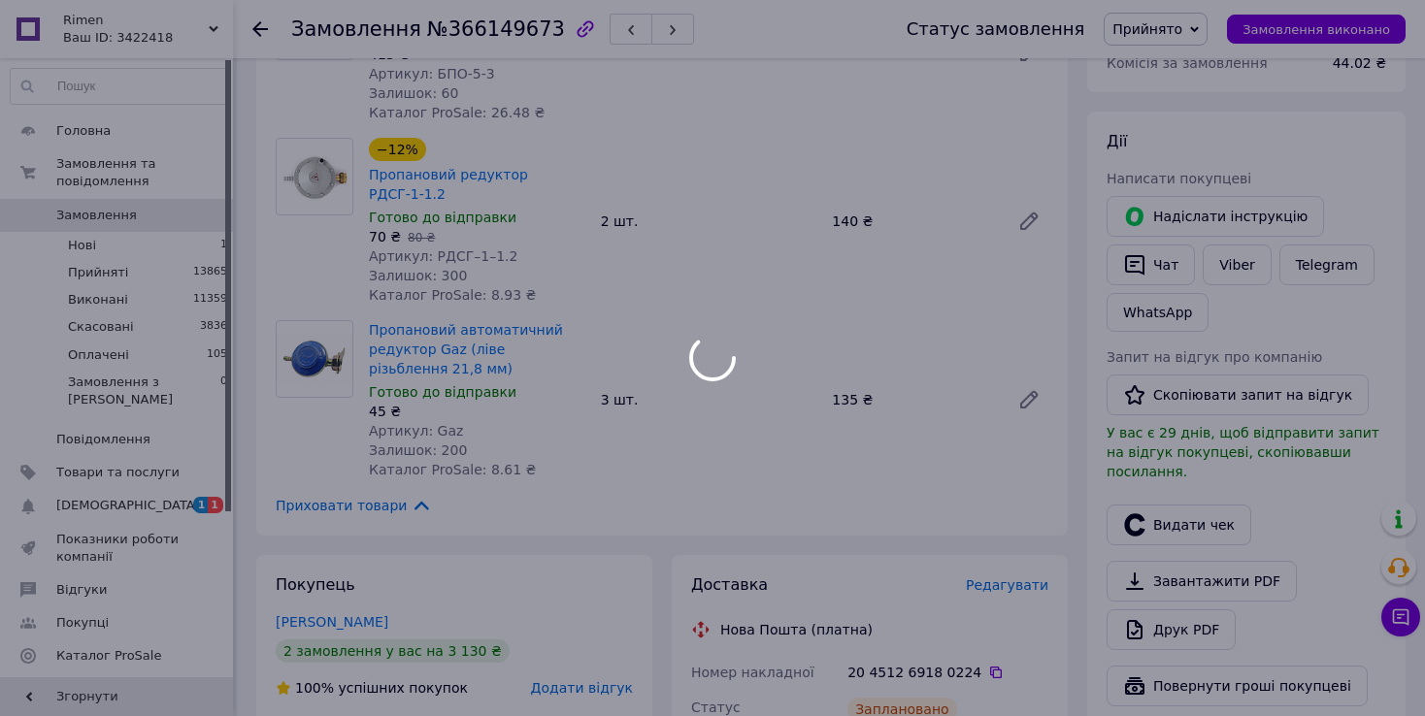
scroll to position [59, 0]
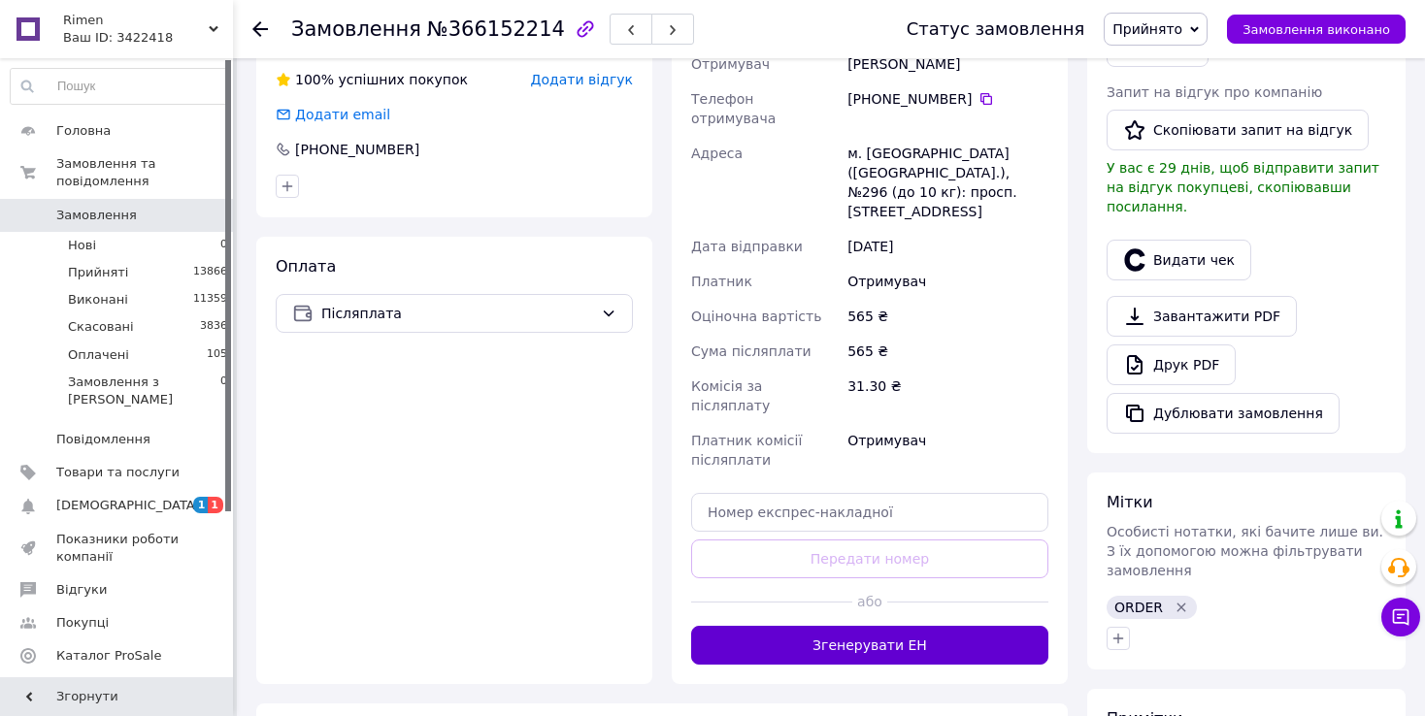
click at [788, 626] on button "Згенерувати ЕН" at bounding box center [869, 645] width 357 height 39
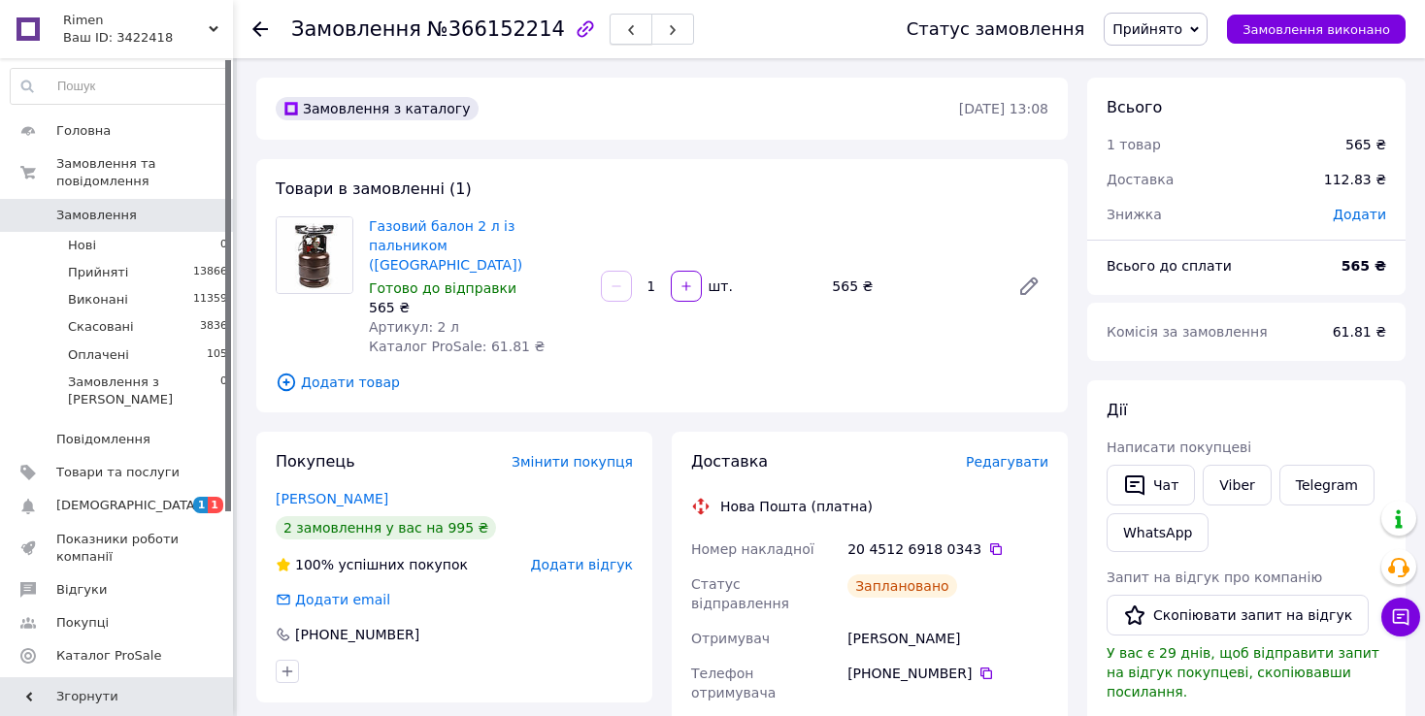
click at [609, 30] on button "button" at bounding box center [630, 29] width 43 height 31
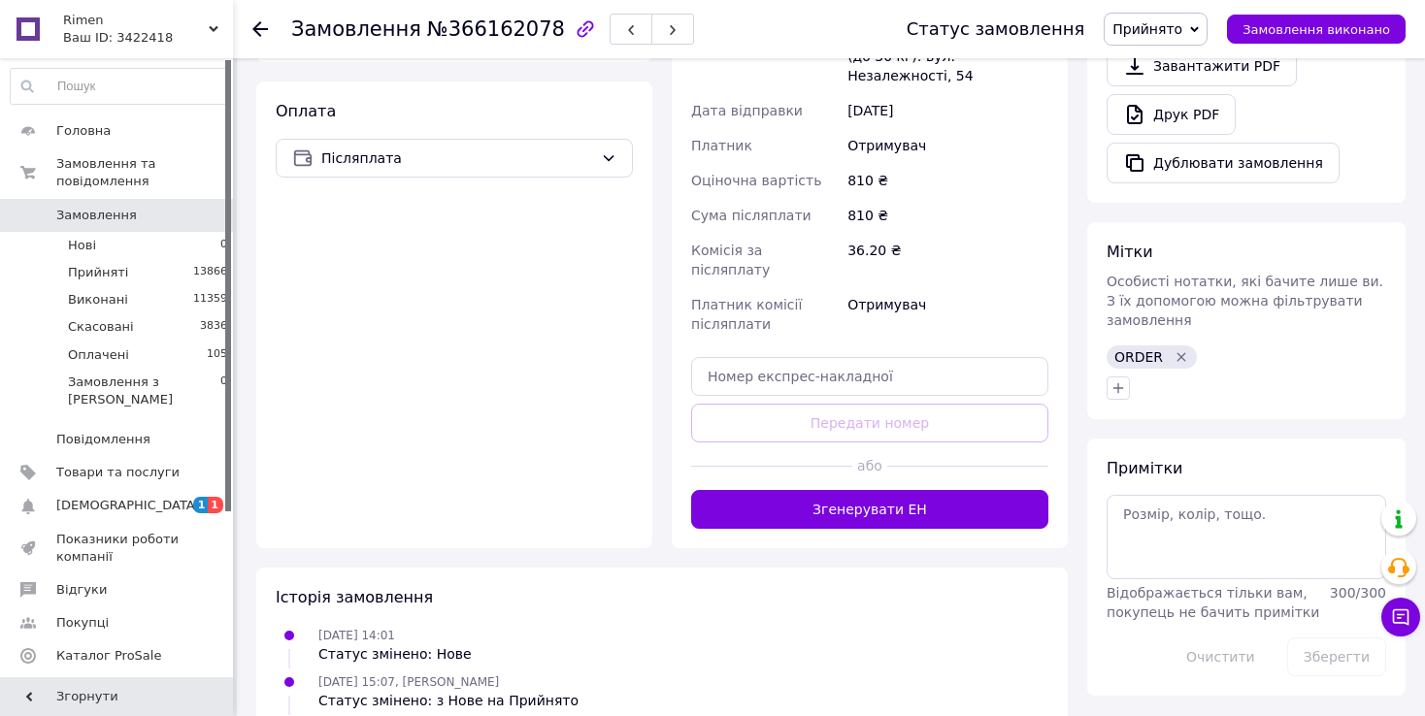
click at [875, 490] on button "Згенерувати ЕН" at bounding box center [869, 509] width 357 height 39
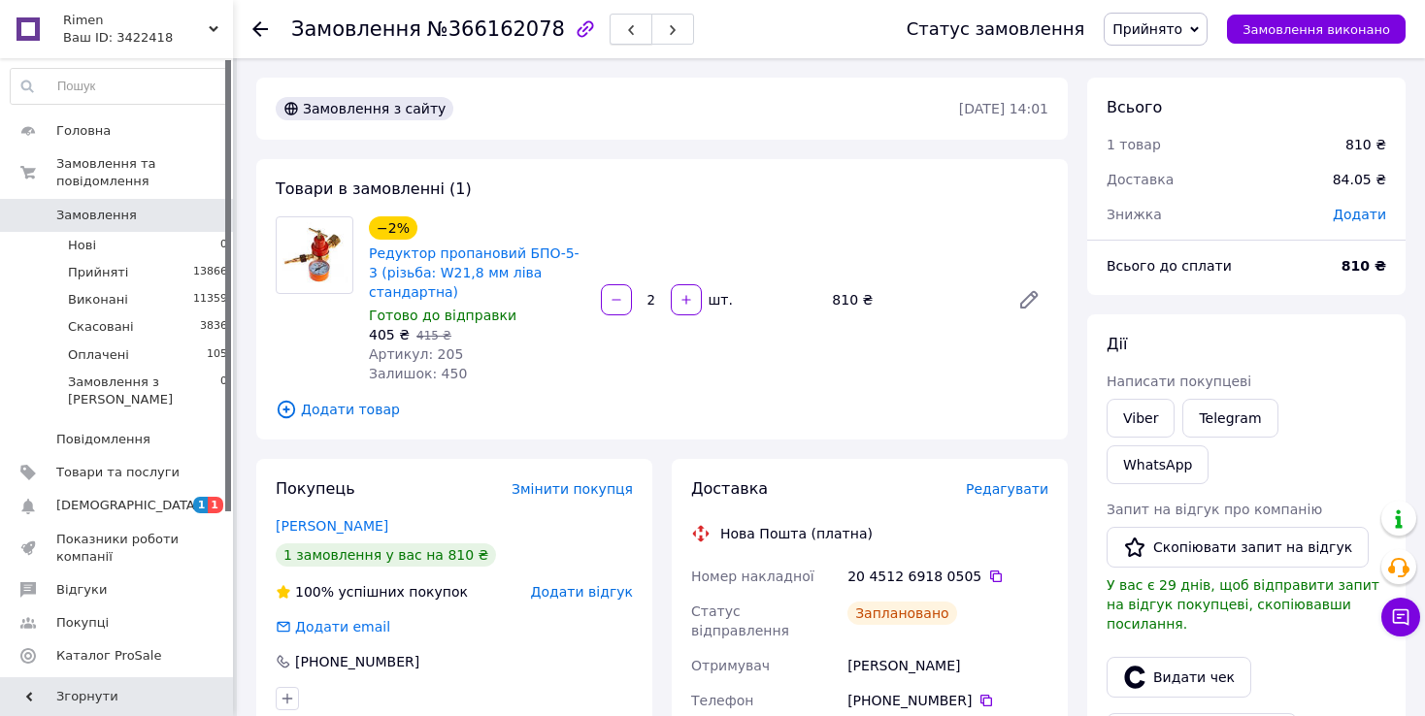
click at [609, 38] on button "button" at bounding box center [630, 29] width 43 height 31
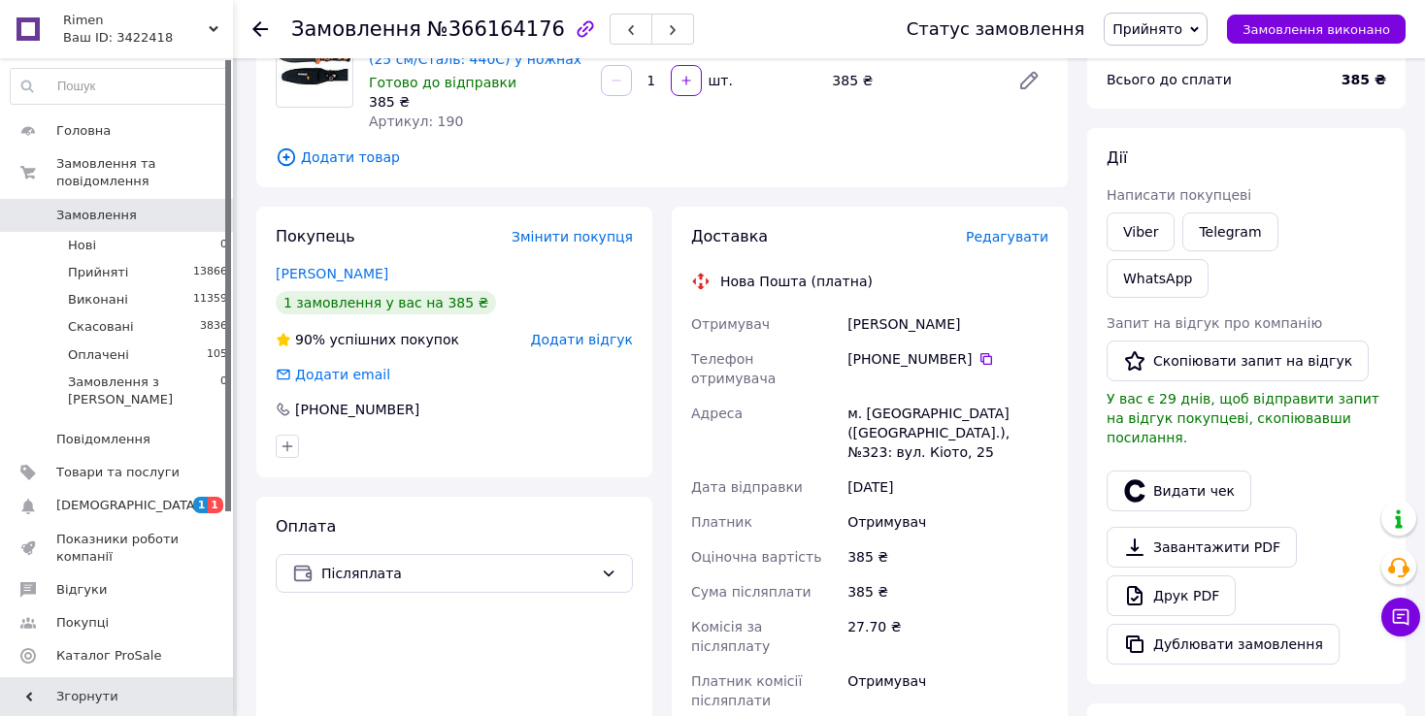
scroll to position [194, 0]
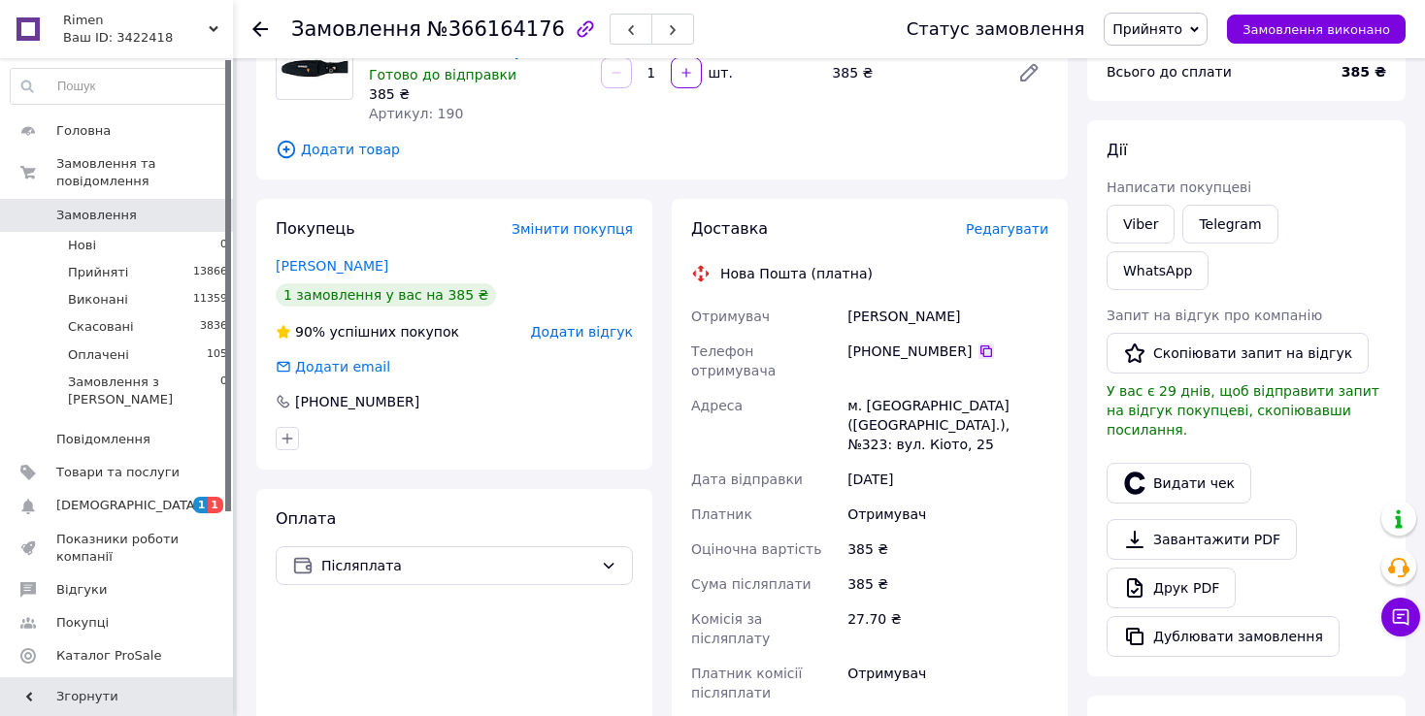
drag, startPoint x: 978, startPoint y: 327, endPoint x: 977, endPoint y: 345, distance: 17.5
click at [978, 328] on div "[PERSON_NAME]" at bounding box center [947, 316] width 209 height 35
click at [978, 347] on icon at bounding box center [986, 352] width 16 height 16
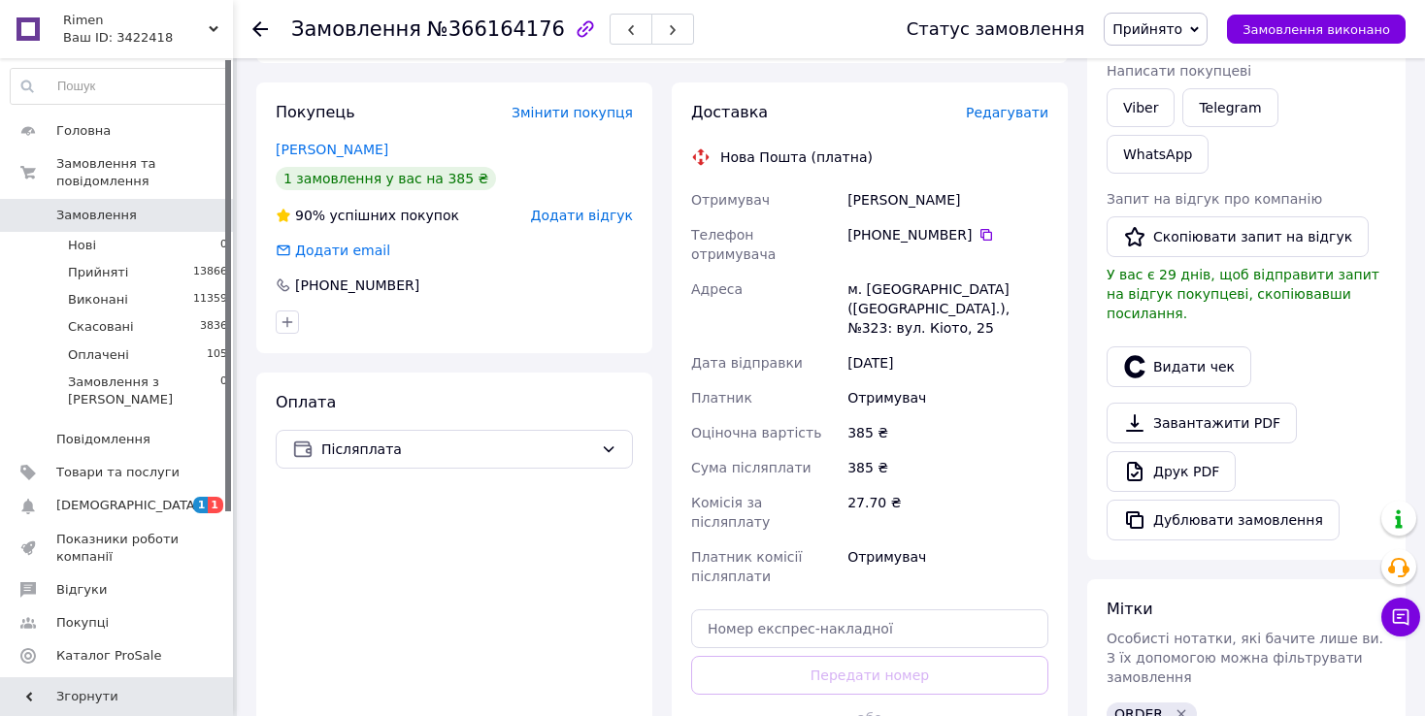
scroll to position [485, 0]
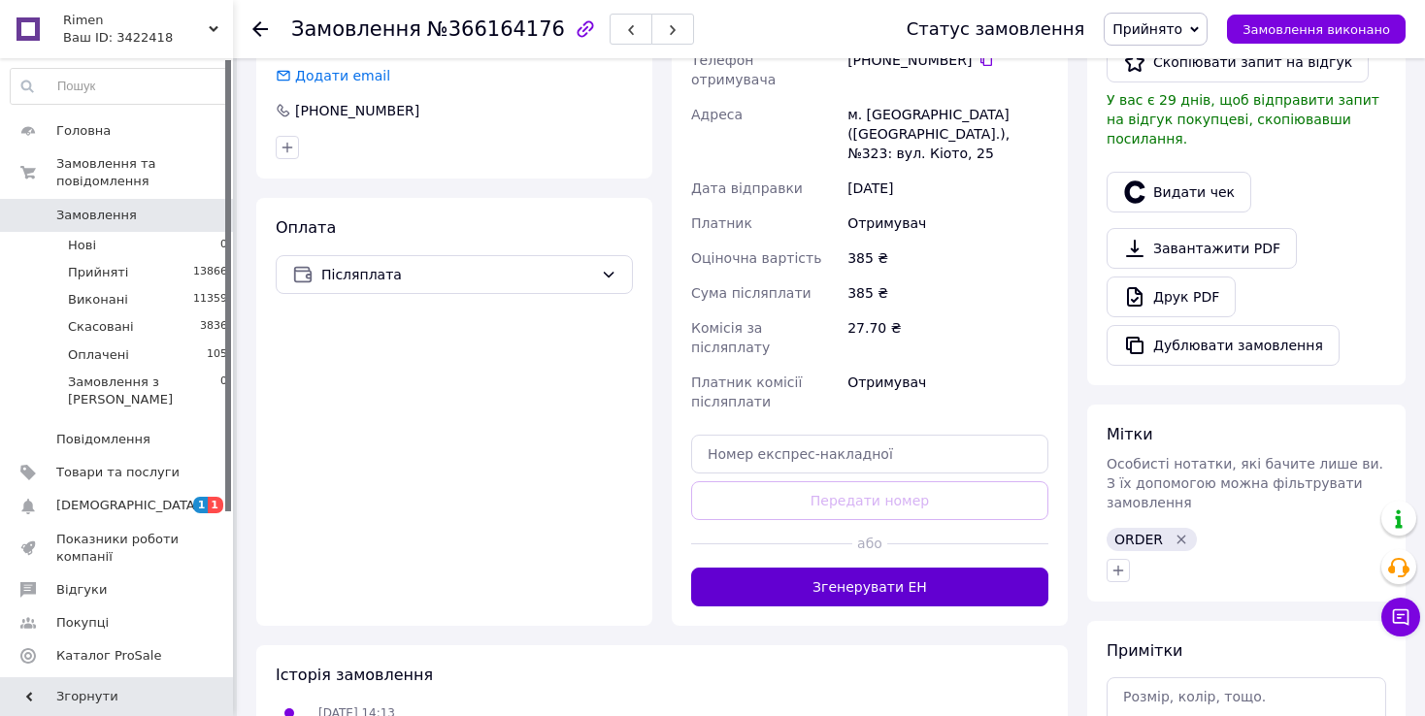
click at [711, 568] on button "Згенерувати ЕН" at bounding box center [869, 587] width 357 height 39
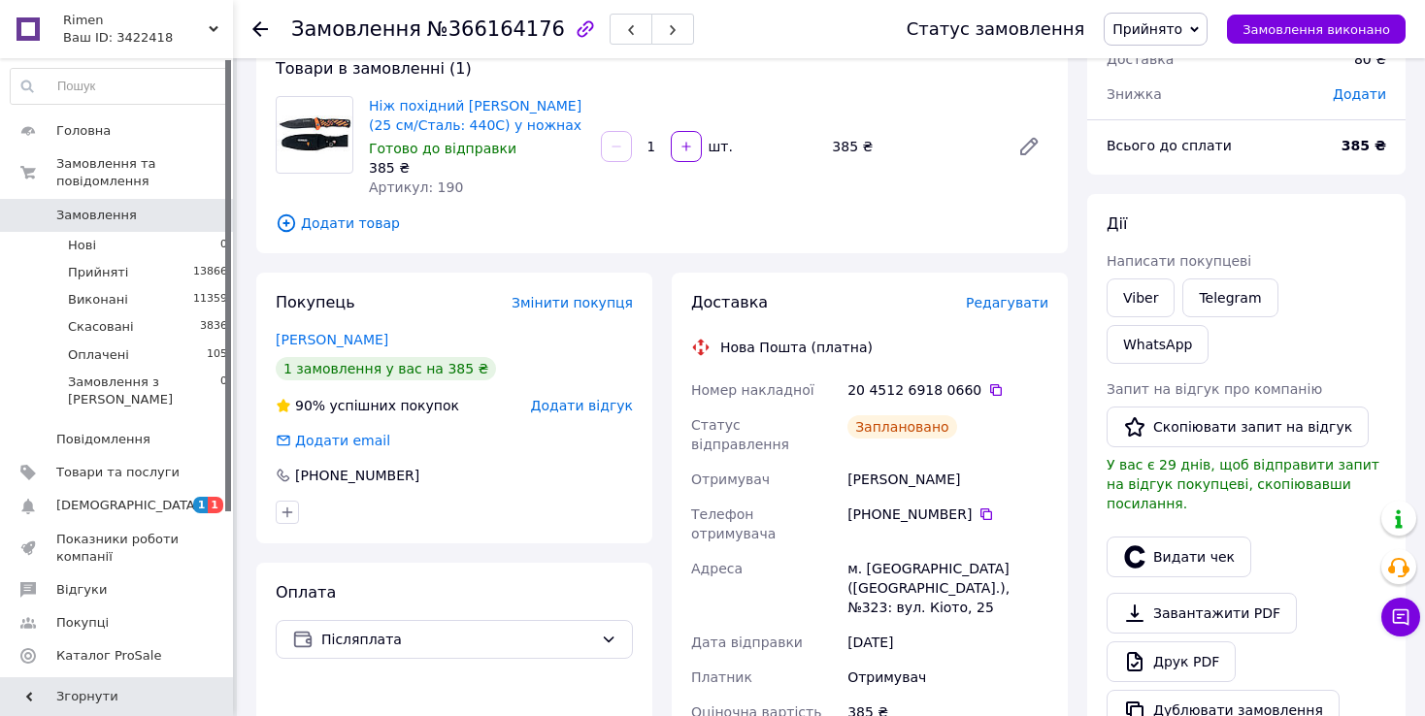
scroll to position [0, 0]
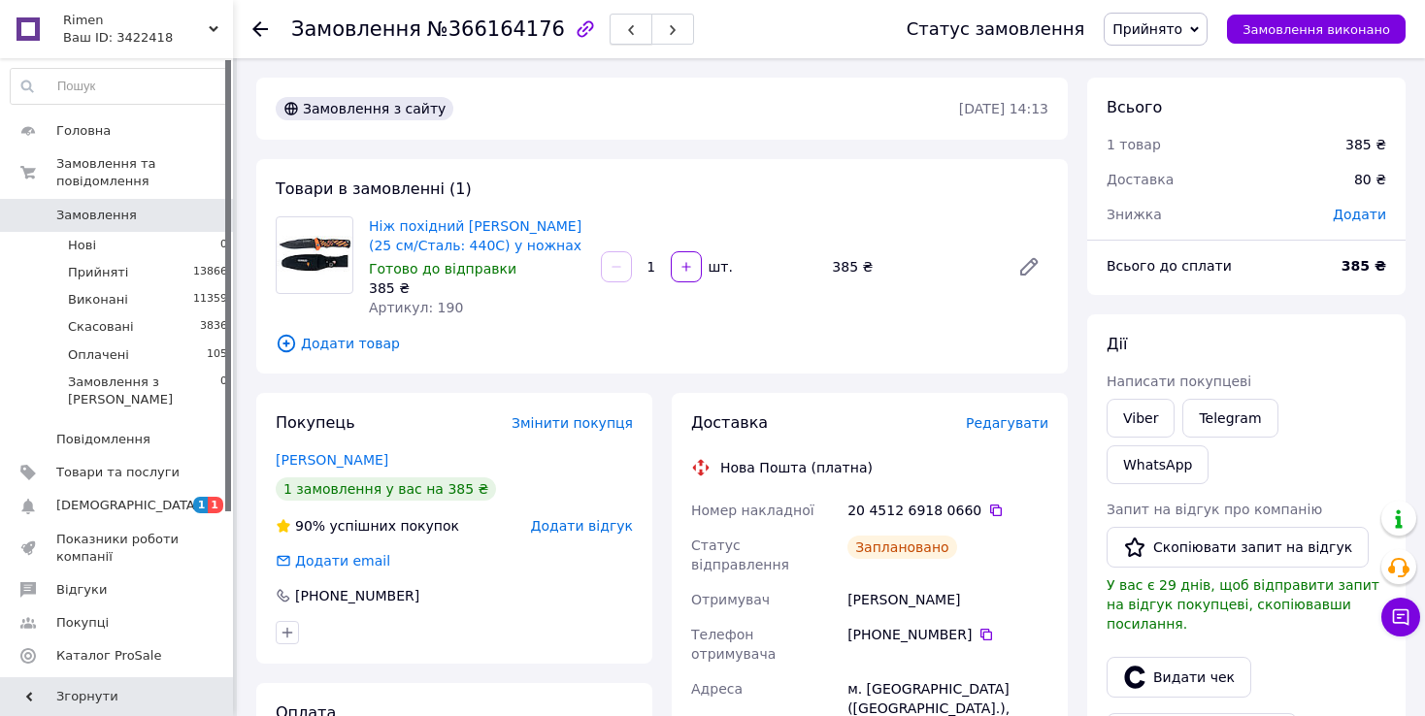
click at [609, 43] on button "button" at bounding box center [630, 29] width 43 height 31
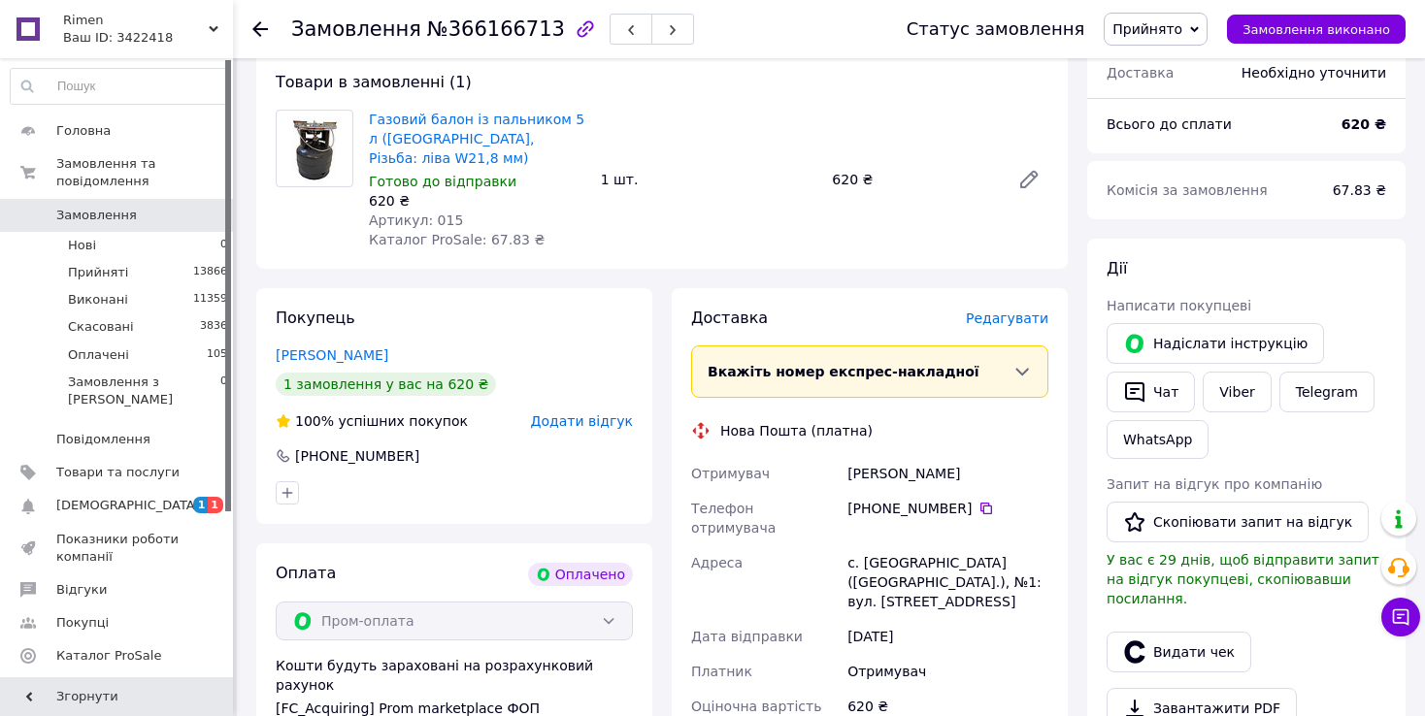
scroll to position [485, 0]
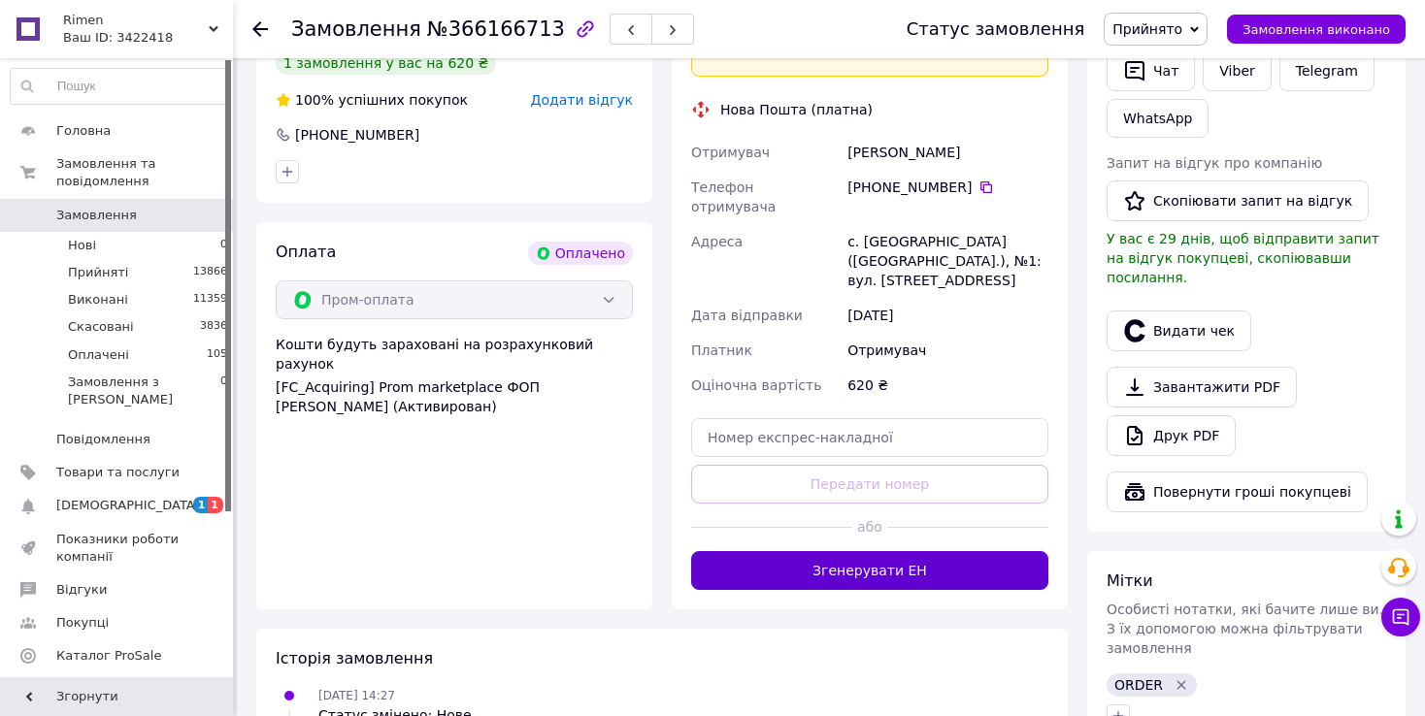
click at [834, 551] on button "Згенерувати ЕН" at bounding box center [869, 570] width 357 height 39
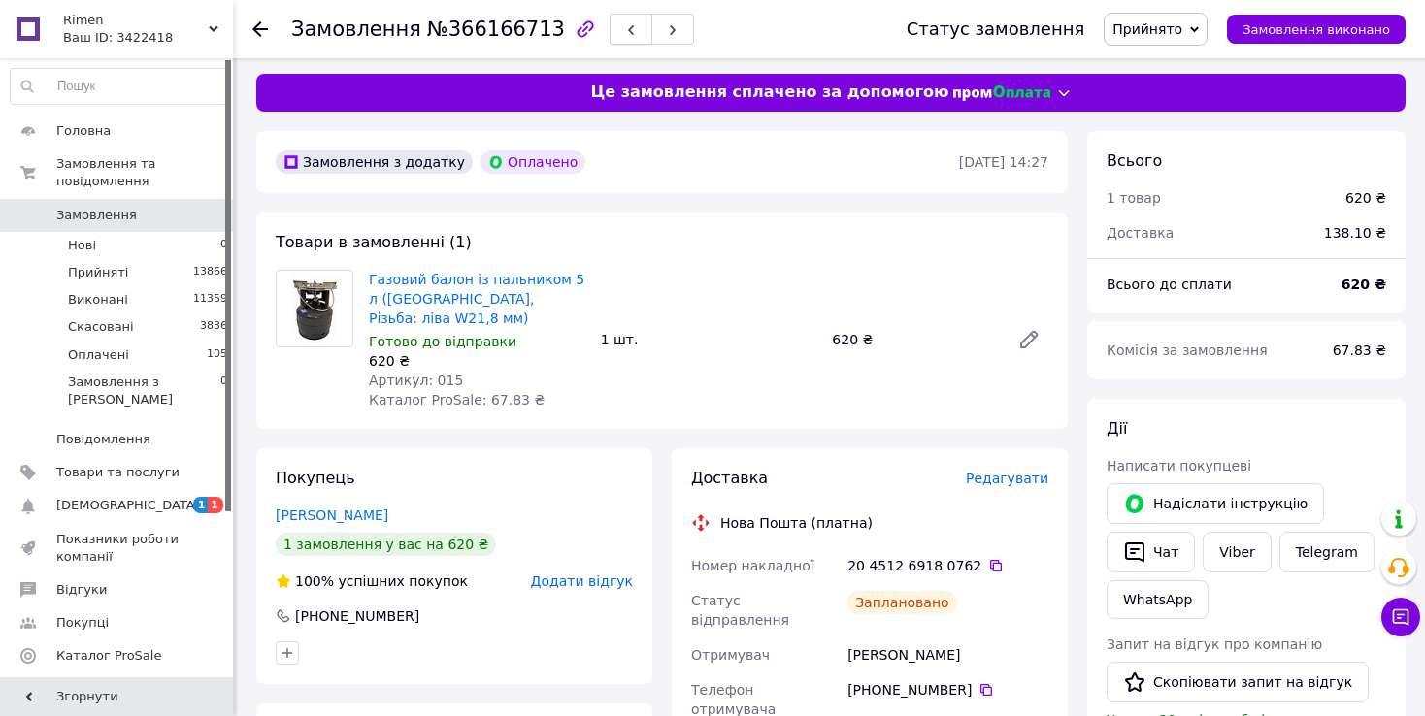
scroll to position [0, 0]
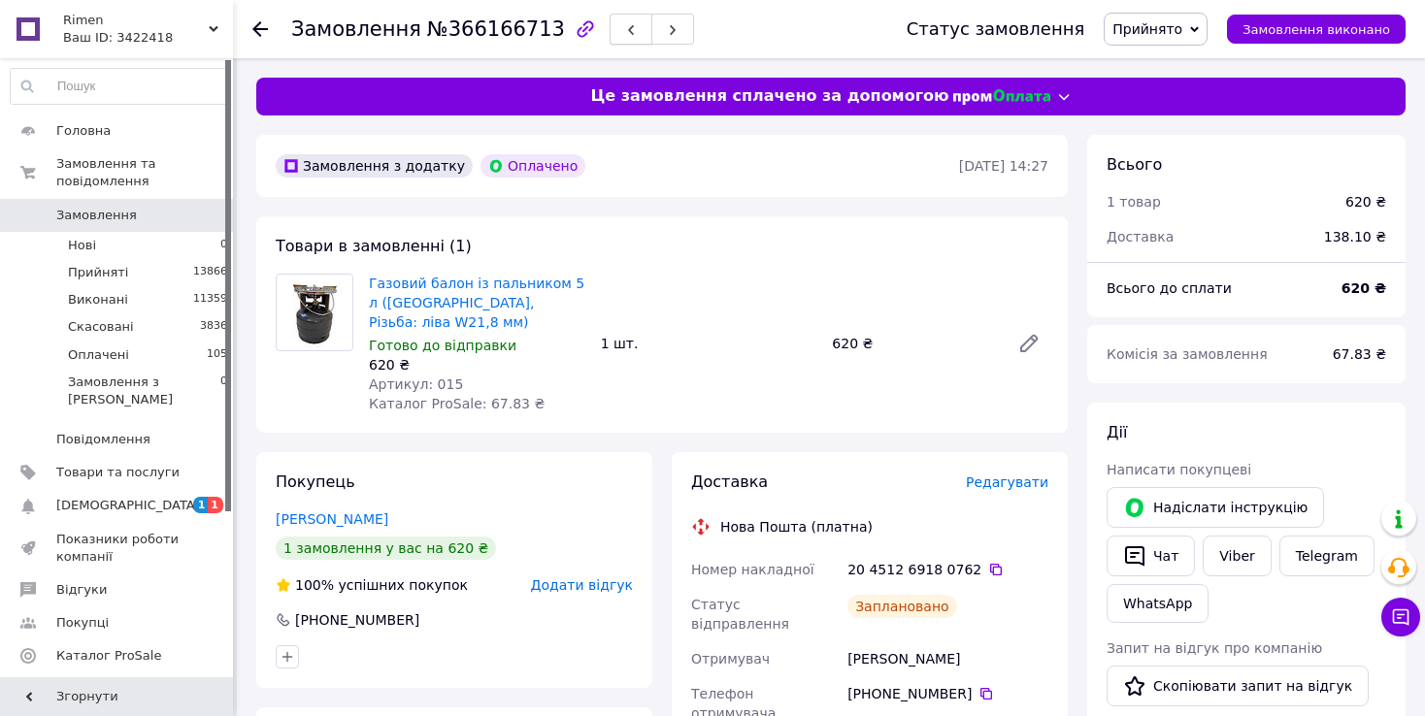
click at [625, 26] on icon "button" at bounding box center [631, 30] width 12 height 12
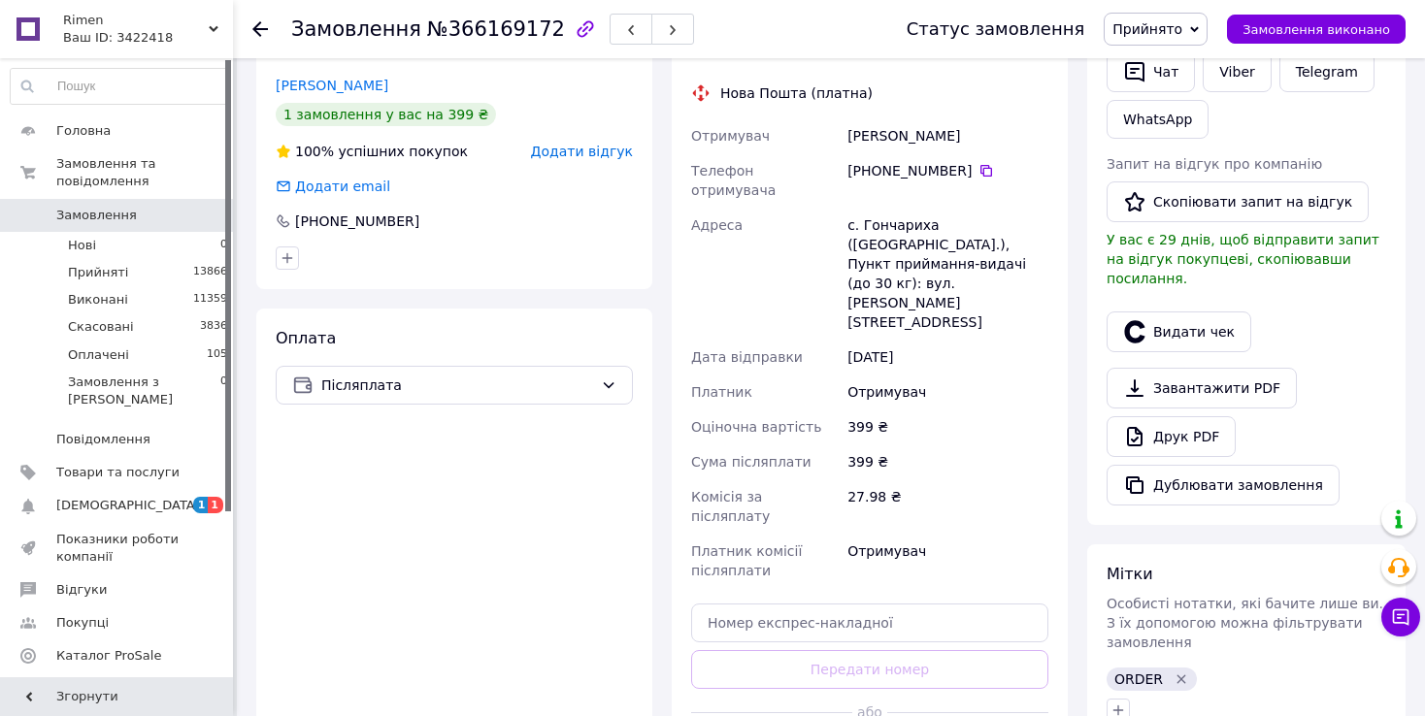
scroll to position [485, 0]
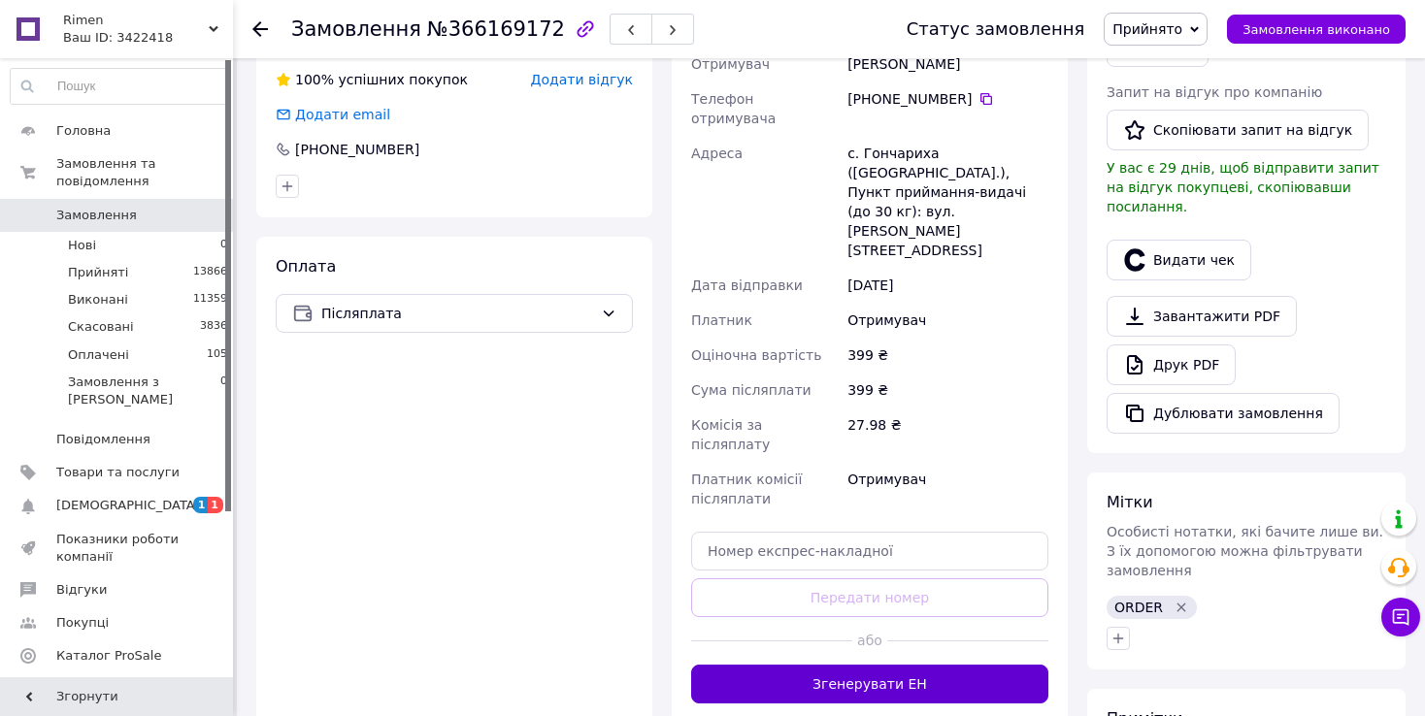
click at [885, 665] on button "Згенерувати ЕН" at bounding box center [869, 684] width 357 height 39
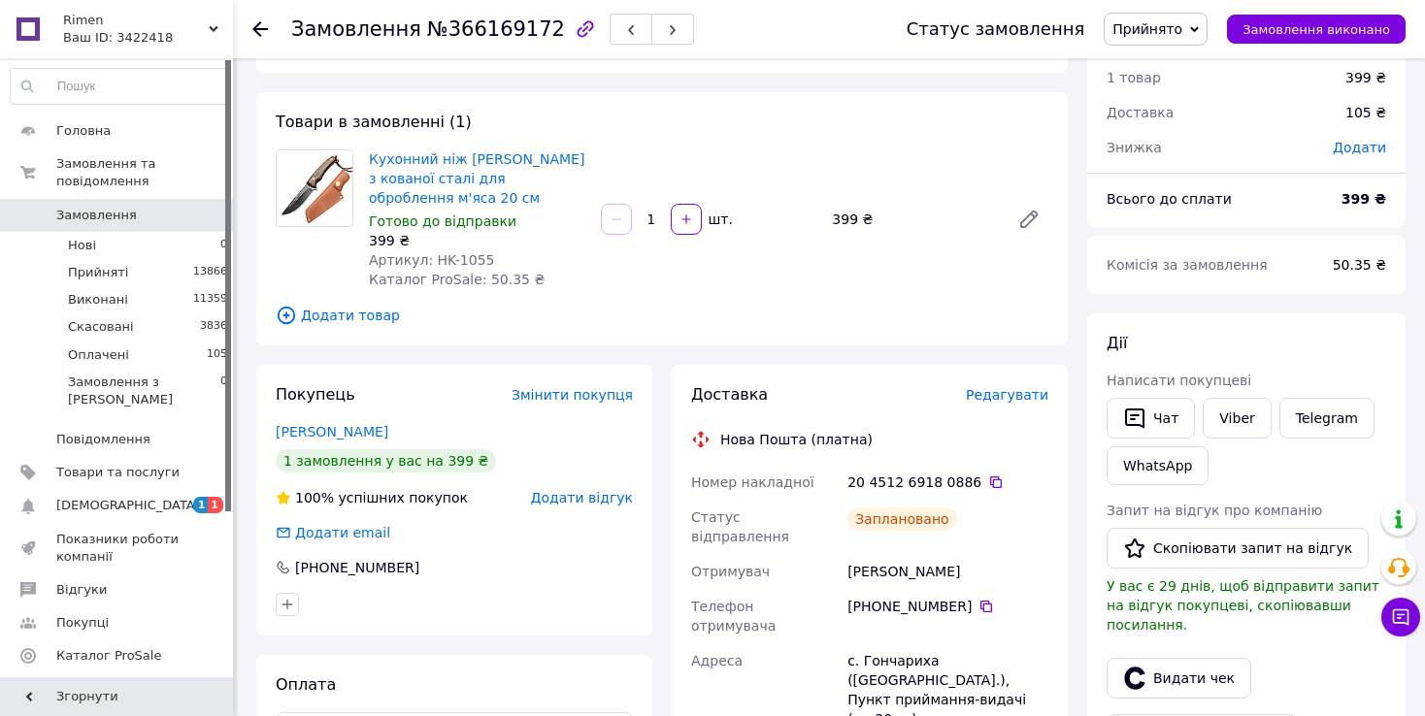
scroll to position [0, 0]
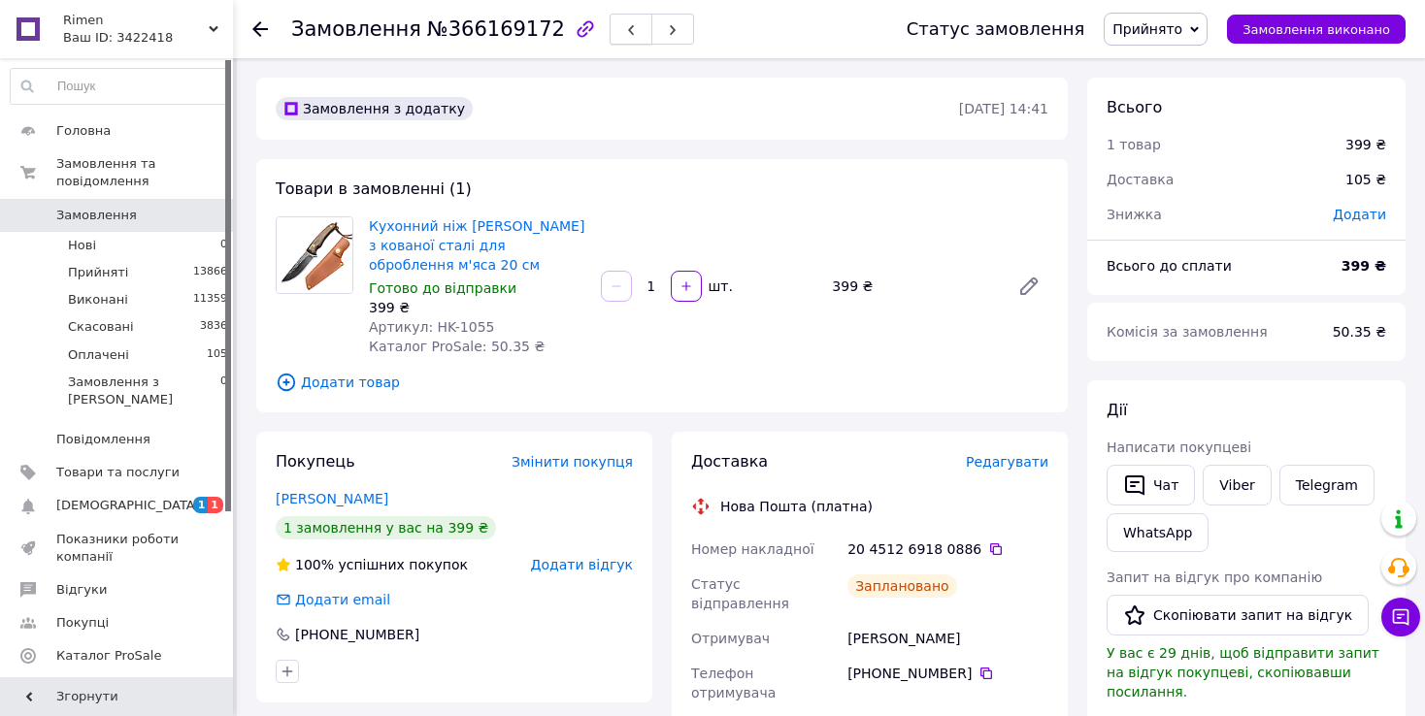
click at [609, 41] on button "button" at bounding box center [630, 29] width 43 height 31
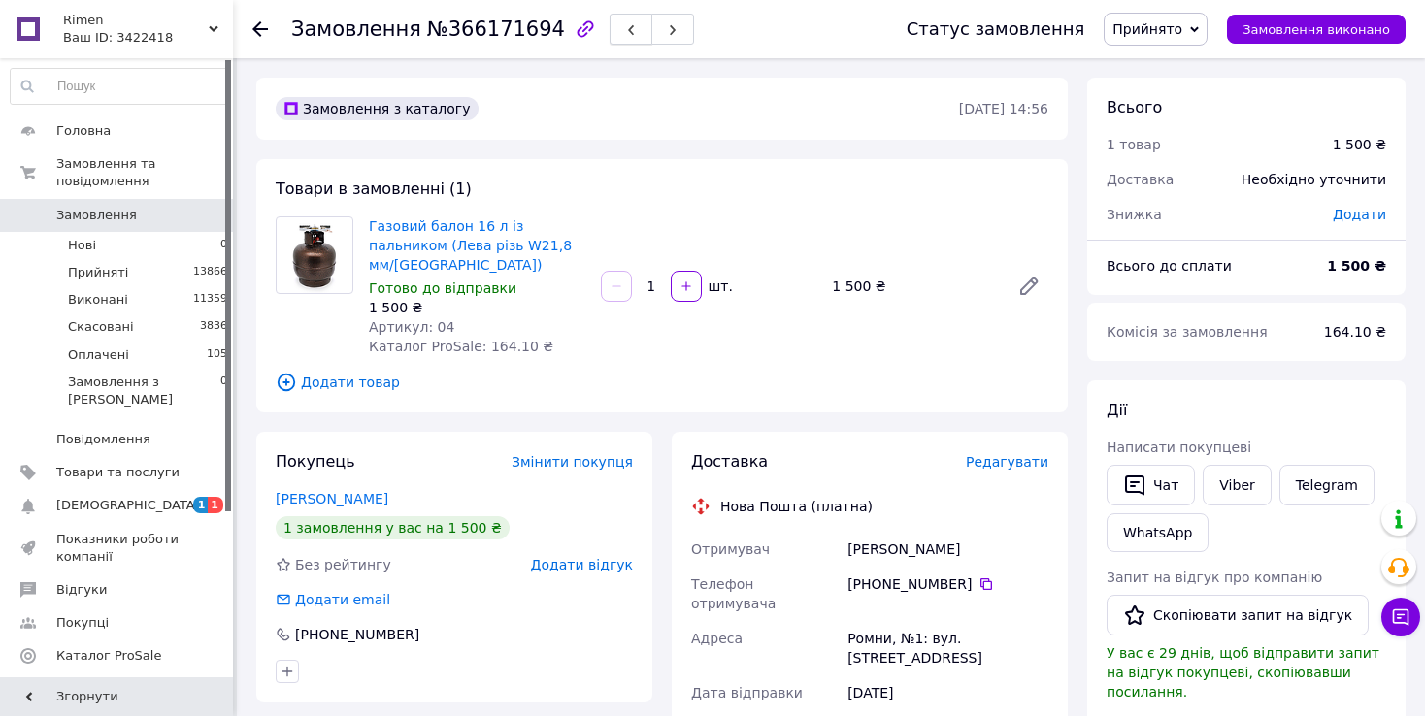
click at [609, 40] on button "button" at bounding box center [630, 29] width 43 height 31
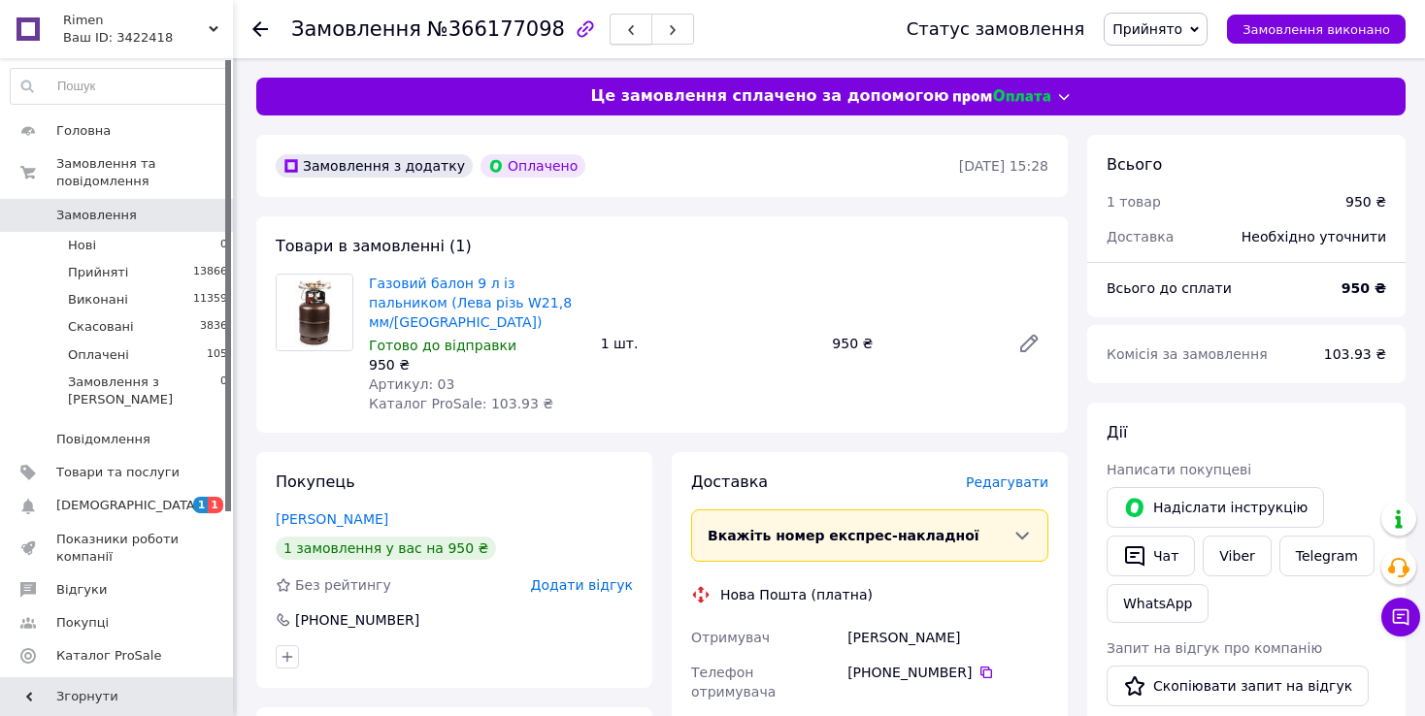
click at [625, 31] on icon "button" at bounding box center [631, 30] width 12 height 12
click at [628, 31] on use "button" at bounding box center [631, 30] width 6 height 11
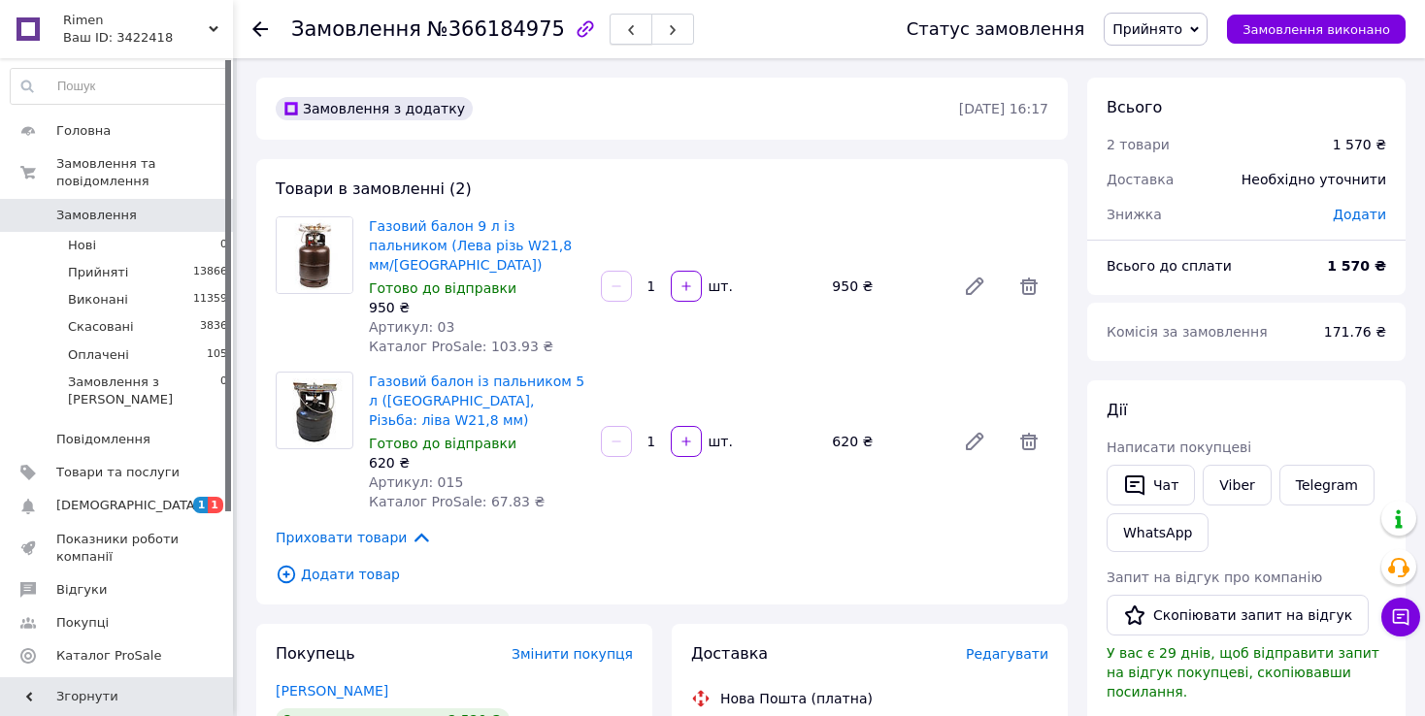
click at [609, 38] on button "button" at bounding box center [630, 29] width 43 height 31
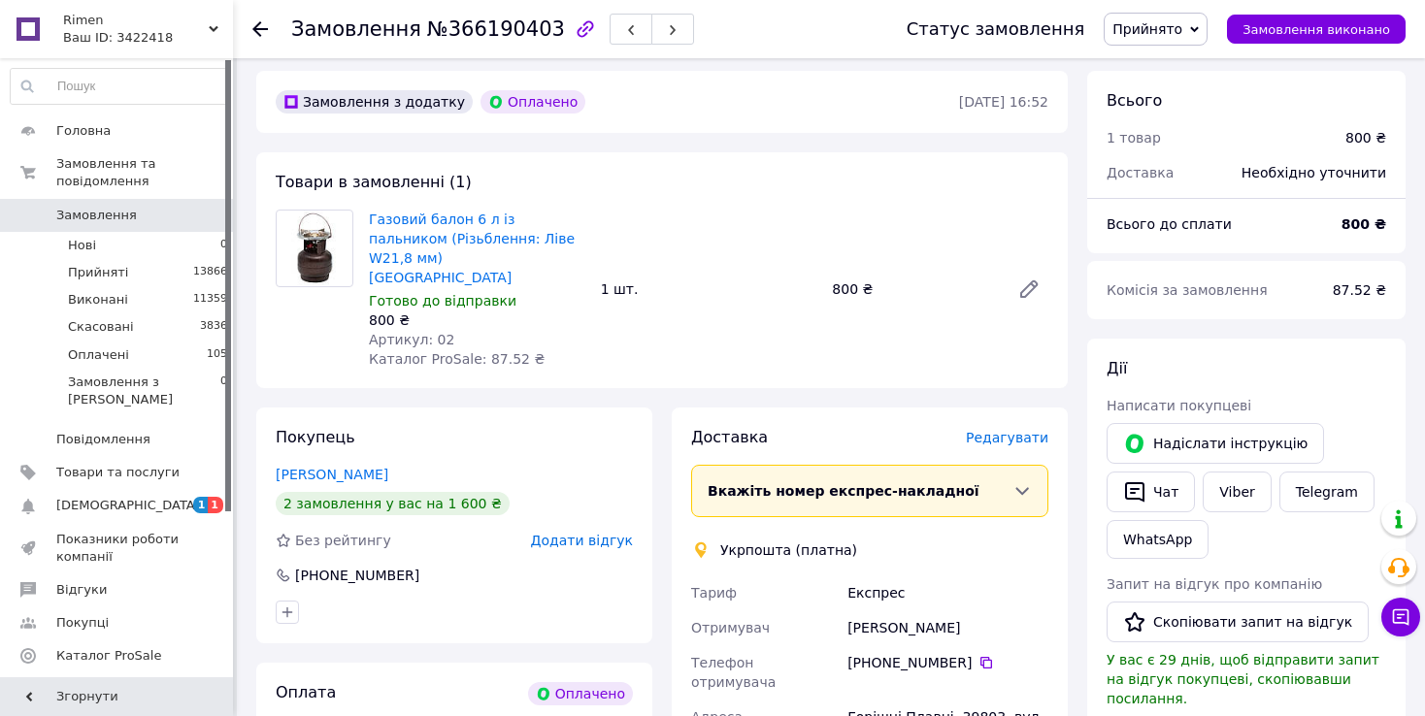
scroll to position [97, 0]
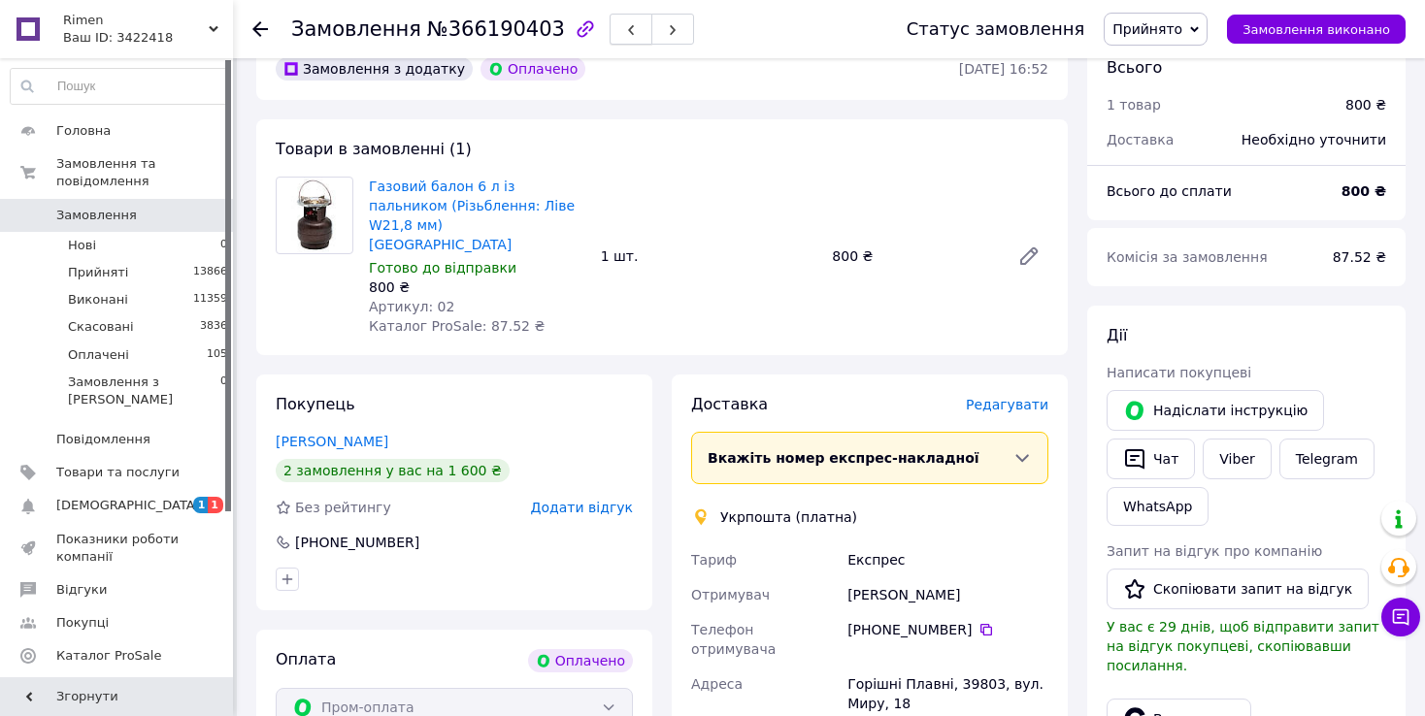
click at [609, 23] on button "button" at bounding box center [630, 29] width 43 height 31
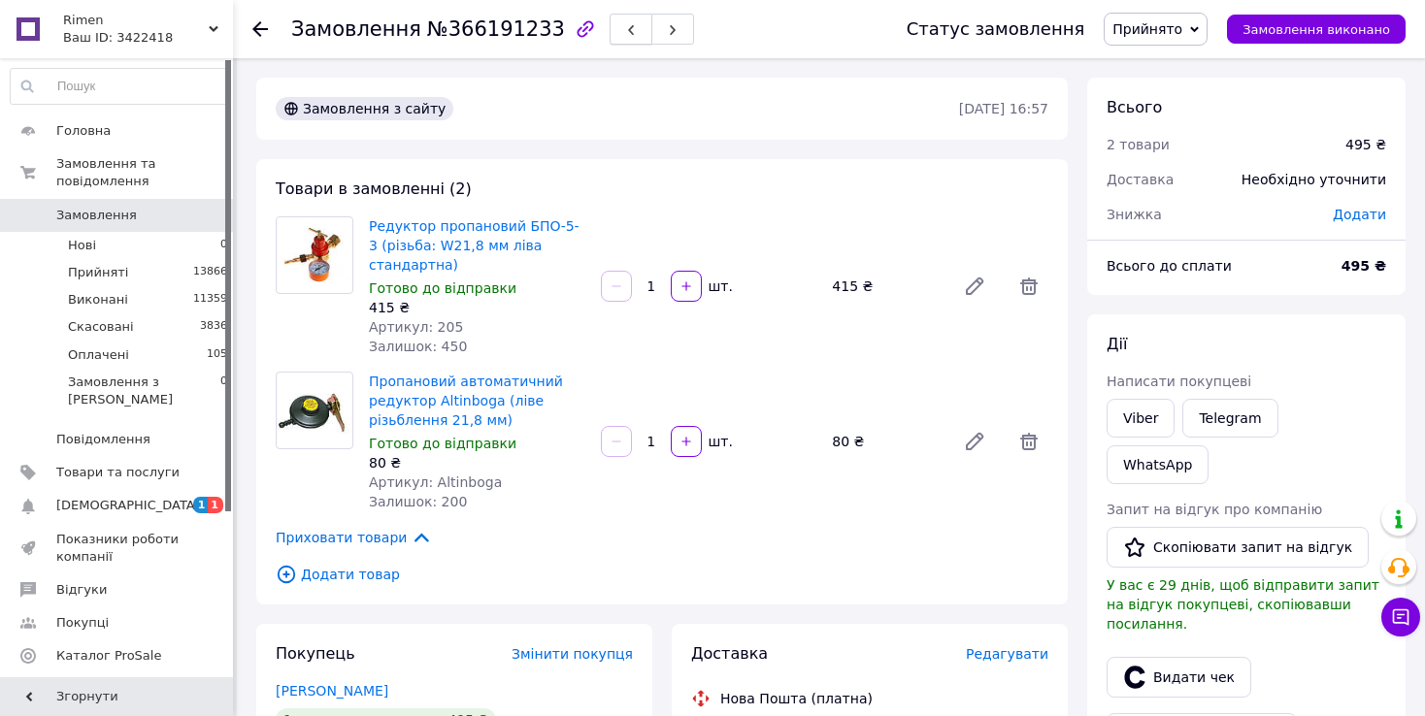
click at [609, 32] on button "button" at bounding box center [630, 29] width 43 height 31
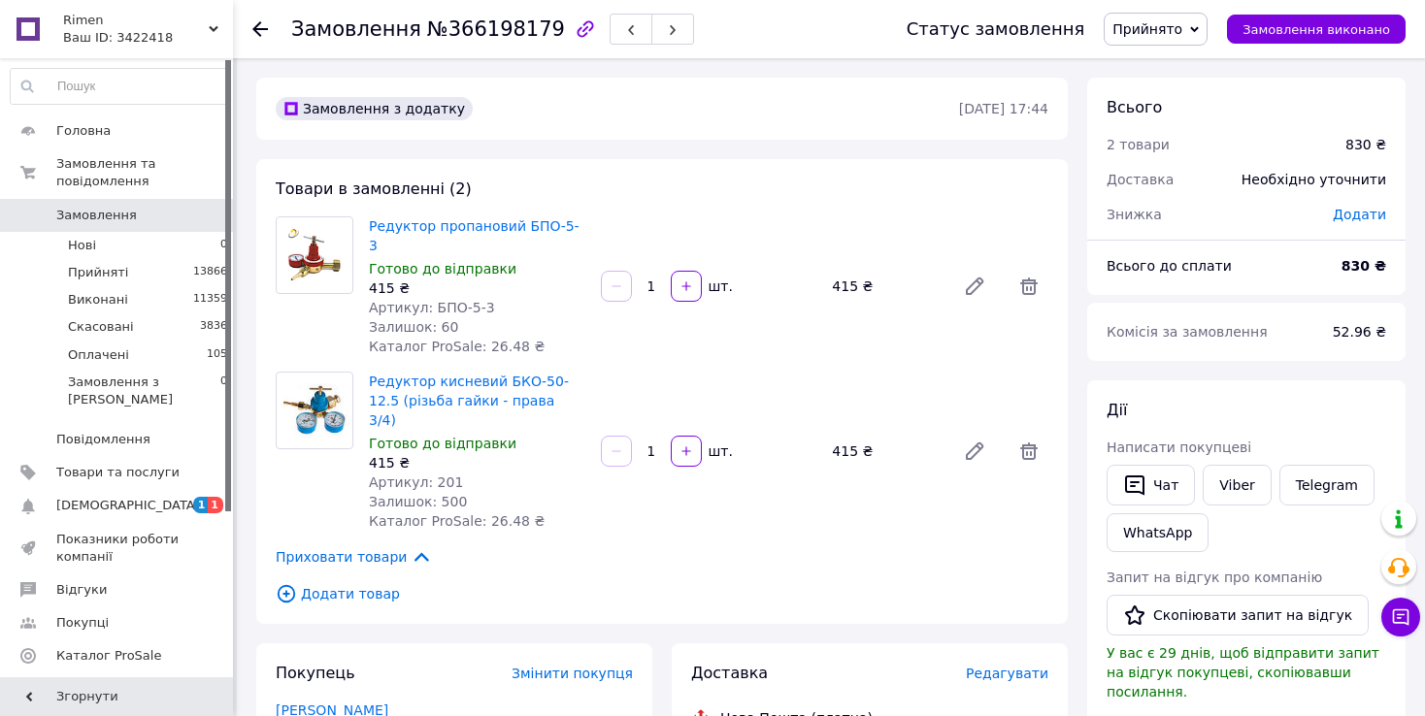
click at [149, 207] on span "Замовлення" at bounding box center [117, 215] width 123 height 17
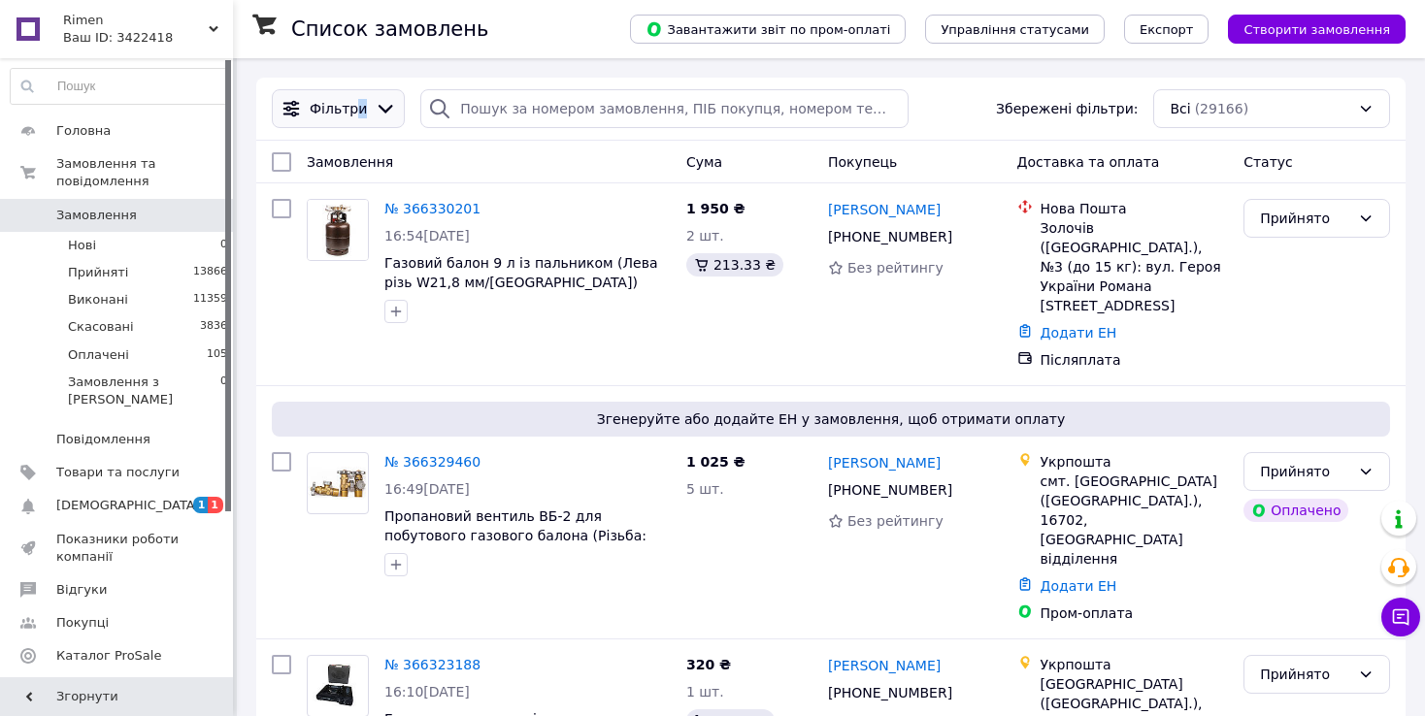
click at [354, 115] on span "Фільтри" at bounding box center [338, 108] width 57 height 19
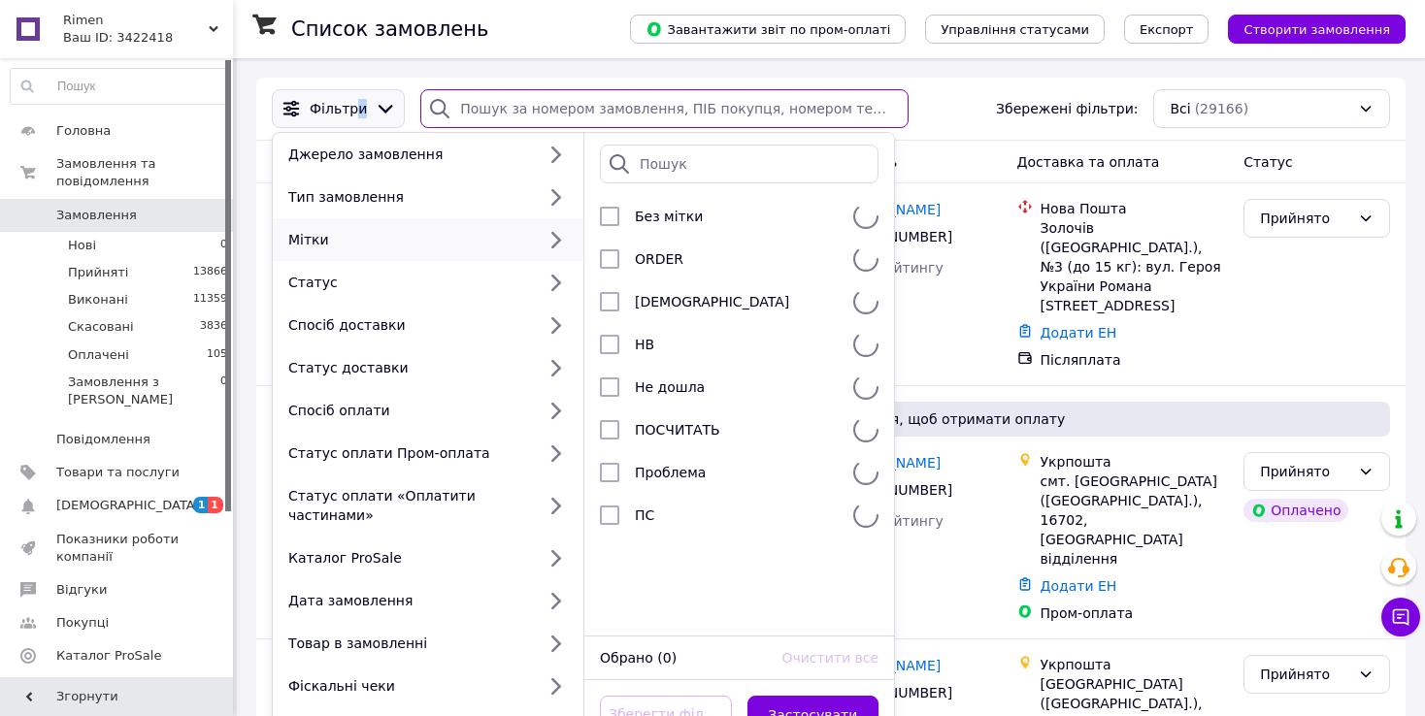
click at [515, 112] on input "search" at bounding box center [664, 108] width 488 height 39
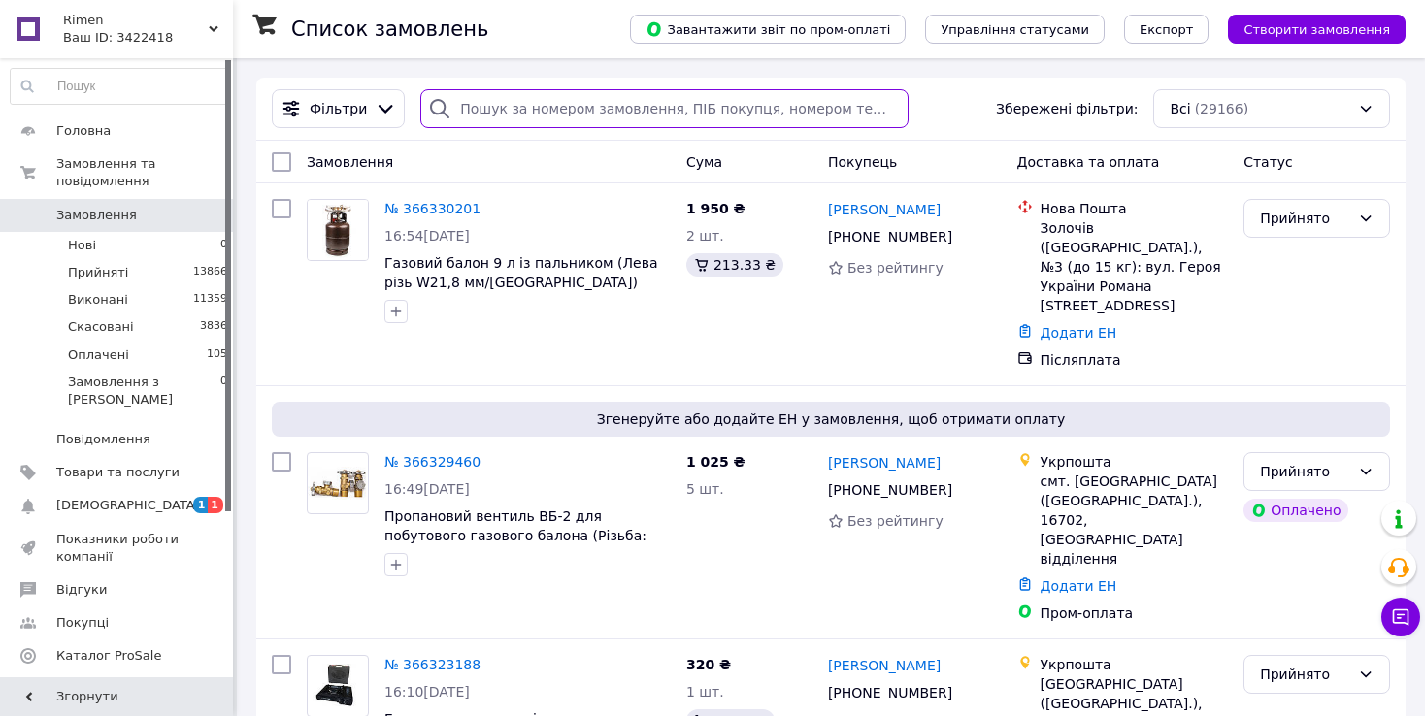
click at [515, 112] on input "search" at bounding box center [664, 108] width 488 height 39
type input "д"
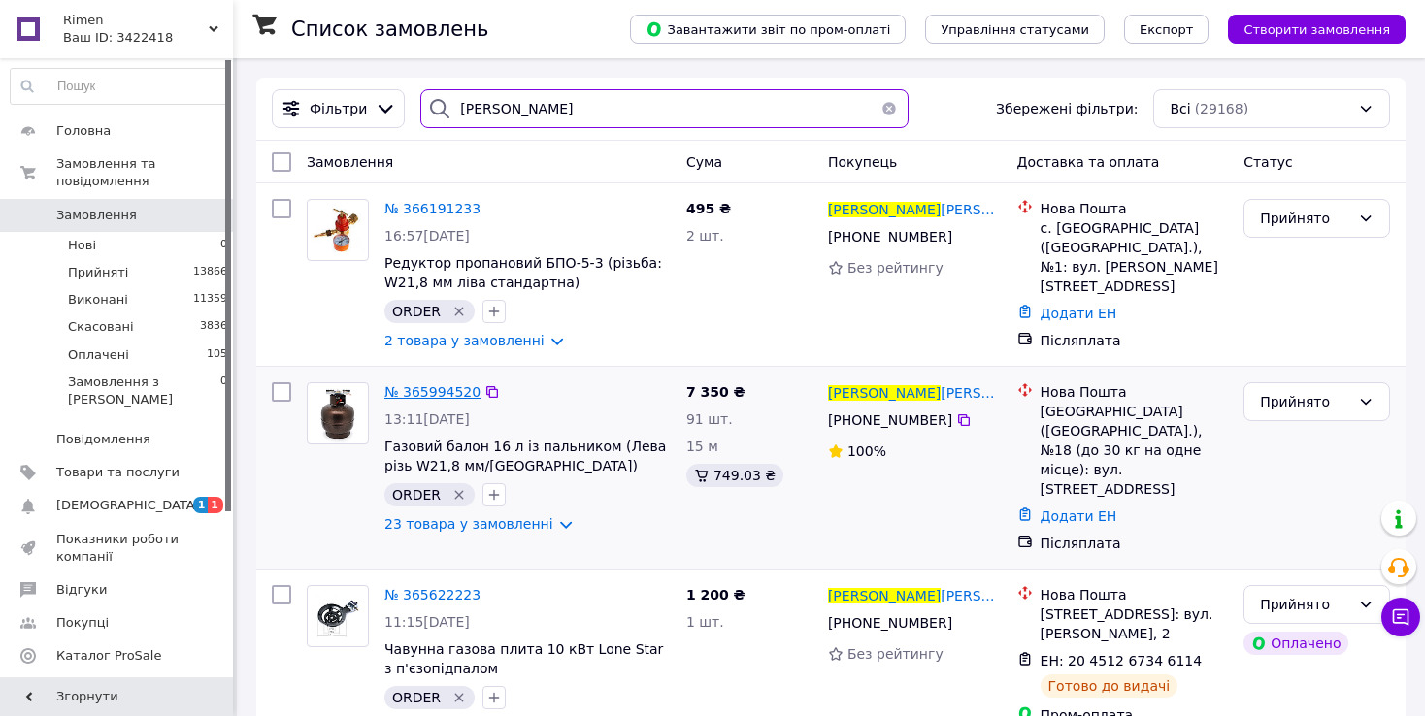
type input "[PERSON_NAME]"
click at [449, 395] on span "№ 365994520" at bounding box center [432, 392] width 96 height 16
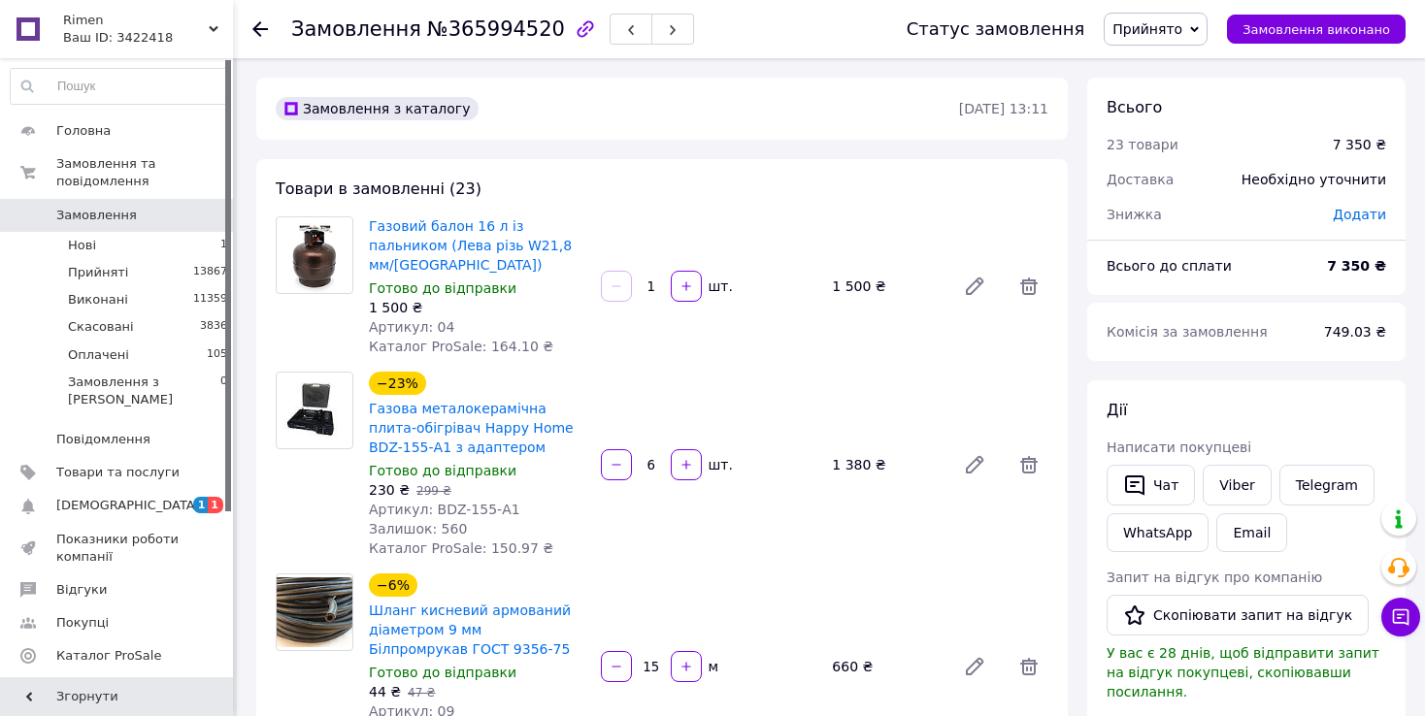
click at [158, 207] on span "Замовлення" at bounding box center [117, 215] width 123 height 17
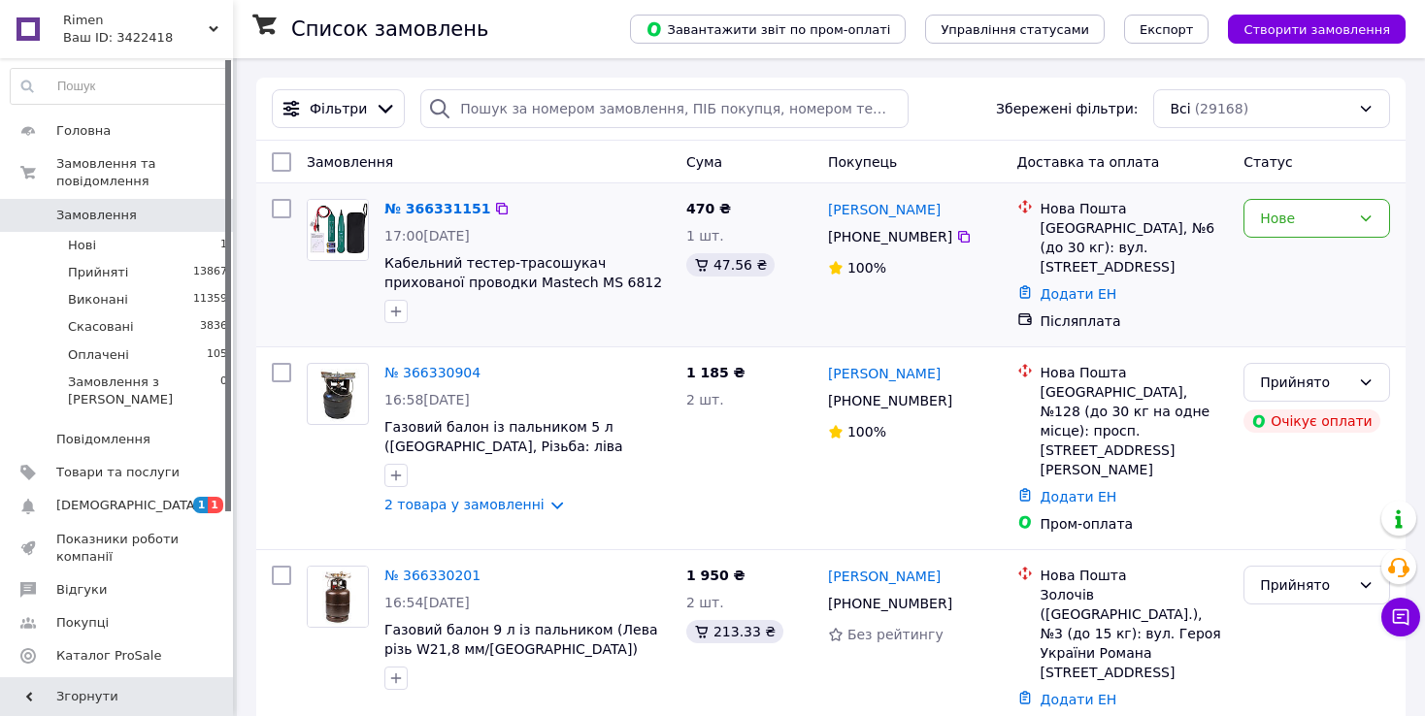
click at [1289, 222] on div "Нове" at bounding box center [1305, 218] width 90 height 21
click at [1294, 251] on li "Прийнято" at bounding box center [1316, 259] width 145 height 35
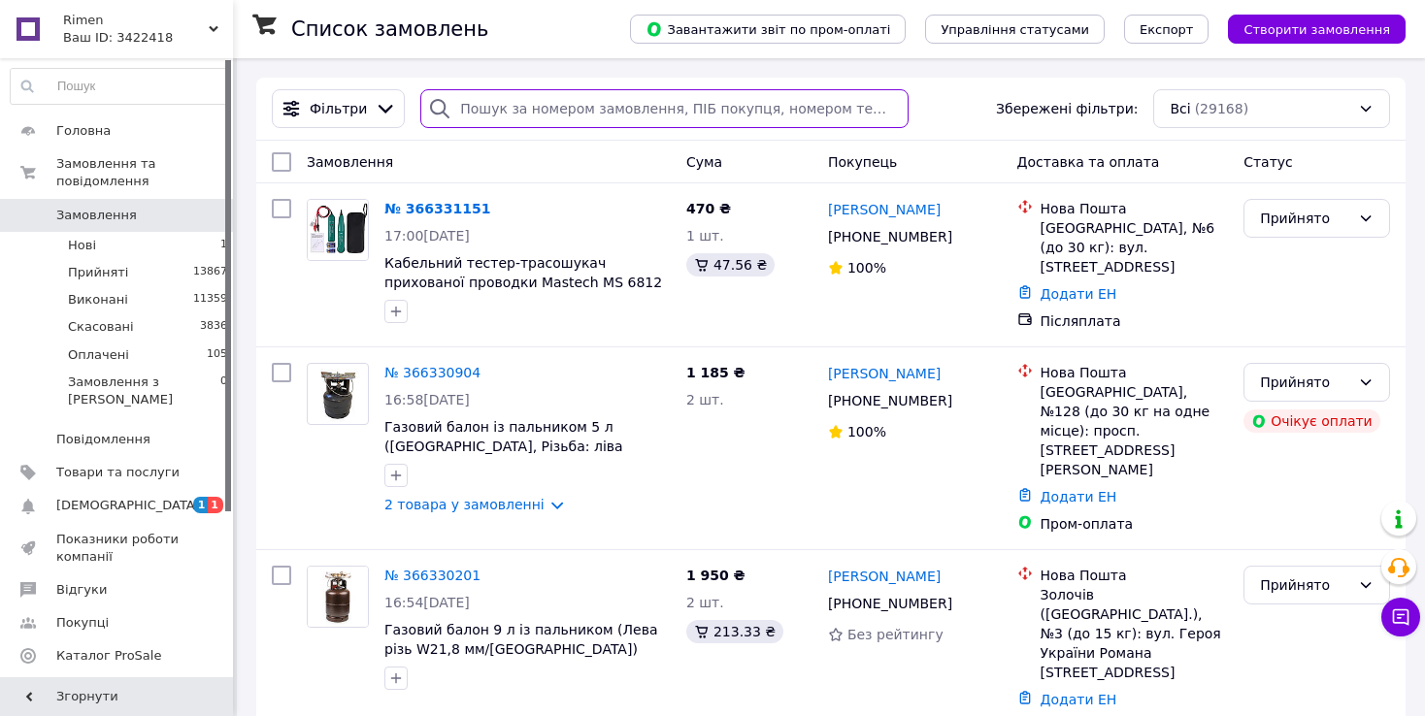
click at [636, 104] on input "search" at bounding box center [664, 108] width 488 height 39
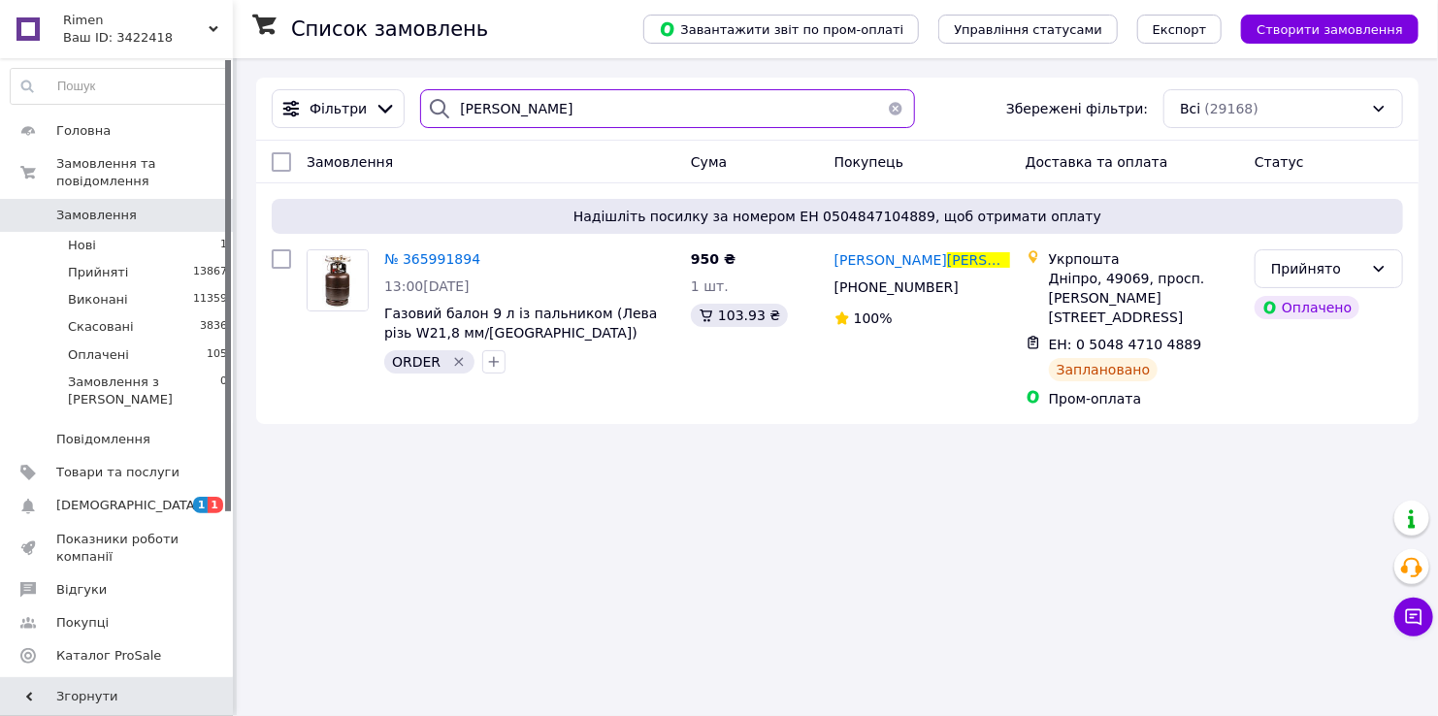
type input "[PERSON_NAME]"
click at [81, 207] on span "Замовлення" at bounding box center [96, 215] width 81 height 17
